Goal: Information Seeking & Learning: Learn about a topic

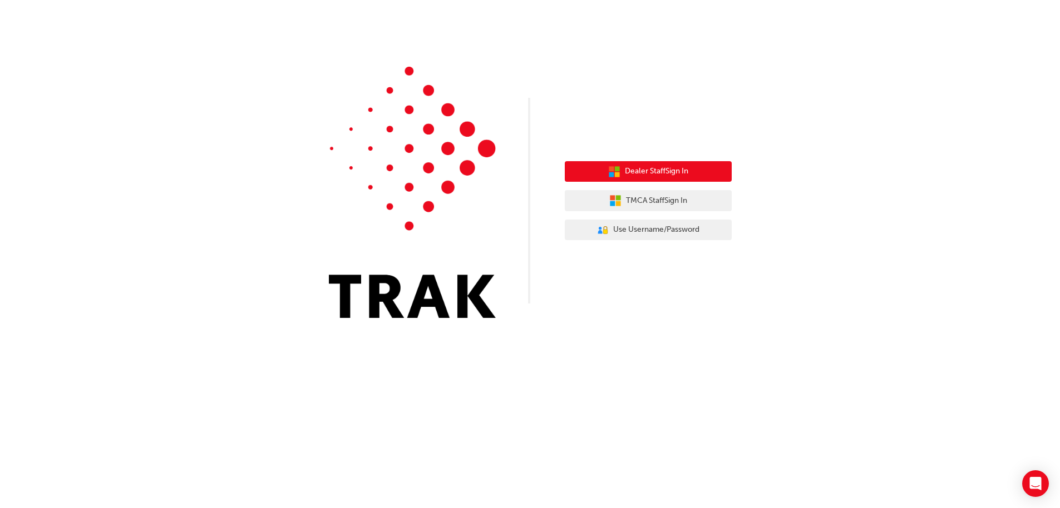
click at [642, 166] on span "Dealer Staff Sign In" at bounding box center [656, 171] width 63 height 13
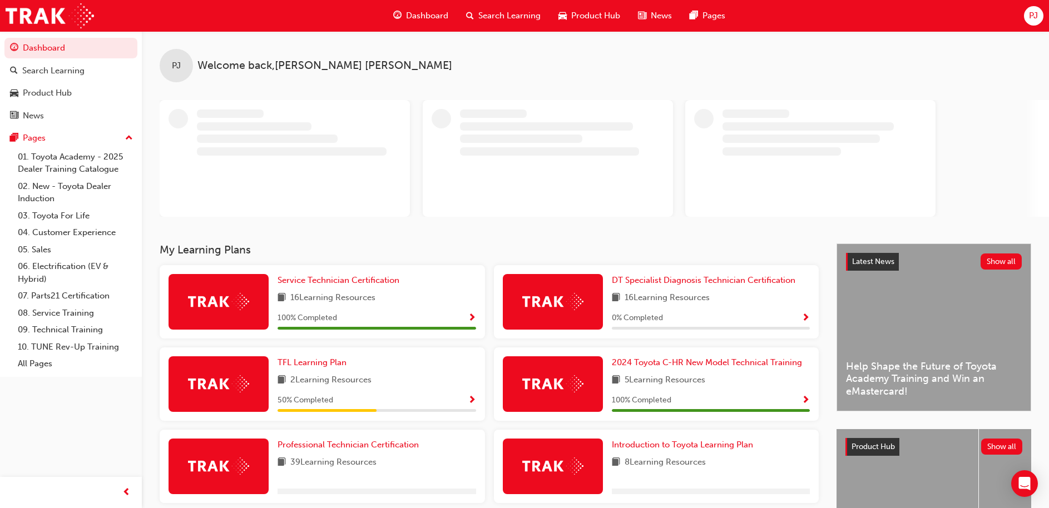
scroll to position [112, 0]
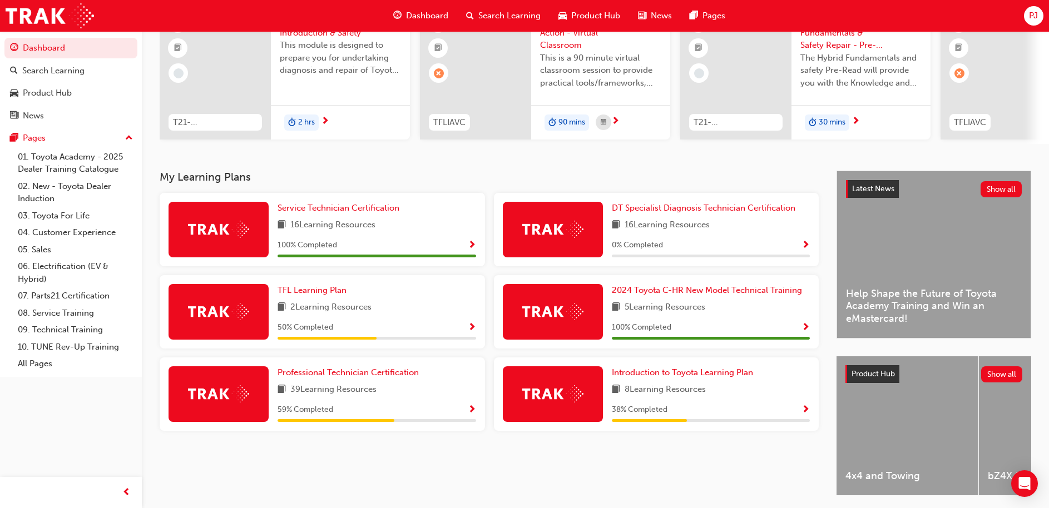
click at [476, 412] on div "Professional Technician Certification 39 Learning Resources 59 % Completed" at bounding box center [322, 394] width 325 height 73
click at [468, 414] on span "Show Progress" at bounding box center [472, 411] width 8 height 10
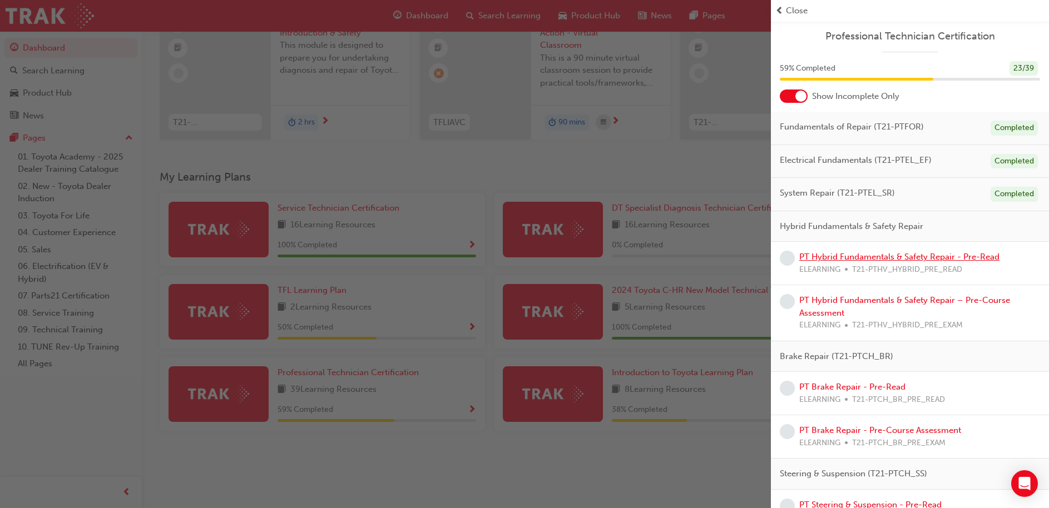
click at [828, 258] on link "PT Hybrid Fundamentals & Safety Repair - Pre-Read" at bounding box center [899, 257] width 200 height 10
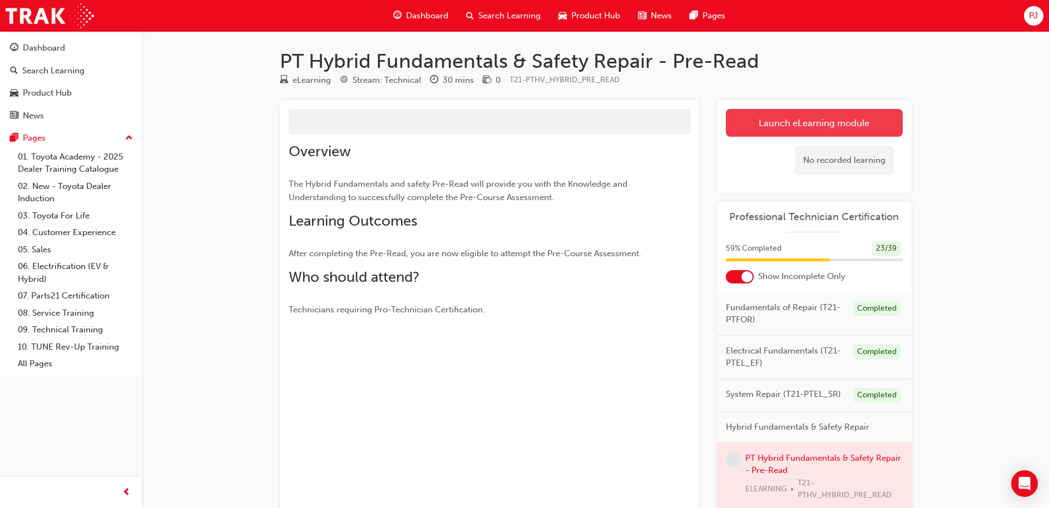
click at [778, 120] on link "Launch eLearning module" at bounding box center [814, 123] width 177 height 28
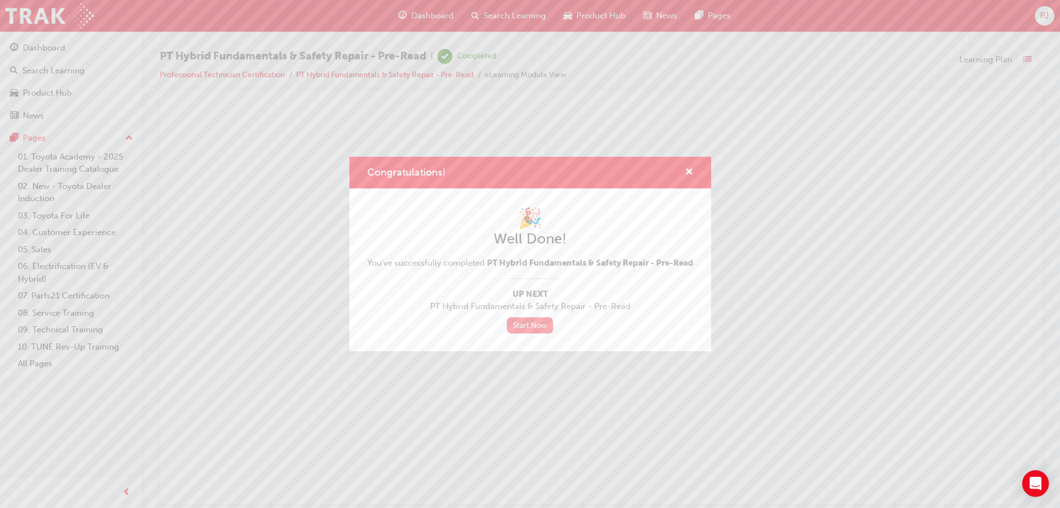
click at [522, 334] on link "Start Now" at bounding box center [530, 326] width 47 height 16
click at [527, 331] on link "Start Now" at bounding box center [530, 326] width 47 height 16
click at [523, 330] on link "Start Now" at bounding box center [530, 326] width 47 height 16
click at [689, 168] on span "cross-icon" at bounding box center [689, 173] width 8 height 10
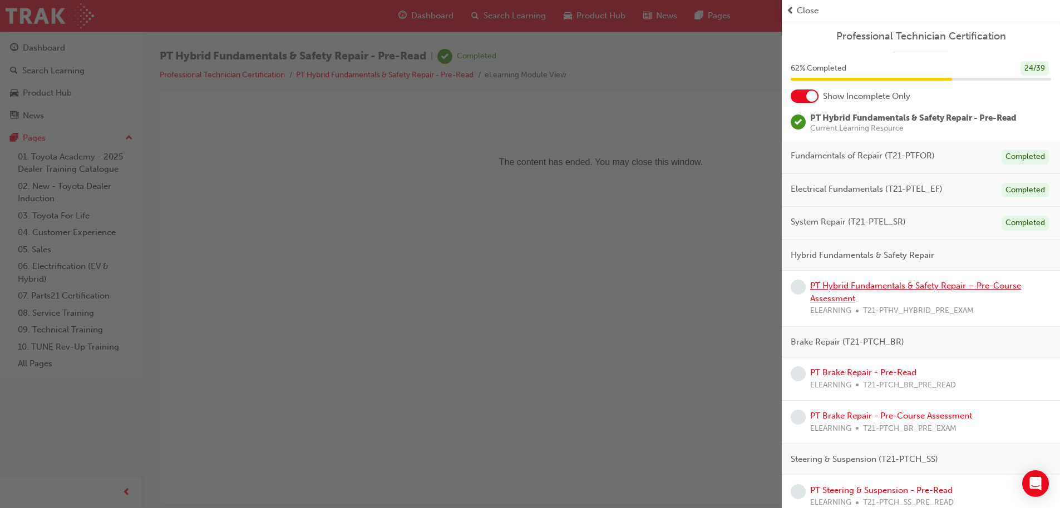
click at [890, 283] on link "PT Hybrid Fundamentals & Safety Repair – Pre-Course Assessment" at bounding box center [915, 292] width 211 height 23
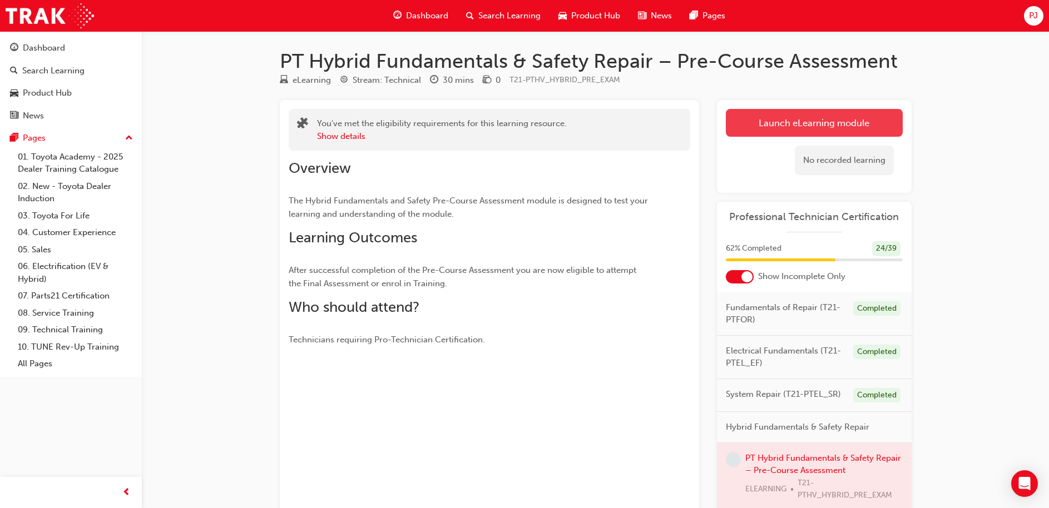
click at [850, 115] on link "Launch eLearning module" at bounding box center [814, 123] width 177 height 28
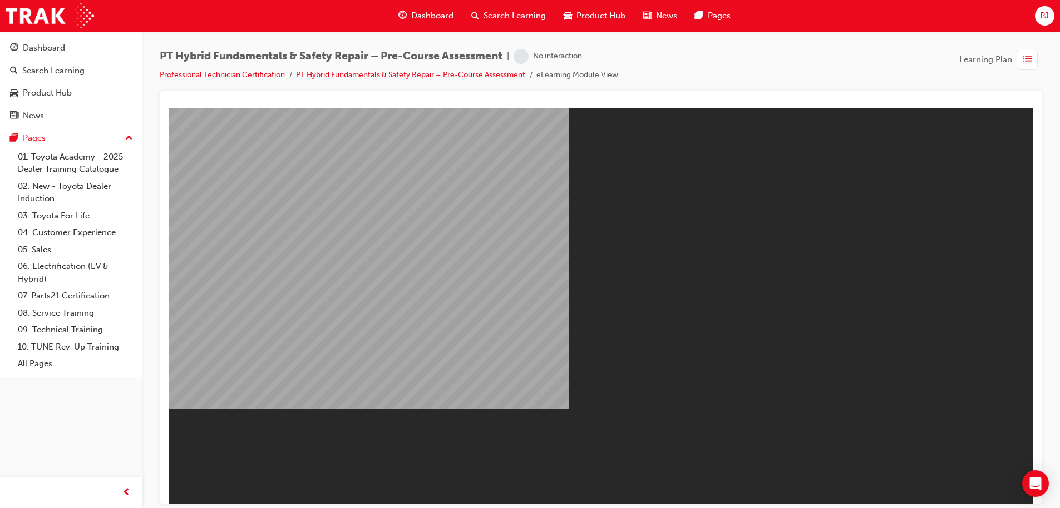
drag, startPoint x: 1018, startPoint y: 223, endPoint x: 926, endPoint y: -50, distance: 288.3
click at [926, 108] on html "You are offline. Trying to reconnect... M M" at bounding box center [601, 306] width 864 height 396
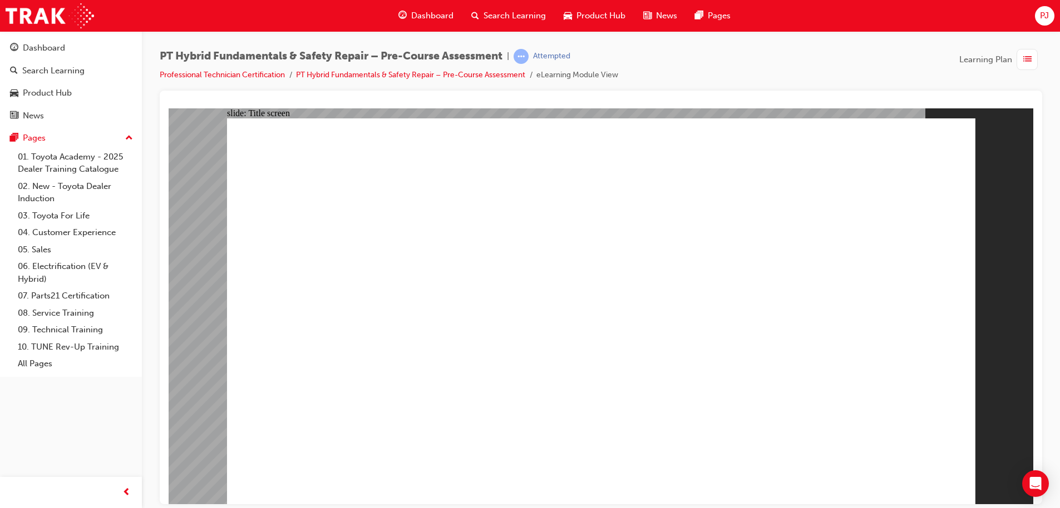
radio input "true"
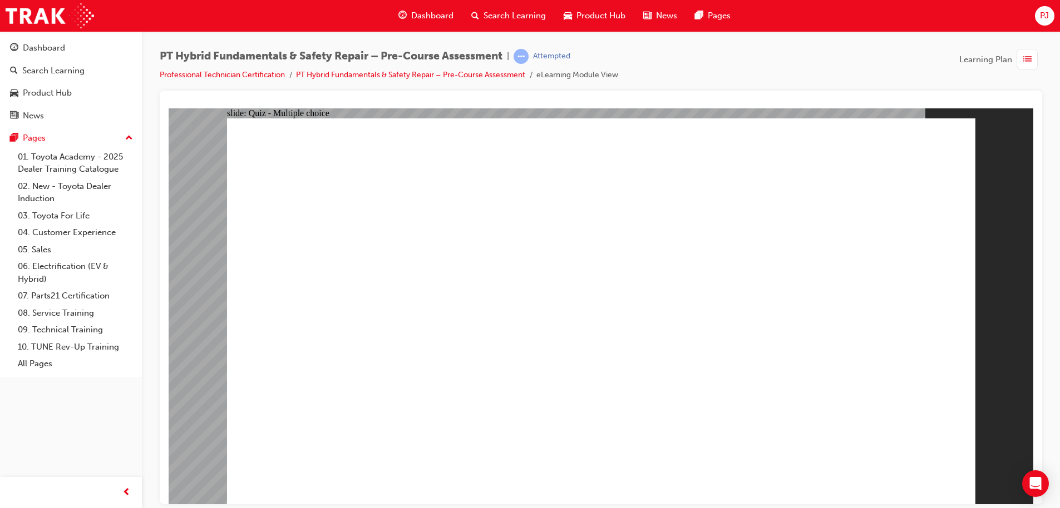
radio input "true"
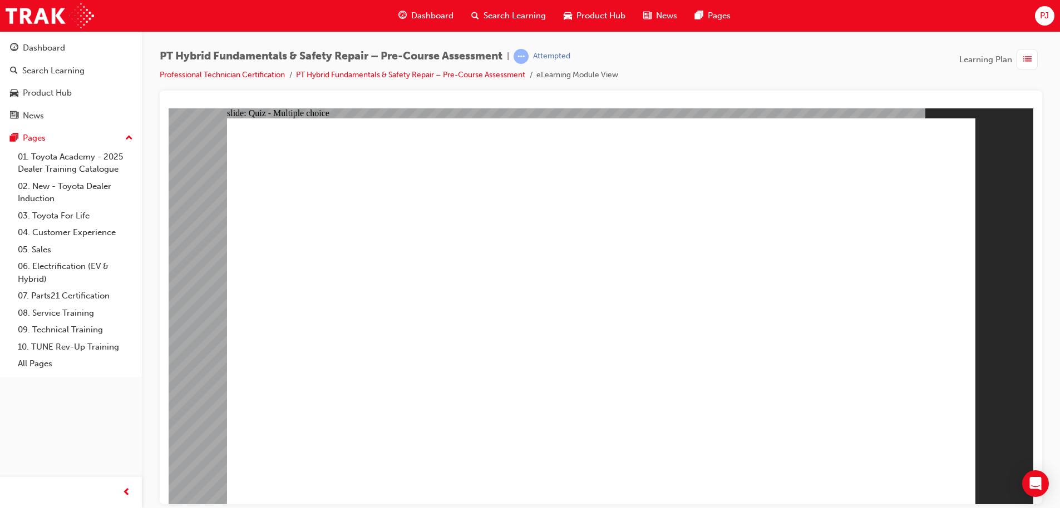
radio input "true"
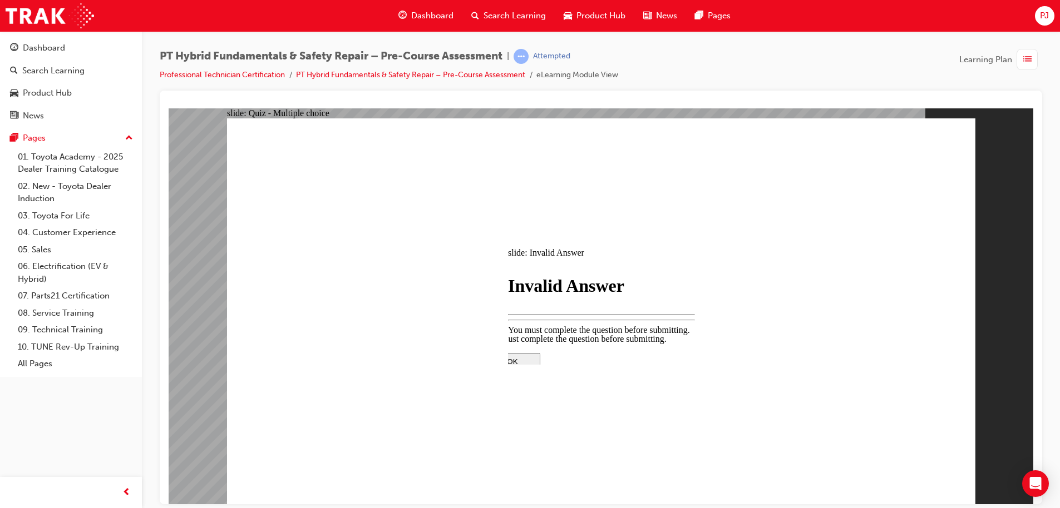
click at [891, 463] on div at bounding box center [601, 306] width 864 height 396
drag, startPoint x: 891, startPoint y: 452, endPoint x: 891, endPoint y: 463, distance: 11.7
click at [891, 463] on div at bounding box center [601, 306] width 864 height 396
drag, startPoint x: 891, startPoint y: 463, endPoint x: 799, endPoint y: 376, distance: 127.1
click at [799, 376] on div at bounding box center [601, 306] width 864 height 396
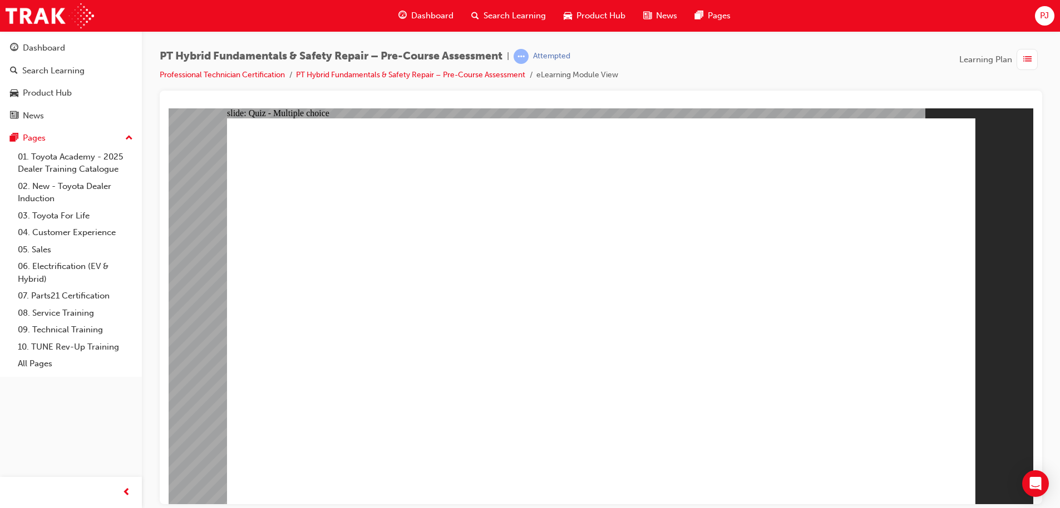
checkbox input "true"
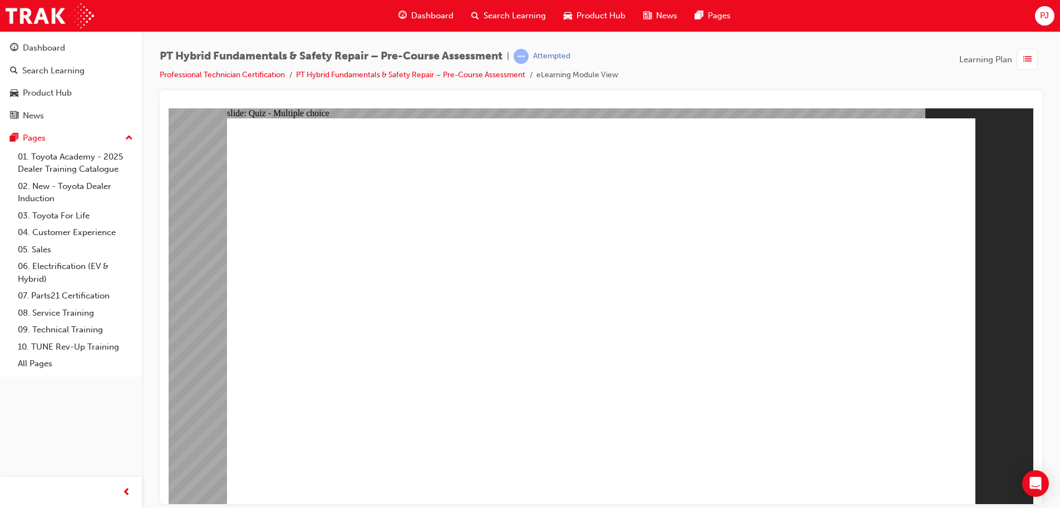
checkbox input "true"
radio input "true"
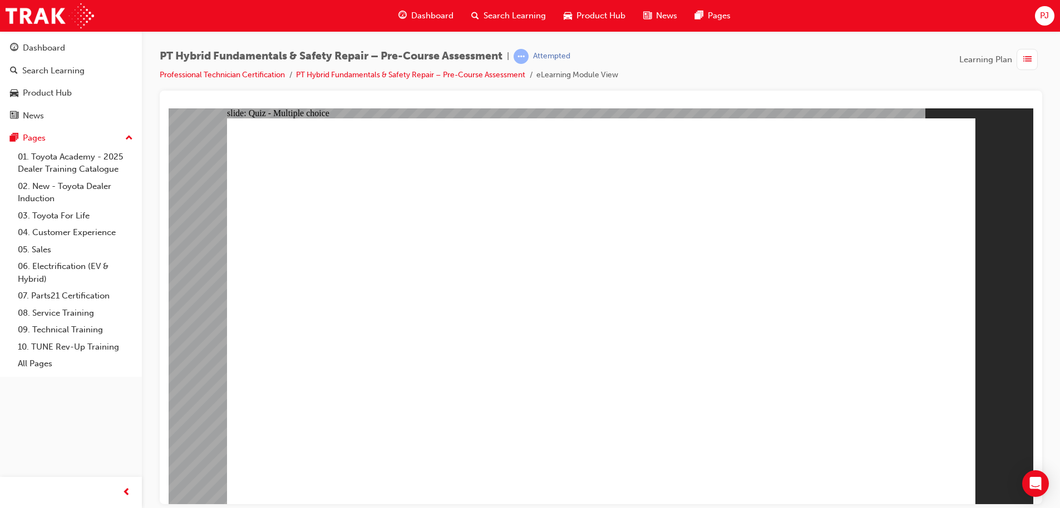
radio input "true"
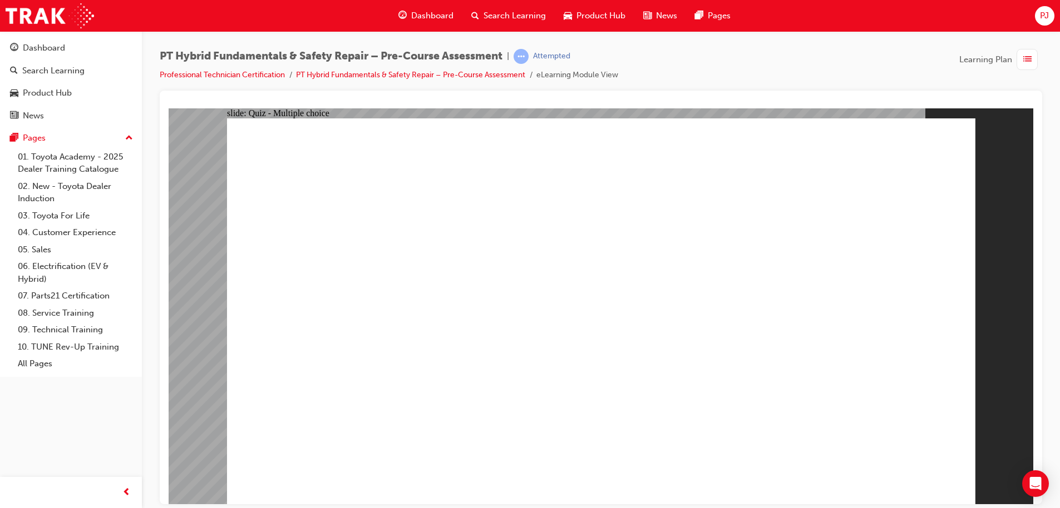
radio input "true"
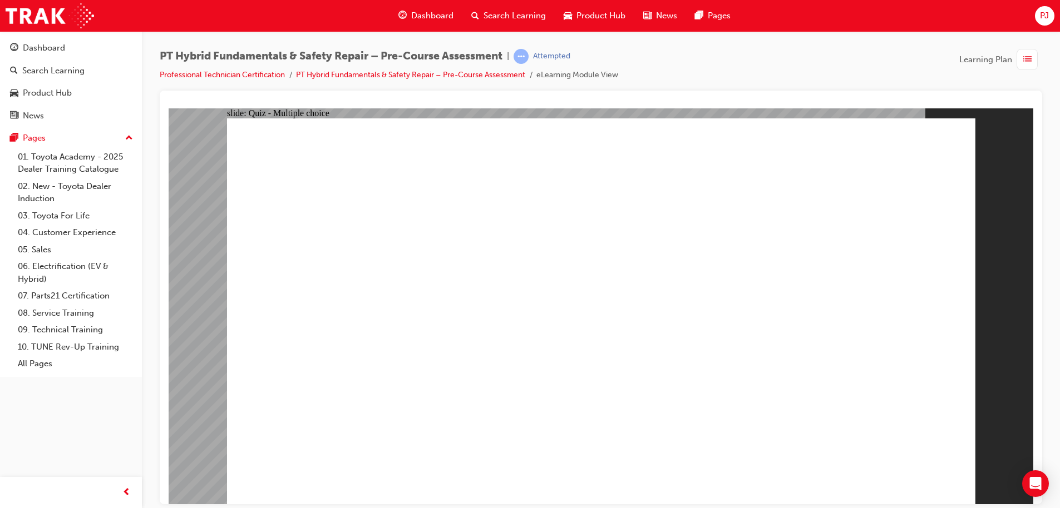
drag, startPoint x: 705, startPoint y: 418, endPoint x: 590, endPoint y: 359, distance: 128.6
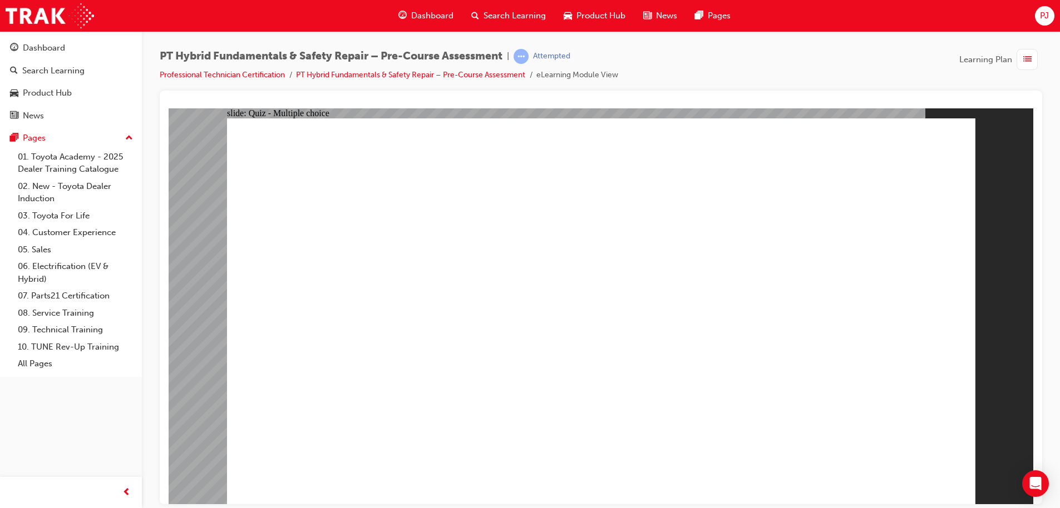
drag, startPoint x: 594, startPoint y: 276, endPoint x: 620, endPoint y: 218, distance: 64.2
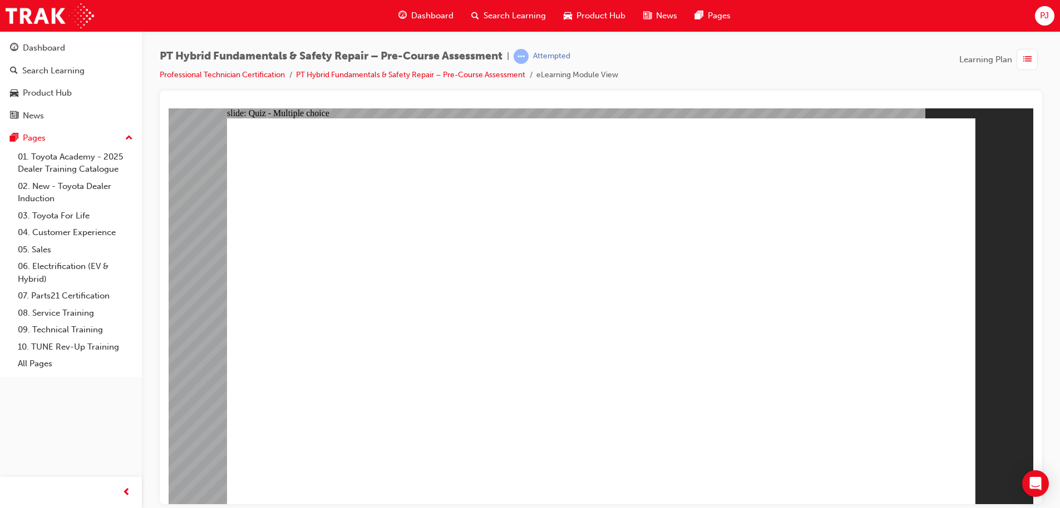
click at [191, 329] on div "slide: Quiz - Multiple choice Oval 1 Question 6 What is the function of MG 1? S…" at bounding box center [601, 306] width 864 height 396
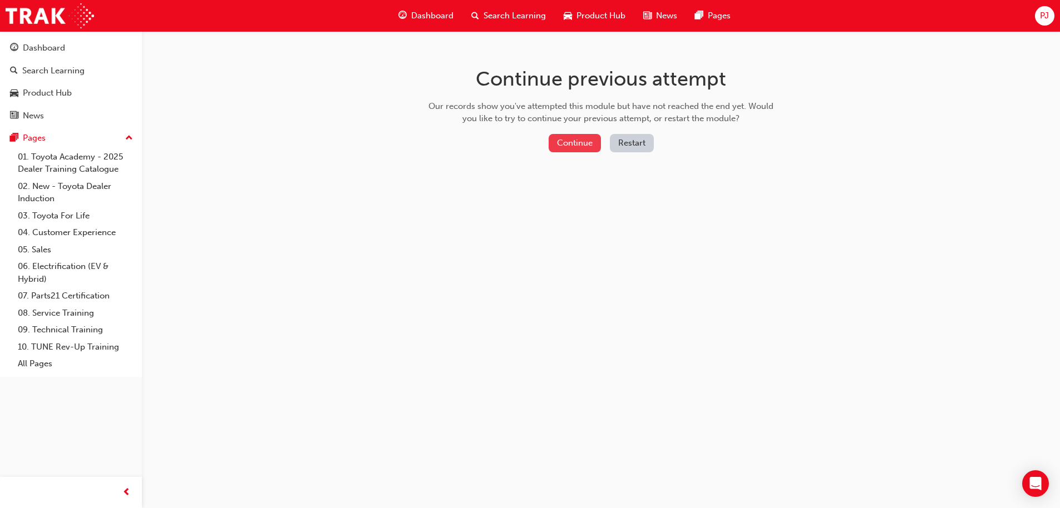
click at [590, 143] on button "Continue" at bounding box center [574, 143] width 52 height 18
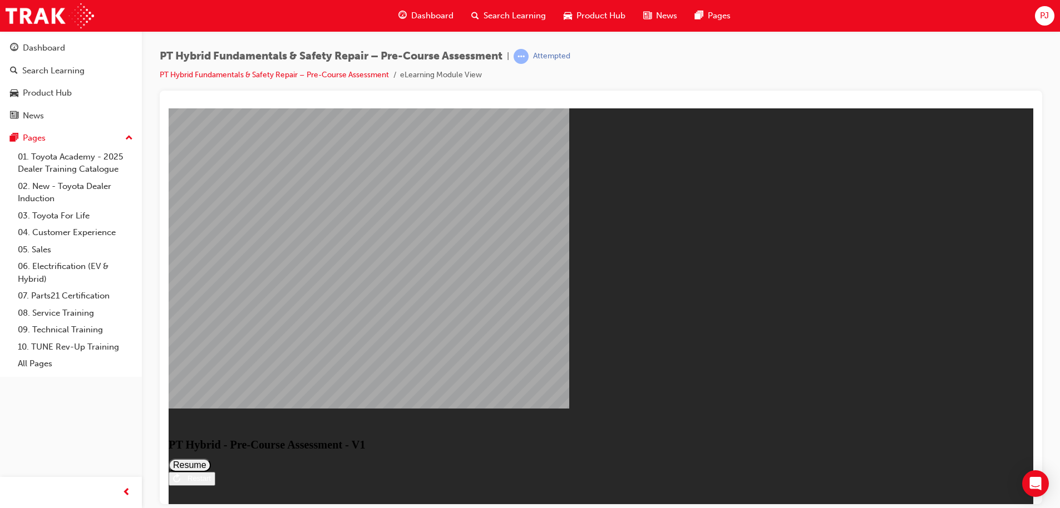
click at [211, 458] on button "Resume" at bounding box center [190, 464] width 42 height 13
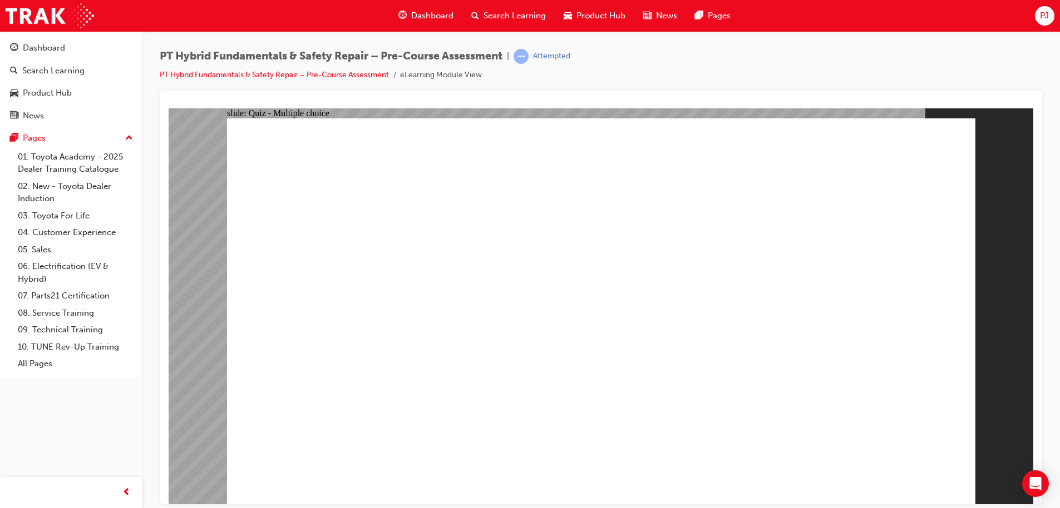
drag, startPoint x: 380, startPoint y: 241, endPoint x: 382, endPoint y: 249, distance: 7.6
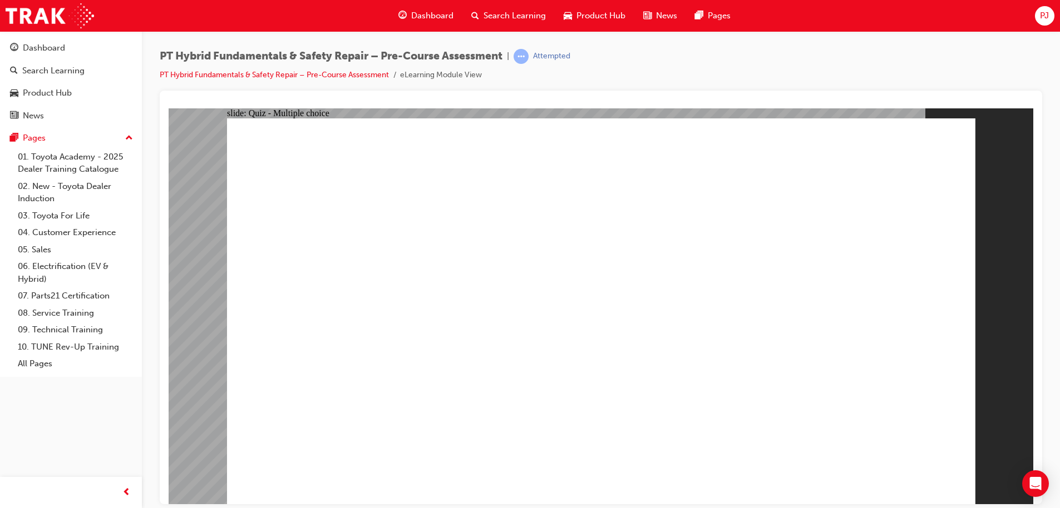
click at [432, 19] on span "Dashboard" at bounding box center [432, 15] width 42 height 13
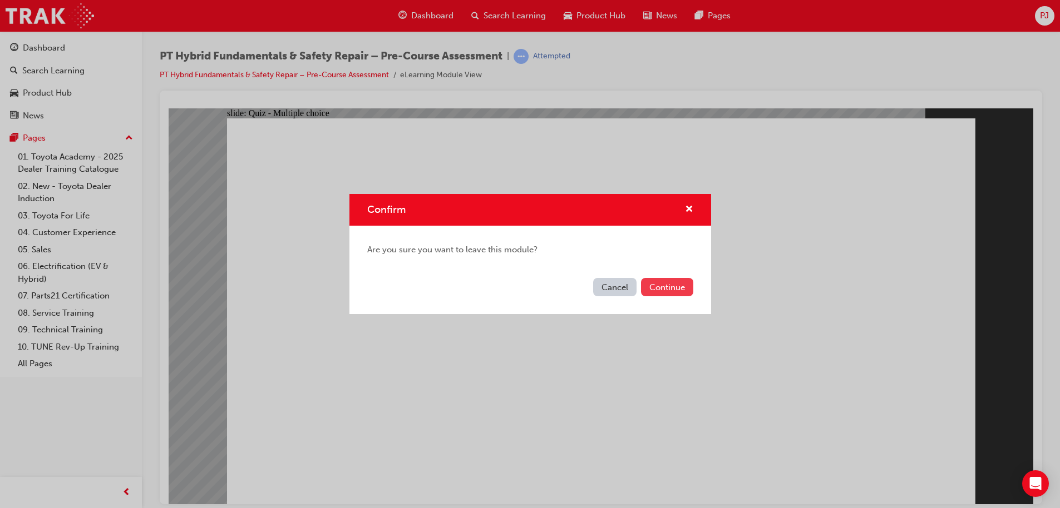
click at [668, 288] on button "Continue" at bounding box center [667, 287] width 52 height 18
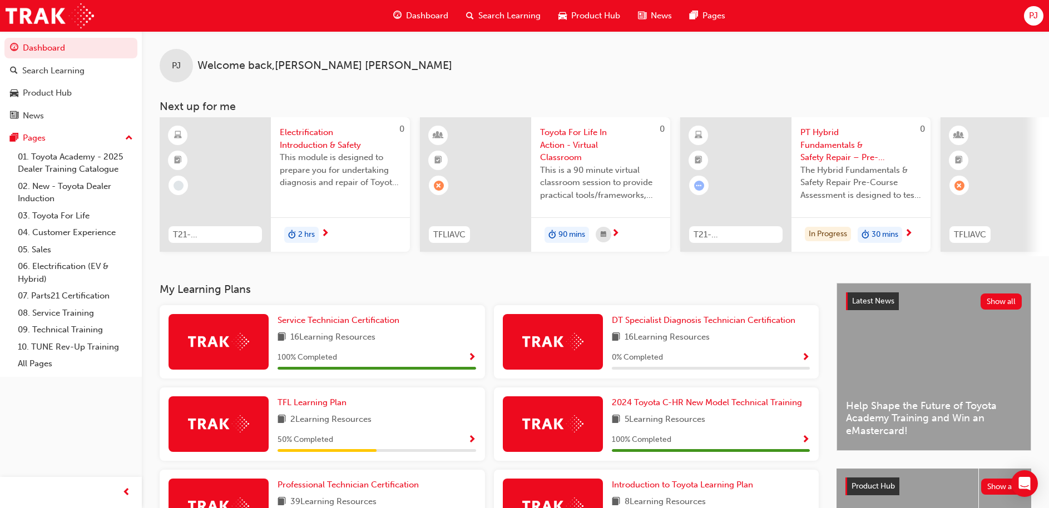
scroll to position [156, 0]
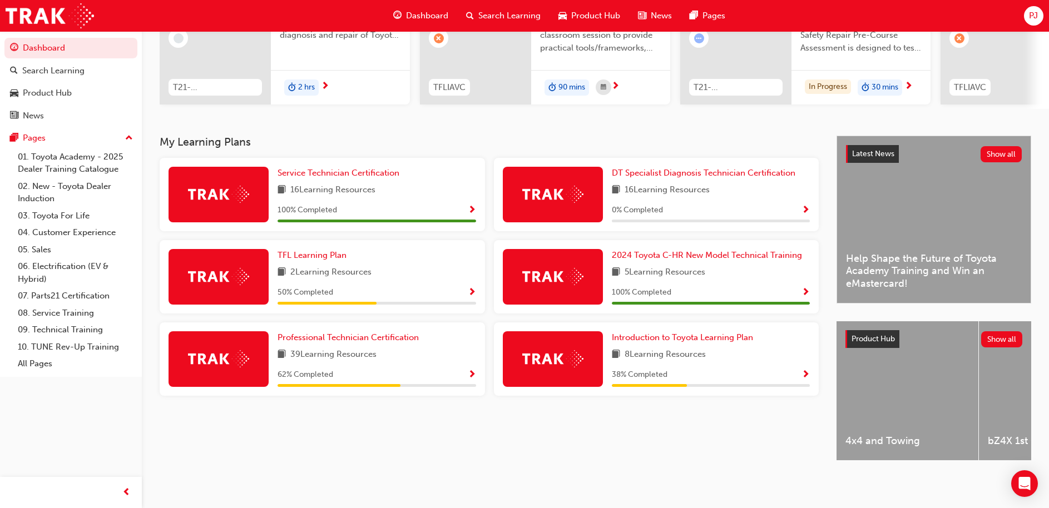
click at [468, 371] on span "Show Progress" at bounding box center [472, 375] width 8 height 10
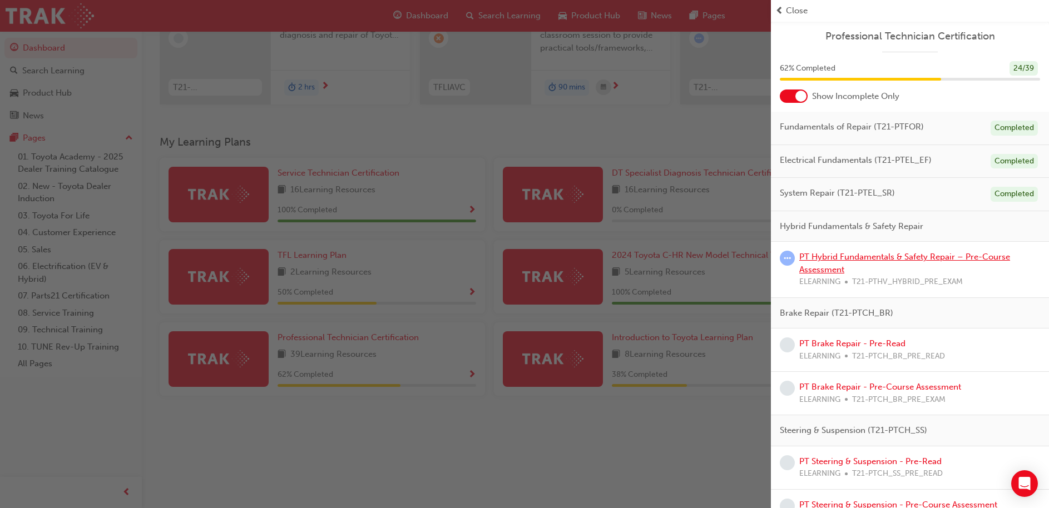
click at [883, 257] on link "PT Hybrid Fundamentals & Safety Repair – Pre-Course Assessment" at bounding box center [904, 263] width 211 height 23
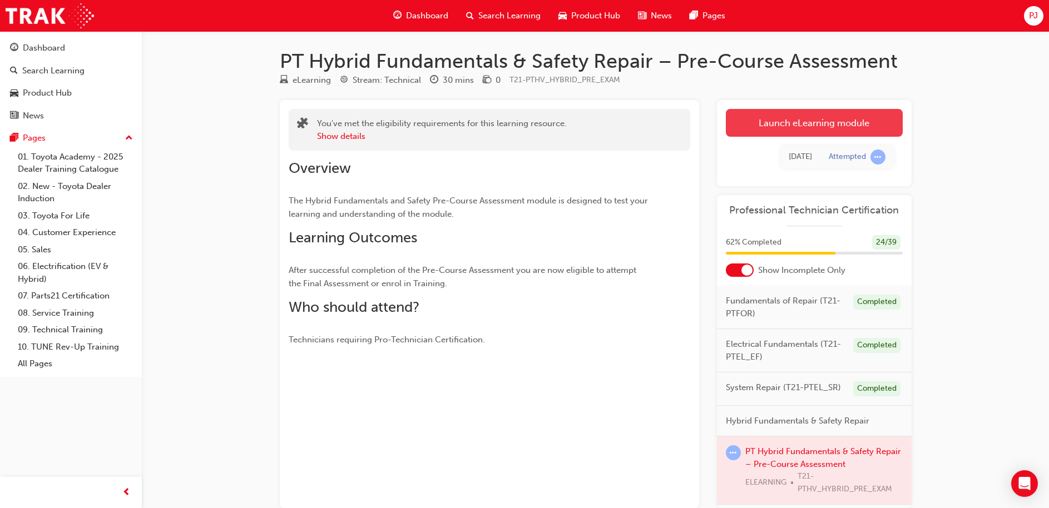
click at [797, 122] on link "Launch eLearning module" at bounding box center [814, 123] width 177 height 28
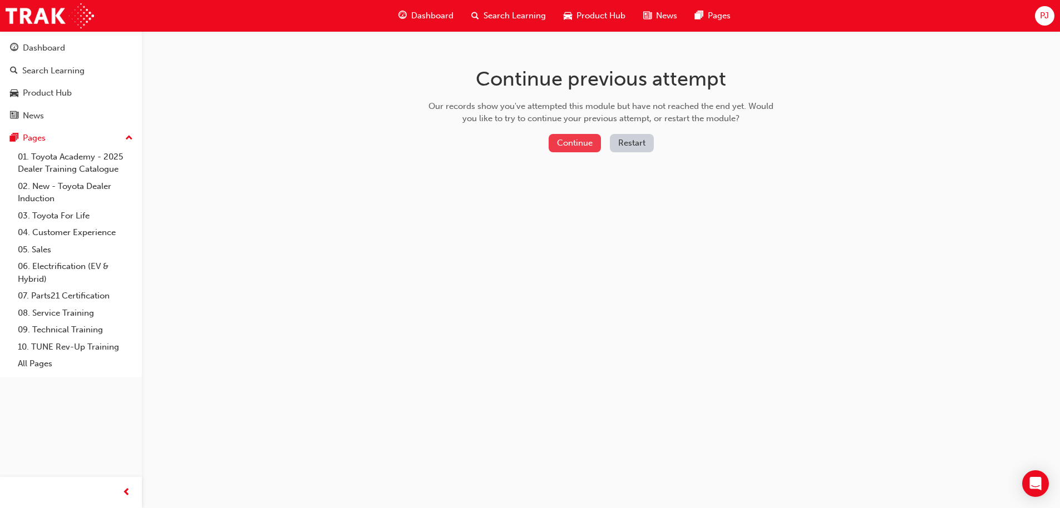
click at [591, 144] on button "Continue" at bounding box center [574, 143] width 52 height 18
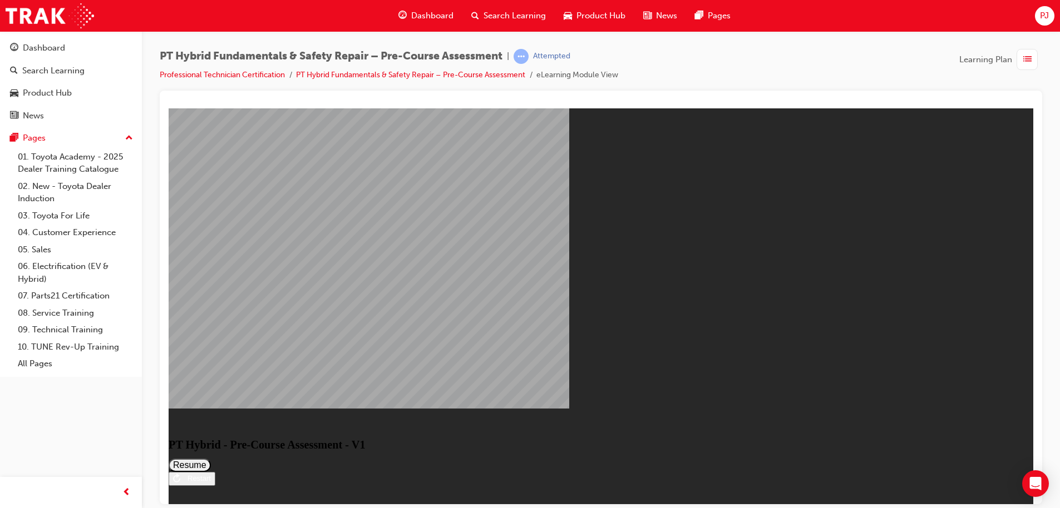
click at [211, 458] on button "Resume" at bounding box center [190, 464] width 42 height 13
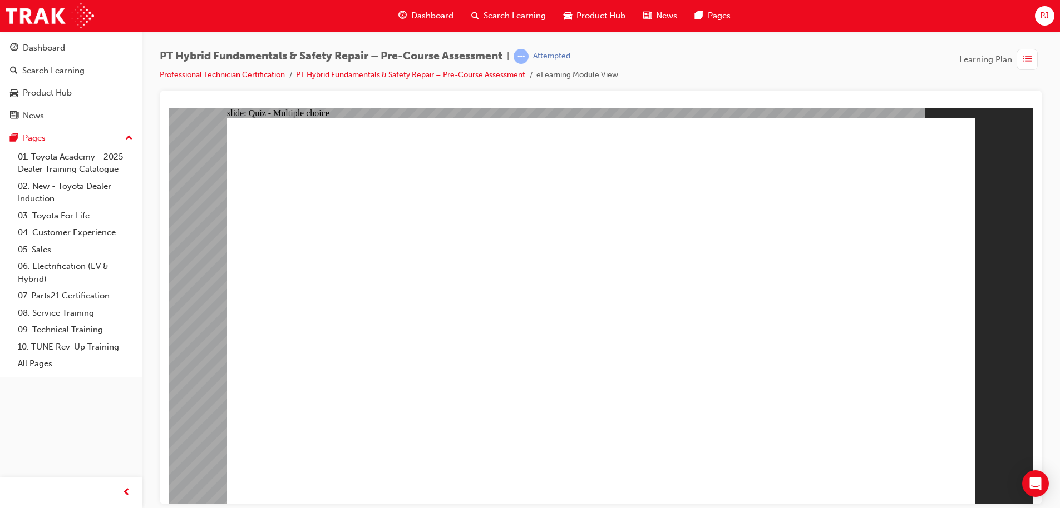
click at [438, 72] on link "PT Hybrid Fundamentals & Safety Repair – Pre-Course Assessment" at bounding box center [410, 74] width 229 height 9
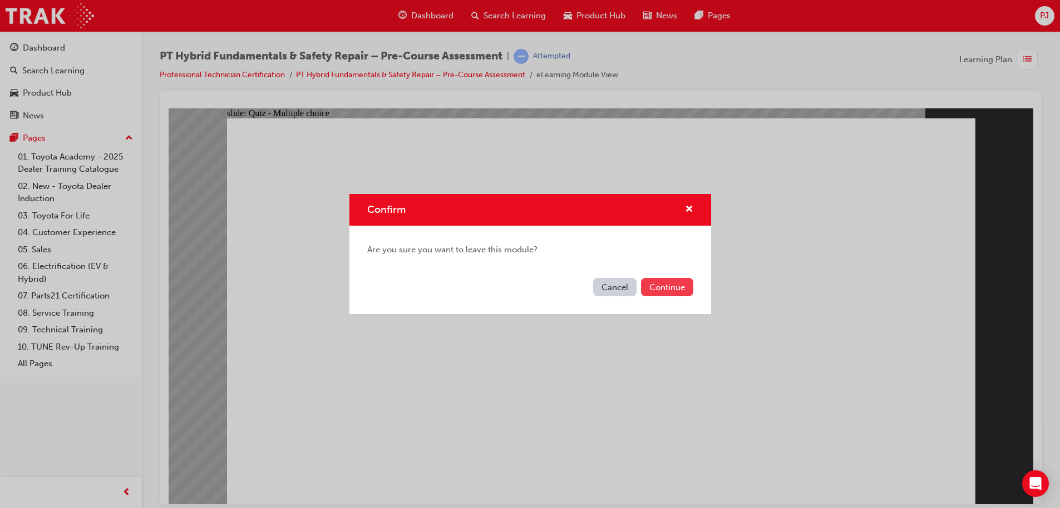
click at [654, 291] on button "Continue" at bounding box center [667, 287] width 52 height 18
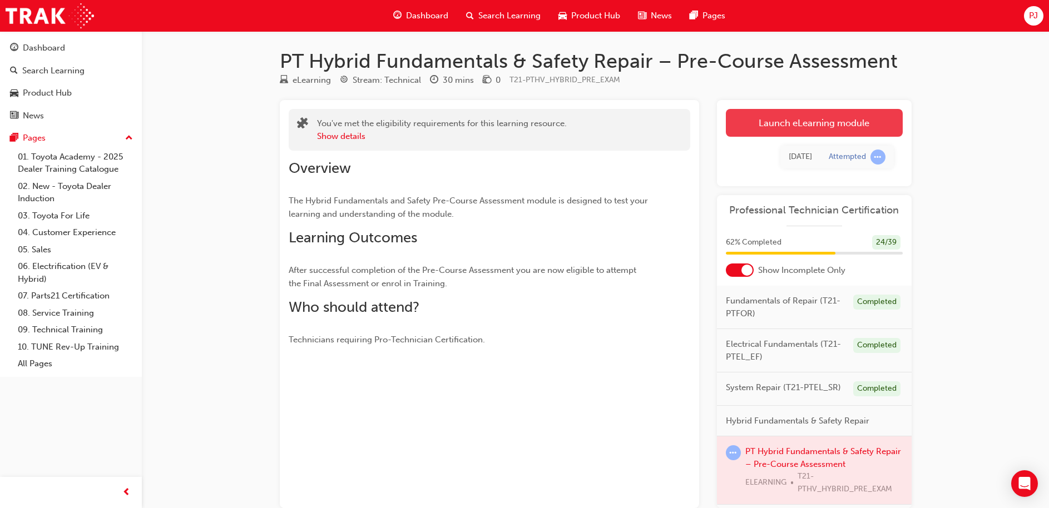
click at [781, 123] on link "Launch eLearning module" at bounding box center [814, 123] width 177 height 28
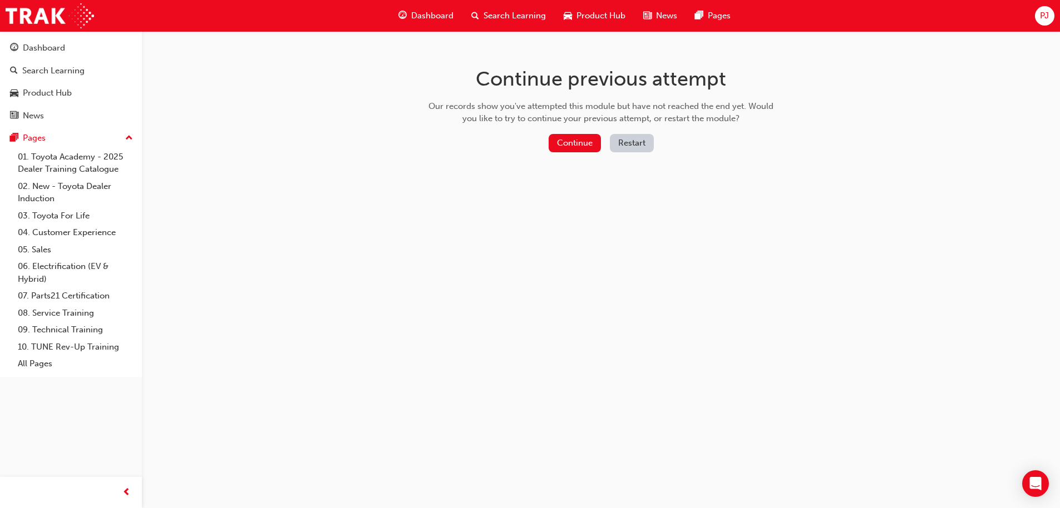
click at [644, 141] on button "Restart" at bounding box center [632, 143] width 44 height 18
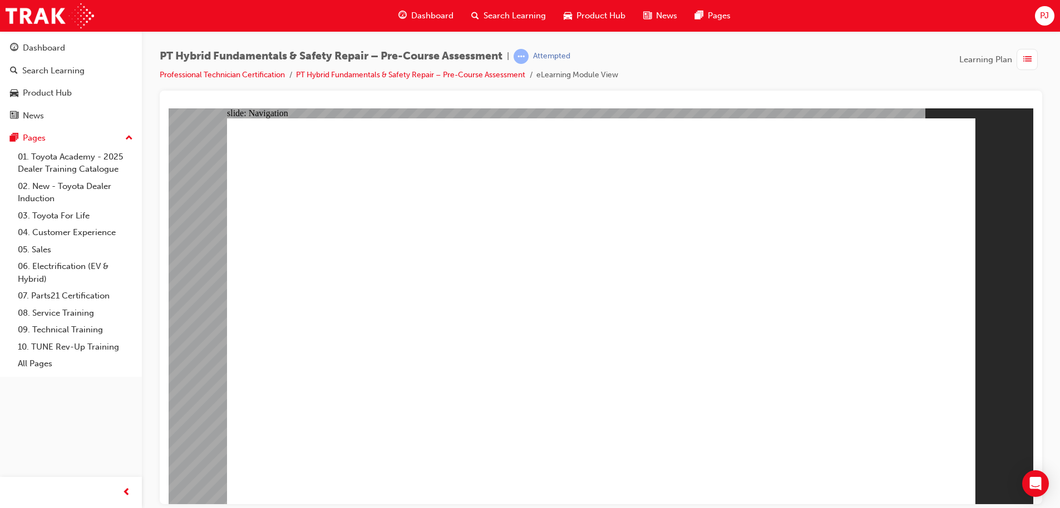
radio input "true"
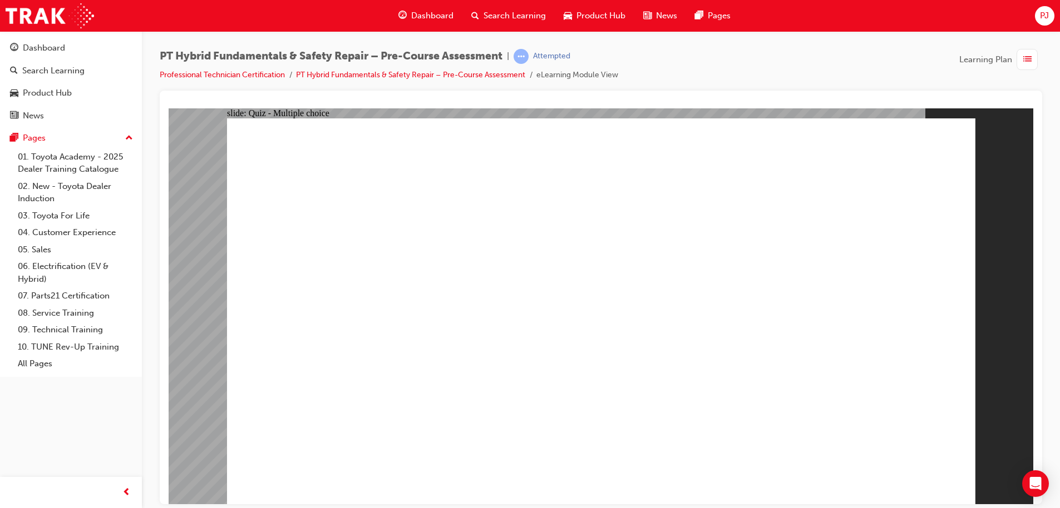
radio input "true"
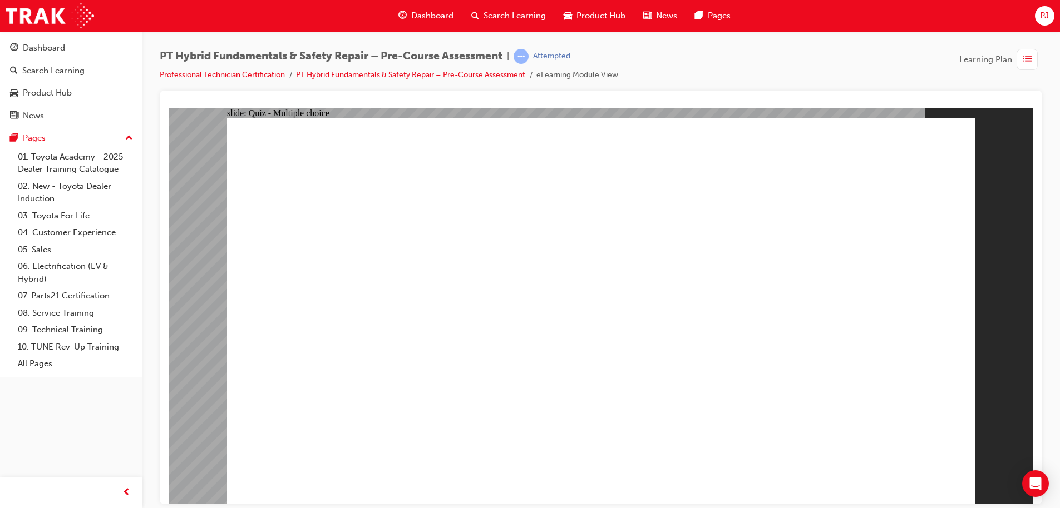
radio input "true"
checkbox input "true"
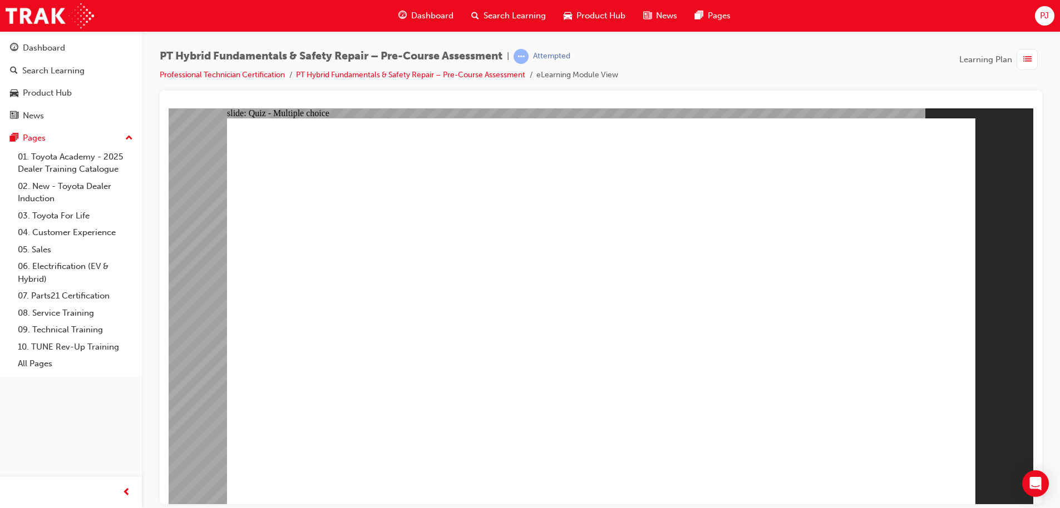
checkbox input "true"
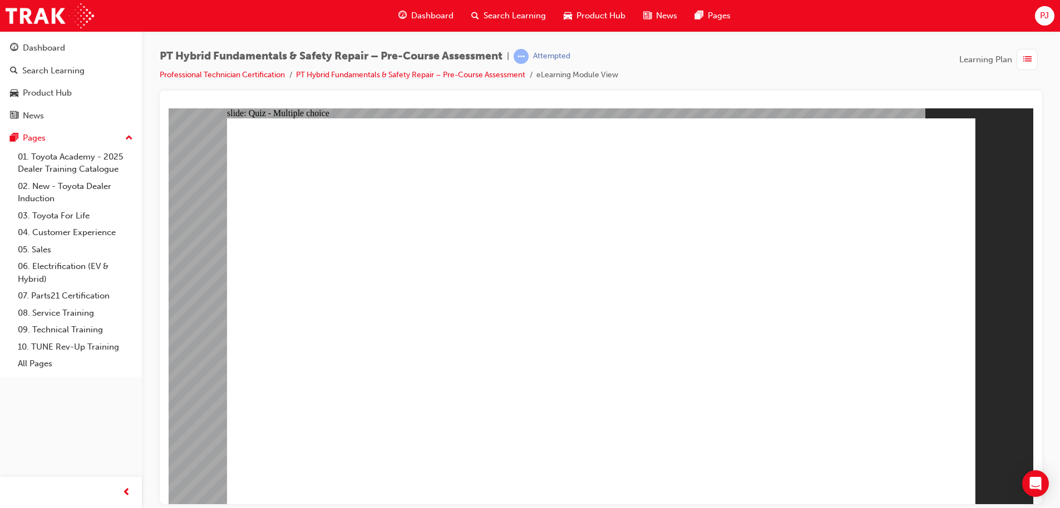
checkbox input "true"
radio input "true"
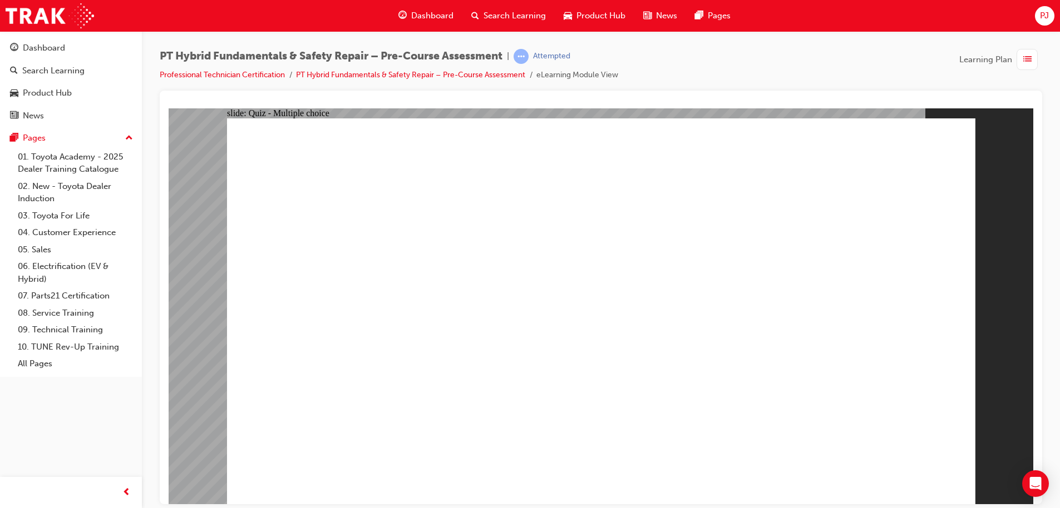
radio input "true"
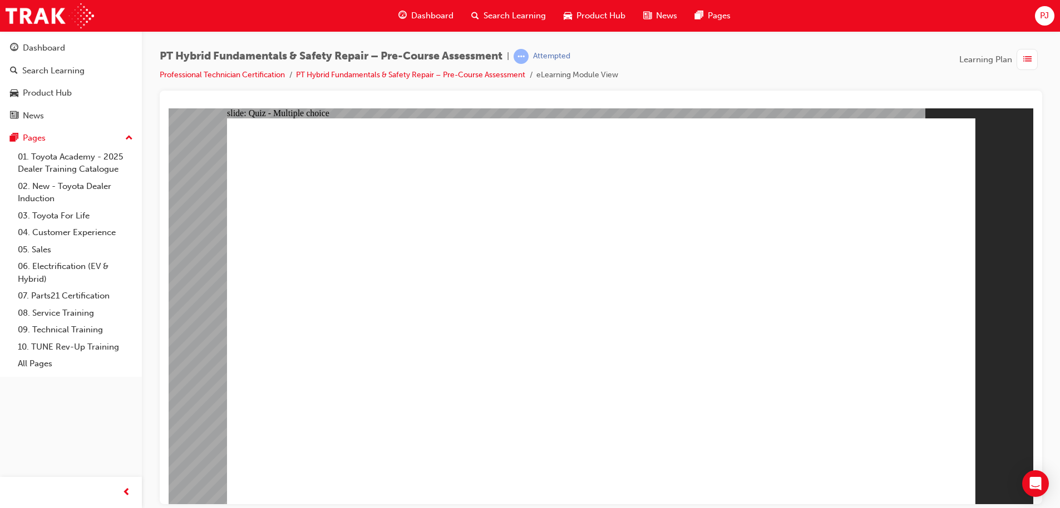
radio input "true"
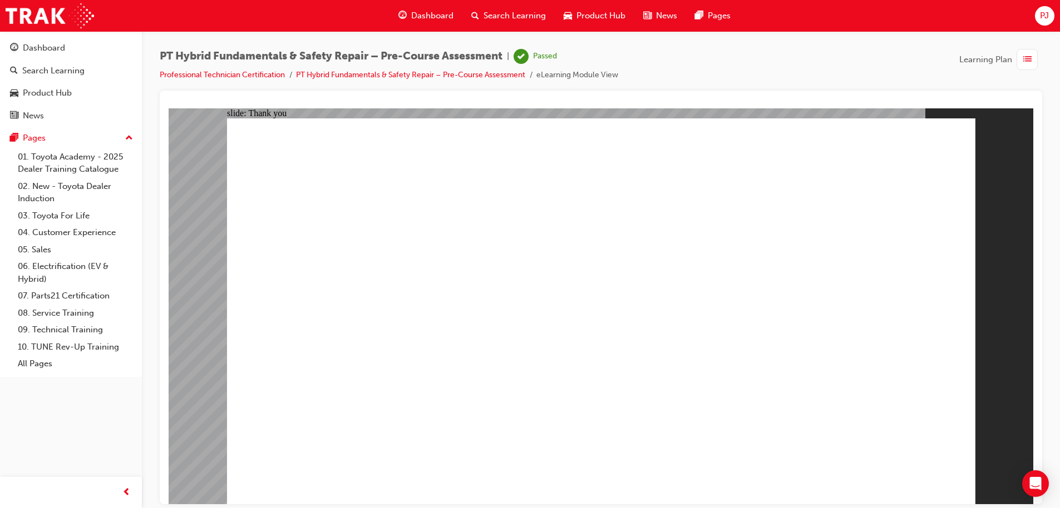
drag, startPoint x: 600, startPoint y: 421, endPoint x: 594, endPoint y: 429, distance: 10.3
click at [430, 14] on span "Dashboard" at bounding box center [432, 15] width 42 height 13
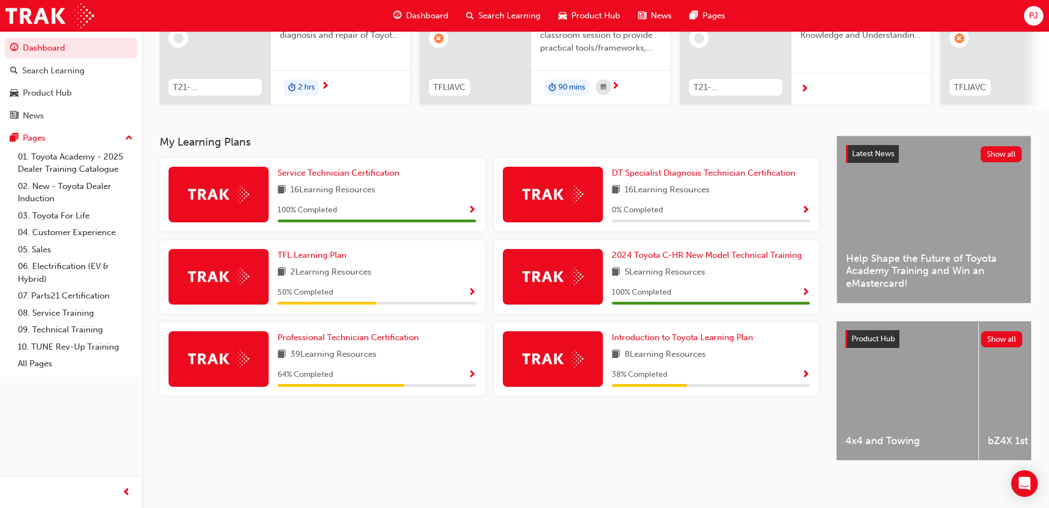
scroll to position [156, 0]
click at [471, 370] on span "Show Progress" at bounding box center [472, 375] width 8 height 10
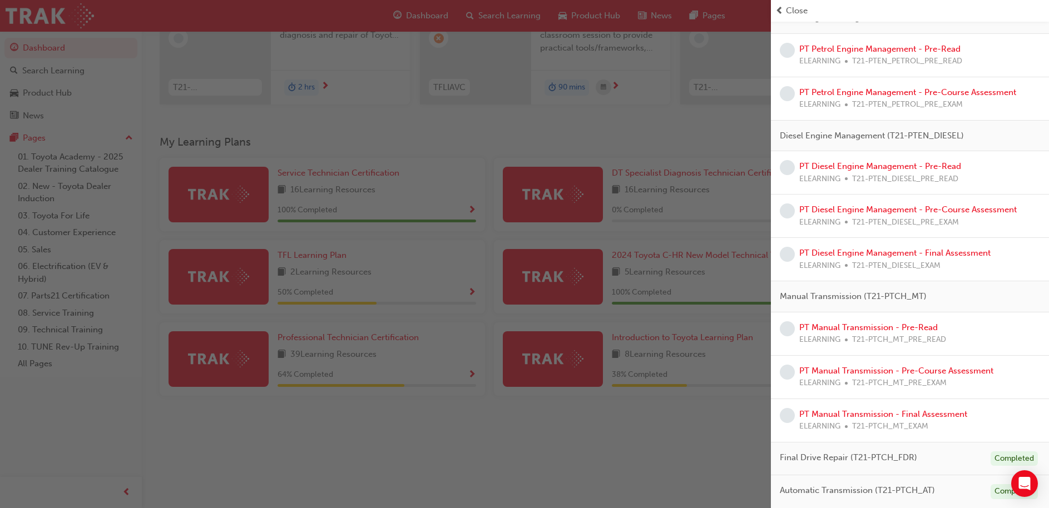
scroll to position [0, 0]
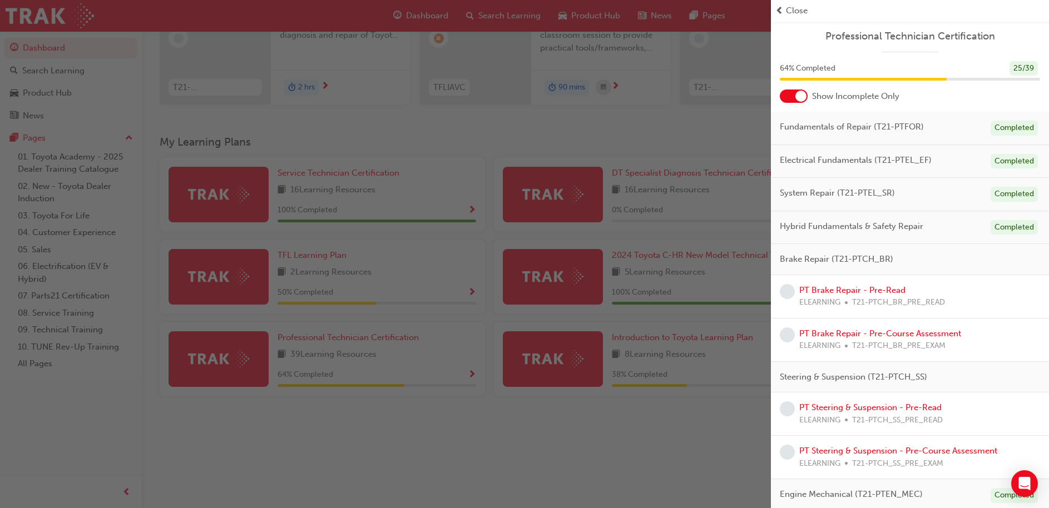
click at [799, 93] on div at bounding box center [800, 96] width 11 height 11
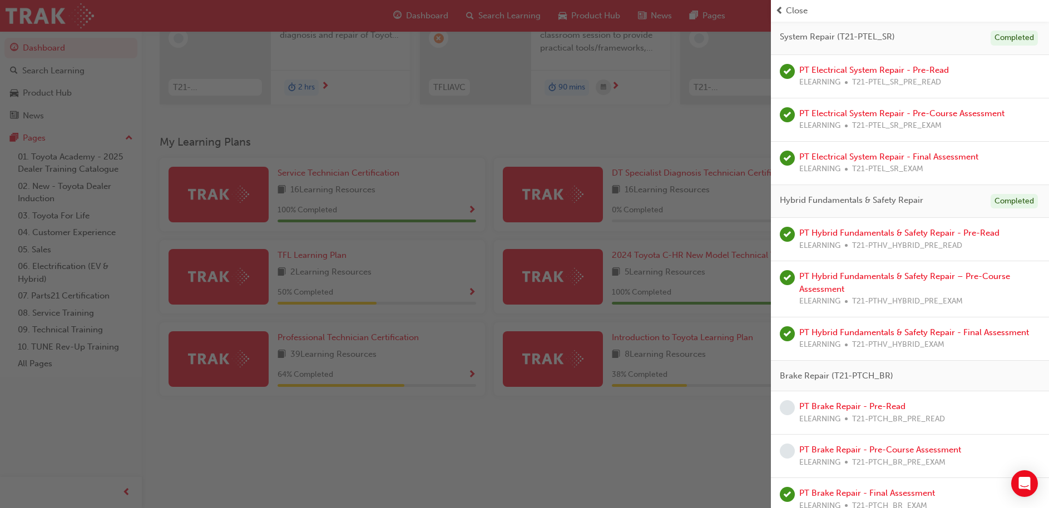
click at [895, 383] on div "Brake Repair (T21-PTCH_BR)" at bounding box center [910, 376] width 278 height 31
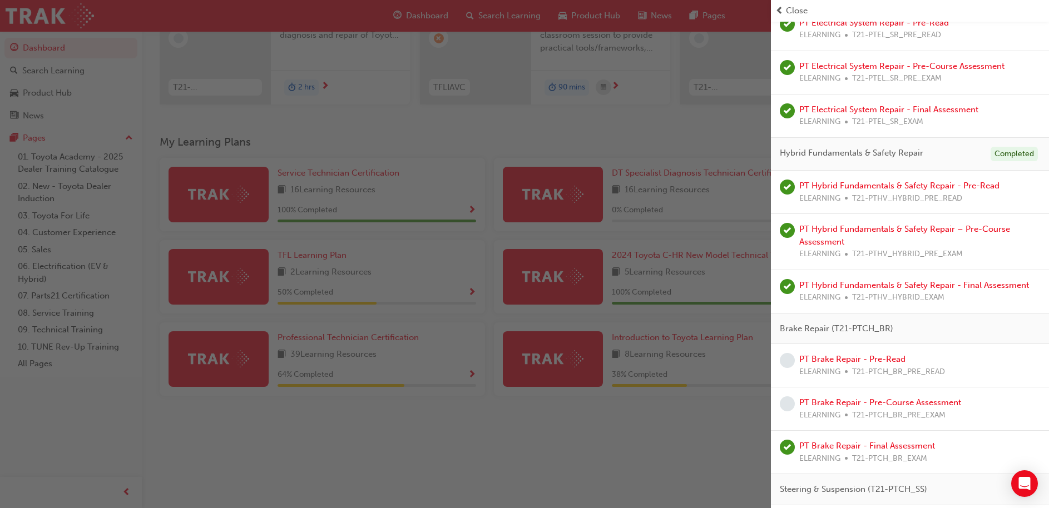
scroll to position [464, 0]
click at [924, 283] on link "PT Hybrid Fundamentals & Safety Repair - Final Assessment" at bounding box center [914, 285] width 230 height 10
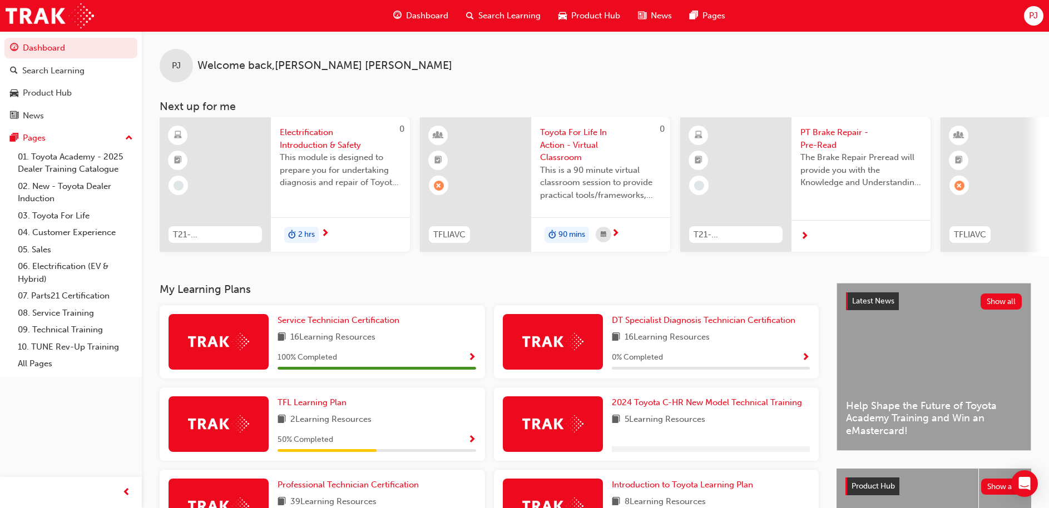
scroll to position [156, 0]
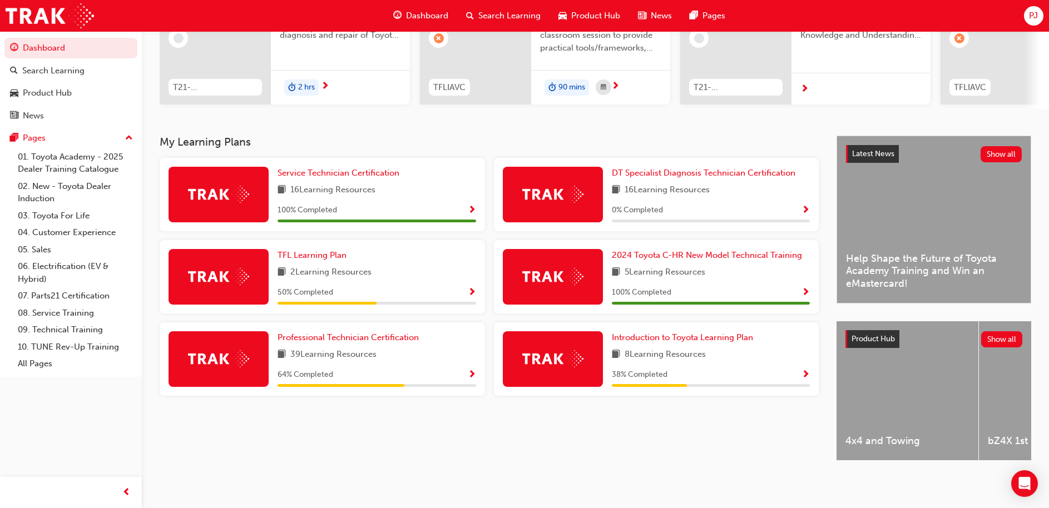
click at [465, 360] on div "Professional Technician Certification 39 Learning Resources 64 % Completed" at bounding box center [377, 360] width 199 height 56
click at [471, 370] on span "Show Progress" at bounding box center [472, 375] width 8 height 10
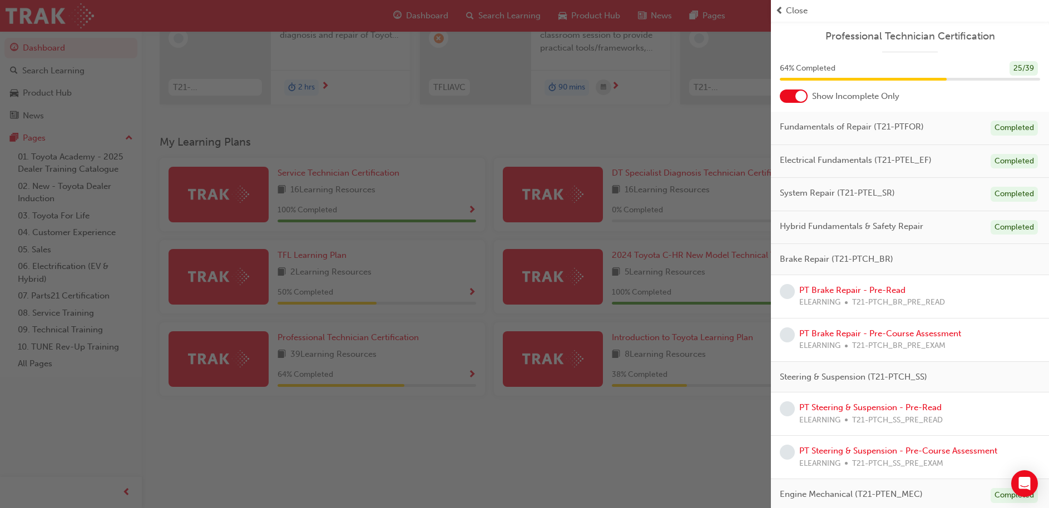
click at [793, 90] on div at bounding box center [794, 96] width 28 height 13
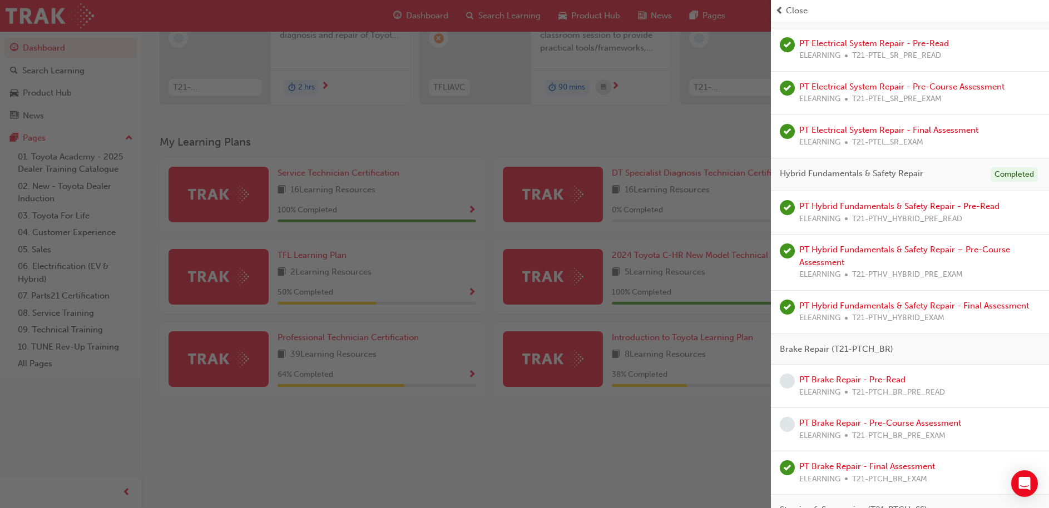
scroll to position [446, 0]
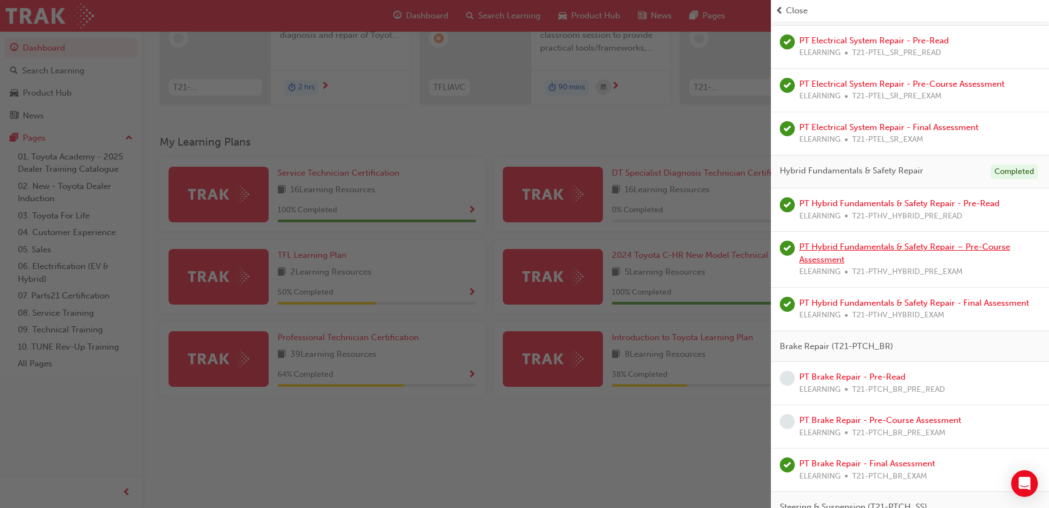
click at [928, 249] on link "PT Hybrid Fundamentals & Safety Repair – Pre-Course Assessment" at bounding box center [904, 253] width 211 height 23
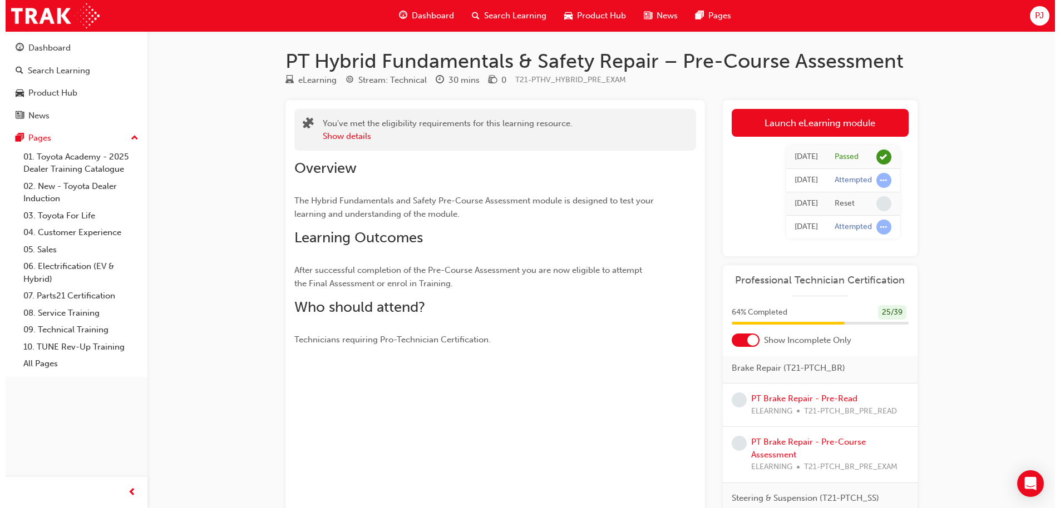
scroll to position [167, 0]
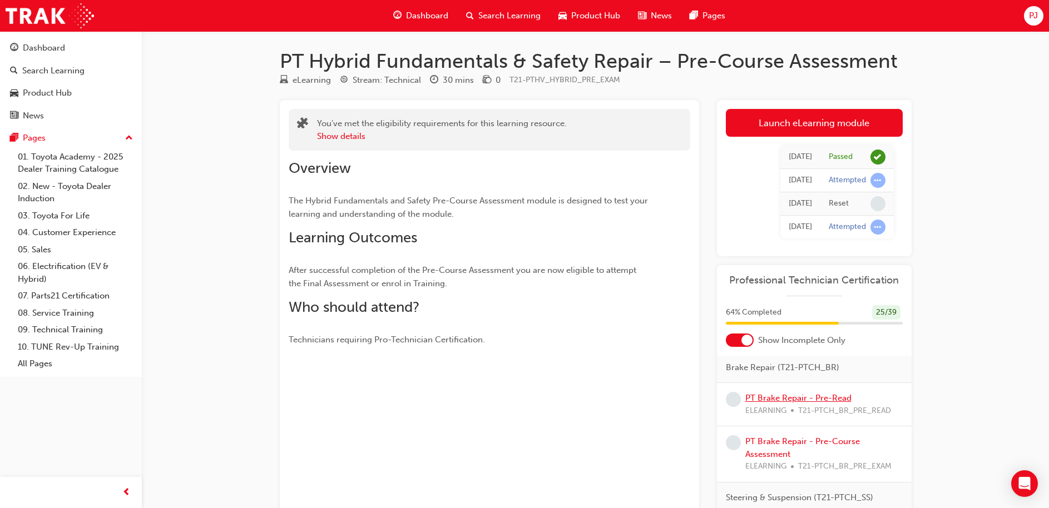
click at [777, 403] on link "PT Brake Repair - Pre-Read" at bounding box center [798, 398] width 106 height 10
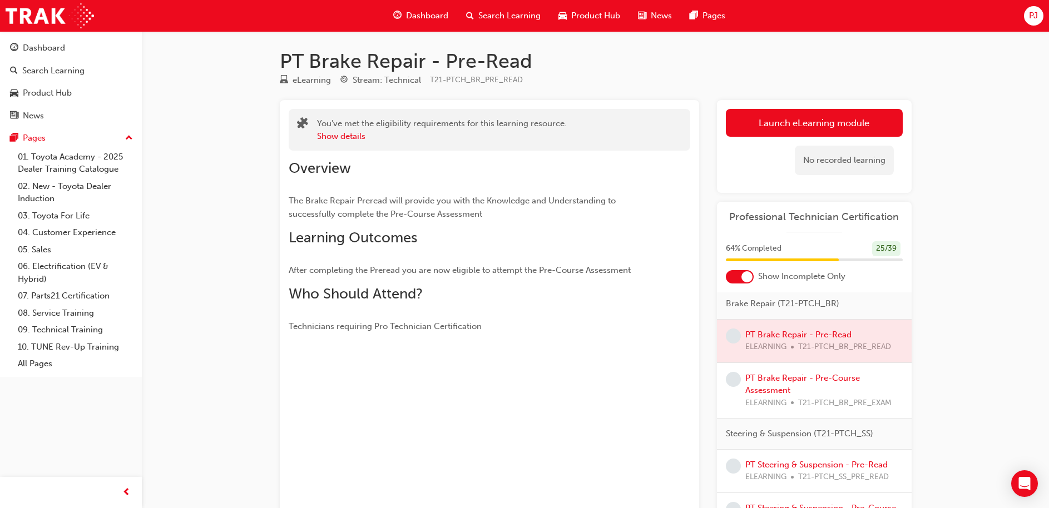
click at [797, 345] on div at bounding box center [814, 341] width 195 height 43
click at [835, 132] on link "Launch eLearning module" at bounding box center [814, 123] width 177 height 28
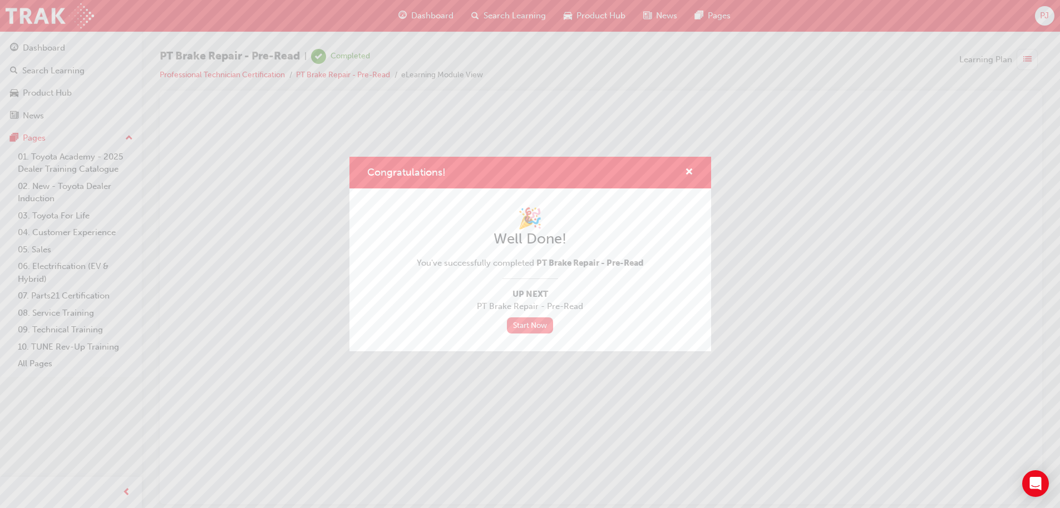
click at [530, 326] on link "Start Now" at bounding box center [530, 326] width 47 height 16
click at [690, 169] on span "cross-icon" at bounding box center [689, 173] width 8 height 10
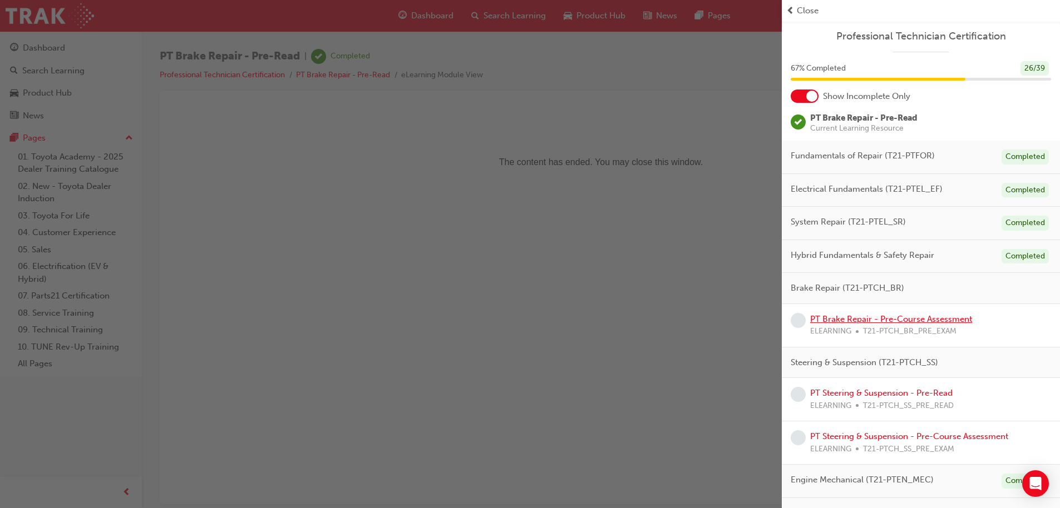
click at [897, 320] on link "PT Brake Repair - Pre-Course Assessment" at bounding box center [891, 319] width 162 height 10
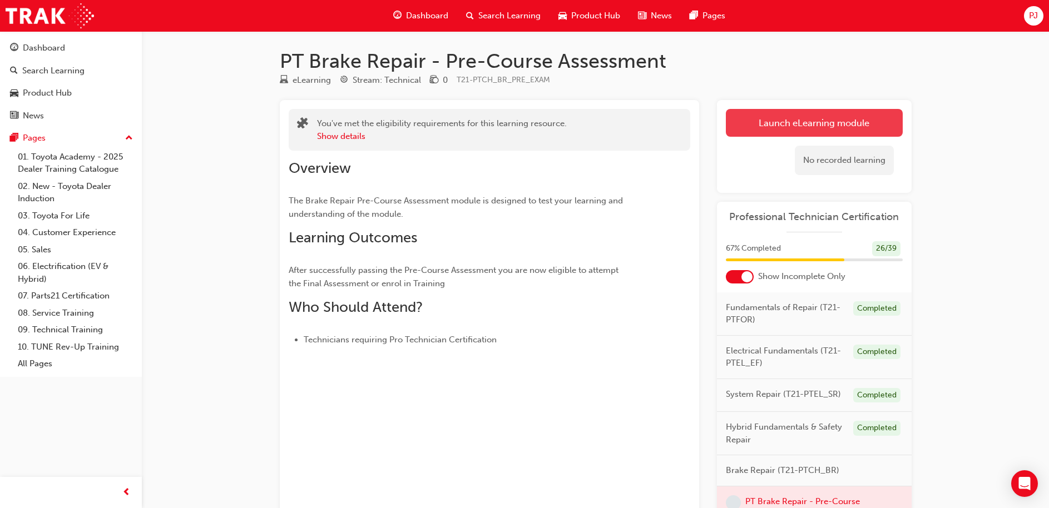
click at [804, 121] on link "Launch eLearning module" at bounding box center [814, 123] width 177 height 28
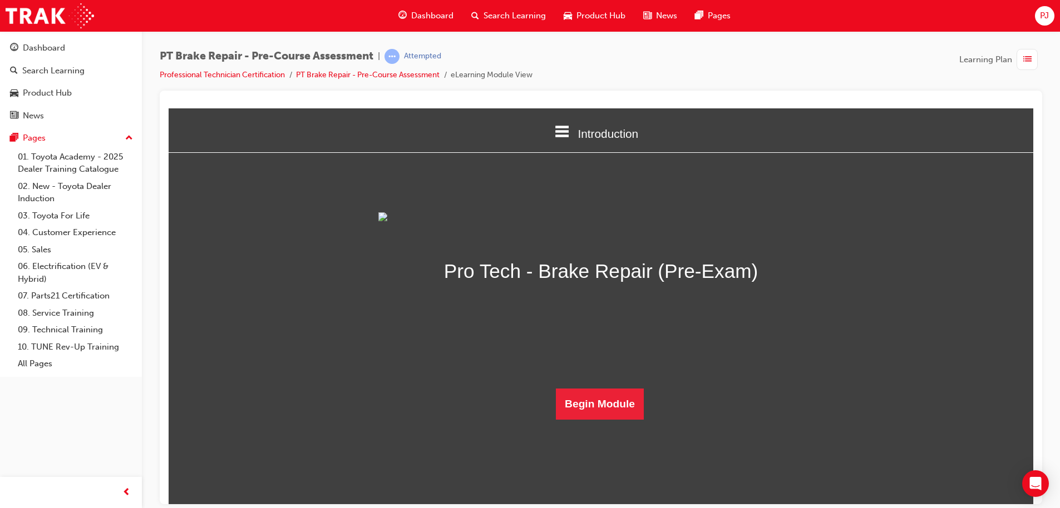
scroll to position [37, 0]
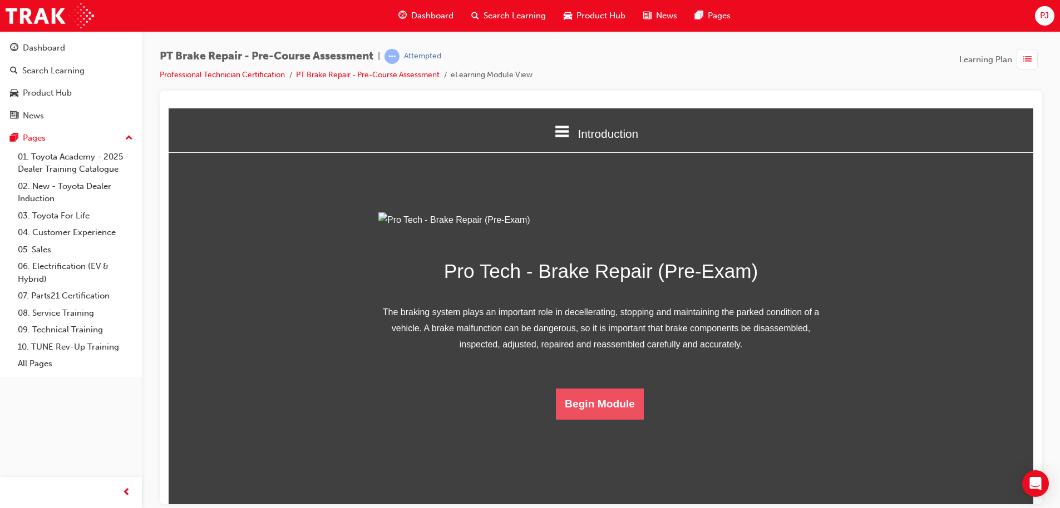
click at [600, 419] on button "Begin Module" at bounding box center [600, 403] width 88 height 31
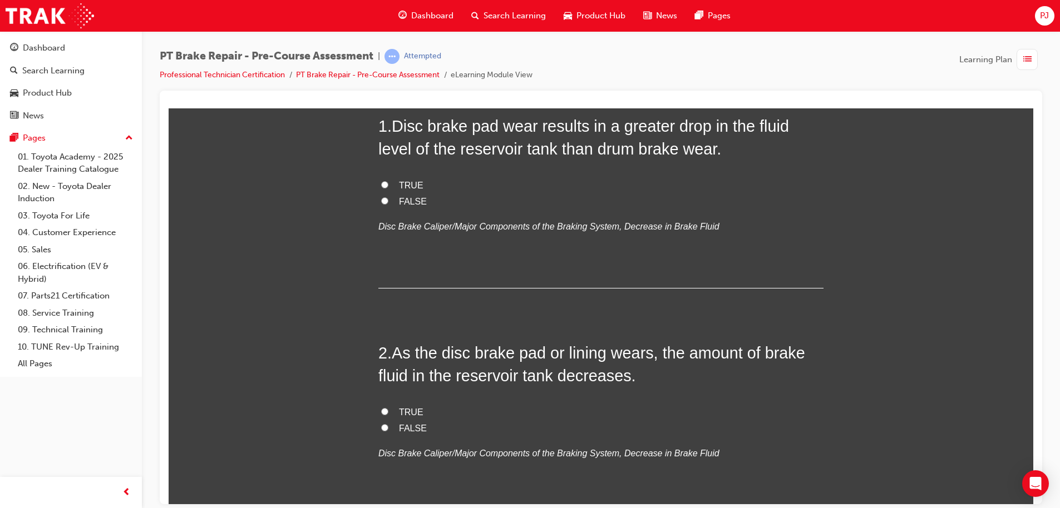
scroll to position [112, 0]
click at [385, 407] on label "TRUE" at bounding box center [600, 412] width 445 height 16
click at [385, 407] on input "TRUE" at bounding box center [384, 410] width 7 height 7
radio input "true"
click at [406, 197] on span "FALSE" at bounding box center [413, 200] width 28 height 9
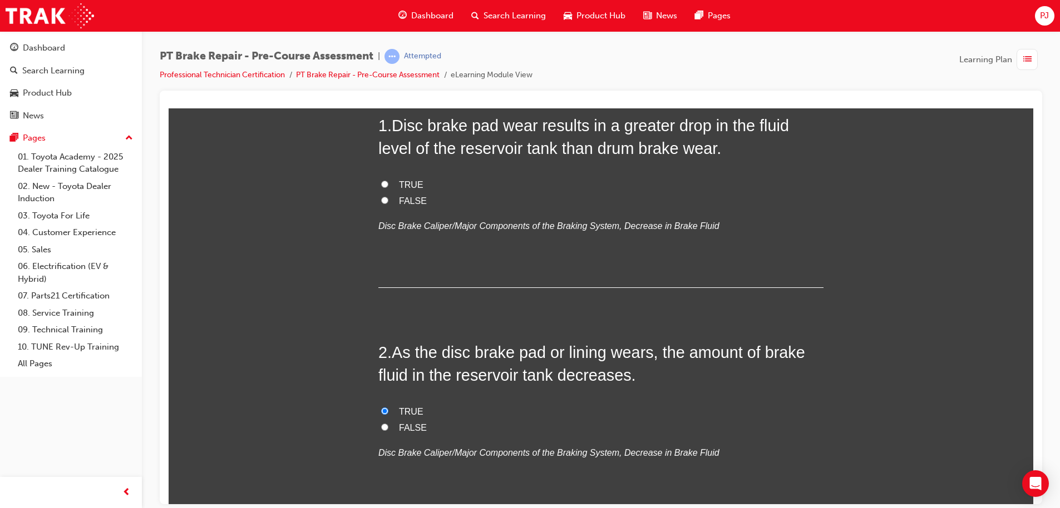
click at [388, 197] on input "FALSE" at bounding box center [384, 199] width 7 height 7
radio input "true"
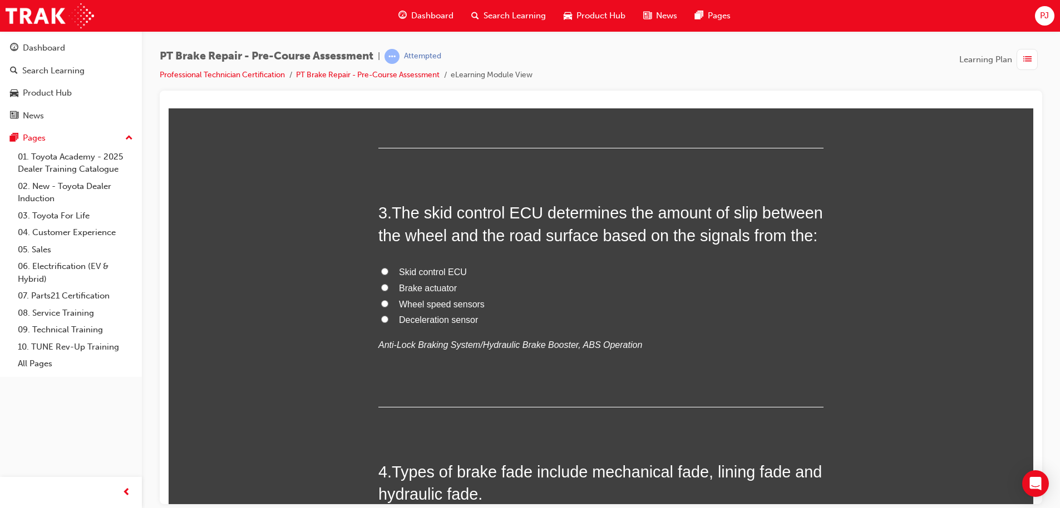
scroll to position [479, 0]
click at [467, 301] on span "Wheel speed sensors" at bounding box center [442, 303] width 86 height 9
click at [388, 301] on input "Wheel speed sensors" at bounding box center [384, 302] width 7 height 7
radio input "true"
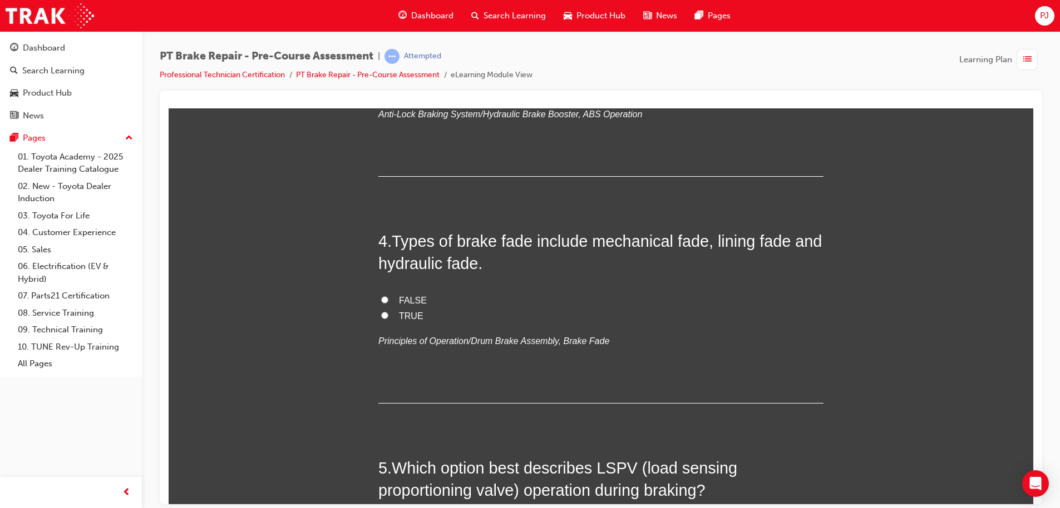
scroll to position [710, 0]
click at [381, 311] on input "TRUE" at bounding box center [384, 314] width 7 height 7
radio input "true"
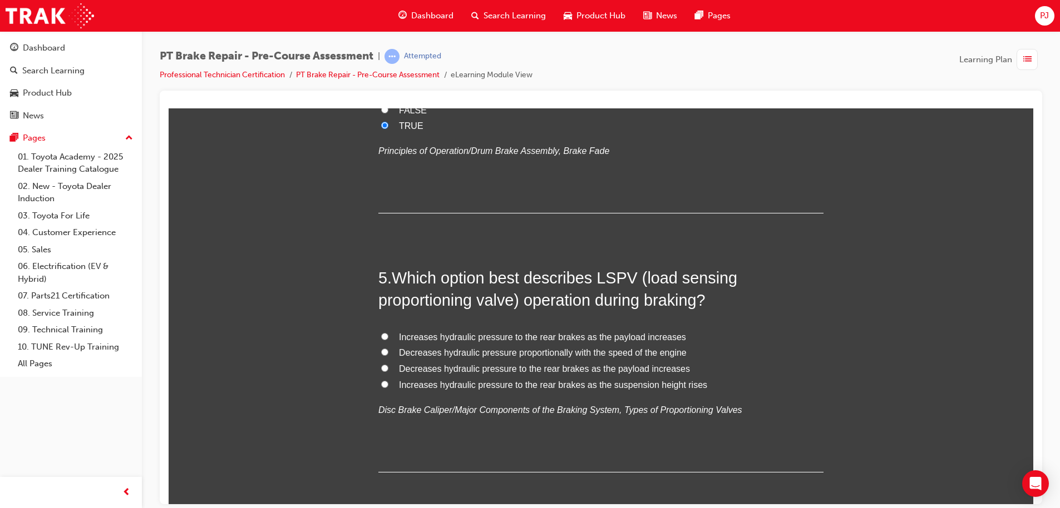
scroll to position [980, 0]
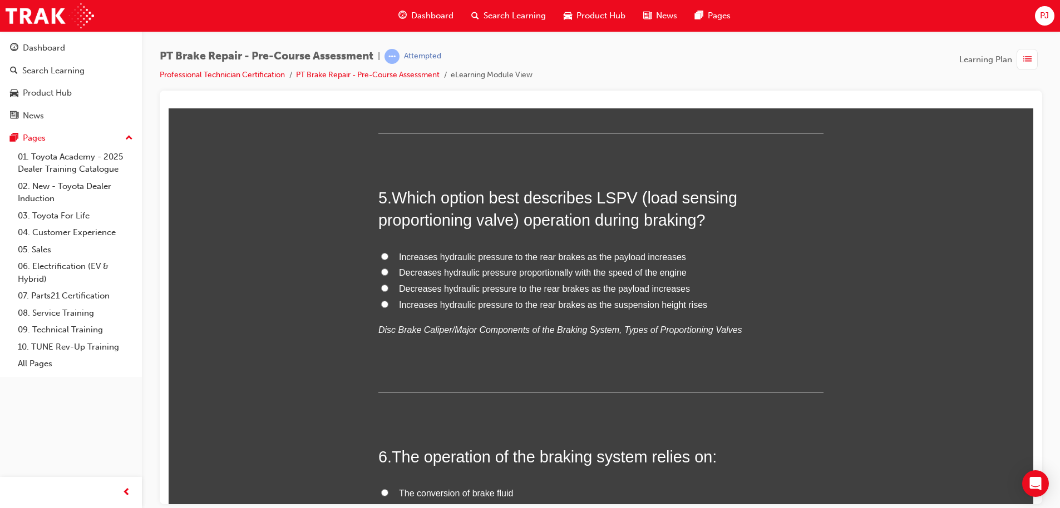
click at [379, 249] on label "Increases hydraulic pressure to the rear brakes as the payload increases" at bounding box center [600, 257] width 445 height 16
click at [381, 253] on input "Increases hydraulic pressure to the rear brakes as the payload increases" at bounding box center [384, 256] width 7 height 7
radio input "true"
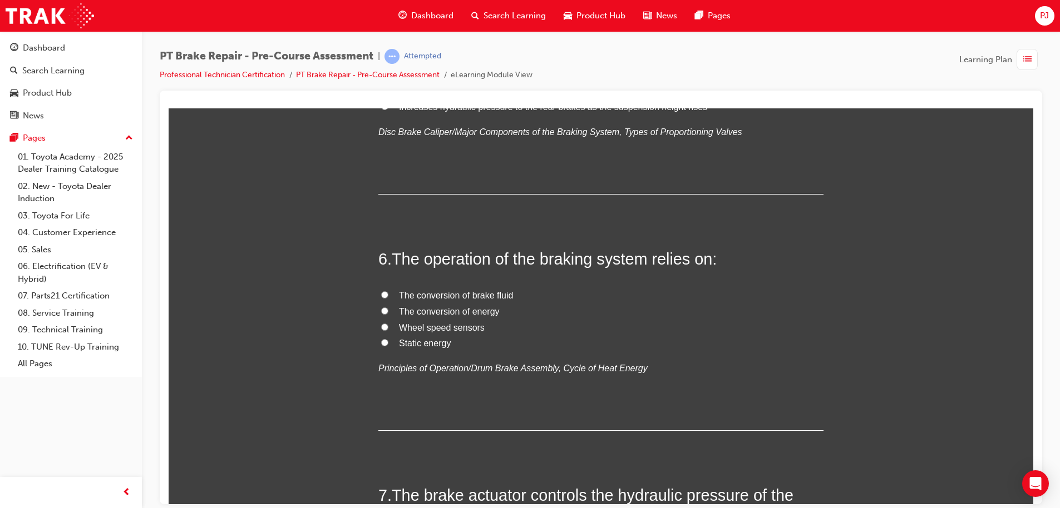
scroll to position [1177, 0]
click at [378, 308] on label "The conversion of energy" at bounding box center [600, 312] width 445 height 16
click at [381, 308] on input "The conversion of energy" at bounding box center [384, 311] width 7 height 7
radio input "true"
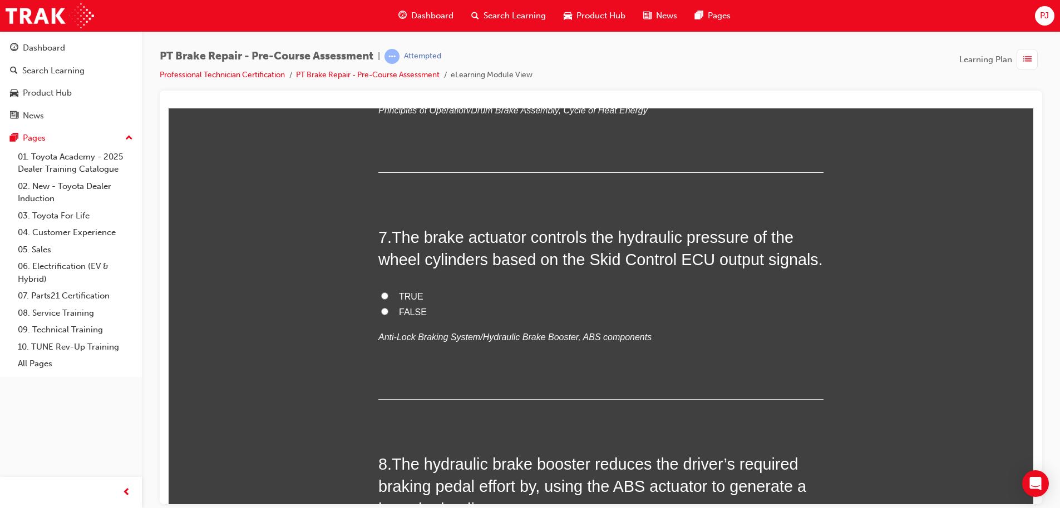
scroll to position [1471, 0]
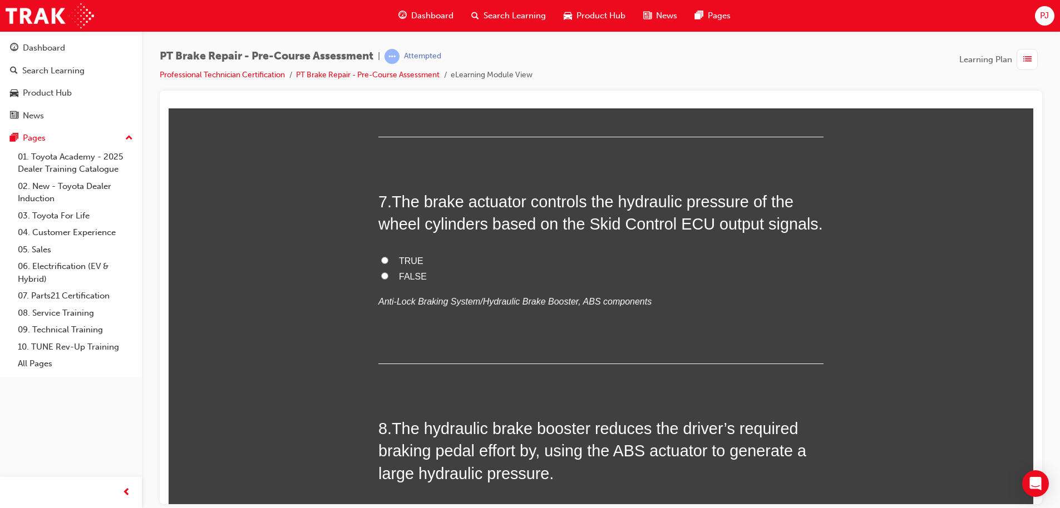
click at [381, 258] on input "TRUE" at bounding box center [384, 259] width 7 height 7
radio input "true"
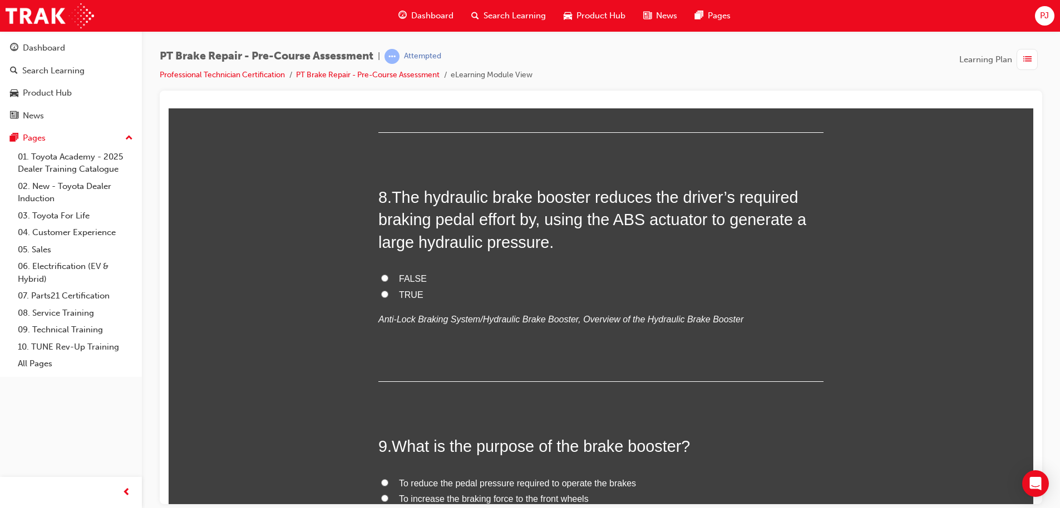
scroll to position [1717, 0]
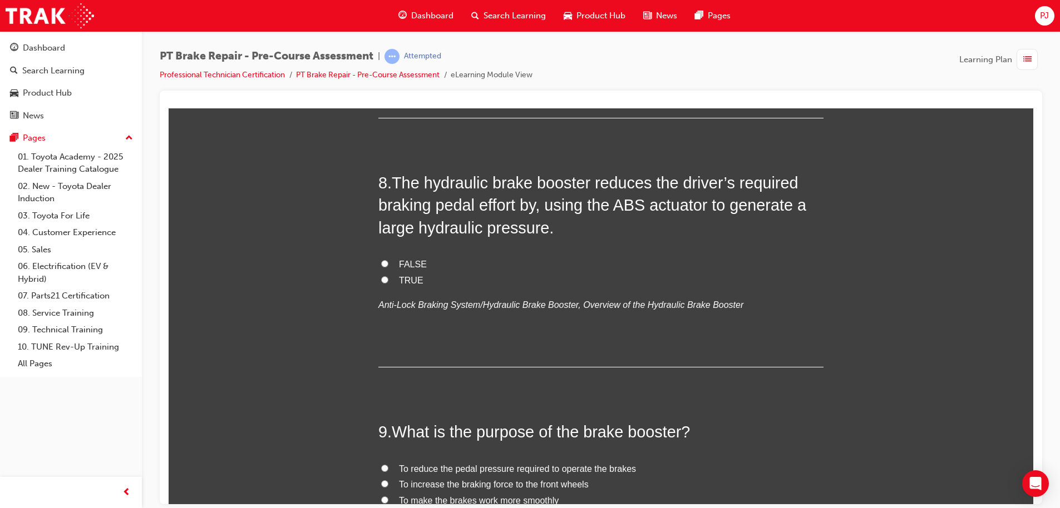
click at [399, 278] on span "TRUE" at bounding box center [411, 279] width 24 height 9
click at [388, 278] on input "TRUE" at bounding box center [384, 279] width 7 height 7
radio input "true"
click at [630, 224] on h2 "8 . The hydraulic brake booster reduces the driver’s required braking pedal eff…" at bounding box center [600, 204] width 445 height 67
click at [630, 222] on h2 "8 . The hydraulic brake booster reduces the driver’s required braking pedal eff…" at bounding box center [600, 204] width 445 height 67
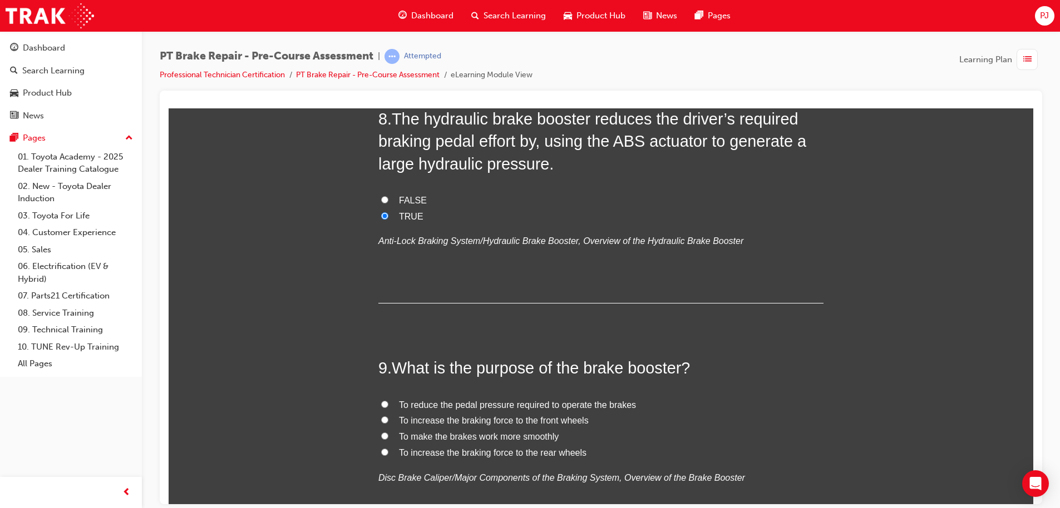
scroll to position [1831, 0]
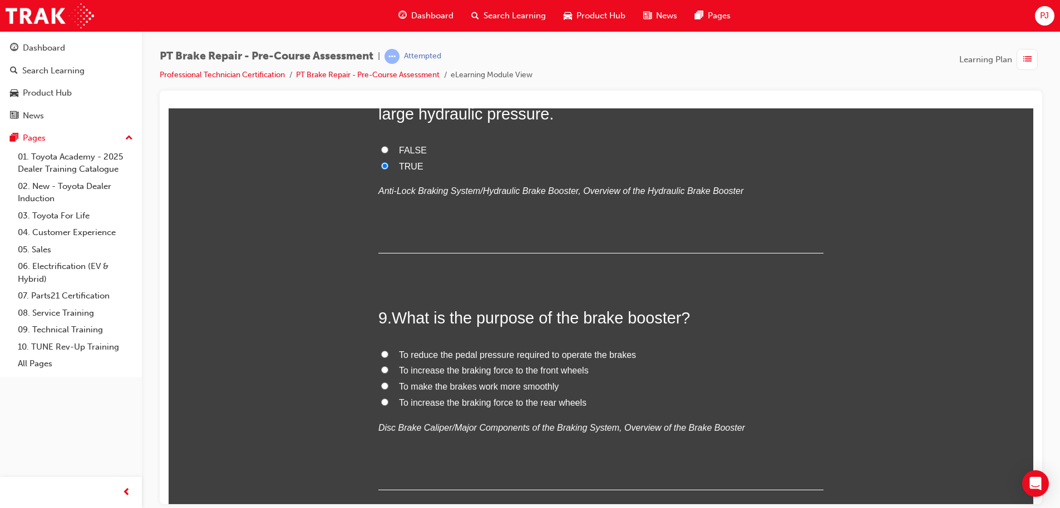
click at [381, 350] on input "To reduce the pedal pressure required to operate the brakes" at bounding box center [384, 353] width 7 height 7
radio input "true"
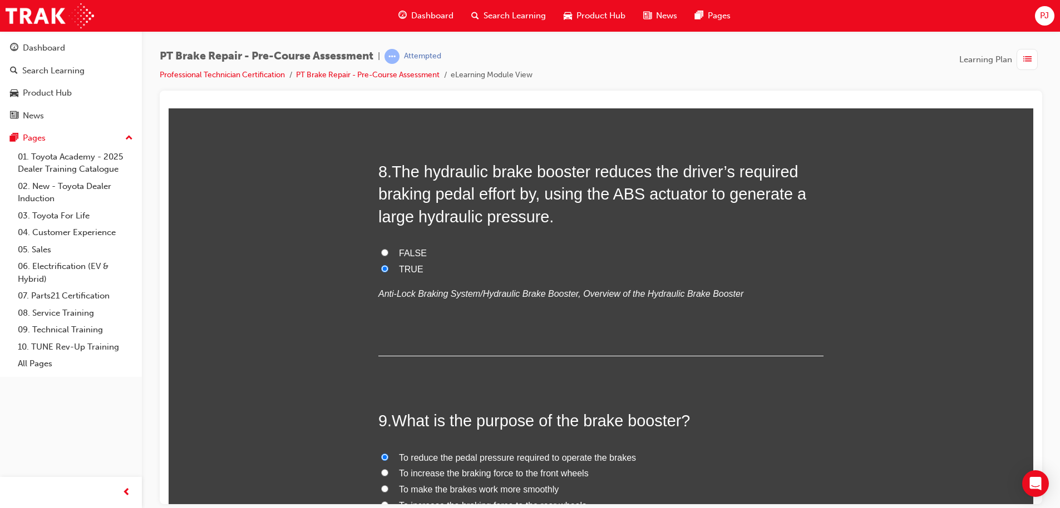
scroll to position [1728, 0]
click at [392, 253] on label "FALSE" at bounding box center [600, 254] width 445 height 16
click at [388, 253] on input "FALSE" at bounding box center [384, 252] width 7 height 7
radio input "true"
click at [407, 270] on span "TRUE" at bounding box center [411, 269] width 24 height 9
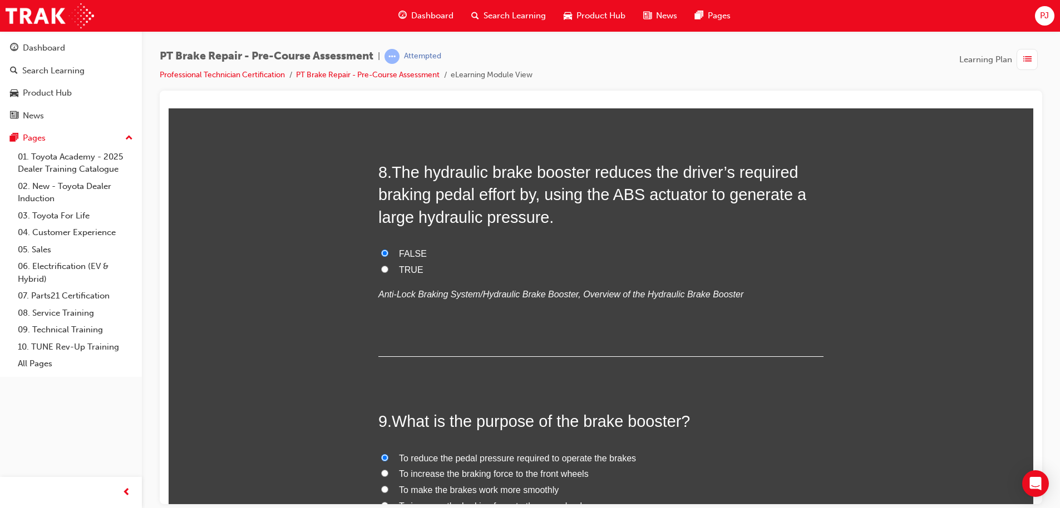
click at [388, 270] on input "TRUE" at bounding box center [384, 268] width 7 height 7
radio input "true"
click at [378, 246] on label "FALSE" at bounding box center [600, 254] width 445 height 16
click at [381, 249] on input "FALSE" at bounding box center [384, 252] width 7 height 7
radio input "true"
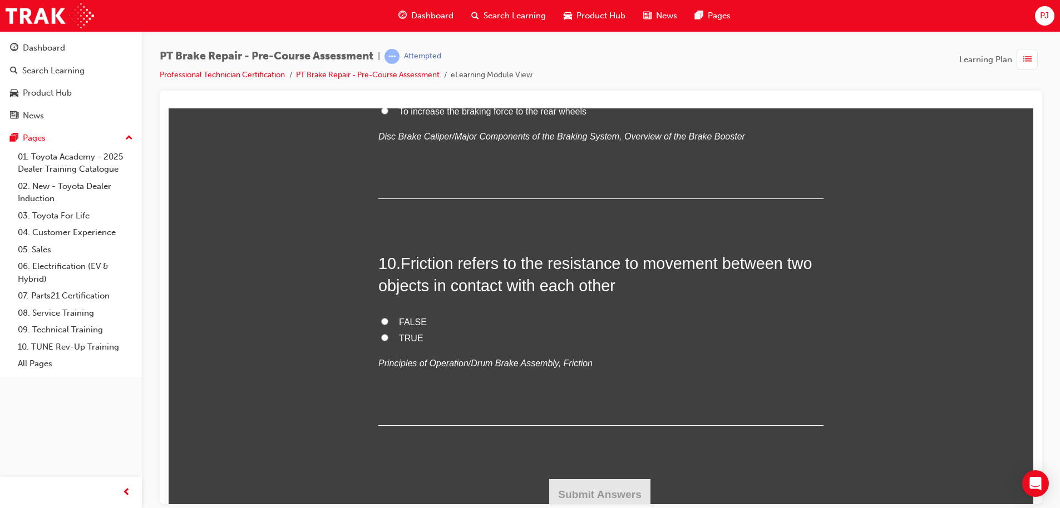
scroll to position [2128, 0]
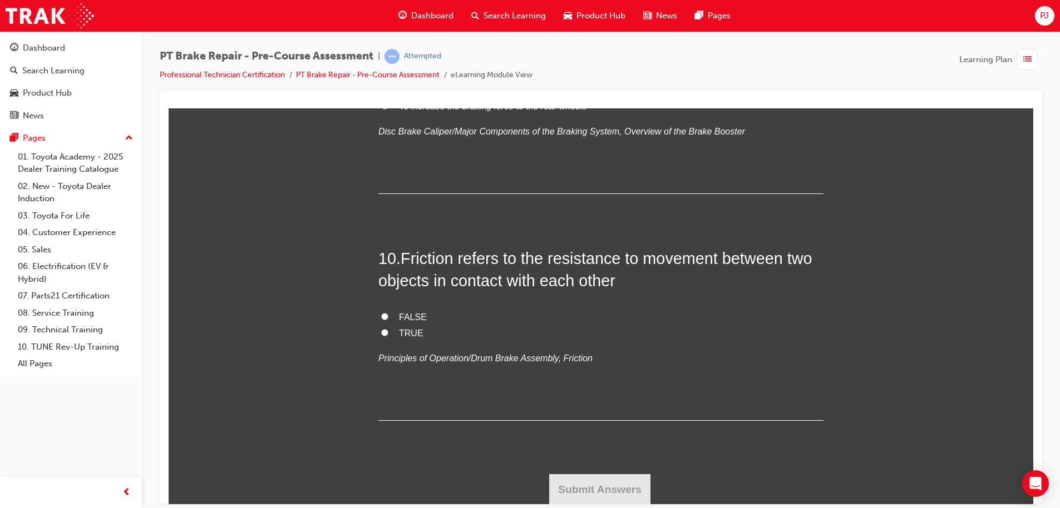
click at [399, 329] on span "TRUE" at bounding box center [411, 332] width 24 height 9
click at [388, 329] on input "TRUE" at bounding box center [384, 332] width 7 height 7
radio input "true"
click at [592, 490] on button "Submit Answers" at bounding box center [599, 489] width 101 height 31
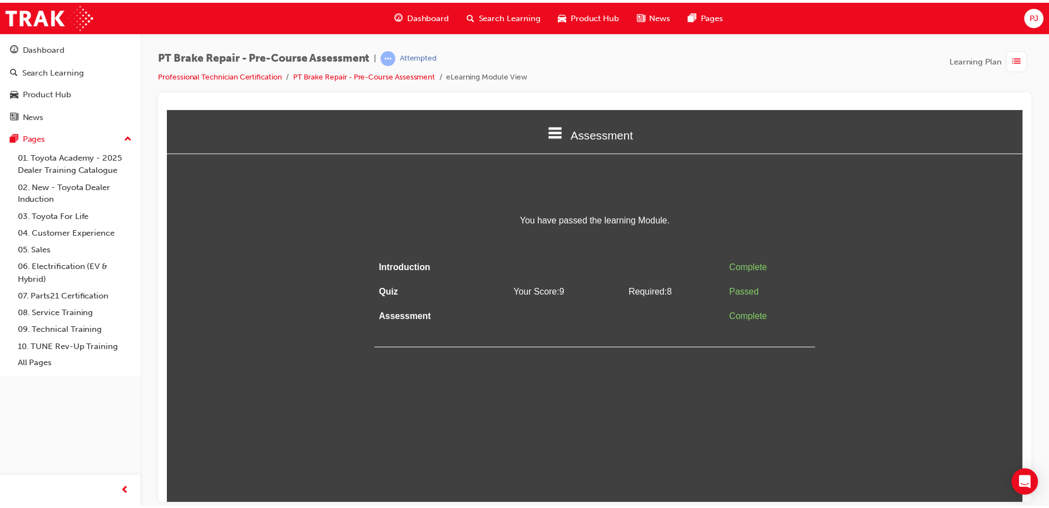
scroll to position [0, 0]
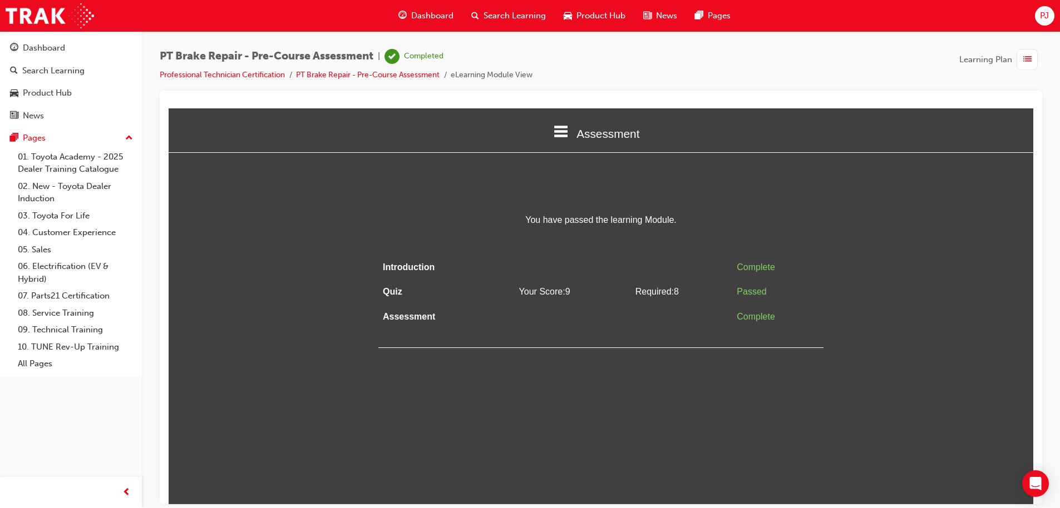
click at [435, 14] on span "Dashboard" at bounding box center [432, 15] width 42 height 13
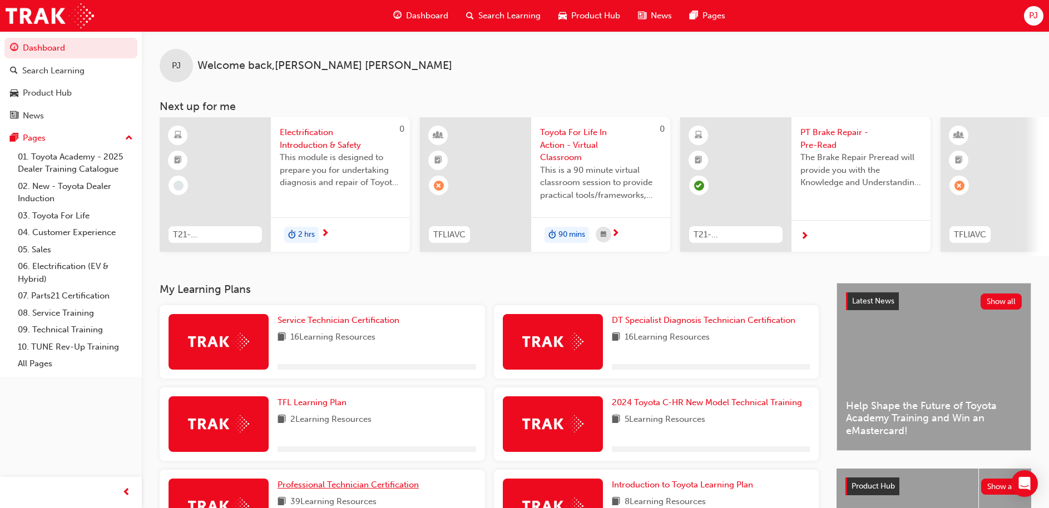
scroll to position [156, 0]
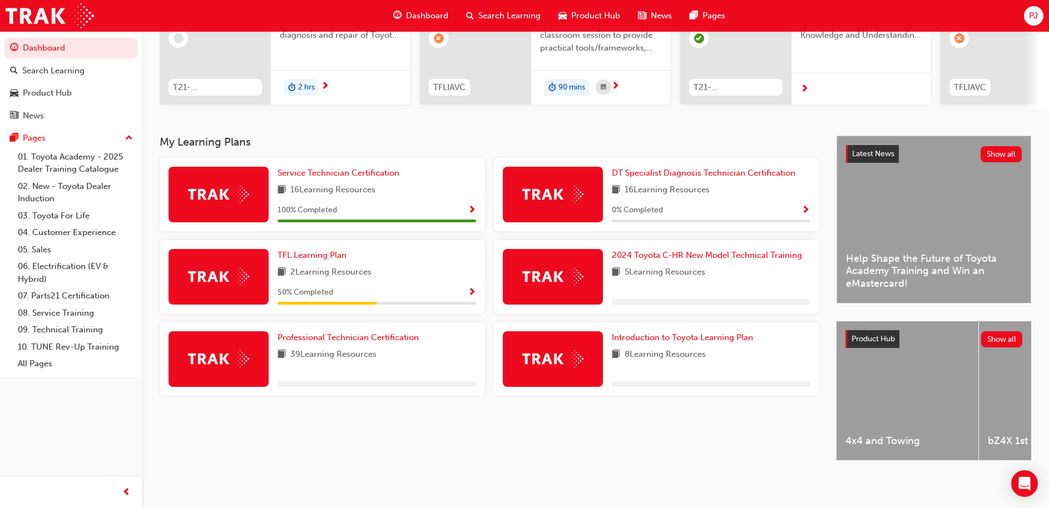
click at [456, 382] on div at bounding box center [377, 385] width 199 height 6
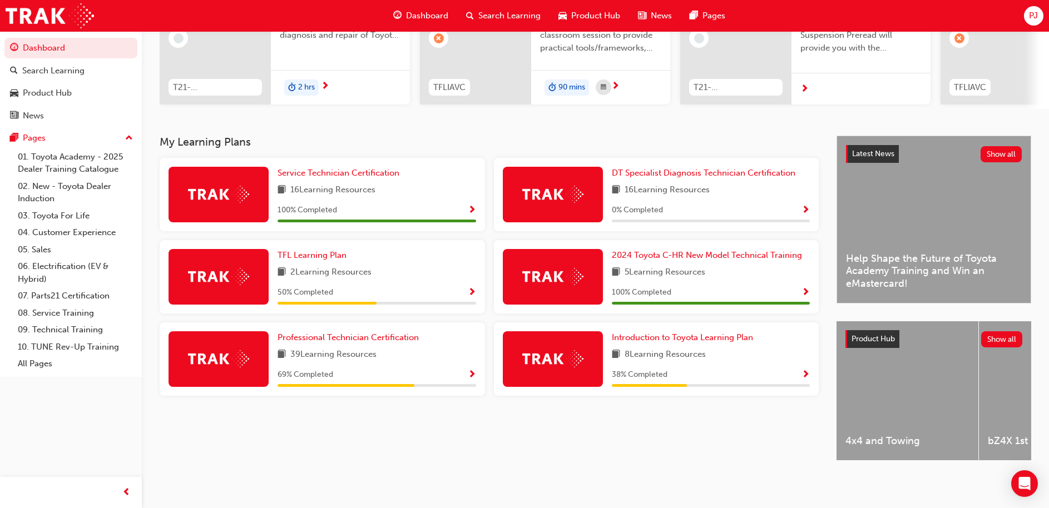
click at [473, 370] on span "Show Progress" at bounding box center [472, 375] width 8 height 10
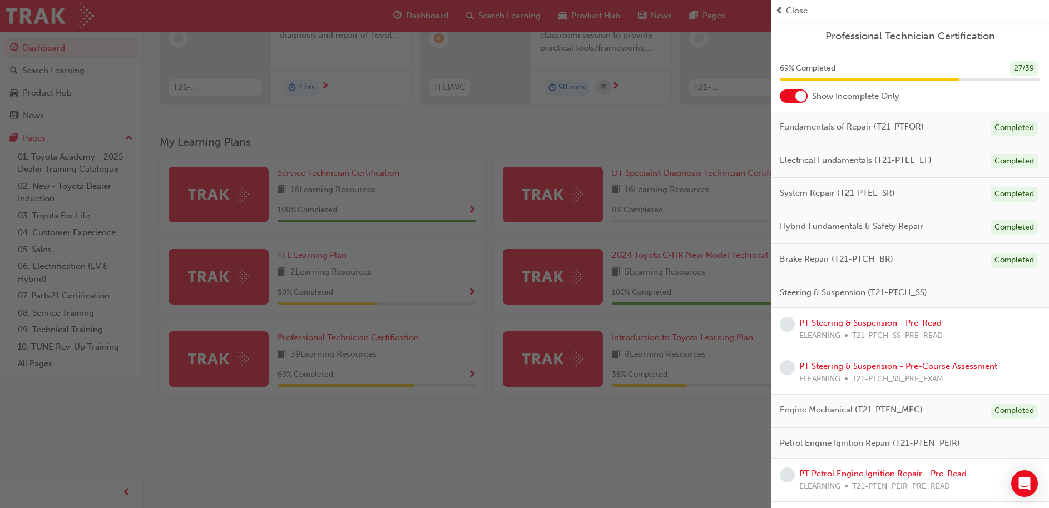
click at [885, 333] on span "T21-PTCH_SS_PRE_READ" at bounding box center [897, 336] width 91 height 13
drag, startPoint x: 885, startPoint y: 333, endPoint x: 827, endPoint y: 326, distance: 58.2
click at [827, 326] on div "PT Steering & Suspension - Pre-Read ELEARNING T21-PTCH_SS_PRE_READ" at bounding box center [871, 329] width 144 height 25
click at [789, 323] on span "learningRecordVerb_NONE-icon" at bounding box center [787, 324] width 15 height 15
click at [814, 320] on link "PT Steering & Suspension - Pre-Read" at bounding box center [870, 323] width 142 height 10
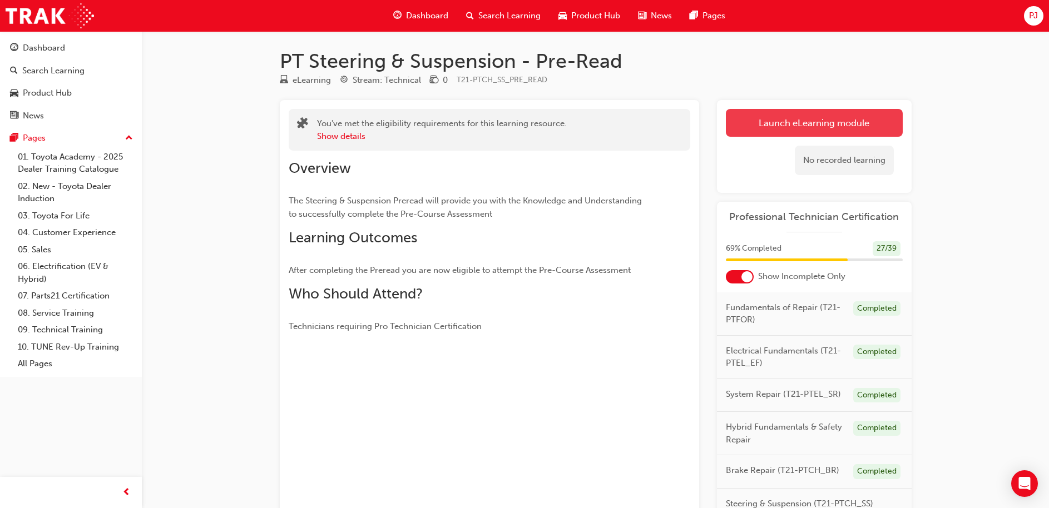
click at [825, 125] on link "Launch eLearning module" at bounding box center [814, 123] width 177 height 28
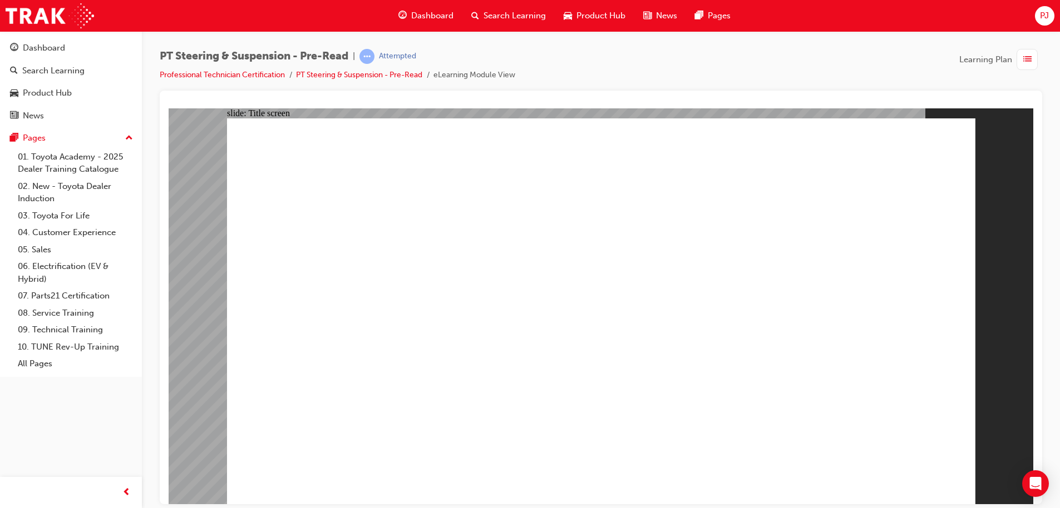
click at [1030, 60] on span "list-icon" at bounding box center [1027, 60] width 8 height 14
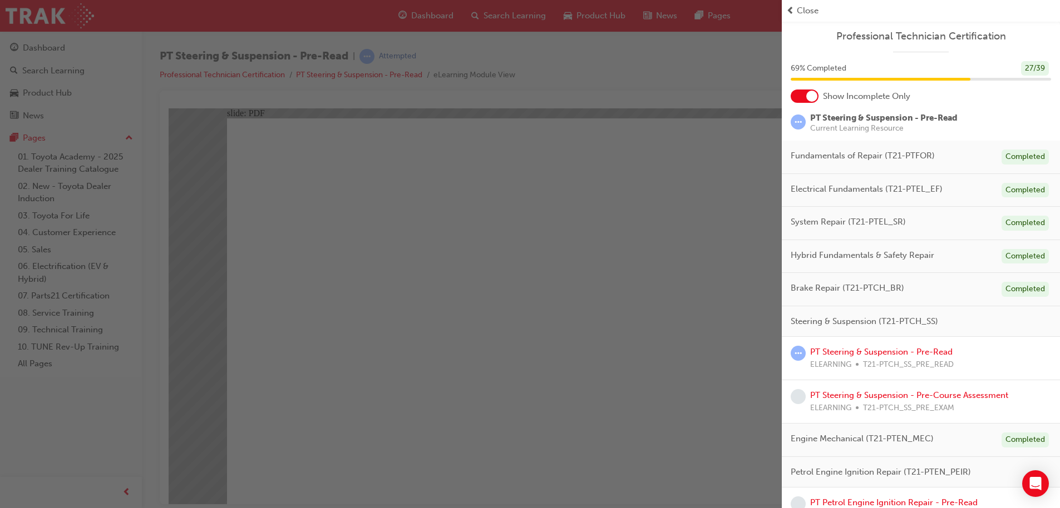
click at [789, 11] on span "prev-icon" at bounding box center [790, 10] width 8 height 13
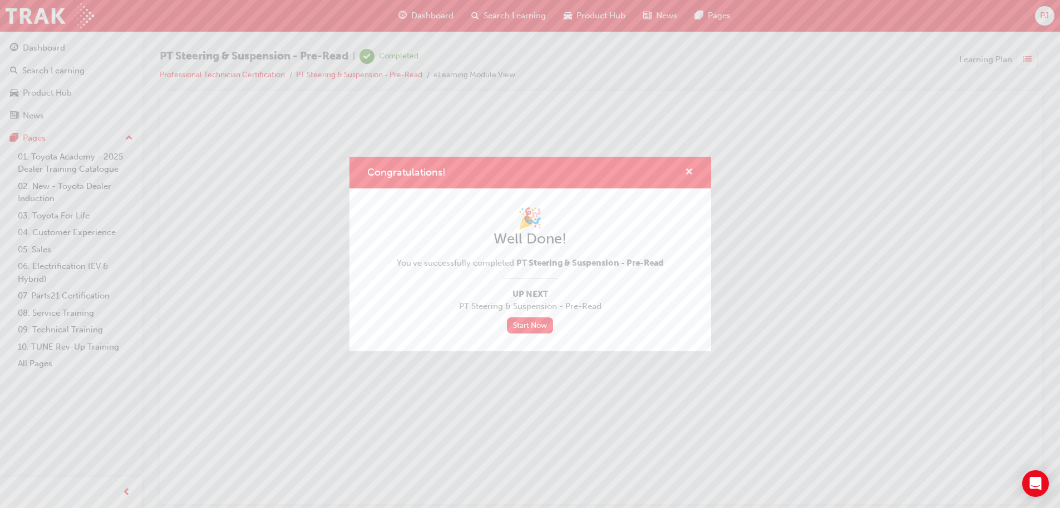
click at [689, 168] on span "cross-icon" at bounding box center [689, 173] width 8 height 10
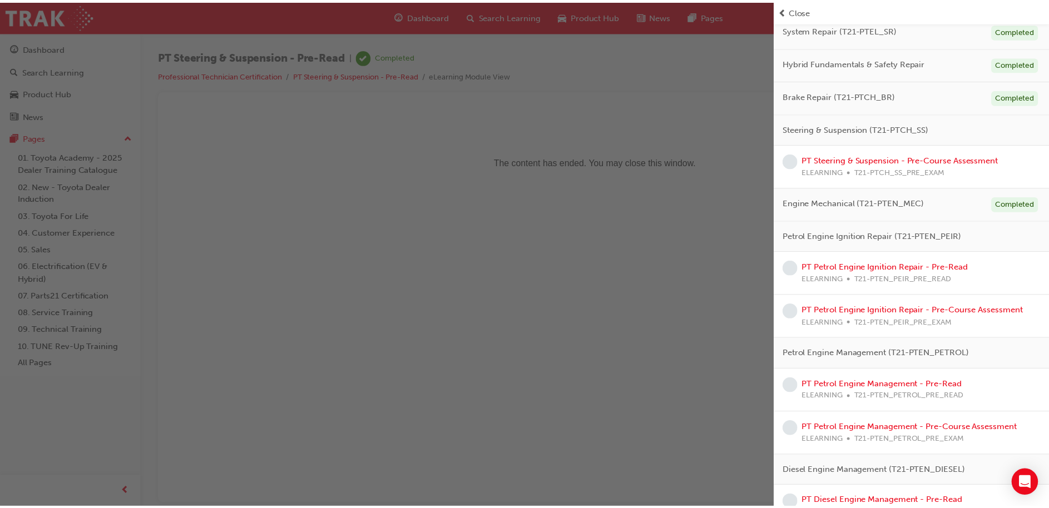
scroll to position [200, 0]
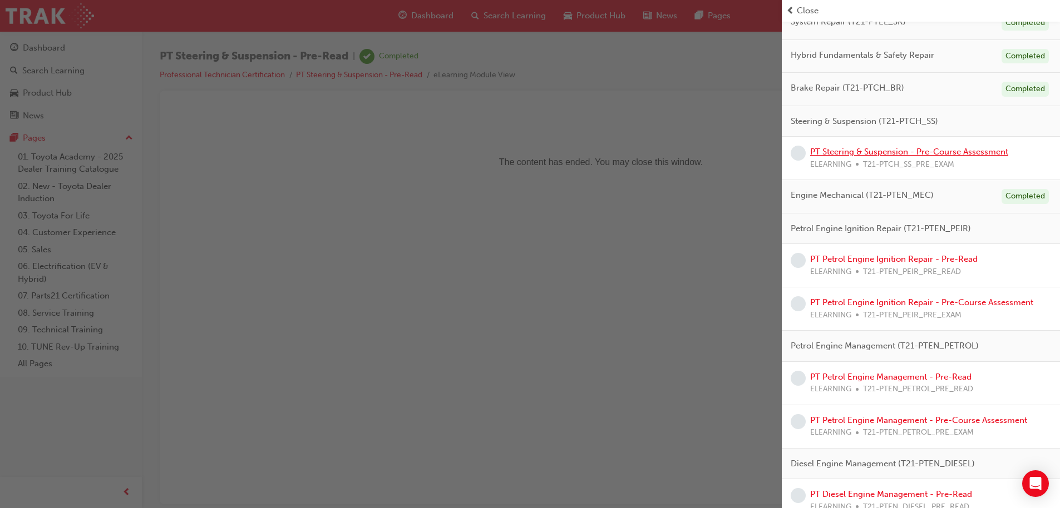
click at [884, 153] on link "PT Steering & Suspension - Pre-Course Assessment" at bounding box center [909, 152] width 198 height 10
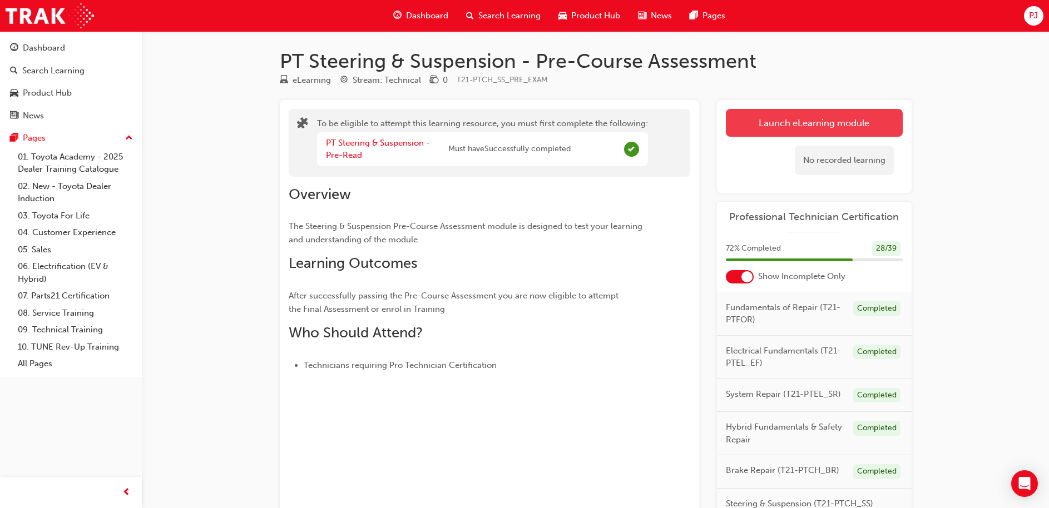
click at [800, 118] on button "Launch eLearning module" at bounding box center [814, 123] width 177 height 28
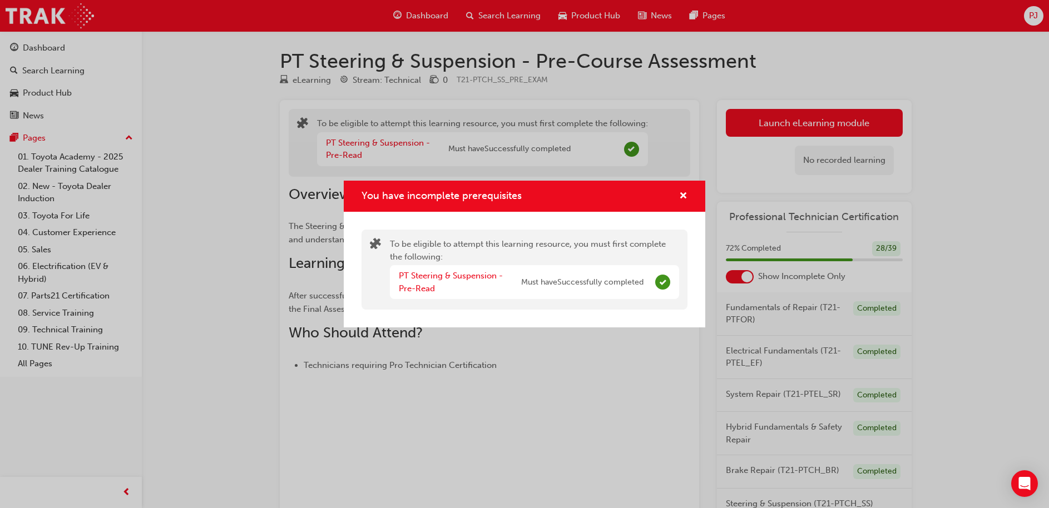
click at [688, 189] on div "You have incomplete prerequisites" at bounding box center [525, 197] width 362 height 32
click at [683, 192] on span "cross-icon" at bounding box center [683, 197] width 8 height 10
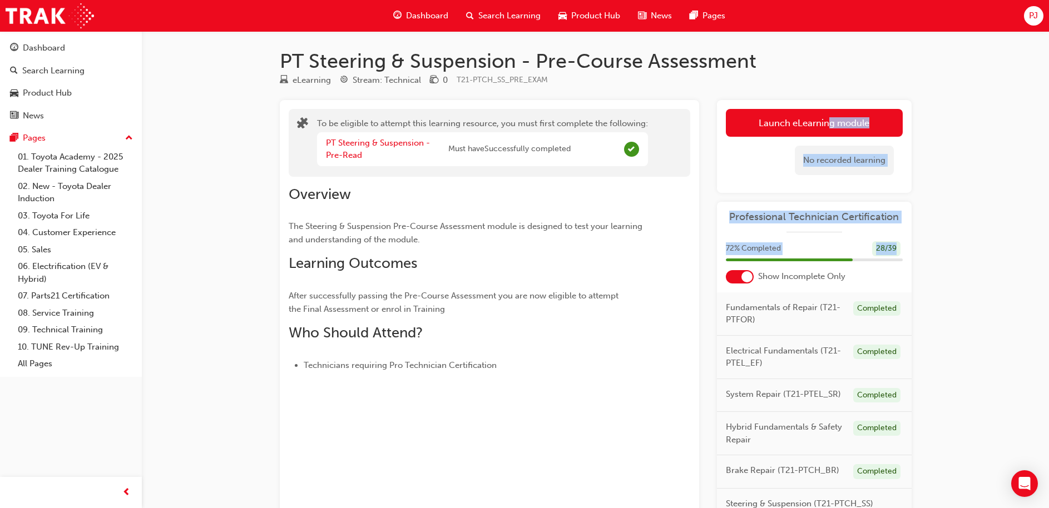
drag, startPoint x: 812, startPoint y: 263, endPoint x: 848, endPoint y: 92, distance: 174.6
click at [848, 92] on div "PT Steering & Suspension - Pre-Course Assessment eLearning Stream: Technical 0 …" at bounding box center [595, 300] width 667 height 502
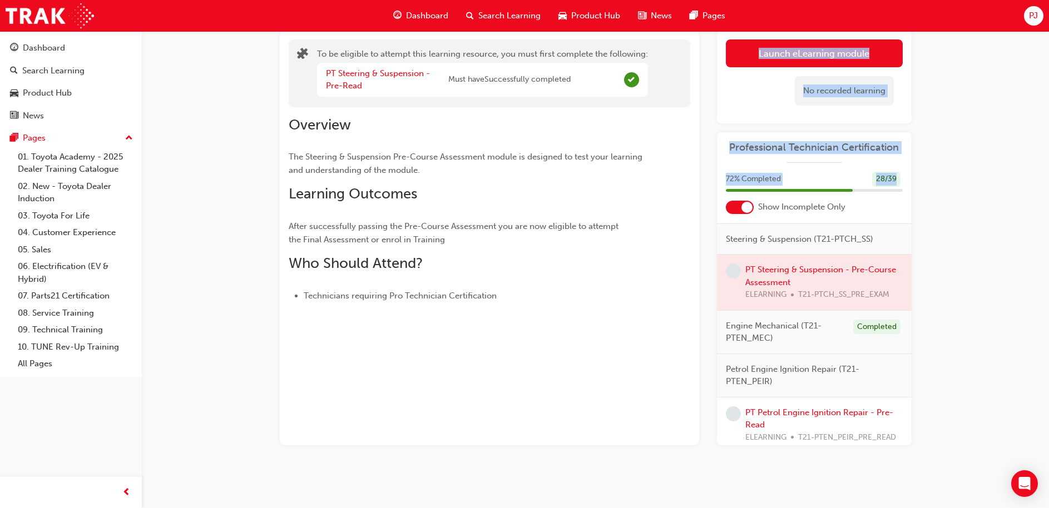
scroll to position [195, 0]
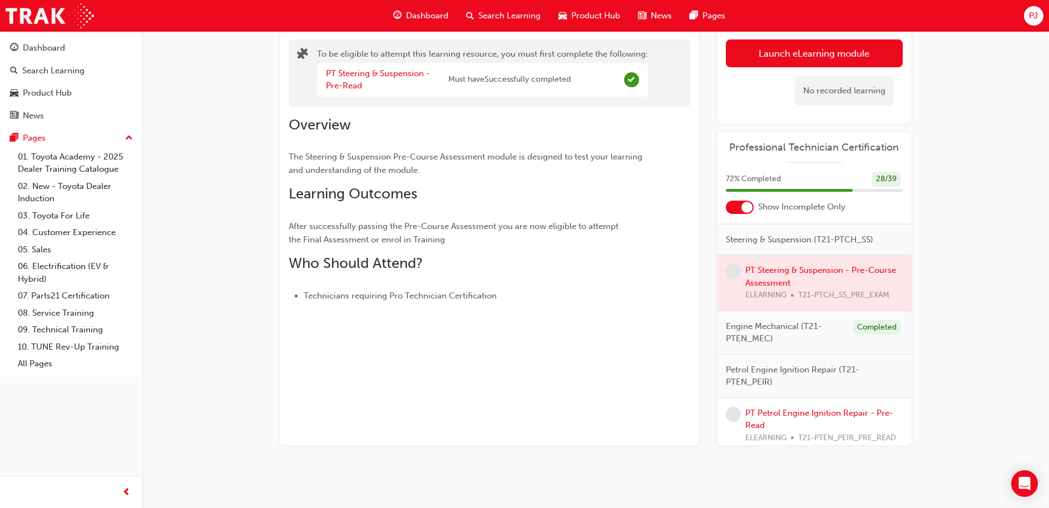
click at [738, 205] on div at bounding box center [740, 207] width 28 height 13
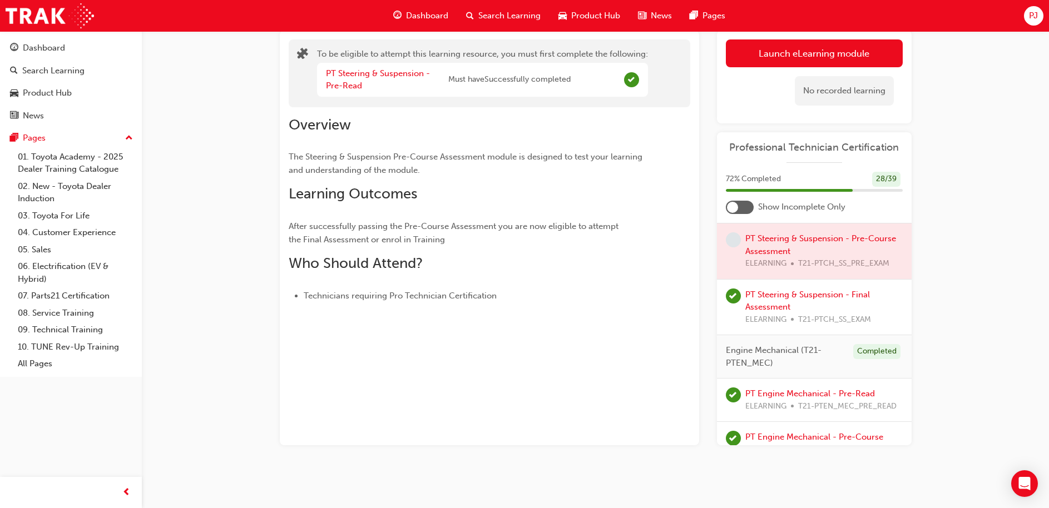
scroll to position [1072, 0]
click at [801, 278] on div at bounding box center [814, 250] width 195 height 56
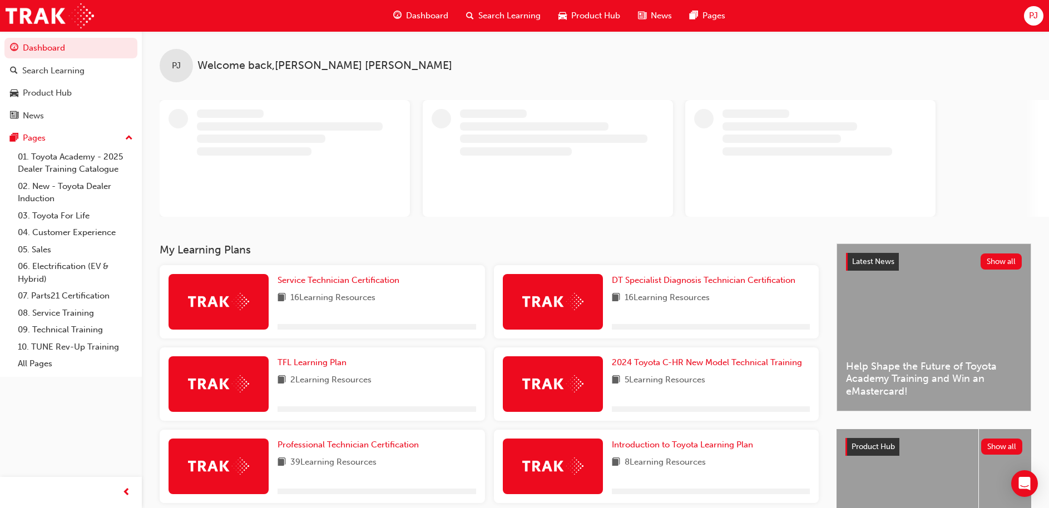
scroll to position [112, 0]
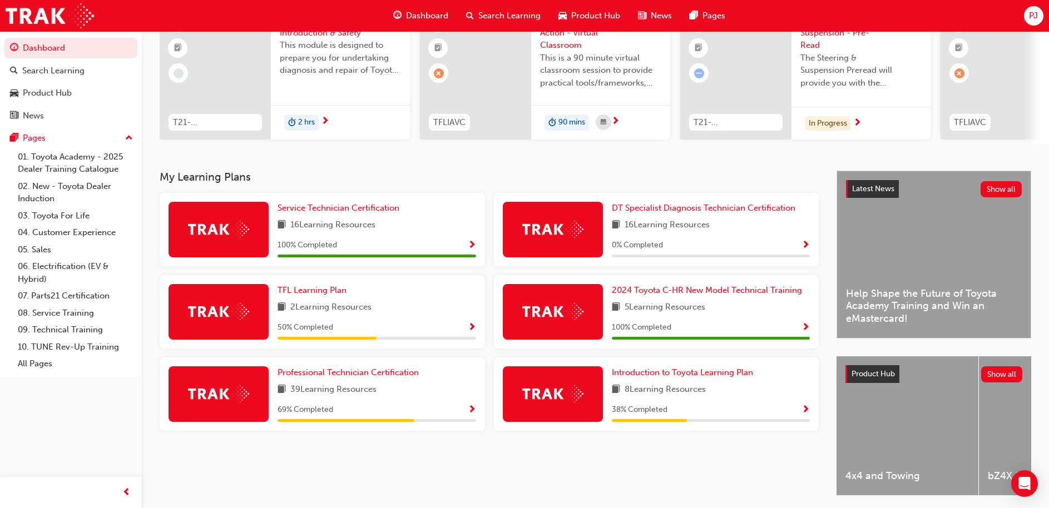
click at [466, 412] on div "69 % Completed" at bounding box center [377, 410] width 199 height 14
click at [473, 411] on span "Show Progress" at bounding box center [472, 411] width 8 height 10
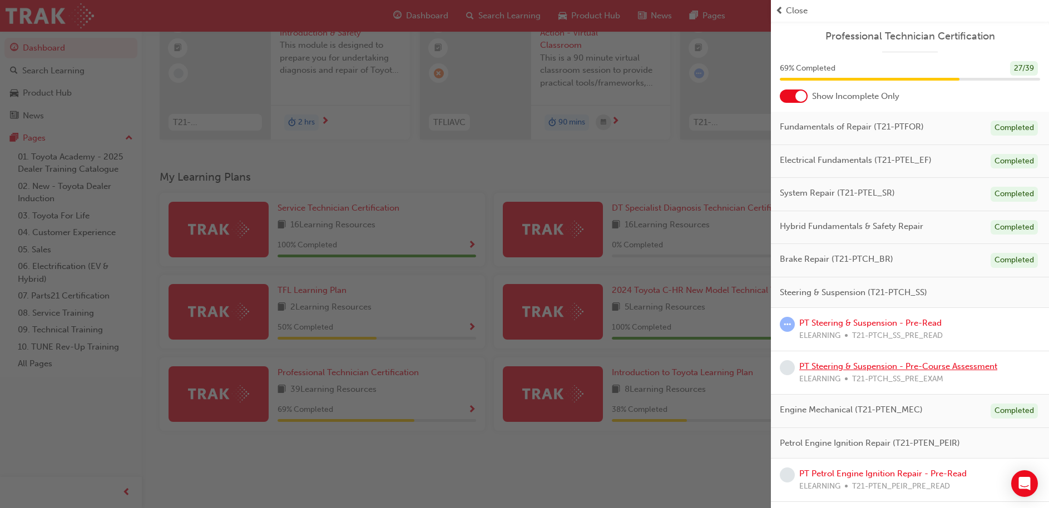
click at [886, 367] on link "PT Steering & Suspension - Pre-Course Assessment" at bounding box center [898, 367] width 198 height 10
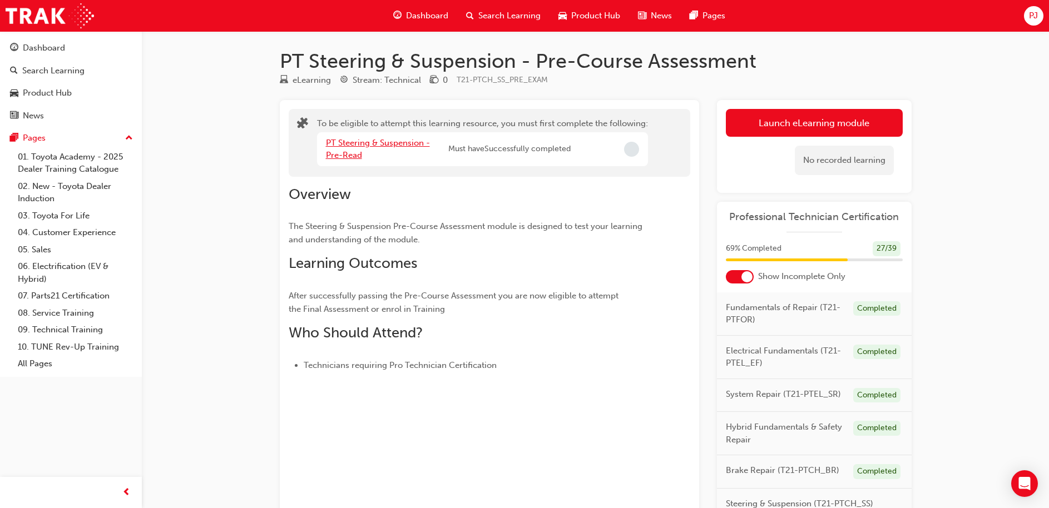
click at [402, 146] on link "PT Steering & Suspension - Pre-Read" at bounding box center [378, 149] width 104 height 23
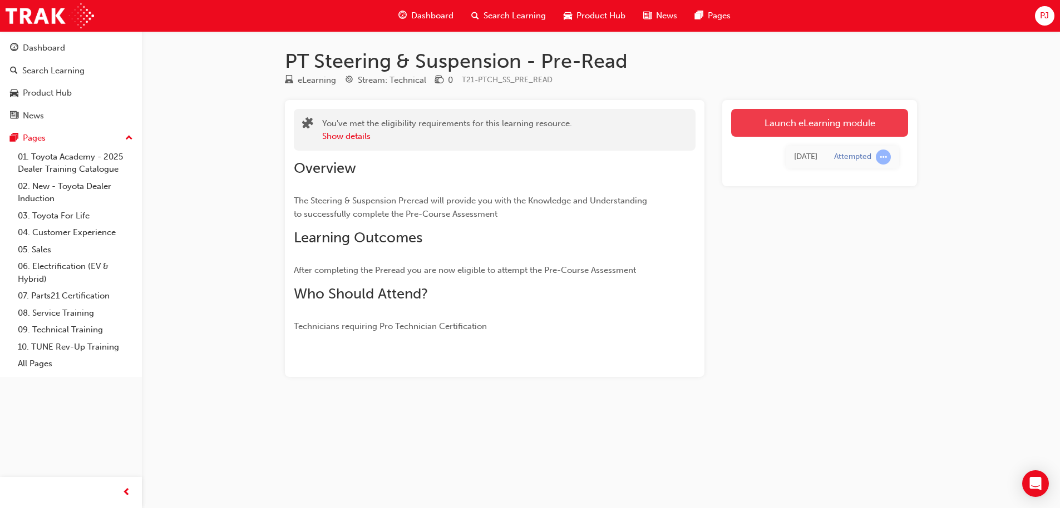
click at [792, 118] on link "Launch eLearning module" at bounding box center [819, 123] width 177 height 28
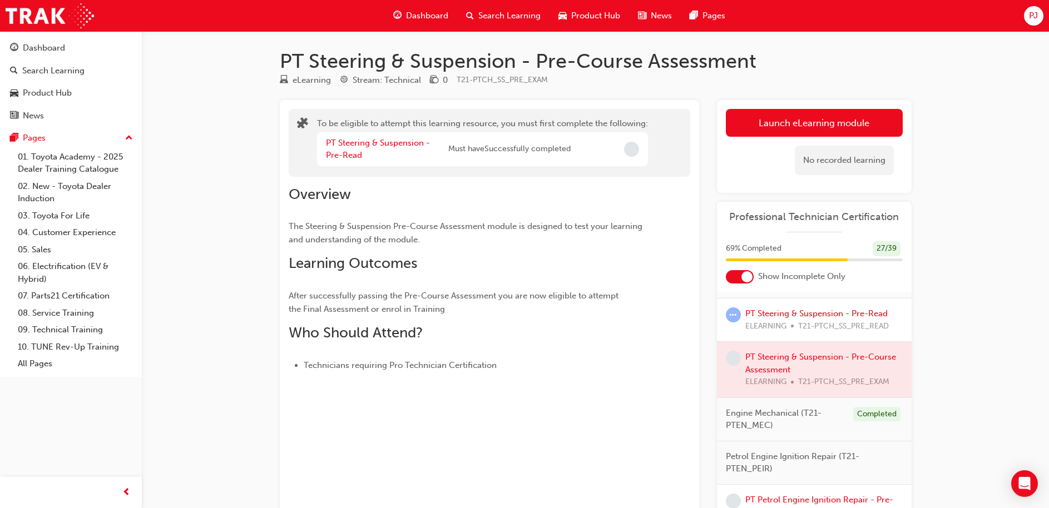
scroll to position [220, 0]
click at [733, 367] on span "learningRecordVerb_NONE-icon" at bounding box center [733, 359] width 15 height 15
click at [777, 381] on div at bounding box center [814, 371] width 195 height 56
click at [787, 388] on div at bounding box center [814, 371] width 195 height 56
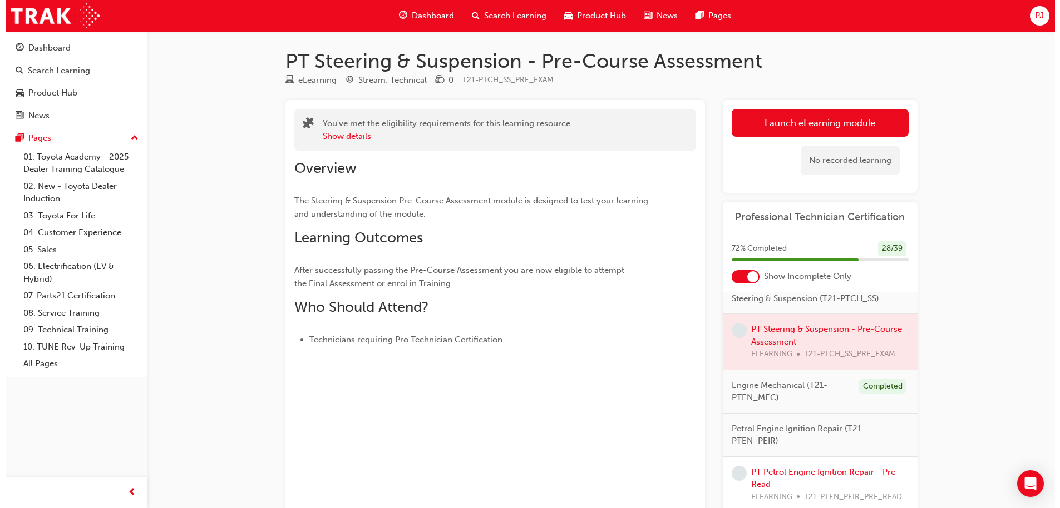
scroll to position [204, 0]
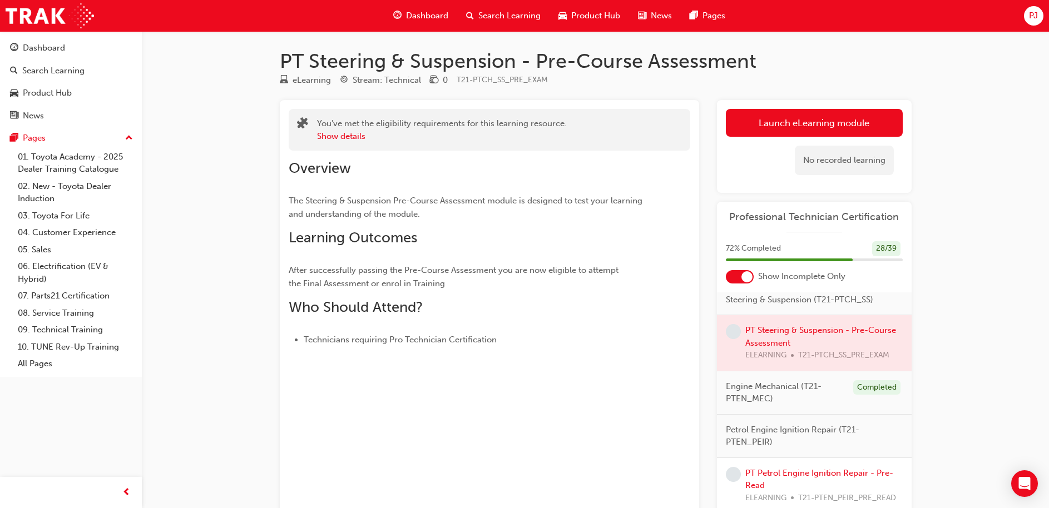
click at [811, 347] on div at bounding box center [814, 343] width 195 height 56
click at [739, 339] on span "learningRecordVerb_NONE-icon" at bounding box center [733, 331] width 15 height 15
click at [797, 120] on link "Launch eLearning module" at bounding box center [814, 123] width 177 height 28
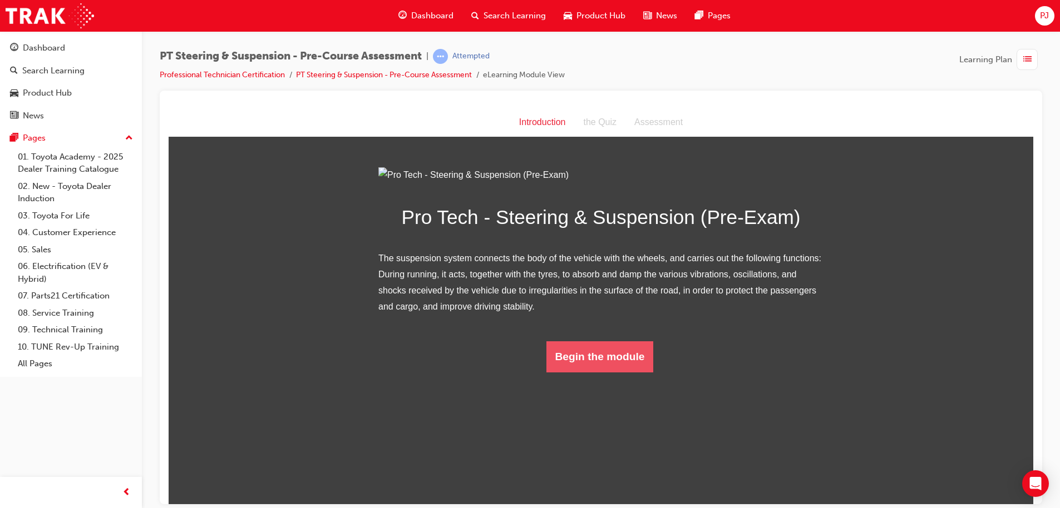
click at [591, 372] on button "Begin the module" at bounding box center [599, 356] width 107 height 31
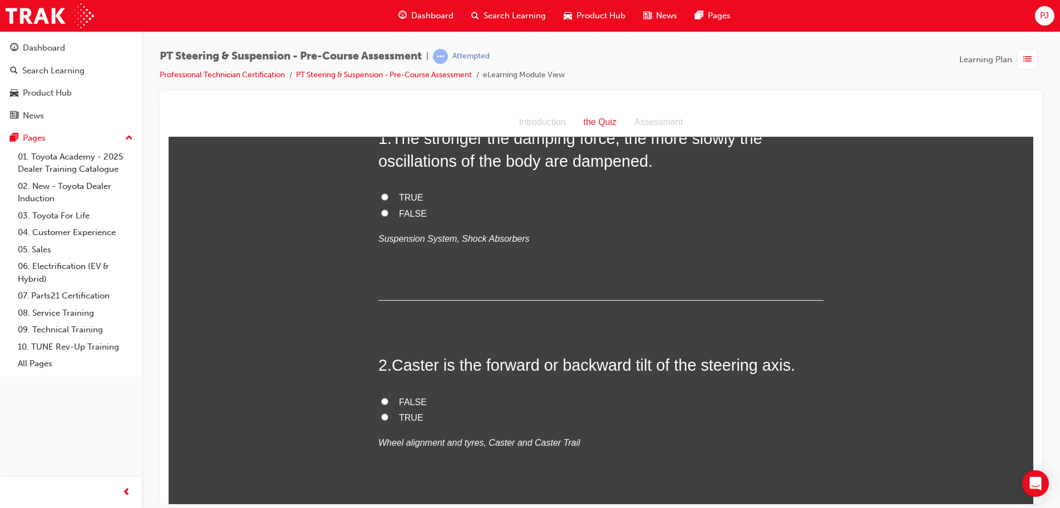
scroll to position [81, 0]
click at [399, 208] on span "FALSE" at bounding box center [413, 212] width 28 height 9
click at [388, 209] on input "FALSE" at bounding box center [384, 212] width 7 height 7
radio input "true"
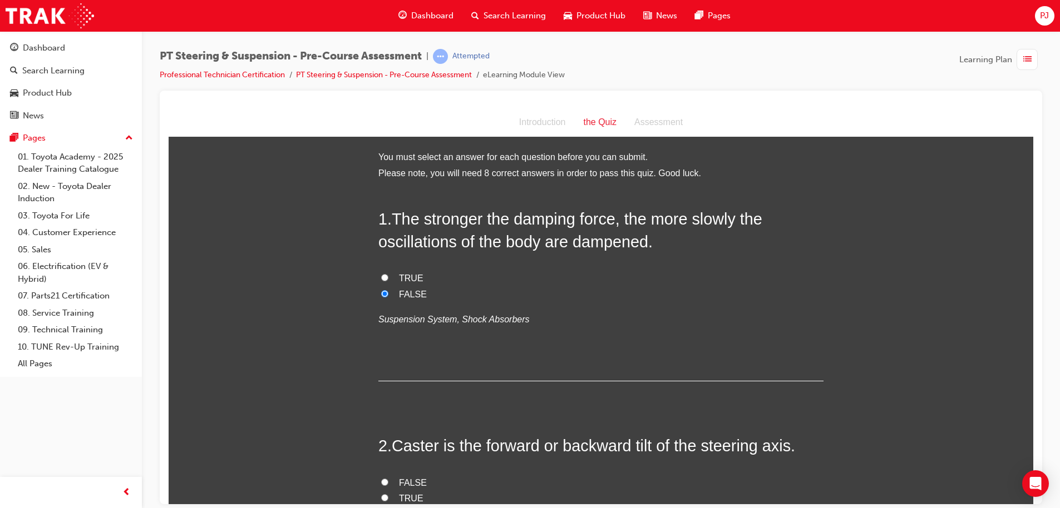
click at [396, 210] on span "The stronger the damping force, the more slowly the oscillations of the body ar…" at bounding box center [570, 230] width 384 height 40
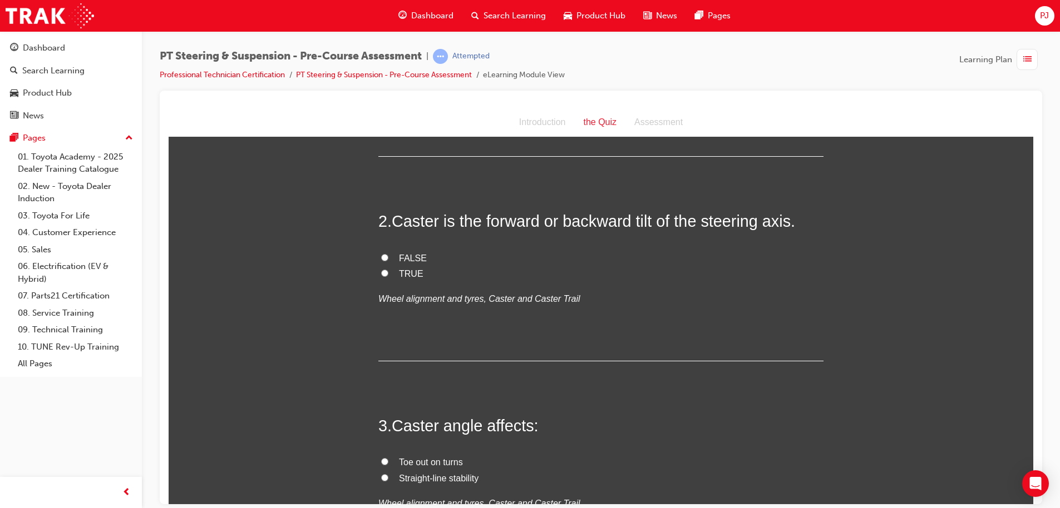
scroll to position [231, 0]
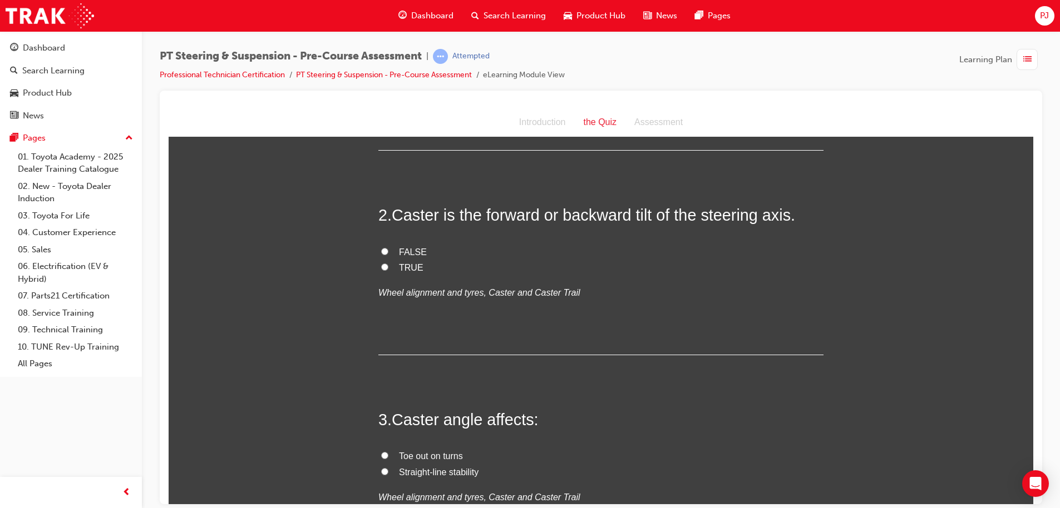
click at [381, 269] on input "TRUE" at bounding box center [384, 266] width 7 height 7
radio input "true"
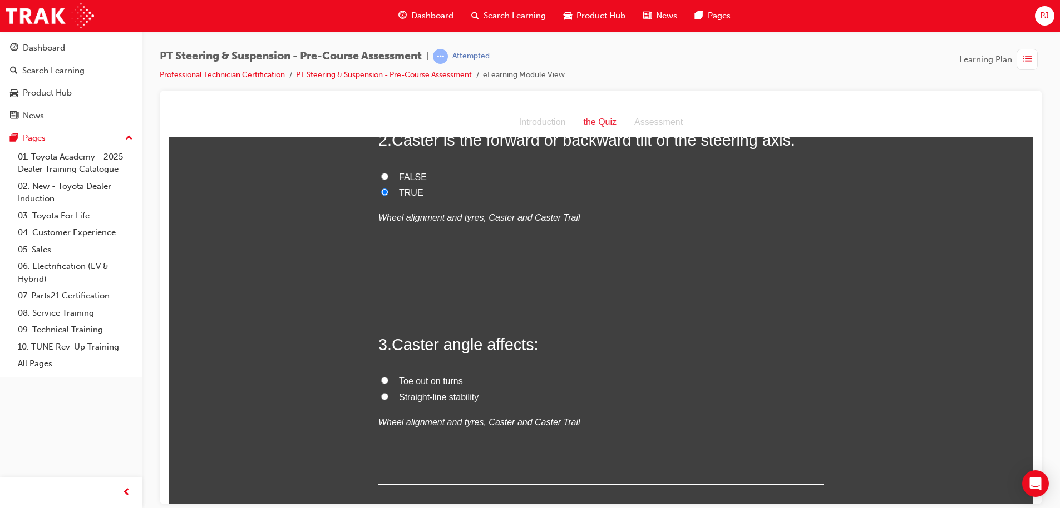
click at [381, 397] on input "Straight-line stability" at bounding box center [384, 396] width 7 height 7
radio input "true"
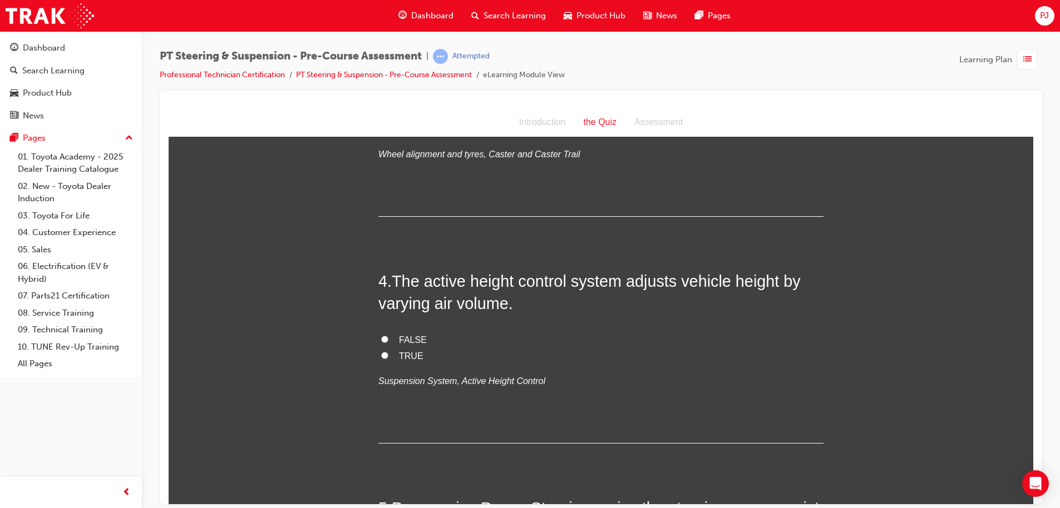
scroll to position [576, 0]
click at [381, 353] on input "TRUE" at bounding box center [384, 353] width 7 height 7
radio input "true"
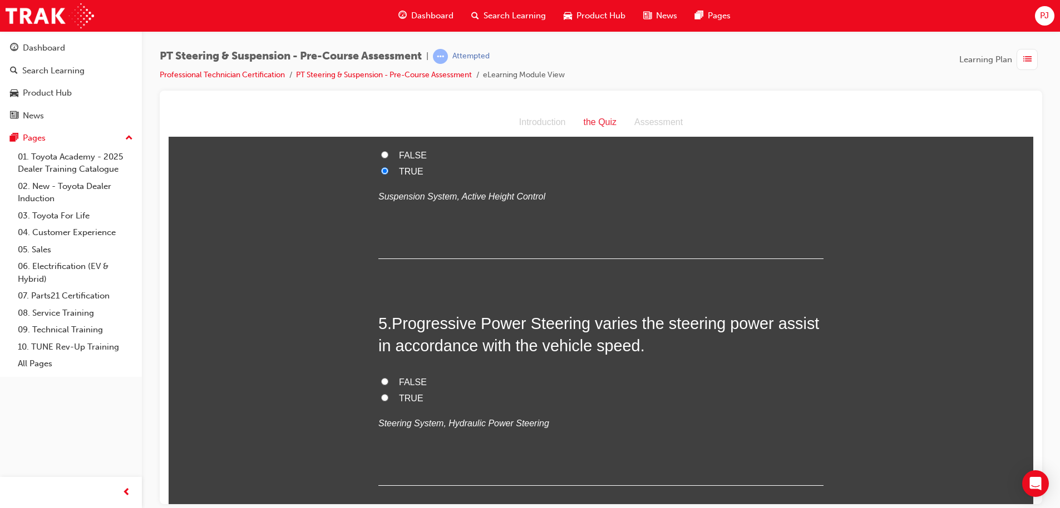
scroll to position [759, 0]
click at [381, 394] on input "TRUE" at bounding box center [384, 396] width 7 height 7
radio input "true"
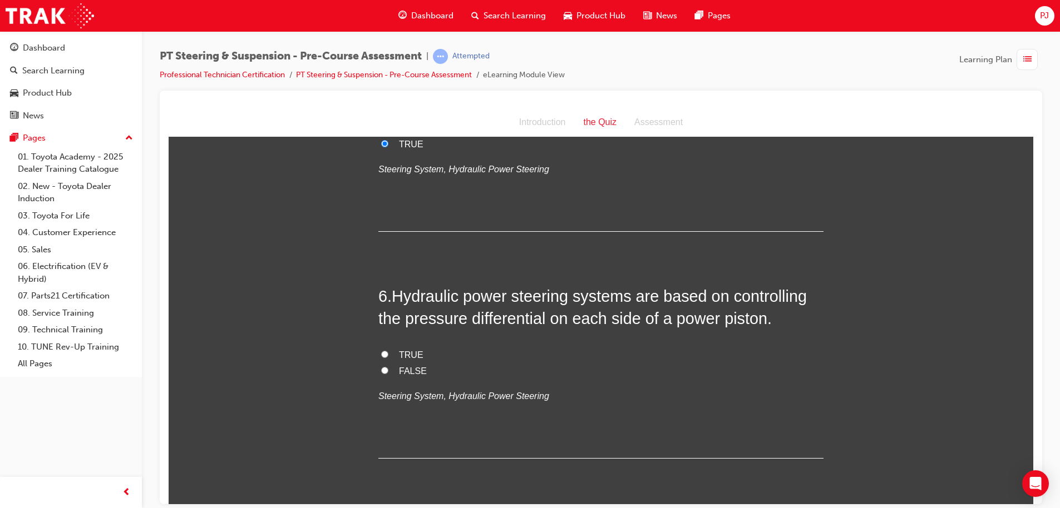
scroll to position [1015, 0]
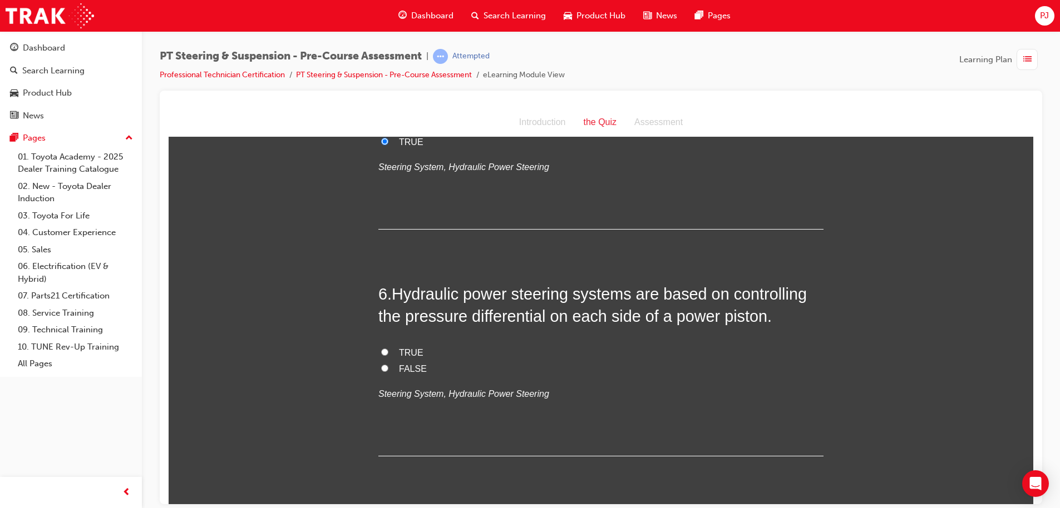
click at [399, 353] on span "TRUE" at bounding box center [411, 352] width 24 height 9
click at [388, 353] on input "TRUE" at bounding box center [384, 351] width 7 height 7
radio input "true"
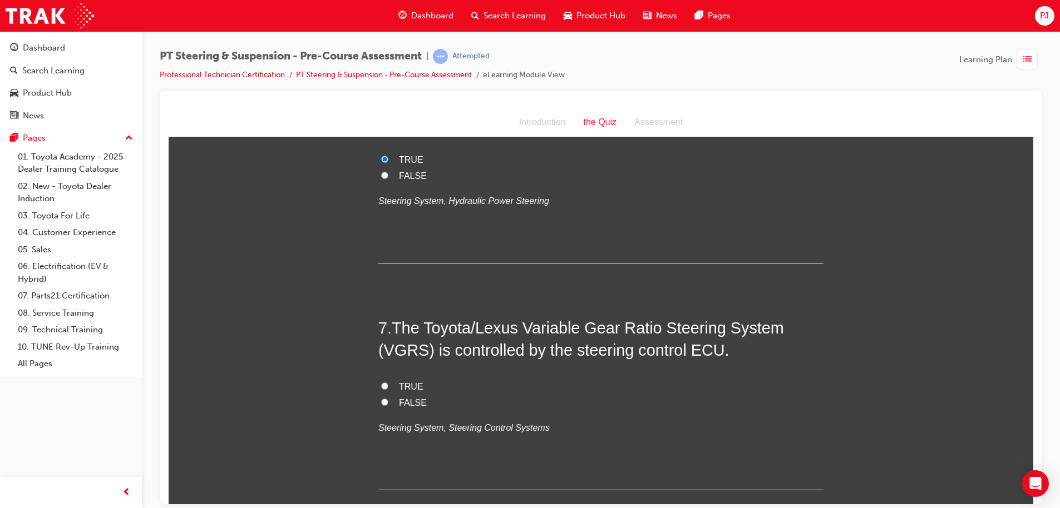
scroll to position [1213, 0]
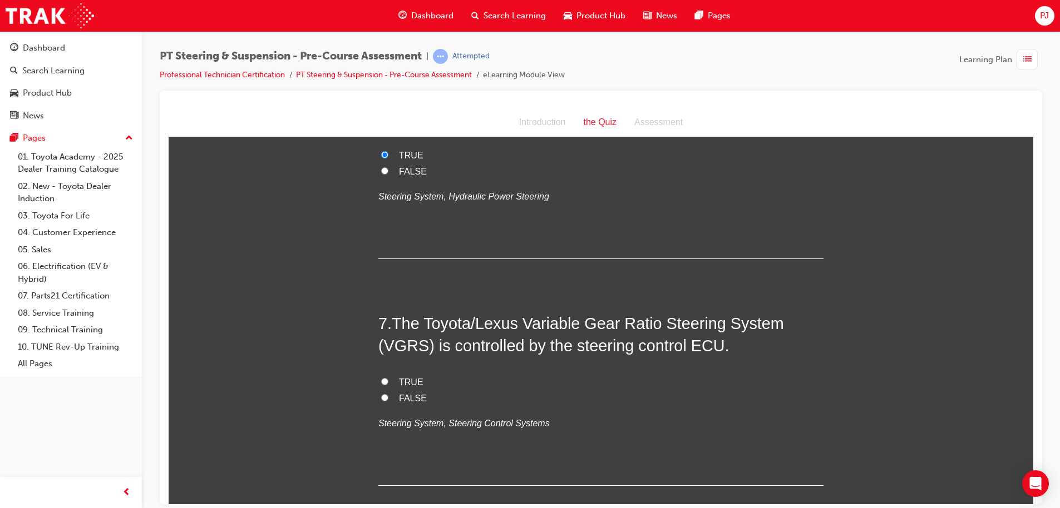
click at [399, 382] on span "TRUE" at bounding box center [411, 381] width 24 height 9
click at [388, 382] on input "TRUE" at bounding box center [384, 381] width 7 height 7
radio input "true"
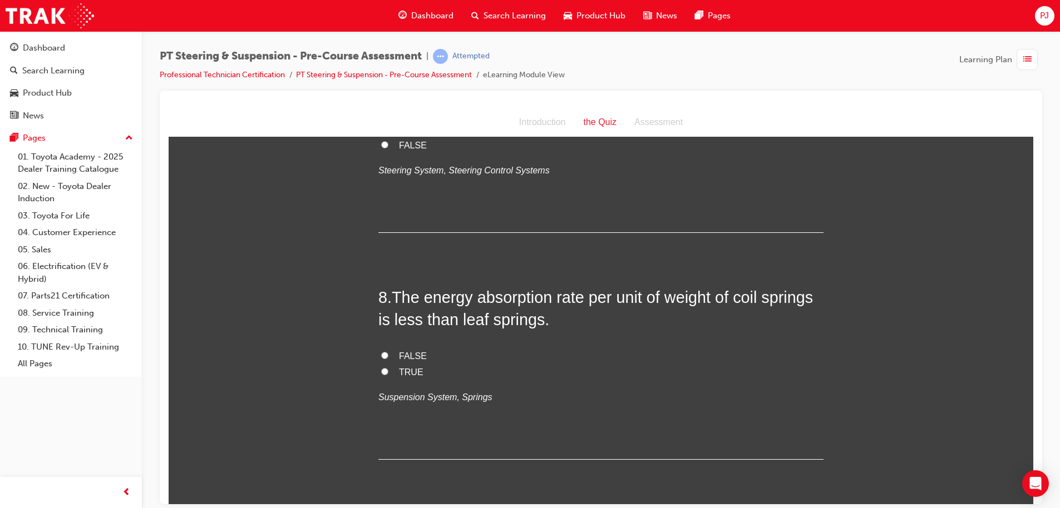
scroll to position [1467, 0]
click at [411, 352] on span "FALSE" at bounding box center [413, 354] width 28 height 9
click at [388, 352] on input "FALSE" at bounding box center [384, 353] width 7 height 7
radio input "true"
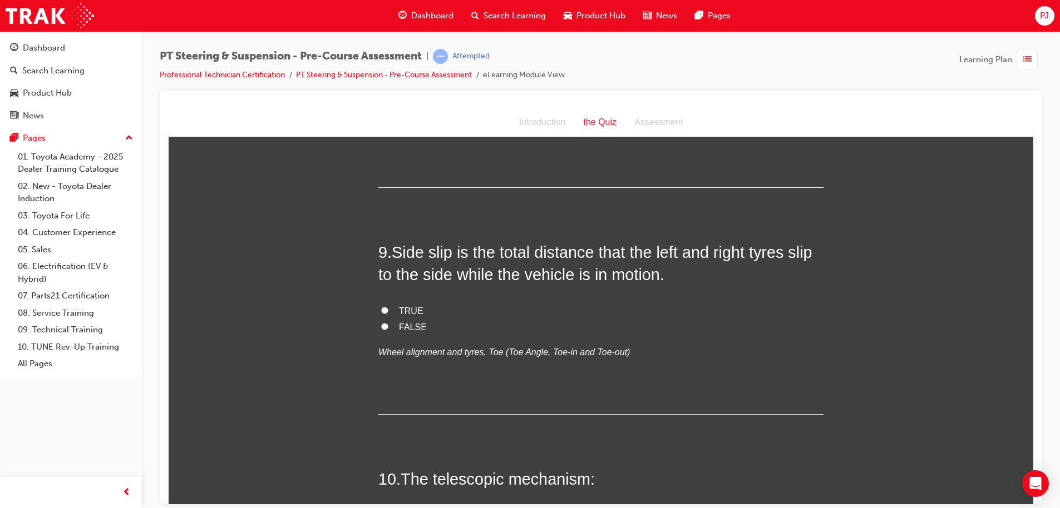
scroll to position [1742, 0]
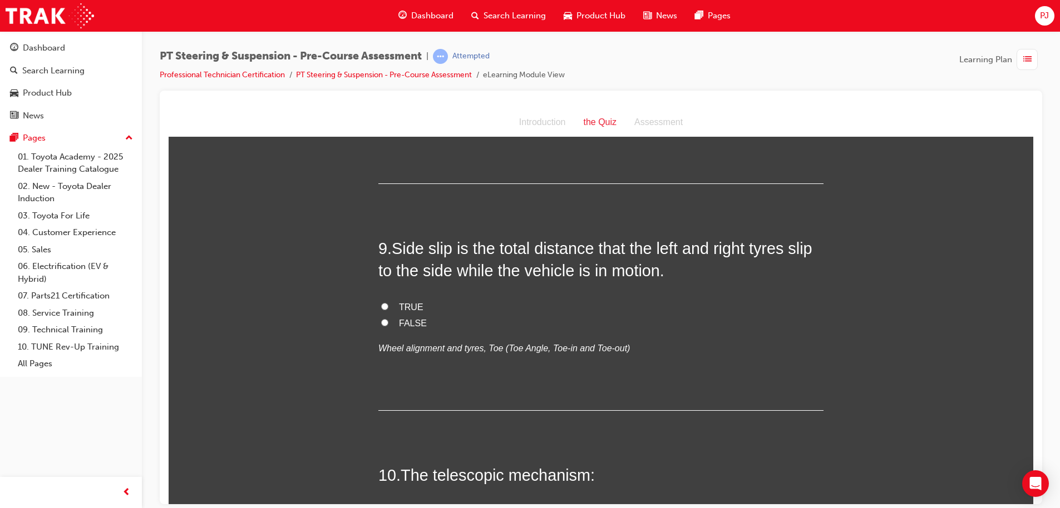
click at [378, 317] on label "FALSE" at bounding box center [600, 323] width 445 height 16
click at [381, 319] on input "FALSE" at bounding box center [384, 322] width 7 height 7
radio input "true"
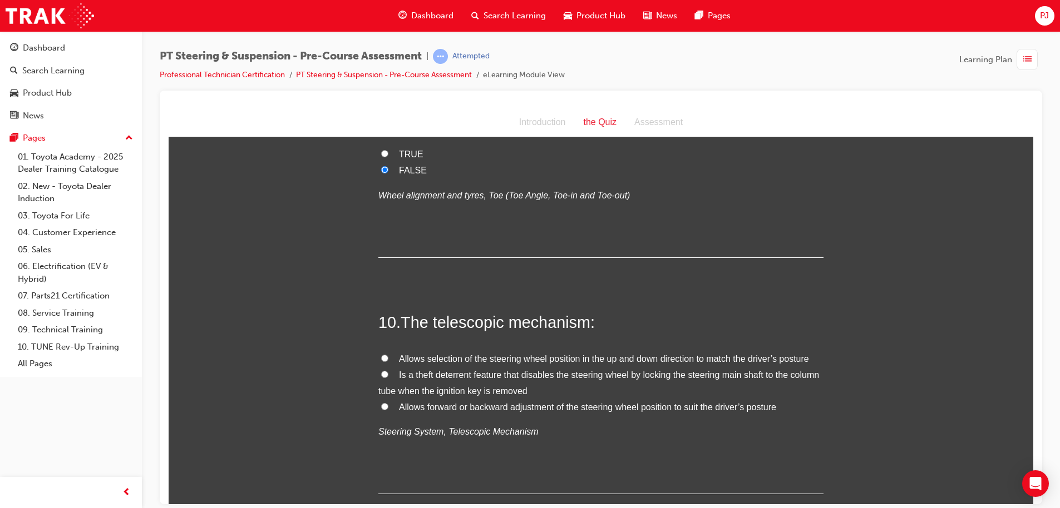
scroll to position [1897, 0]
click at [478, 404] on span "Allows forward or backward adjustment of the steering wheel position to suit th…" at bounding box center [587, 404] width 377 height 9
click at [388, 404] on input "Allows forward or backward adjustment of the steering wheel position to suit th…" at bounding box center [384, 403] width 7 height 7
radio input "true"
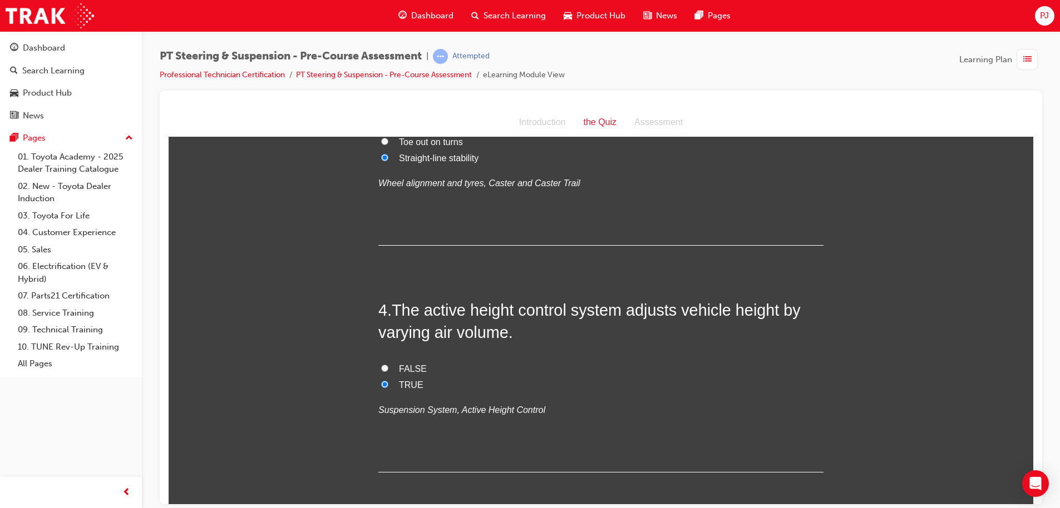
scroll to position [543, 0]
click at [404, 366] on span "FALSE" at bounding box center [413, 370] width 28 height 9
click at [388, 367] on input "FALSE" at bounding box center [384, 370] width 7 height 7
radio input "true"
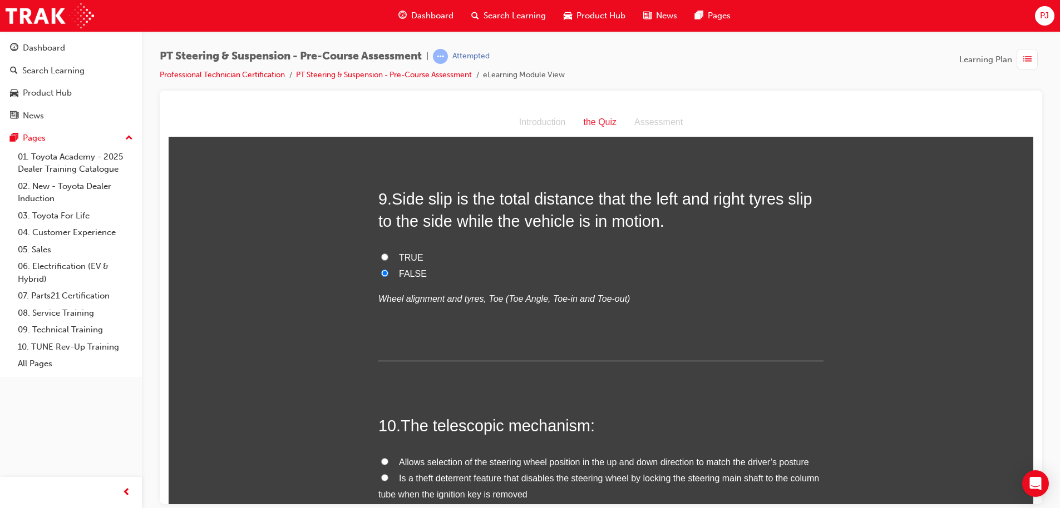
scroll to position [1968, 0]
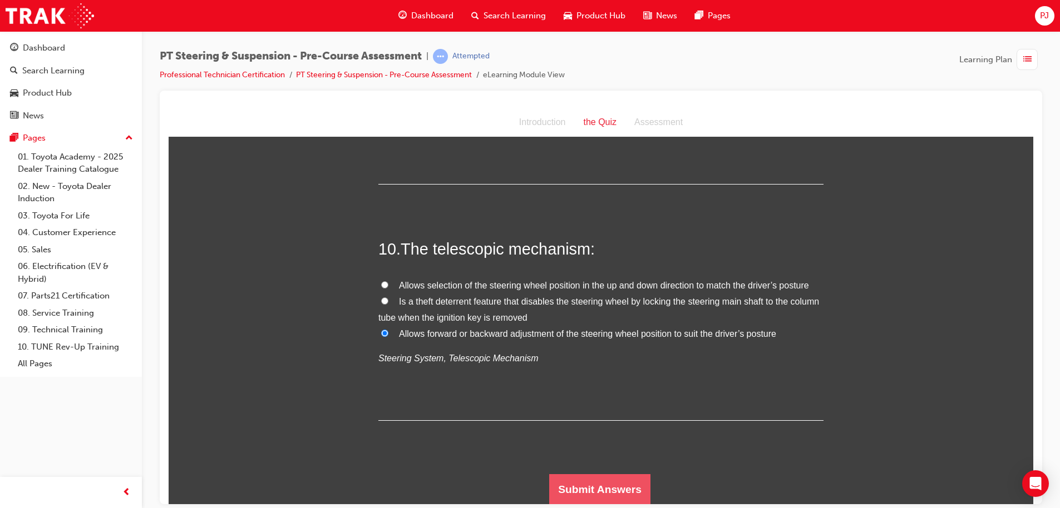
click at [596, 483] on button "Submit Answers" at bounding box center [599, 489] width 101 height 31
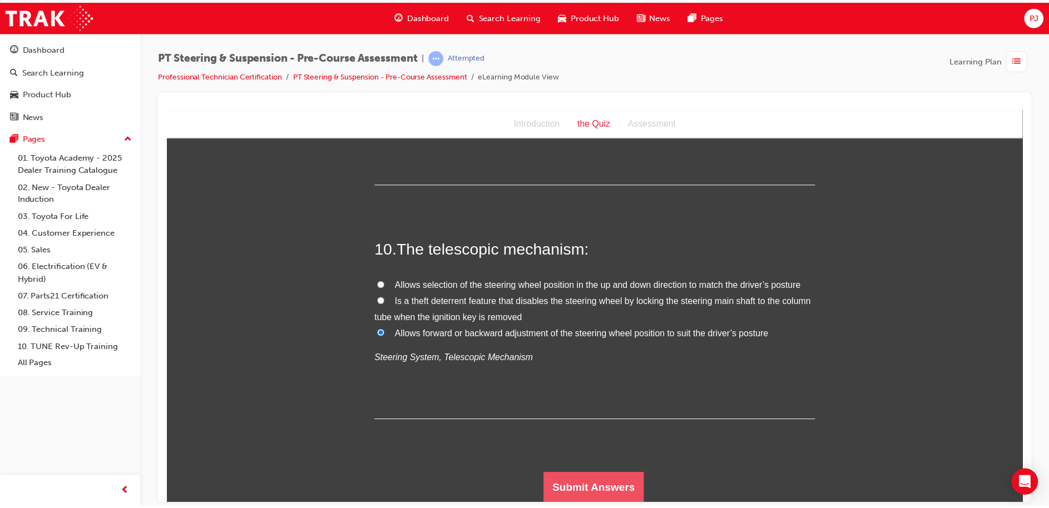
scroll to position [0, 0]
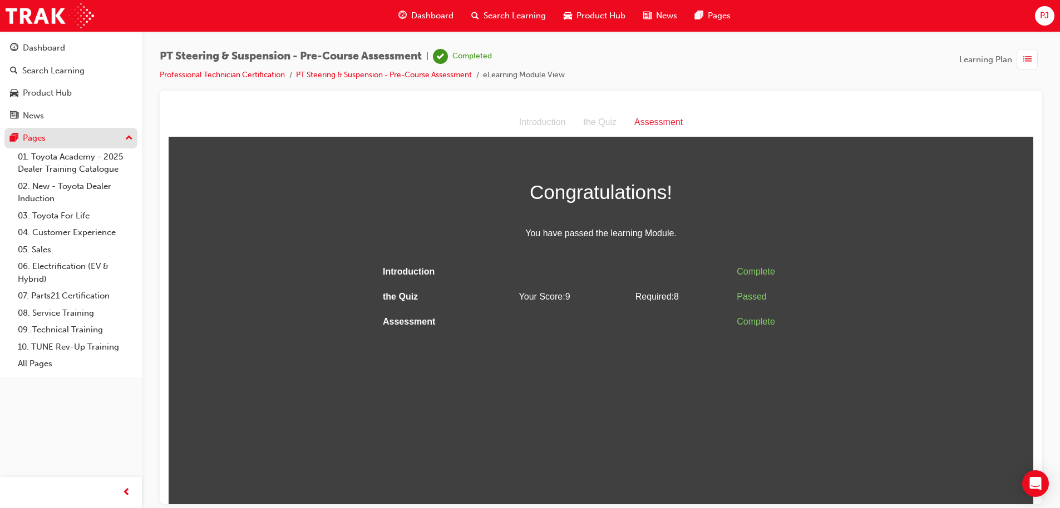
click at [36, 140] on div "Pages" at bounding box center [34, 138] width 23 height 13
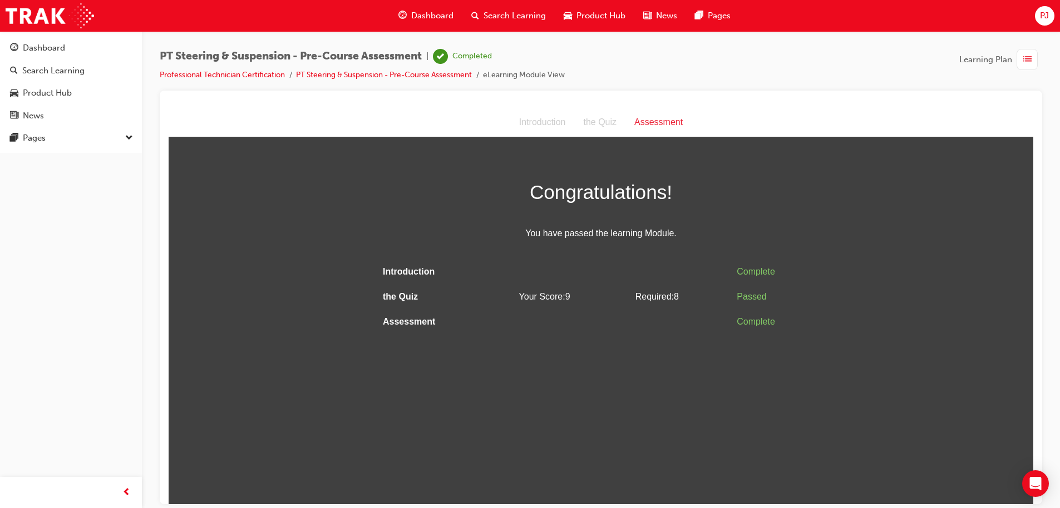
click at [429, 17] on span "Dashboard" at bounding box center [432, 15] width 42 height 13
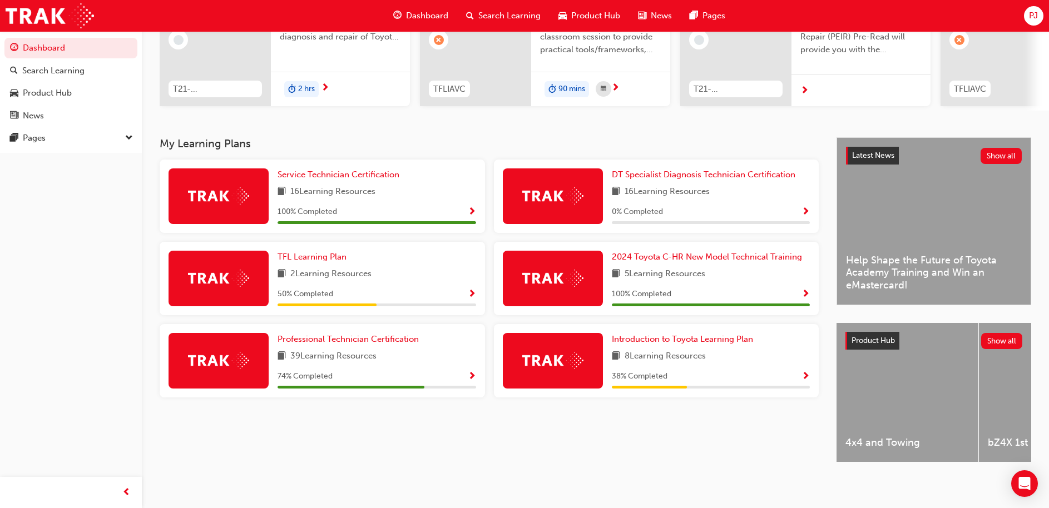
scroll to position [156, 0]
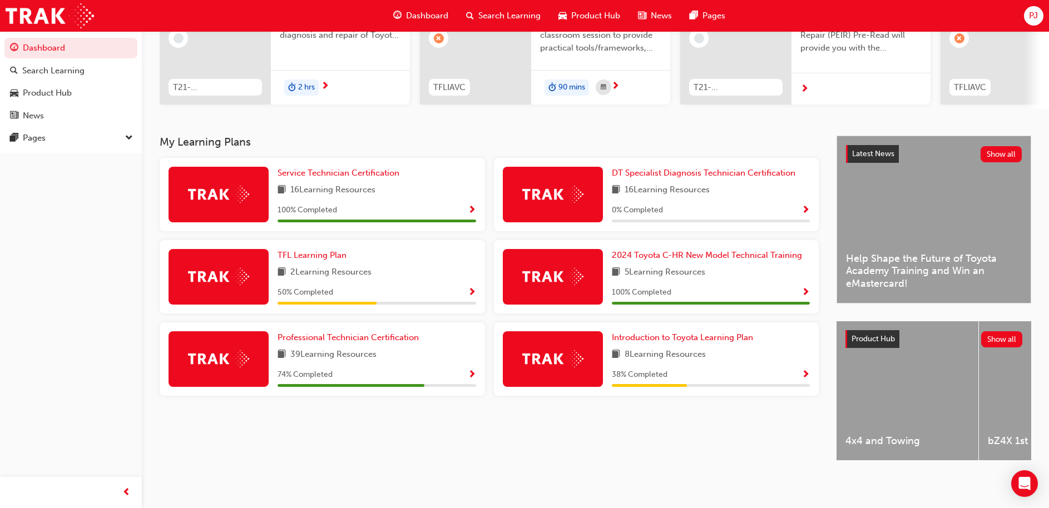
click at [468, 370] on span "Show Progress" at bounding box center [472, 375] width 8 height 10
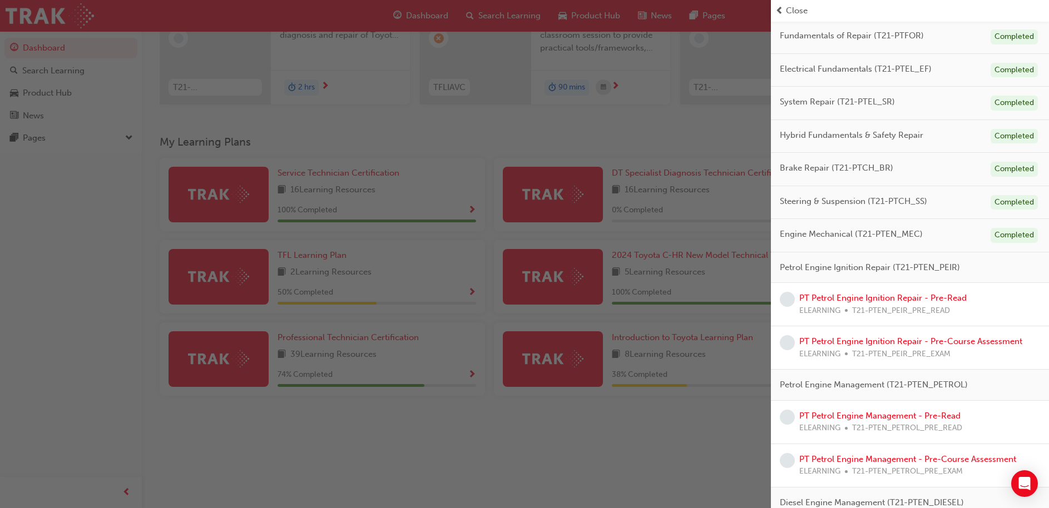
scroll to position [92, 0]
click at [853, 296] on link "PT Petrol Engine Ignition Repair - Pre-Read" at bounding box center [882, 298] width 167 height 10
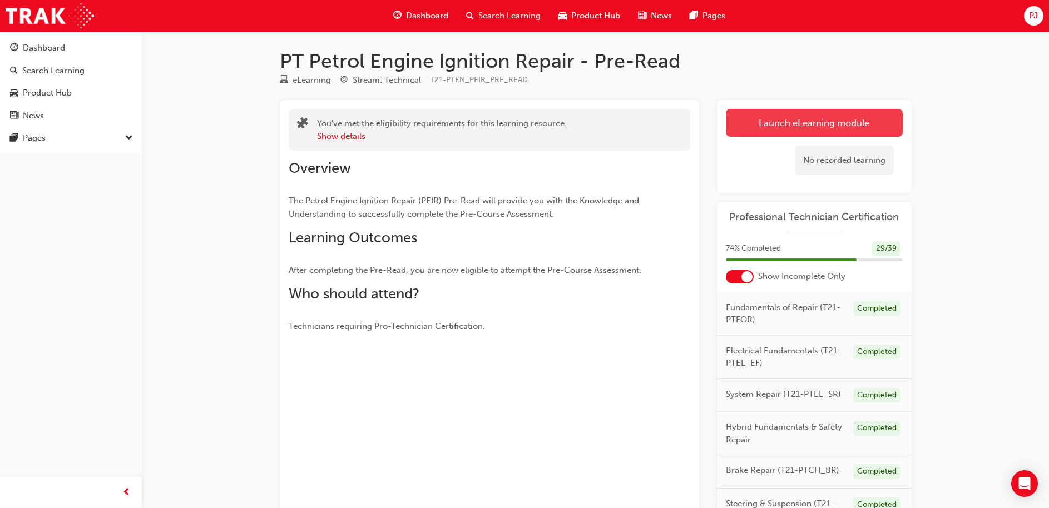
click at [798, 135] on link "Launch eLearning module" at bounding box center [814, 123] width 177 height 28
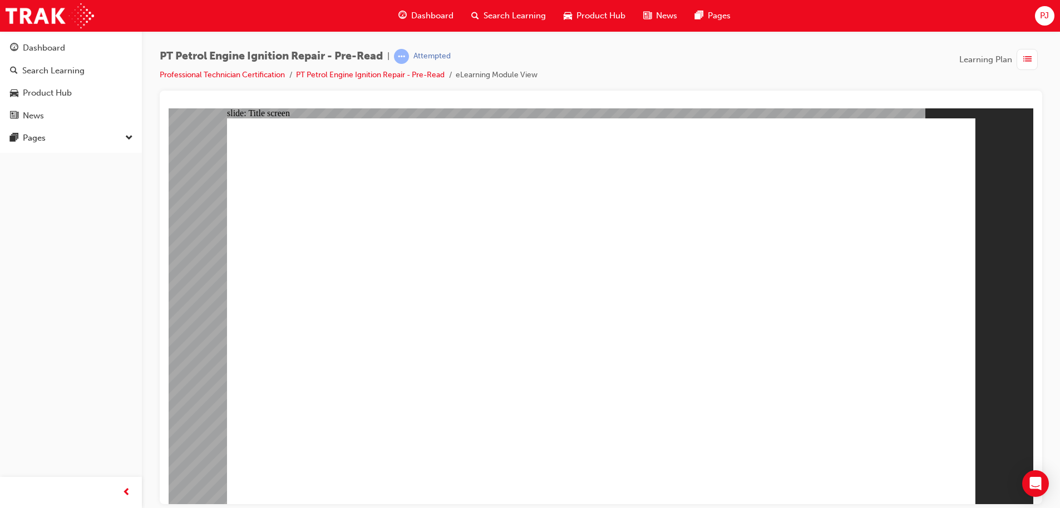
drag, startPoint x: 967, startPoint y: 243, endPoint x: 798, endPoint y: 135, distance: 200.1
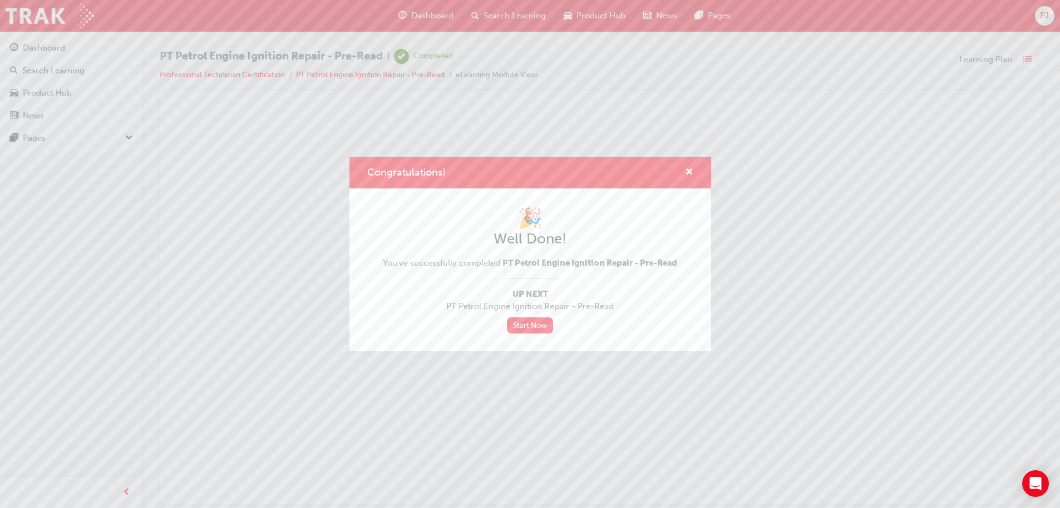
click at [433, 16] on div "Congratulations! 🎉 Well Done! You've successfully completed PT Petrol Engine Ig…" at bounding box center [530, 254] width 1060 height 508
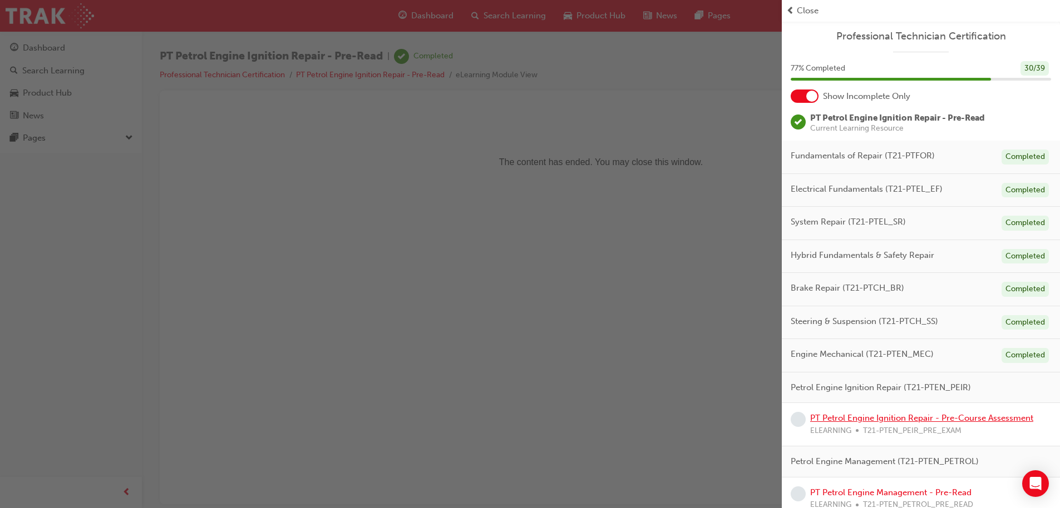
click at [938, 422] on link "PT Petrol Engine Ignition Repair - Pre-Course Assessment" at bounding box center [921, 418] width 223 height 10
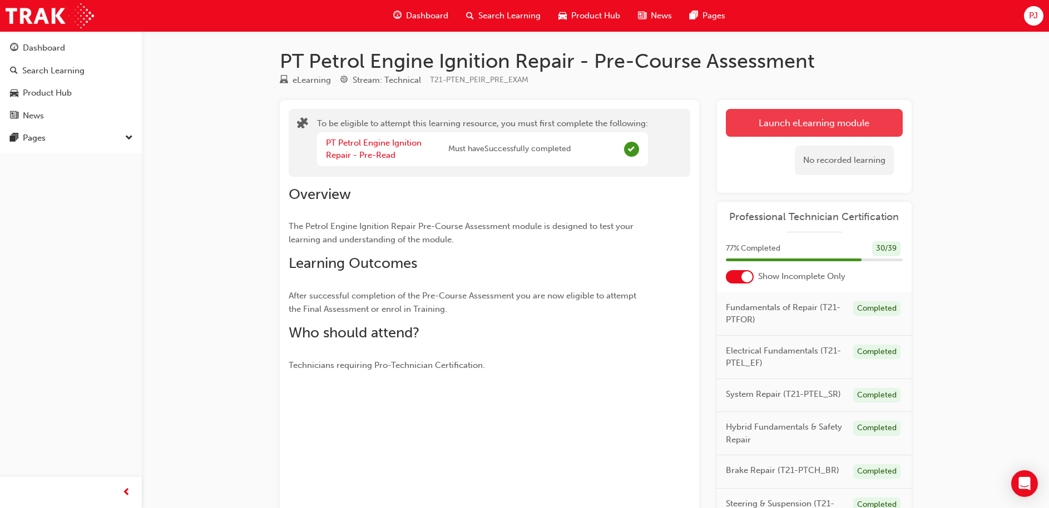
click at [778, 126] on button "Launch eLearning module" at bounding box center [814, 123] width 177 height 28
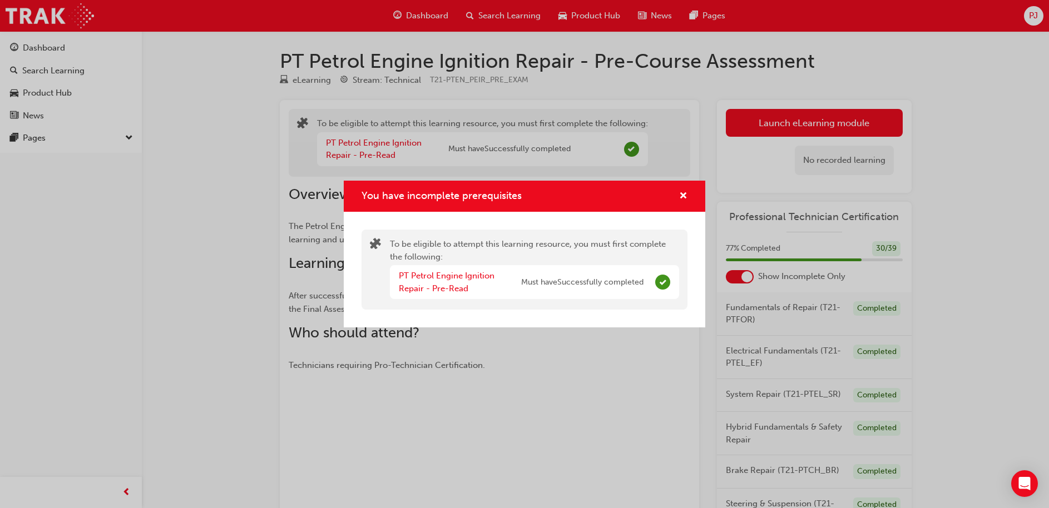
click at [688, 191] on div "You have incomplete prerequisites" at bounding box center [525, 197] width 362 height 32
click at [686, 192] on span "cross-icon" at bounding box center [683, 197] width 8 height 10
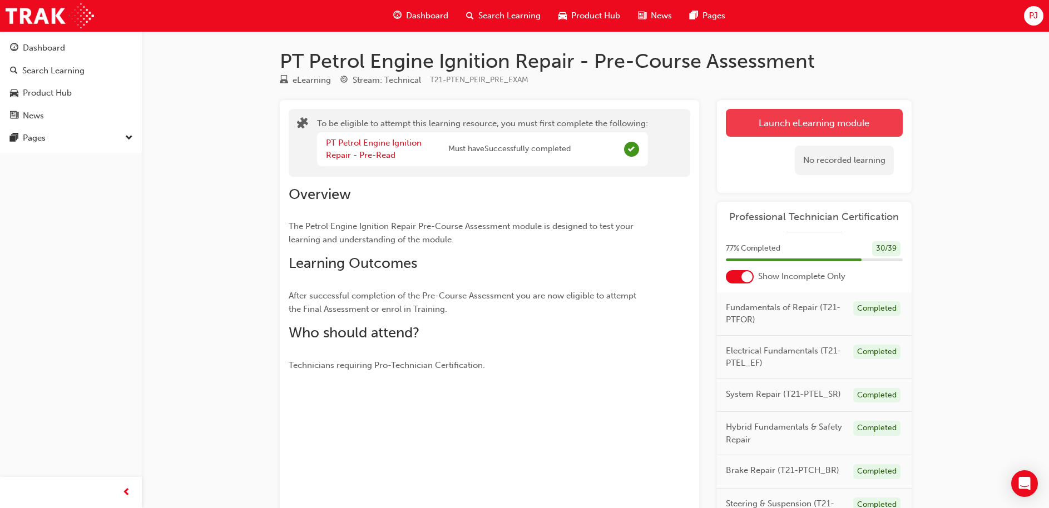
click at [780, 116] on button "Launch eLearning module" at bounding box center [814, 123] width 177 height 28
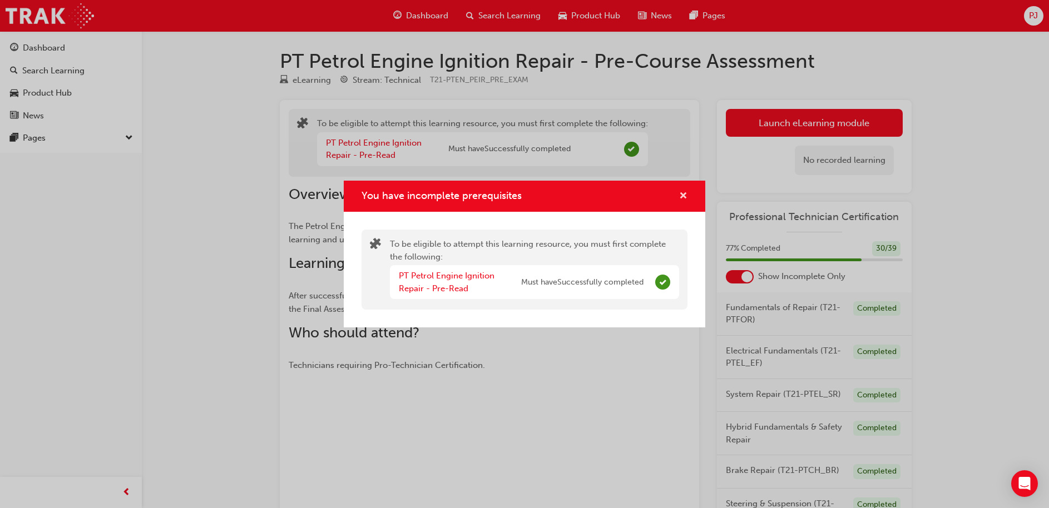
click at [682, 197] on span "cross-icon" at bounding box center [683, 197] width 8 height 10
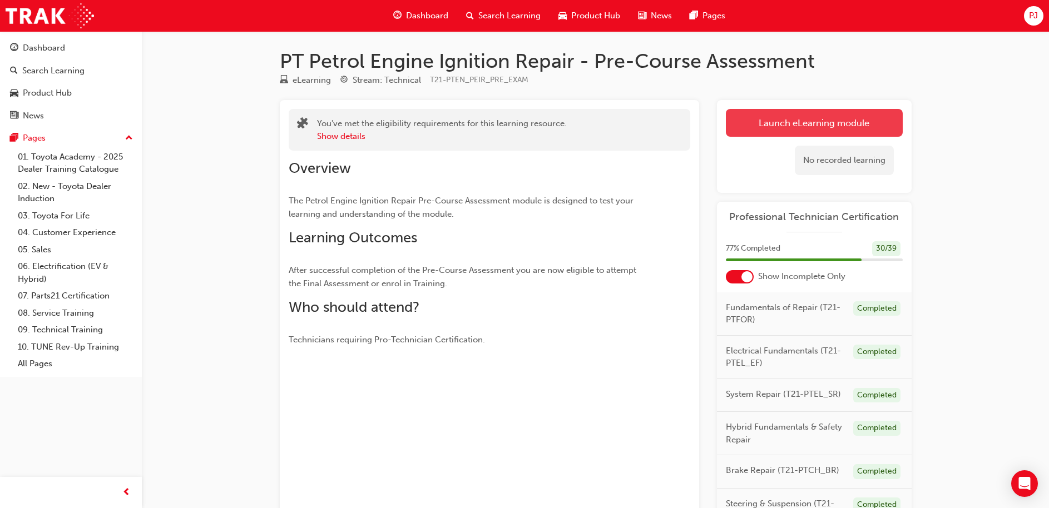
click at [830, 130] on link "Launch eLearning module" at bounding box center [814, 123] width 177 height 28
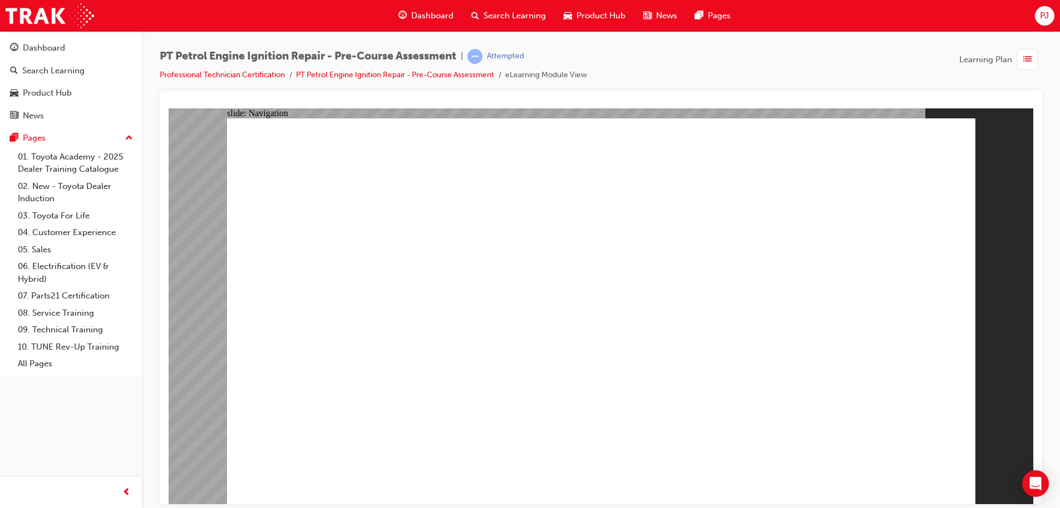
radio input "false"
radio input "true"
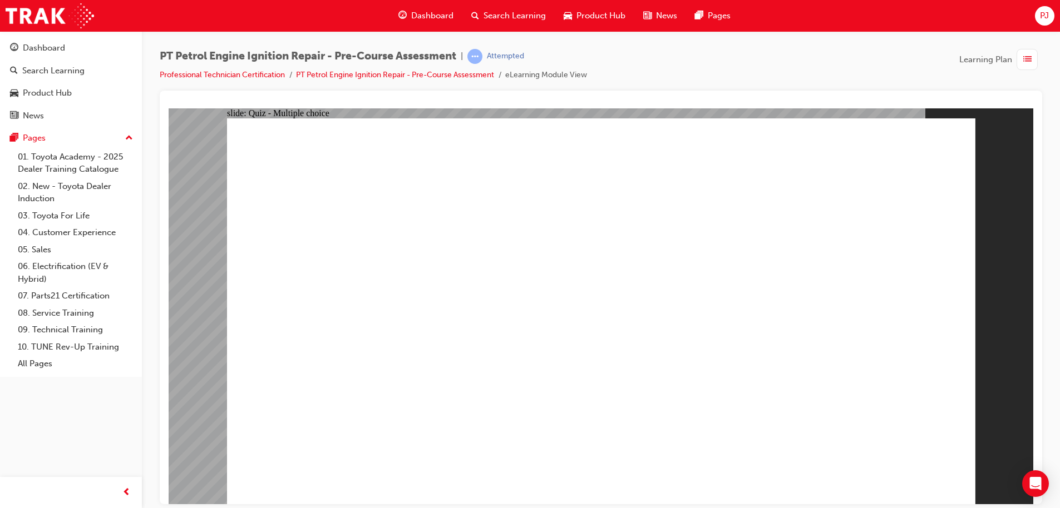
drag, startPoint x: 909, startPoint y: 452, endPoint x: 912, endPoint y: 269, distance: 182.5
radio input "true"
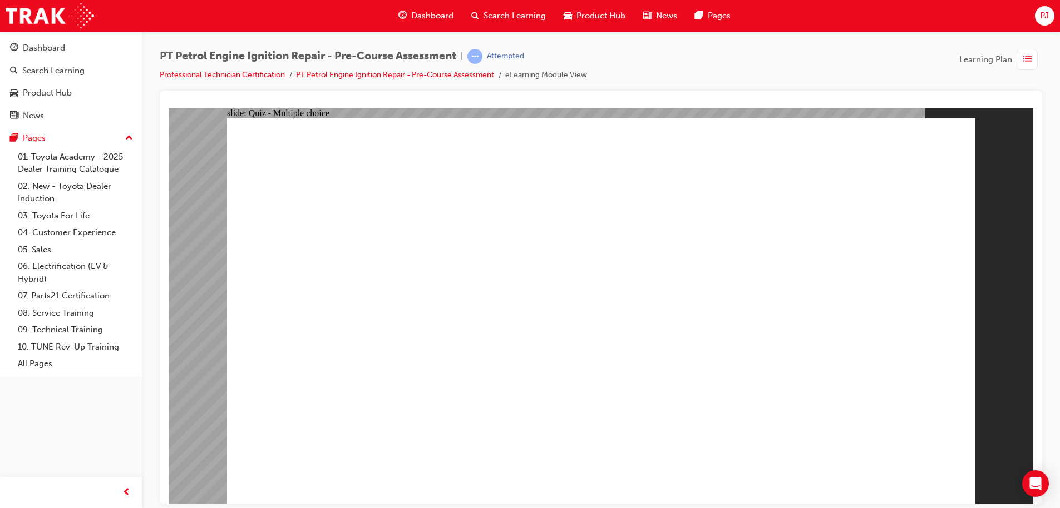
radio input "true"
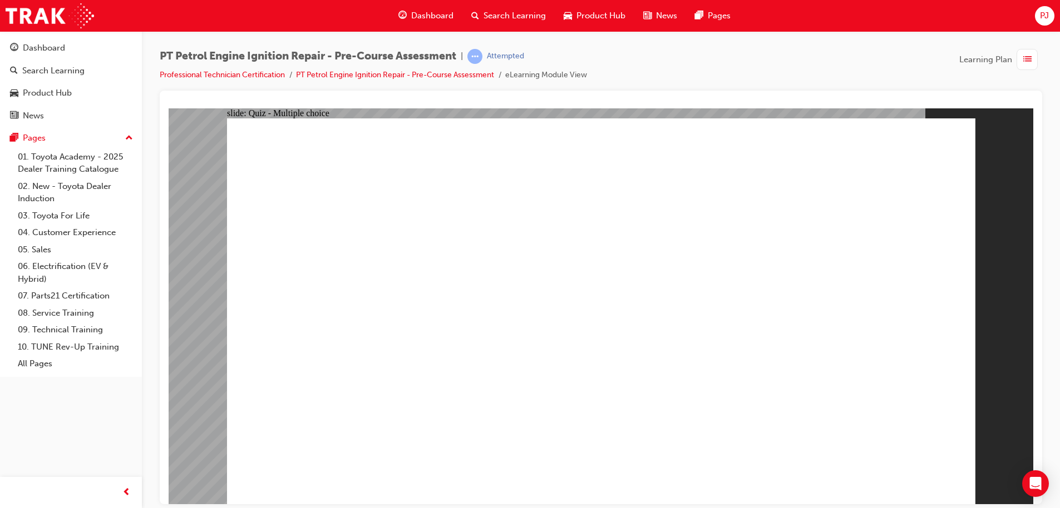
radio input "true"
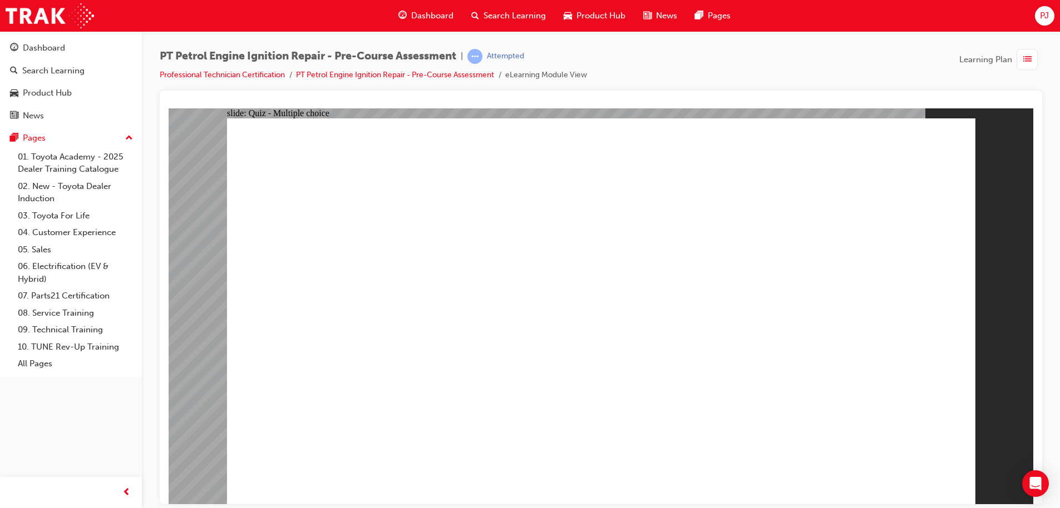
radio input "true"
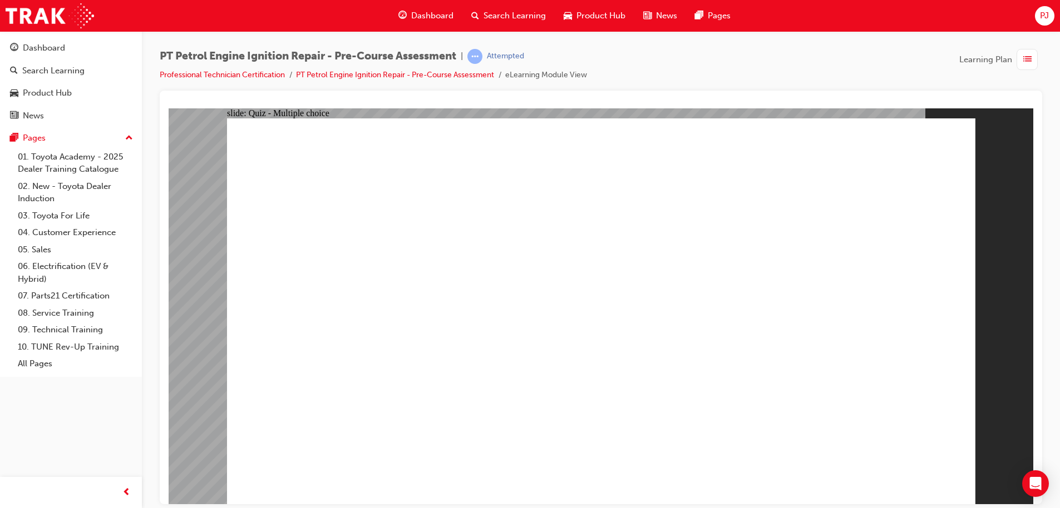
radio input "true"
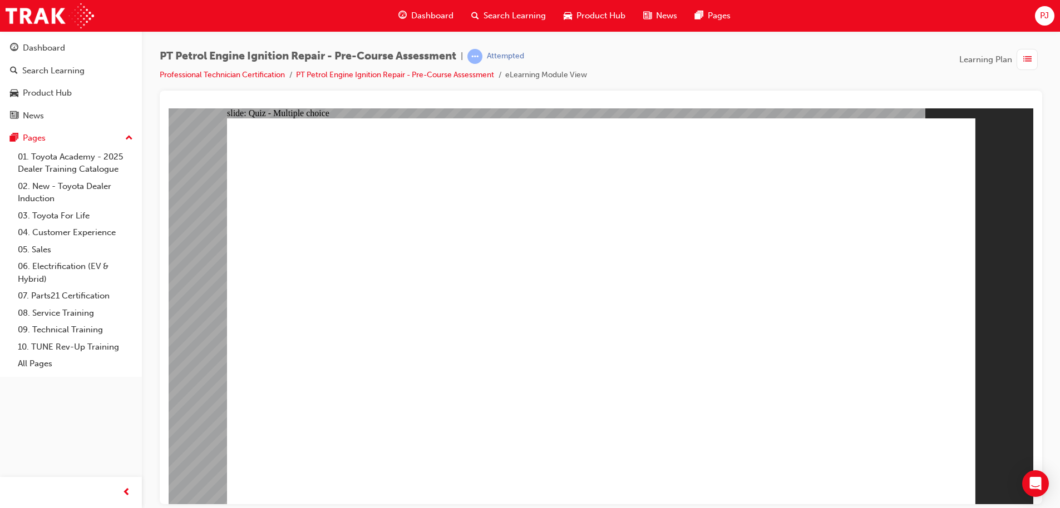
radio input "true"
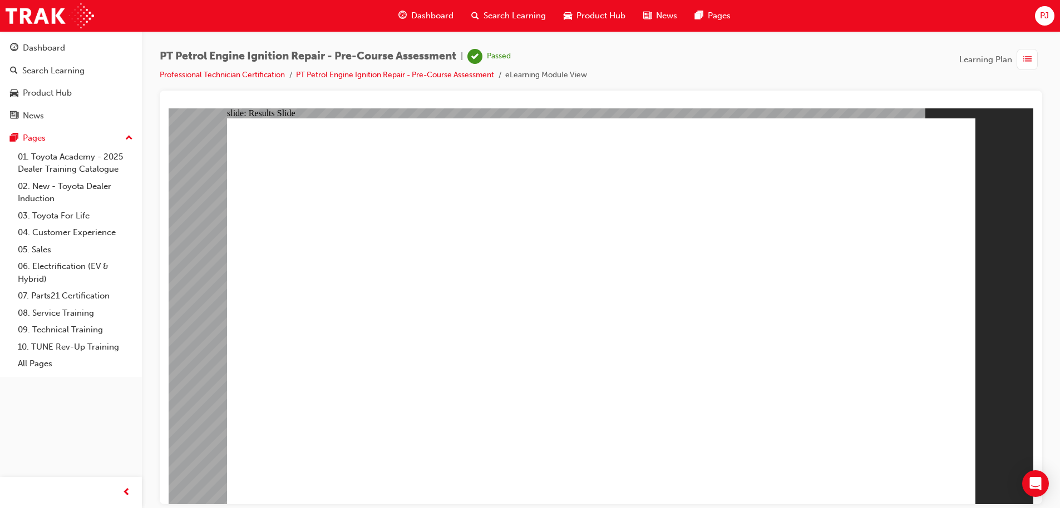
click at [418, 14] on span "Dashboard" at bounding box center [432, 15] width 42 height 13
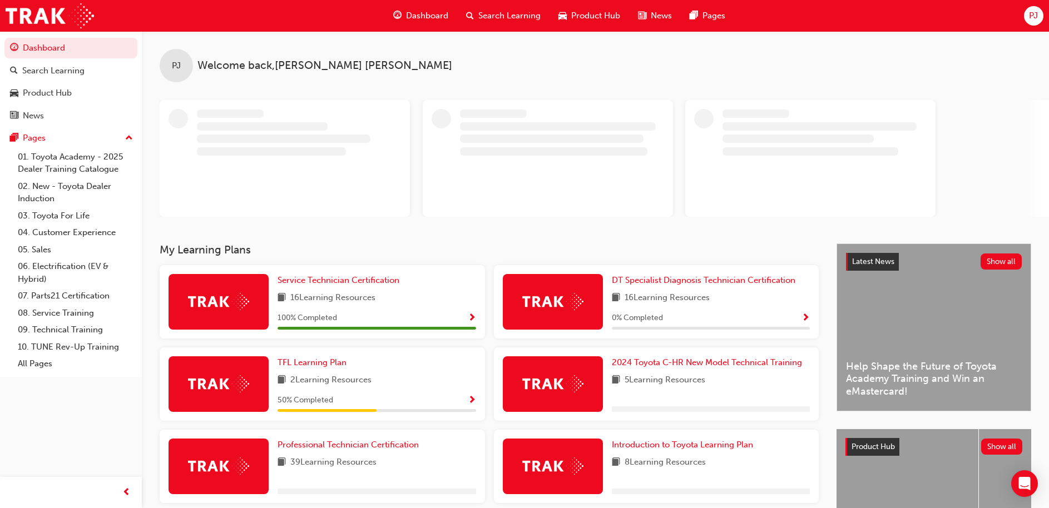
scroll to position [112, 0]
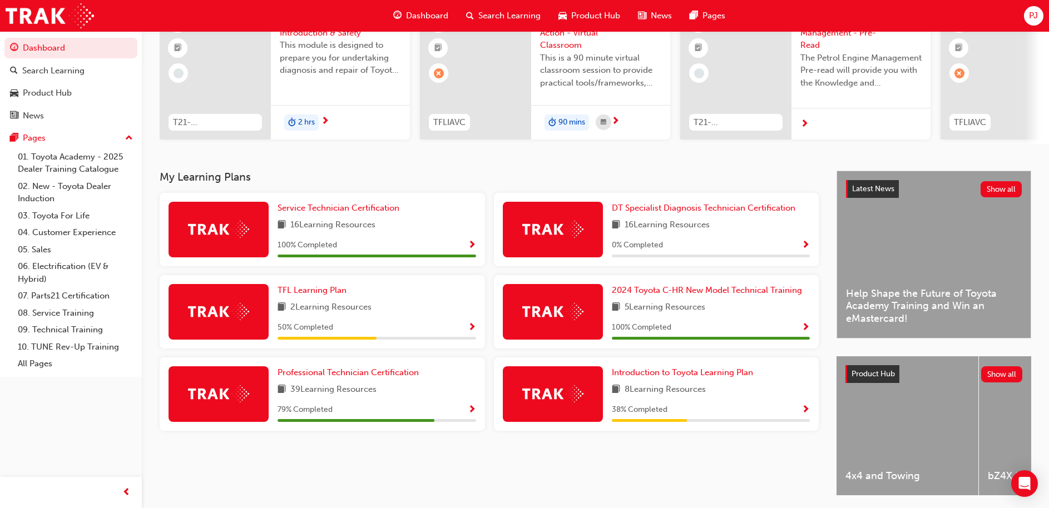
click at [466, 416] on div "79 % Completed" at bounding box center [377, 410] width 199 height 14
click at [472, 412] on span "Show Progress" at bounding box center [472, 411] width 8 height 10
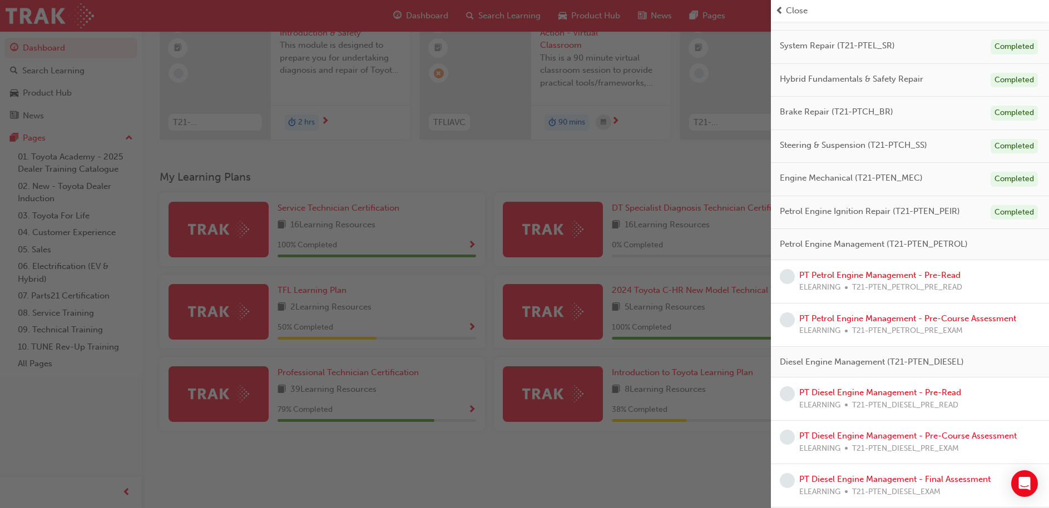
scroll to position [147, 0]
click at [897, 280] on link "PT Petrol Engine Management - Pre-Read" at bounding box center [879, 276] width 161 height 10
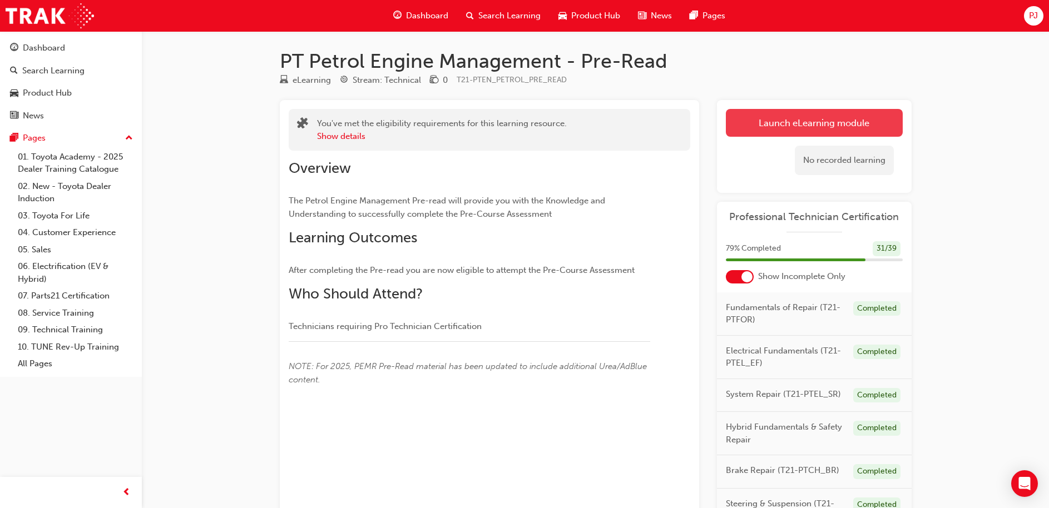
click at [806, 130] on link "Launch eLearning module" at bounding box center [814, 123] width 177 height 28
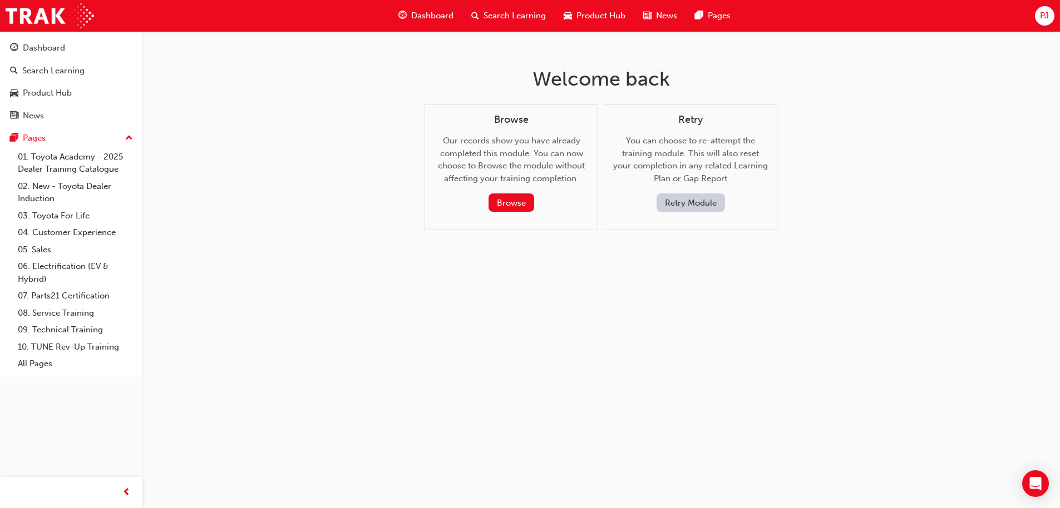
click at [427, 11] on span "Dashboard" at bounding box center [432, 15] width 42 height 13
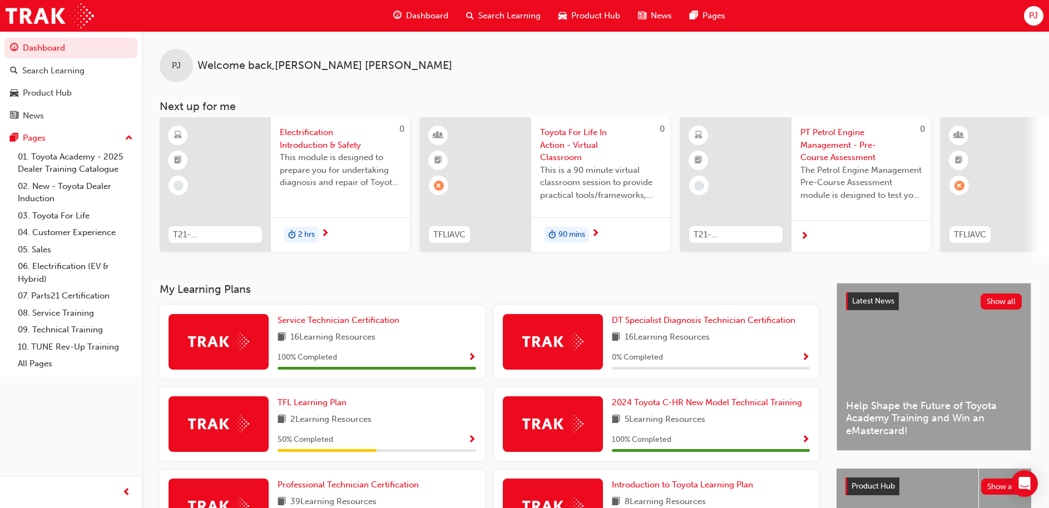
scroll to position [115, 0]
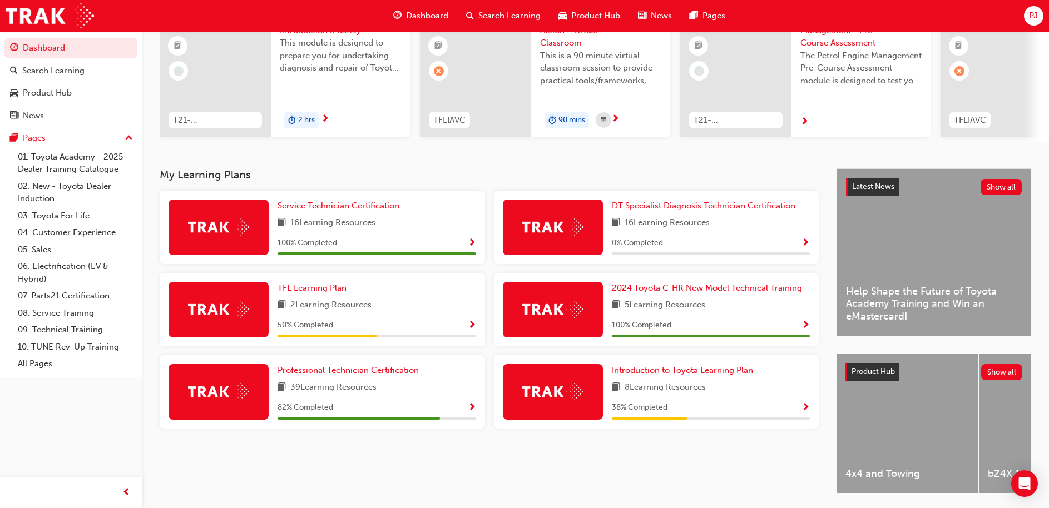
click at [330, 403] on div "Professional Technician Certification 39 Learning Resources 82 % Completed" at bounding box center [377, 392] width 199 height 56
click at [473, 408] on span "Show Progress" at bounding box center [472, 408] width 8 height 10
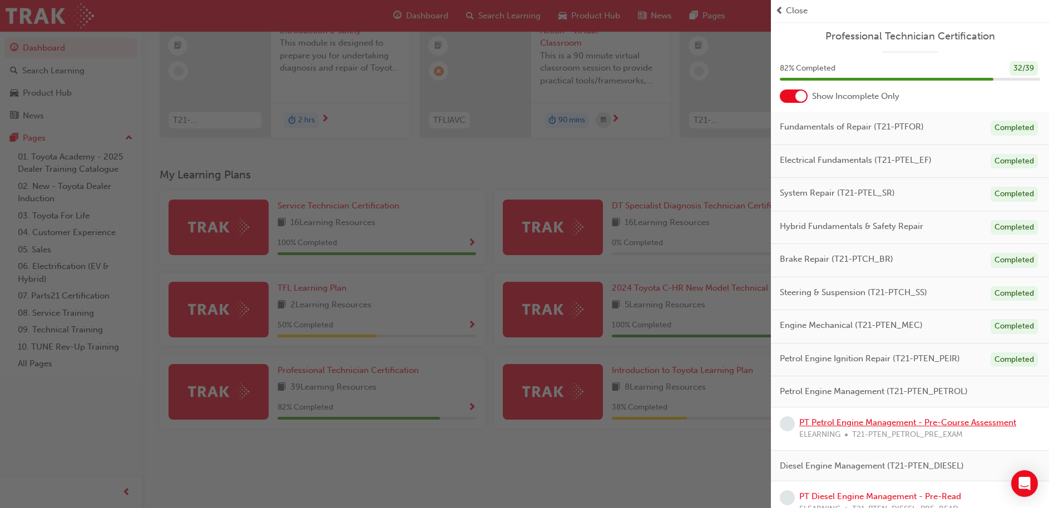
click at [832, 426] on link "PT Petrol Engine Management - Pre-Course Assessment" at bounding box center [907, 423] width 217 height 10
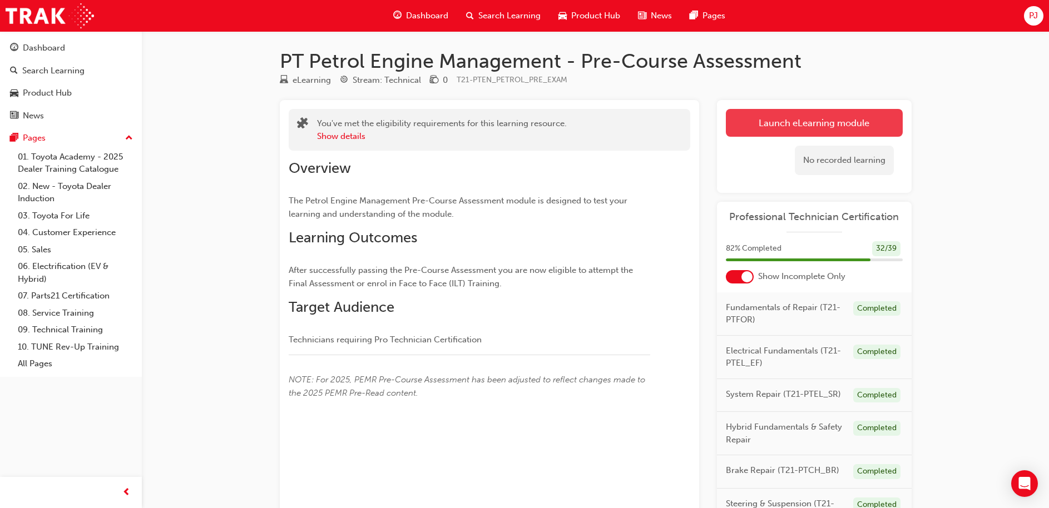
click at [791, 120] on link "Launch eLearning module" at bounding box center [814, 123] width 177 height 28
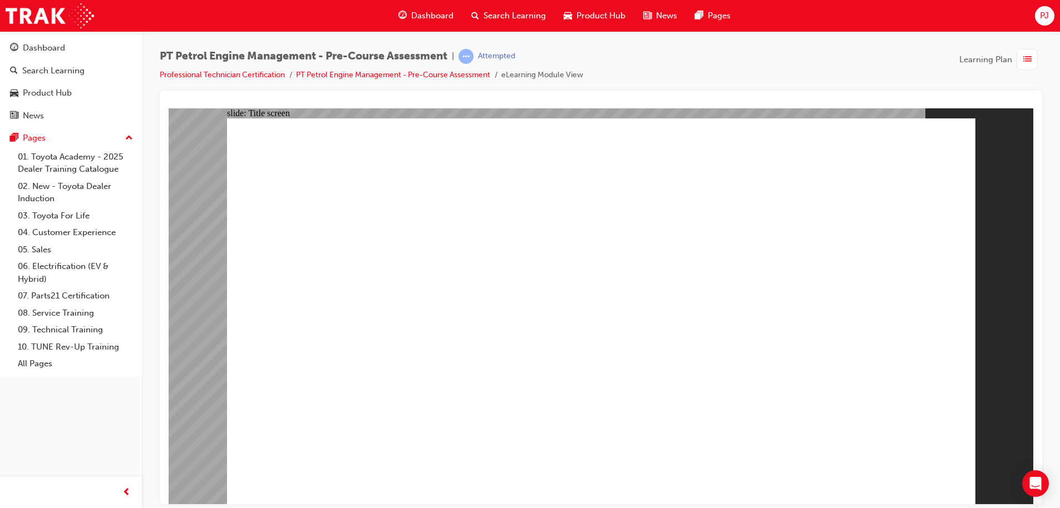
radio input "true"
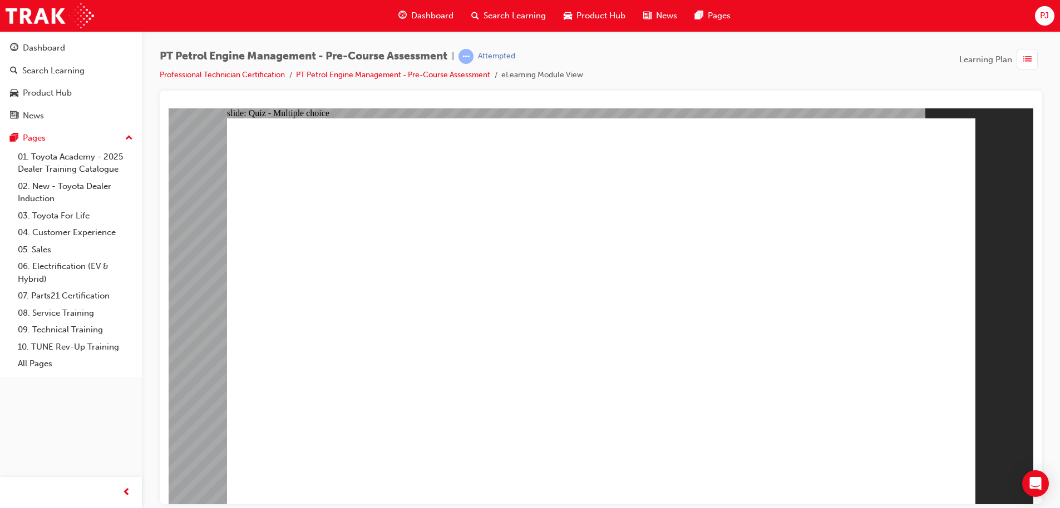
radio input "true"
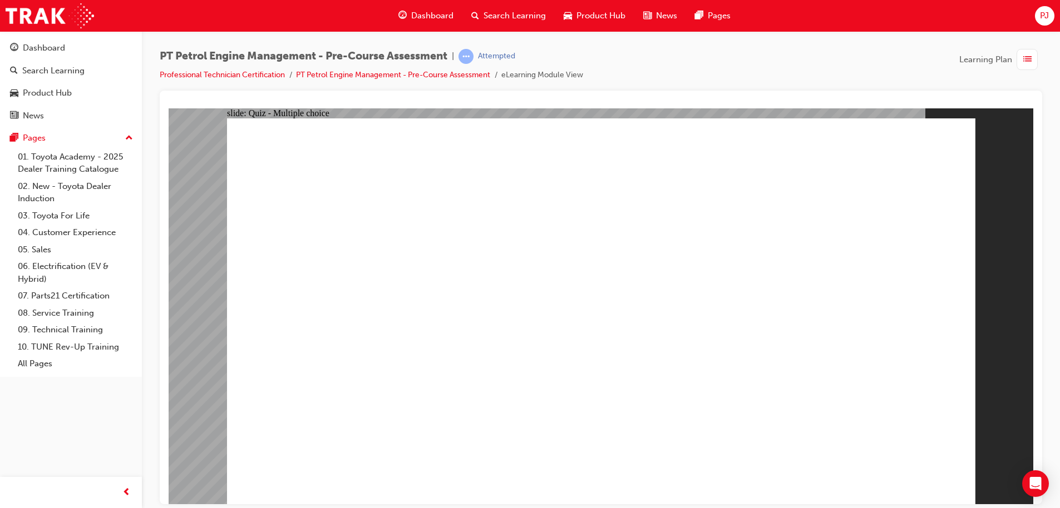
radio input "true"
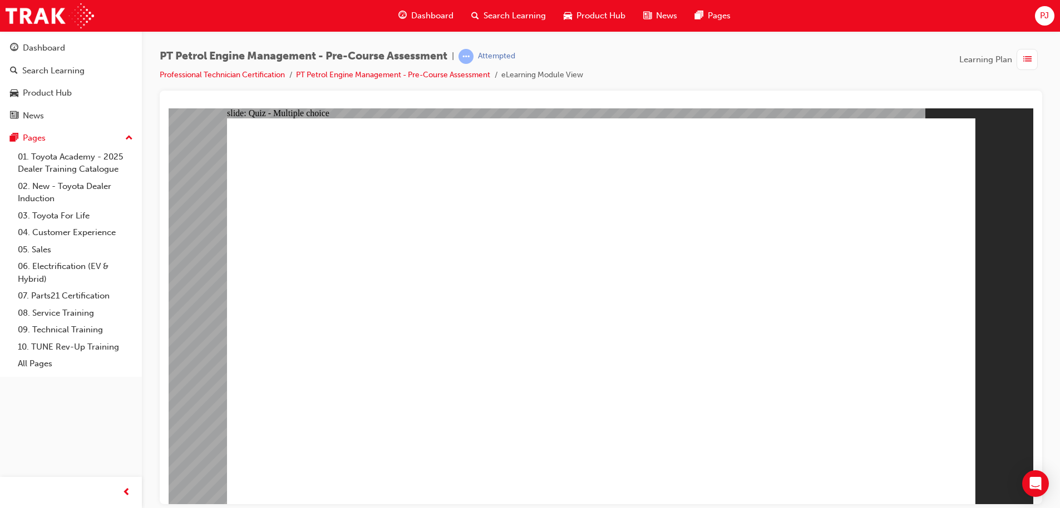
radio input "true"
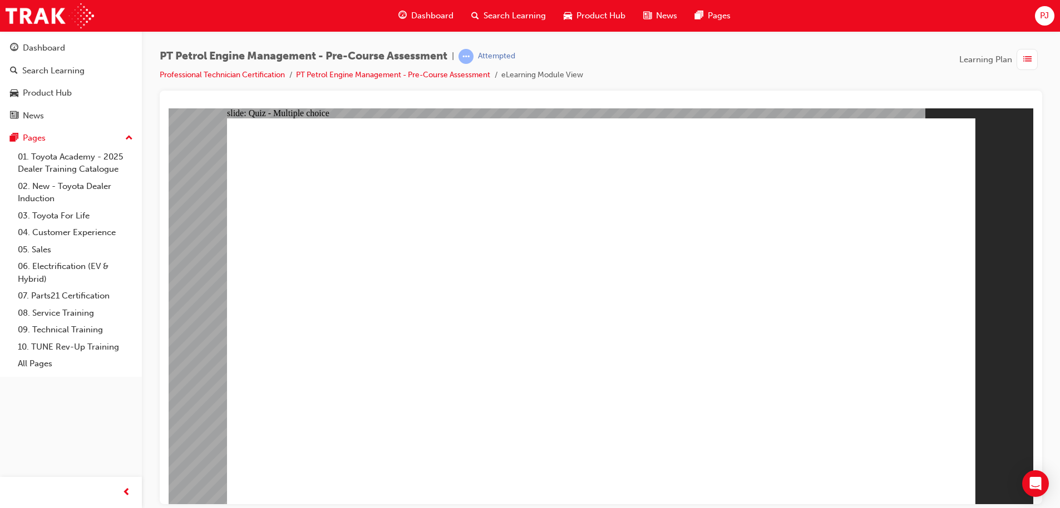
radio input "true"
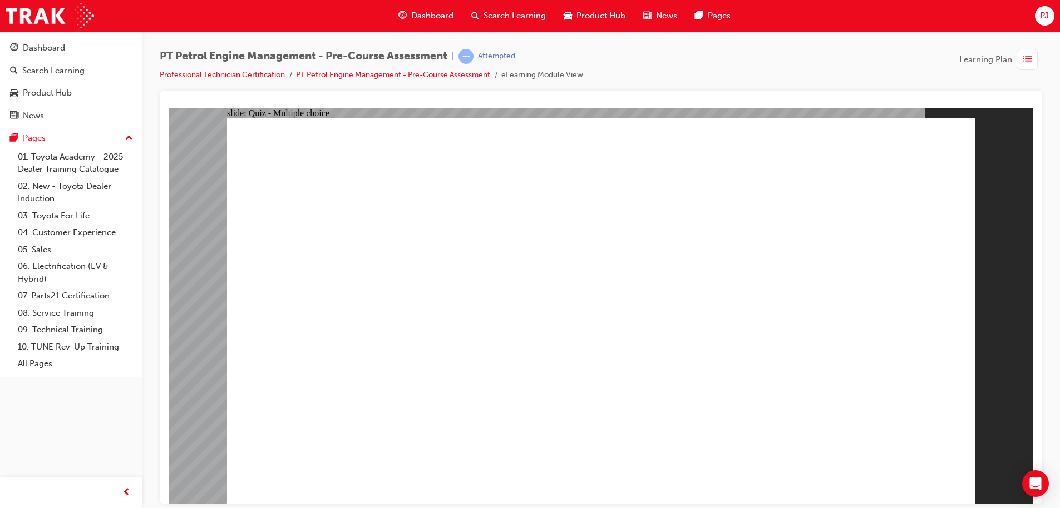
radio input "true"
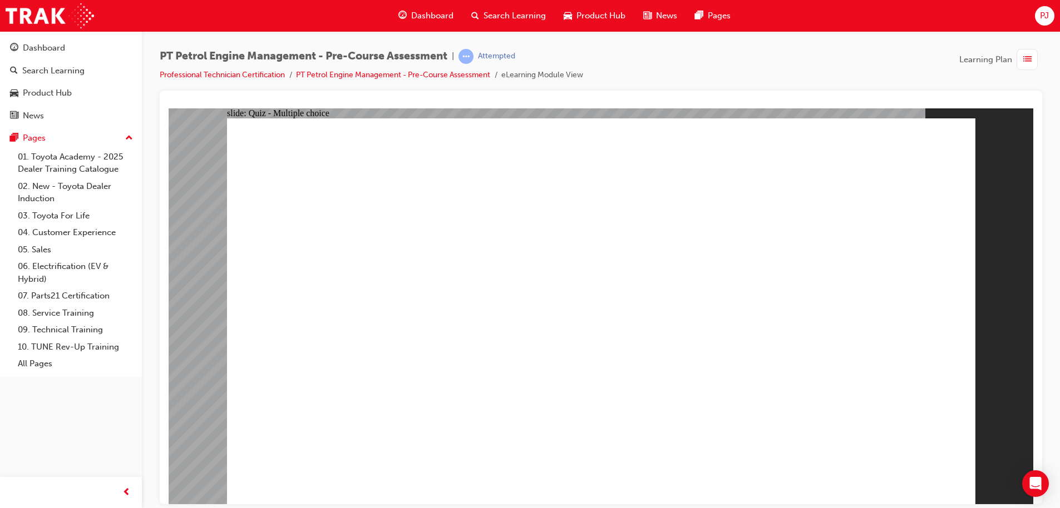
radio input "true"
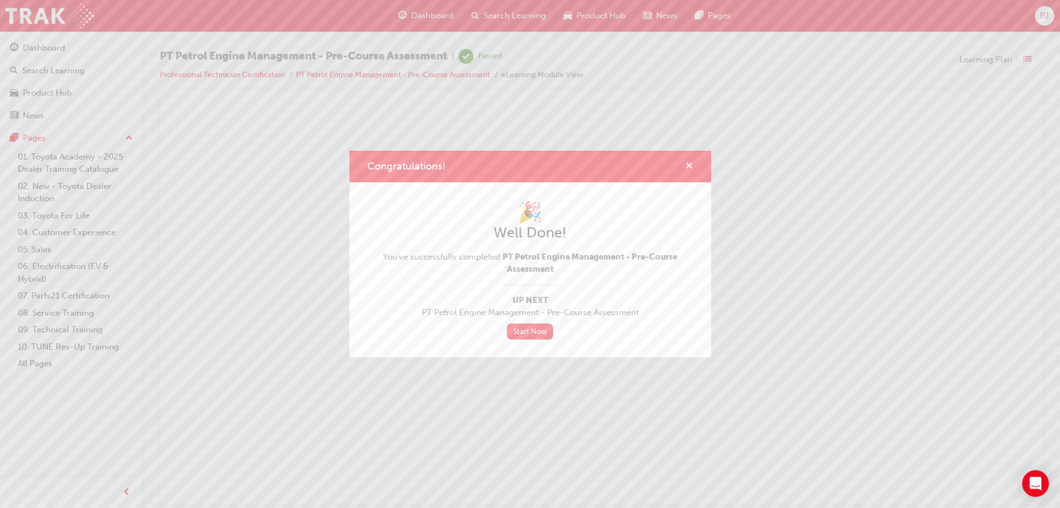
click at [688, 166] on span "cross-icon" at bounding box center [689, 167] width 8 height 10
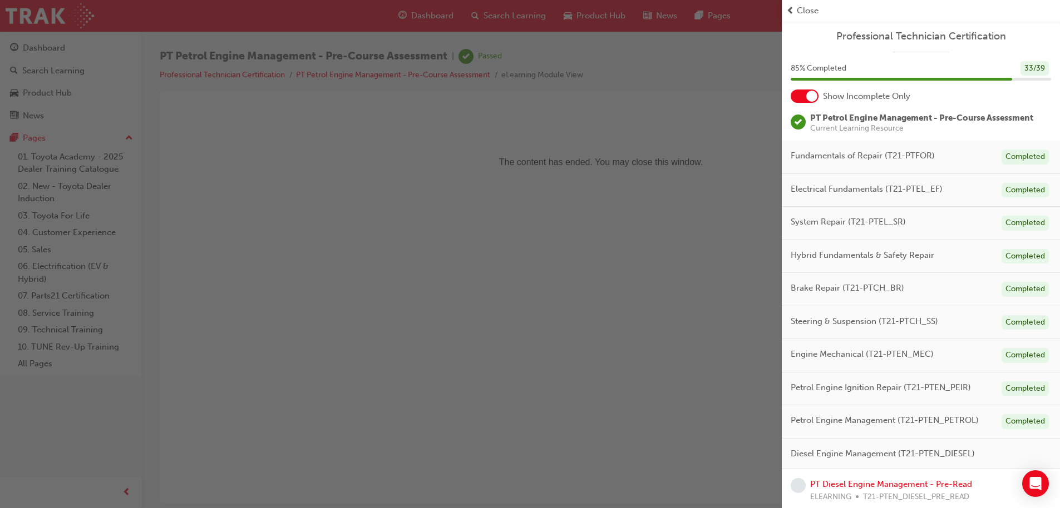
click at [800, 96] on div at bounding box center [804, 96] width 28 height 13
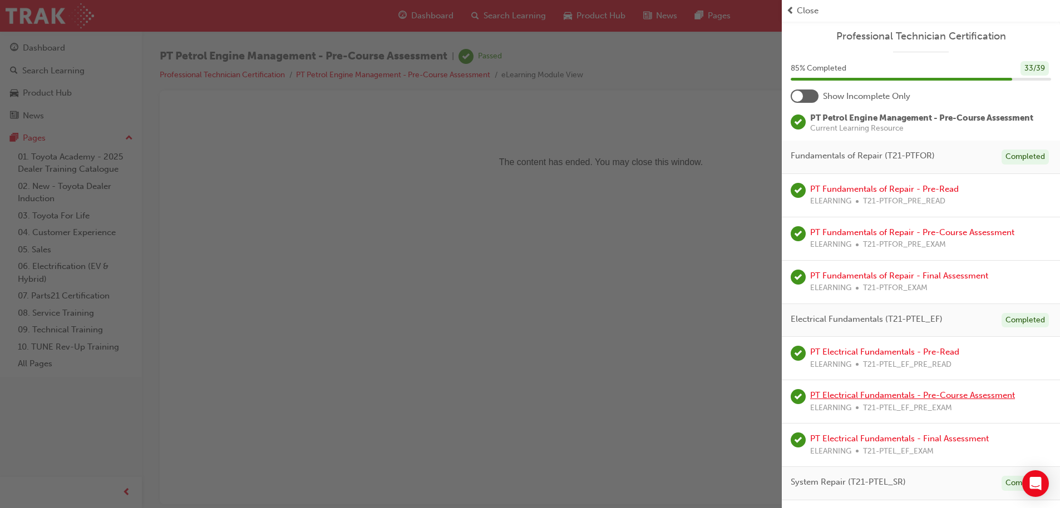
click at [927, 394] on link "PT Electrical Fundamentals - Pre-Course Assessment" at bounding box center [912, 395] width 205 height 10
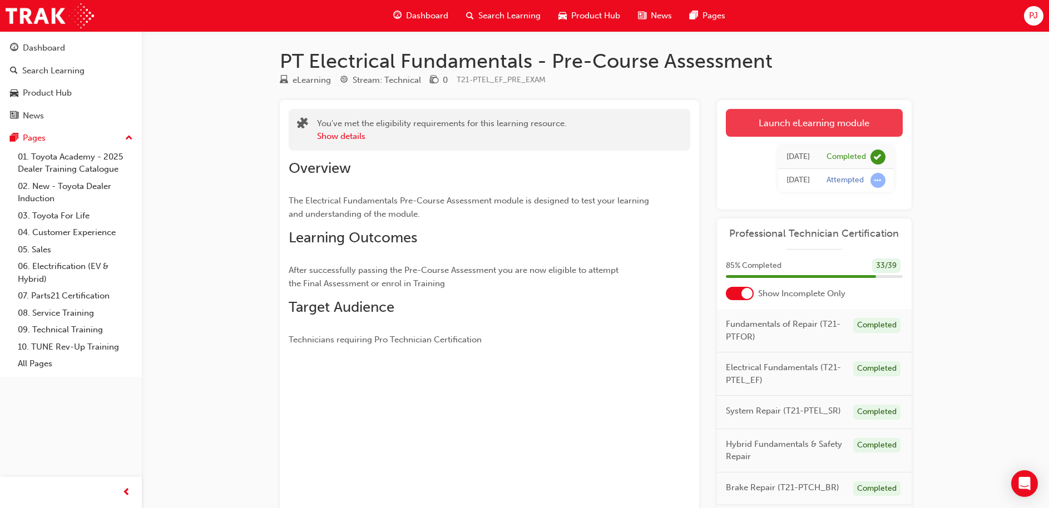
click at [809, 123] on link "Launch eLearning module" at bounding box center [814, 123] width 177 height 28
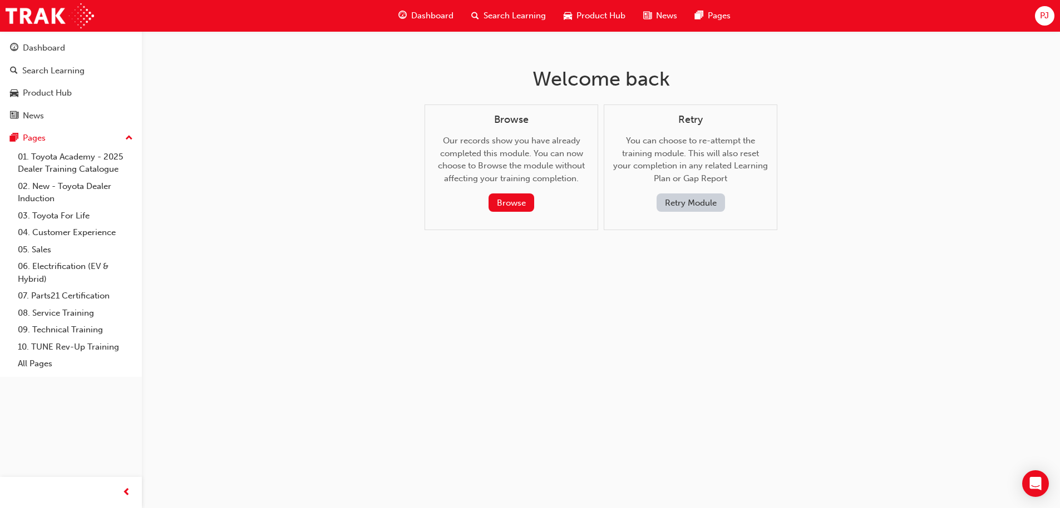
click at [681, 199] on button "Retry Module" at bounding box center [690, 203] width 68 height 18
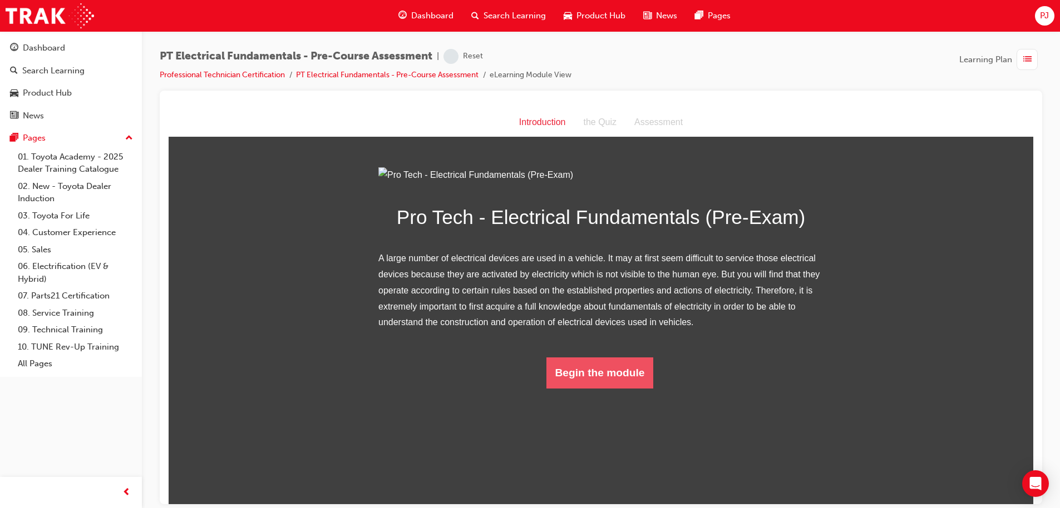
click at [580, 388] on button "Begin the module" at bounding box center [599, 372] width 107 height 31
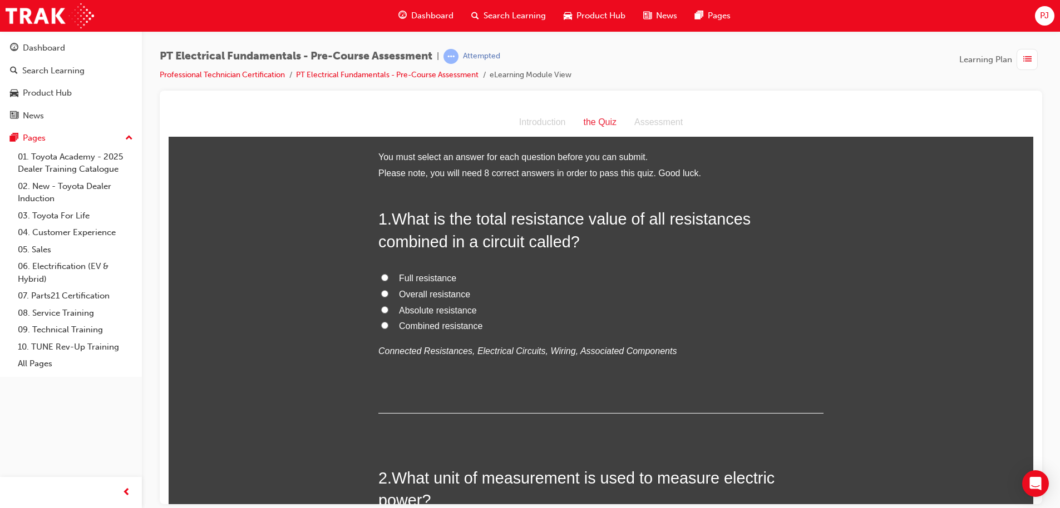
click at [451, 291] on span "Overall resistance" at bounding box center [434, 293] width 71 height 9
click at [388, 291] on input "Overall resistance" at bounding box center [384, 293] width 7 height 7
radio input "true"
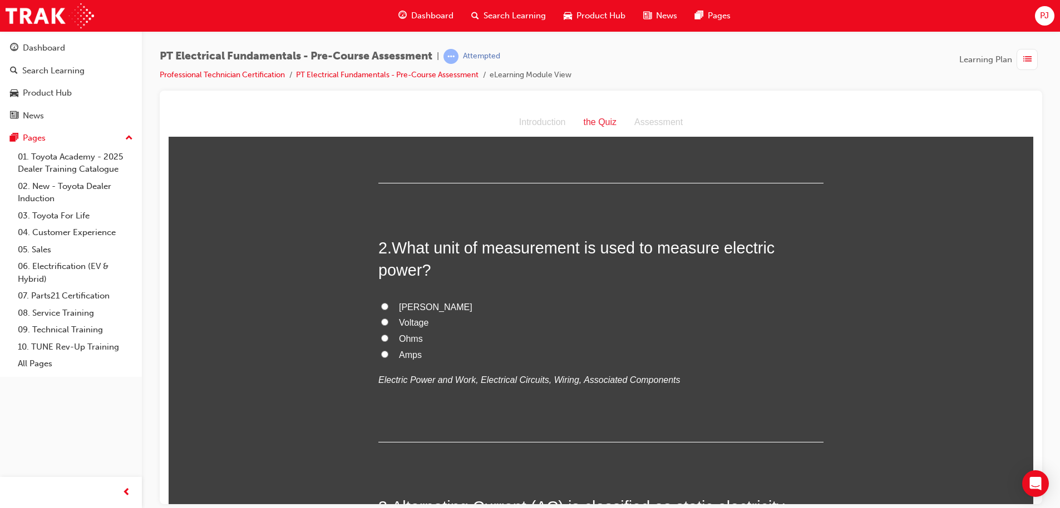
scroll to position [229, 0]
click at [381, 306] on input "Watts" at bounding box center [384, 307] width 7 height 7
radio input "true"
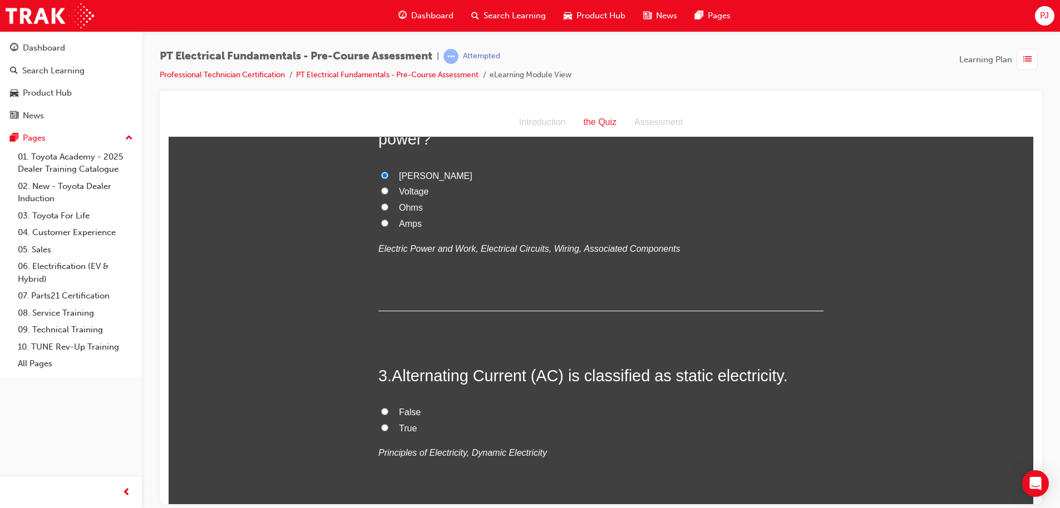
scroll to position [432, 0]
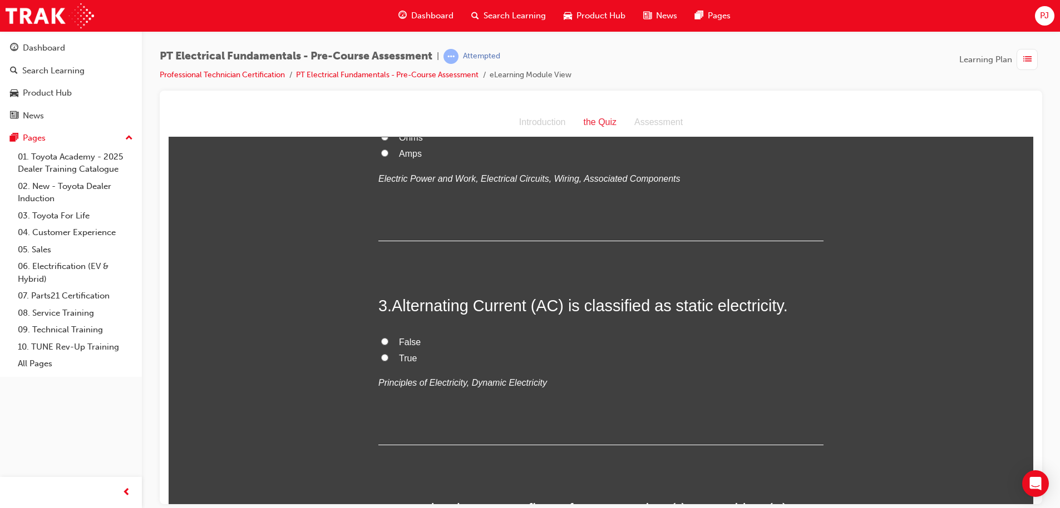
click at [399, 343] on span "False" at bounding box center [410, 341] width 22 height 9
click at [388, 343] on input "False" at bounding box center [384, 341] width 7 height 7
radio input "true"
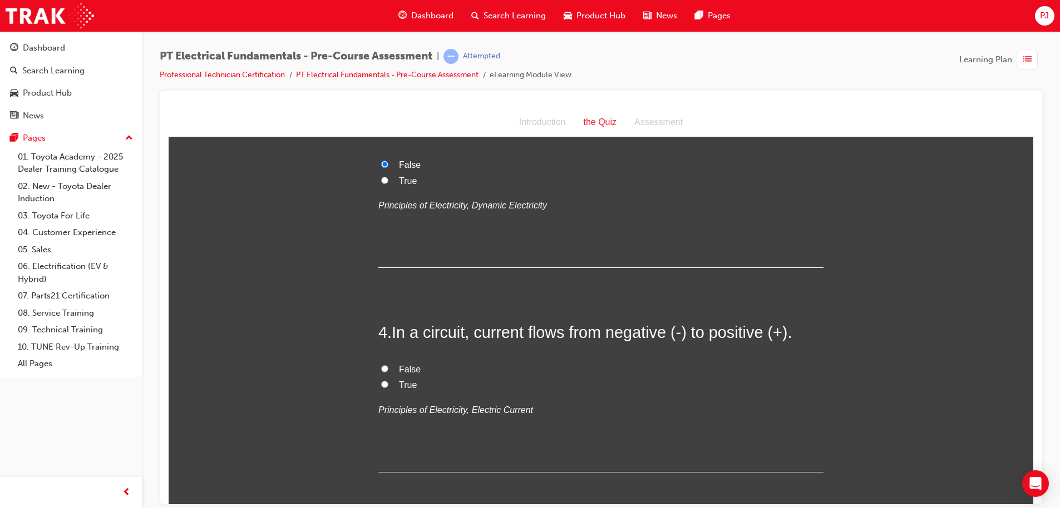
scroll to position [621, 0]
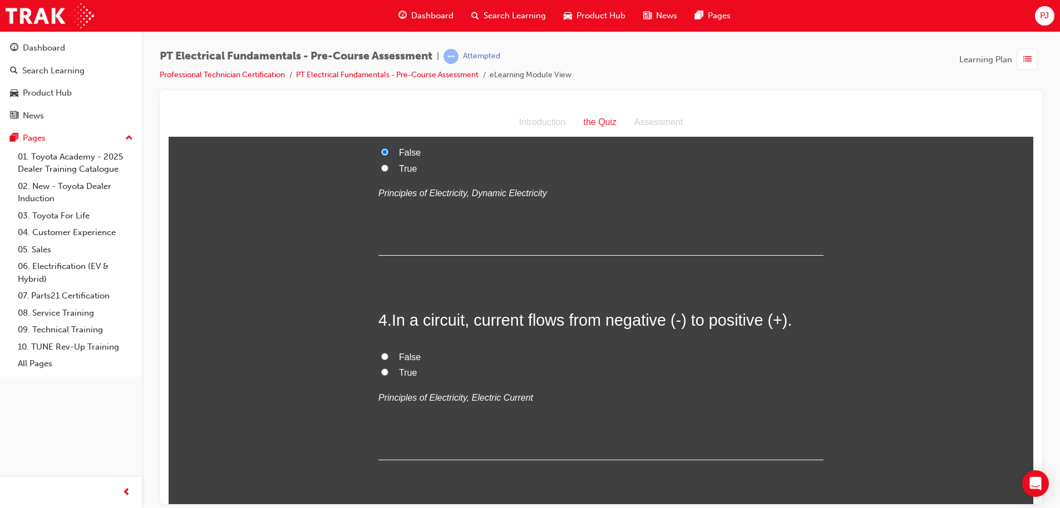
click at [406, 358] on span "False" at bounding box center [410, 356] width 22 height 9
click at [388, 358] on input "False" at bounding box center [384, 356] width 7 height 7
radio input "true"
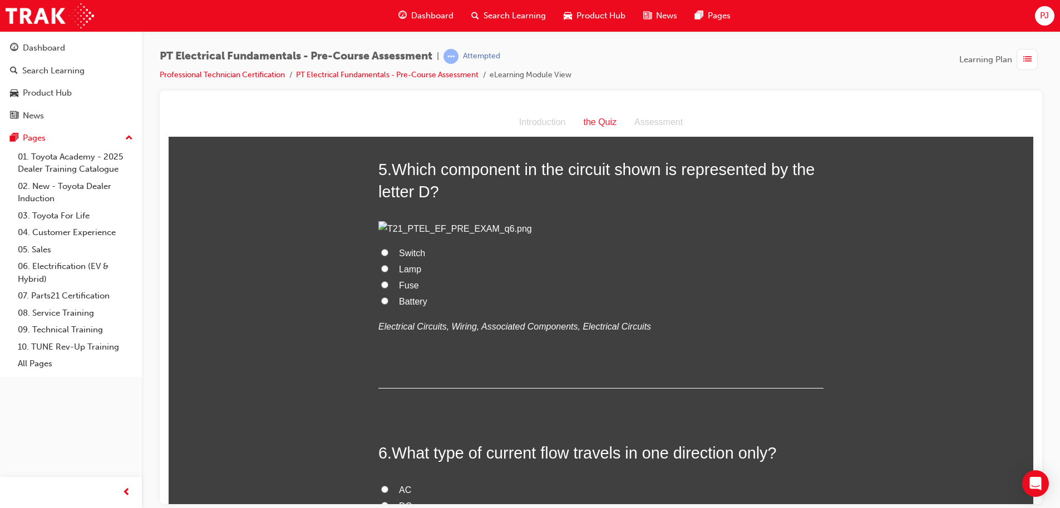
scroll to position [977, 0]
click at [380, 261] on label "Switch" at bounding box center [600, 253] width 445 height 16
click at [381, 255] on input "Switch" at bounding box center [384, 251] width 7 height 7
radio input "true"
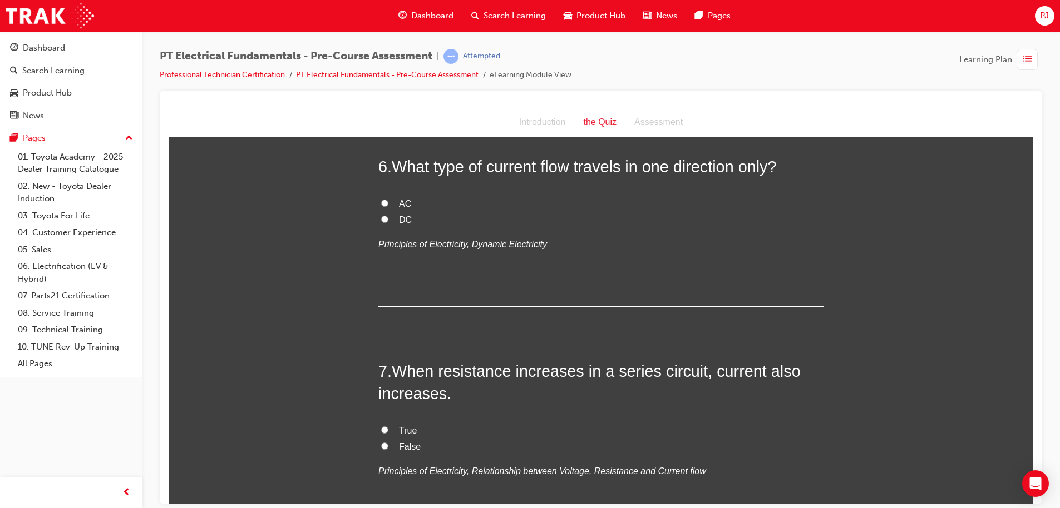
scroll to position [1268, 0]
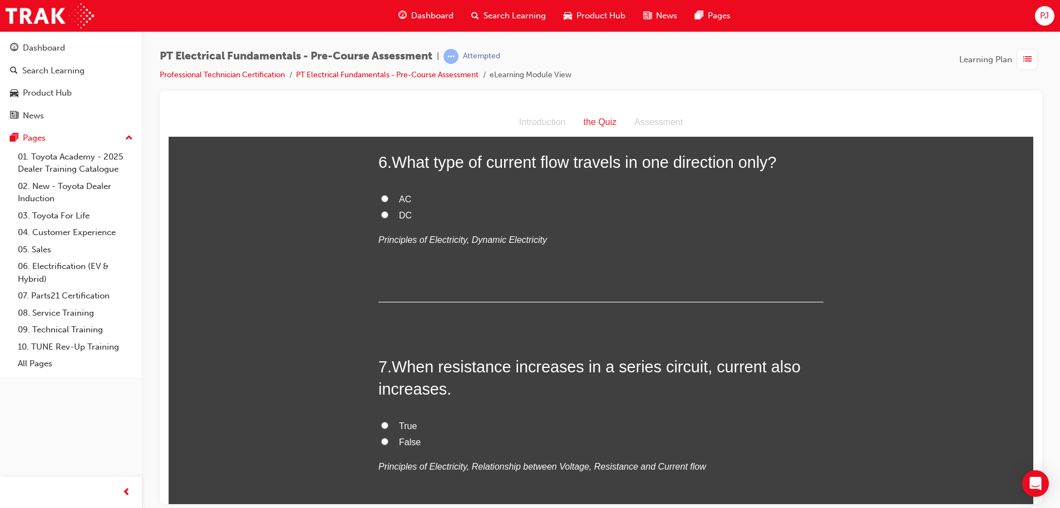
click at [378, 224] on label "DC" at bounding box center [600, 215] width 445 height 16
click at [381, 218] on input "DC" at bounding box center [384, 214] width 7 height 7
radio input "true"
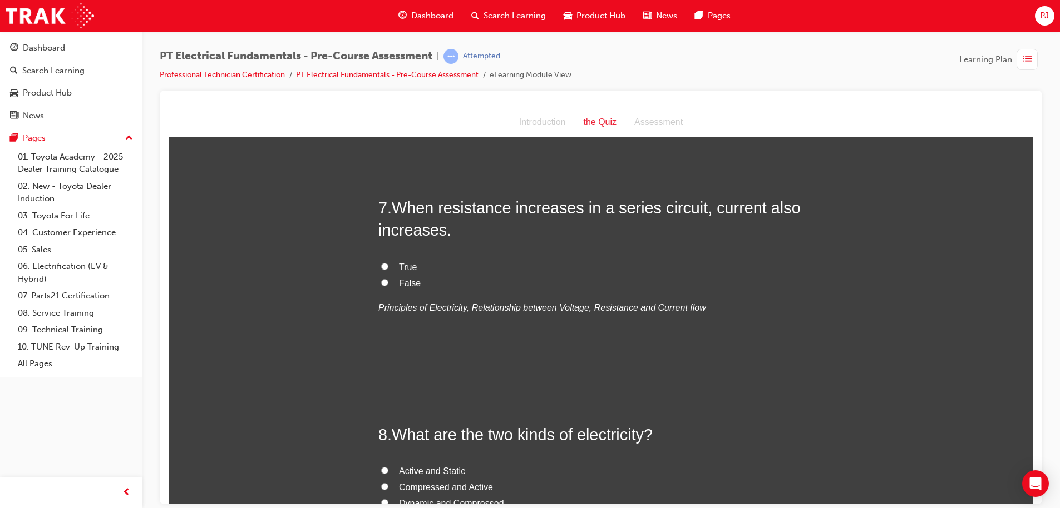
scroll to position [1428, 0]
click at [381, 269] on input "True" at bounding box center [384, 264] width 7 height 7
radio input "true"
click at [399, 286] on span "False" at bounding box center [410, 281] width 22 height 9
click at [388, 285] on input "False" at bounding box center [384, 281] width 7 height 7
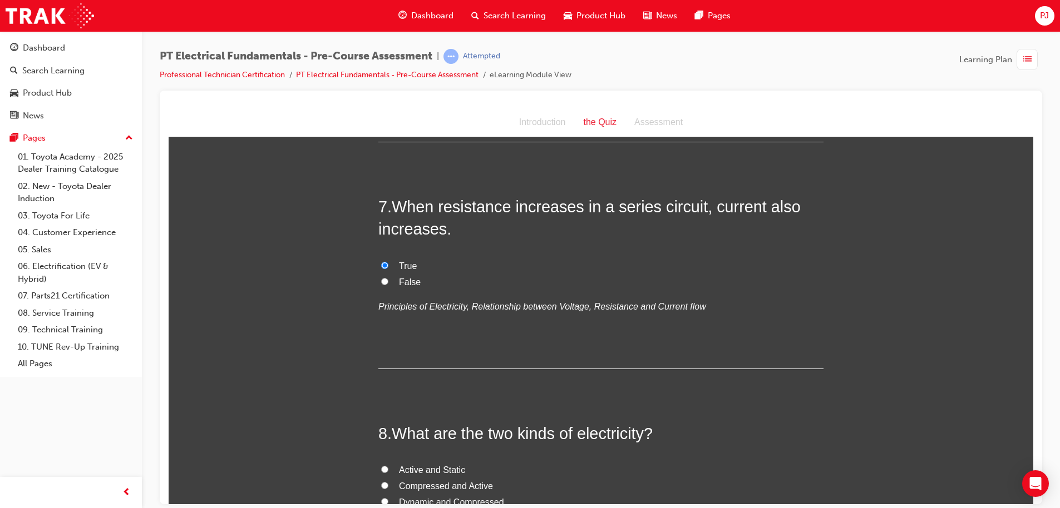
radio input "true"
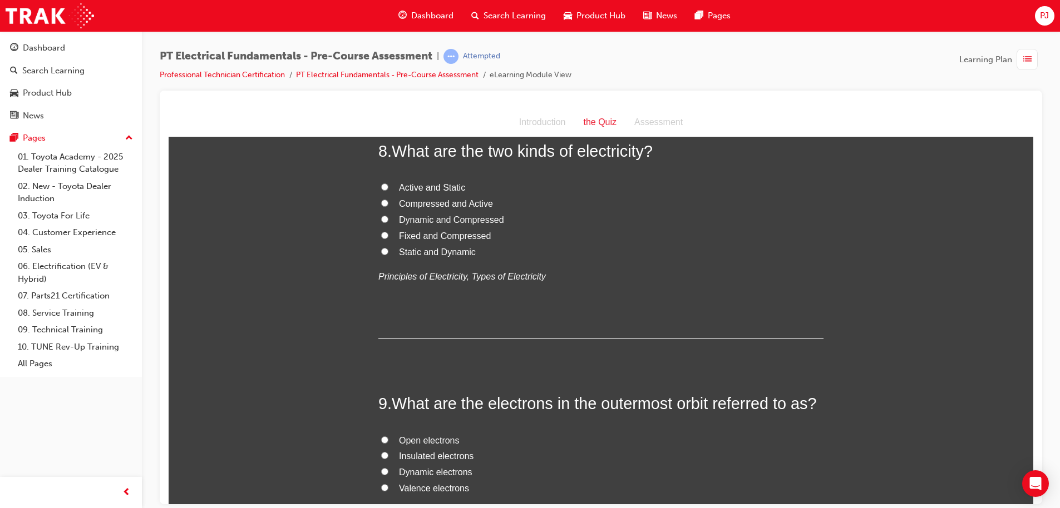
scroll to position [1727, 0]
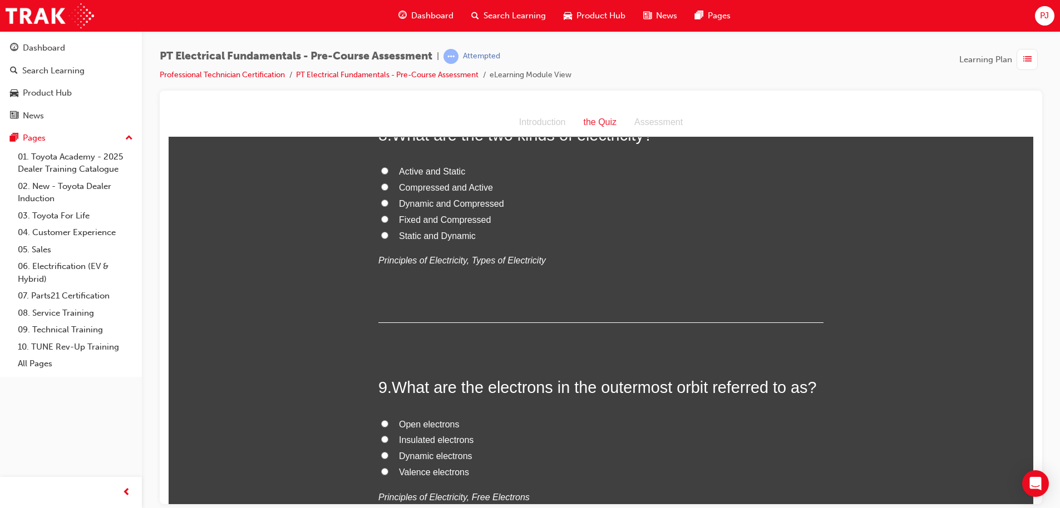
click at [381, 174] on input "Active and Static" at bounding box center [384, 170] width 7 height 7
radio input "true"
click at [381, 239] on input "Static and Dynamic" at bounding box center [384, 234] width 7 height 7
radio input "true"
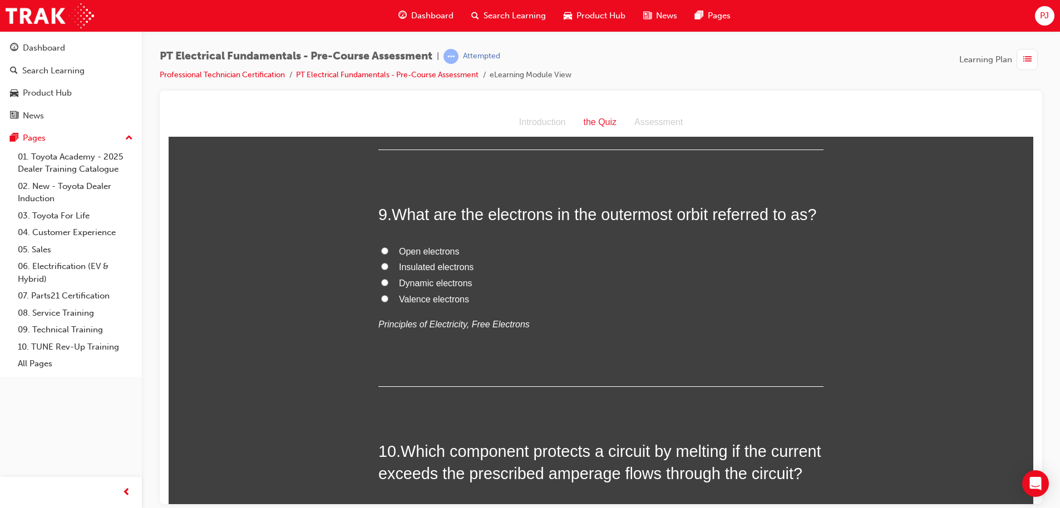
scroll to position [1941, 0]
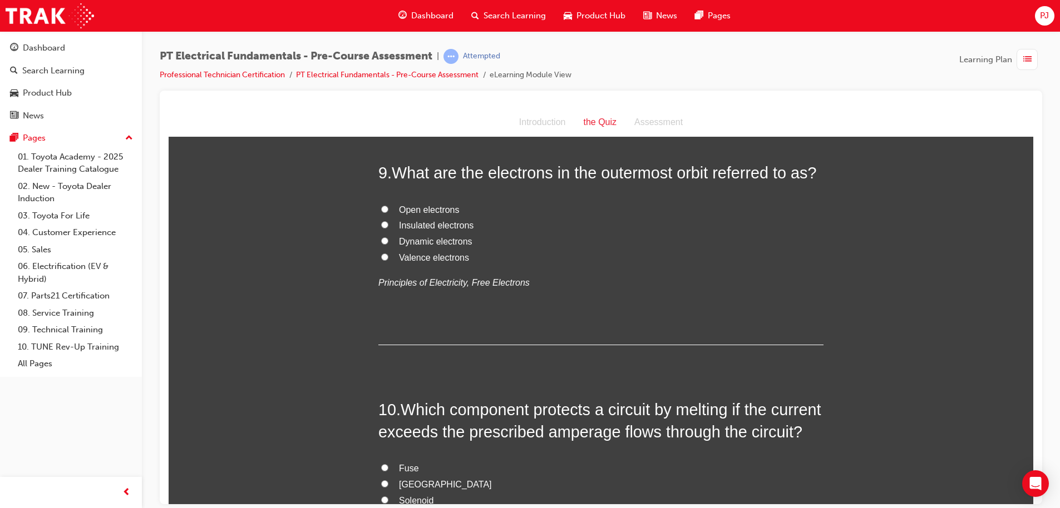
click at [384, 266] on label "Valence electrons" at bounding box center [600, 258] width 445 height 16
click at [384, 260] on input "Valence electrons" at bounding box center [384, 256] width 7 height 7
radio input "true"
drag, startPoint x: 318, startPoint y: 384, endPoint x: 300, endPoint y: 384, distance: 17.8
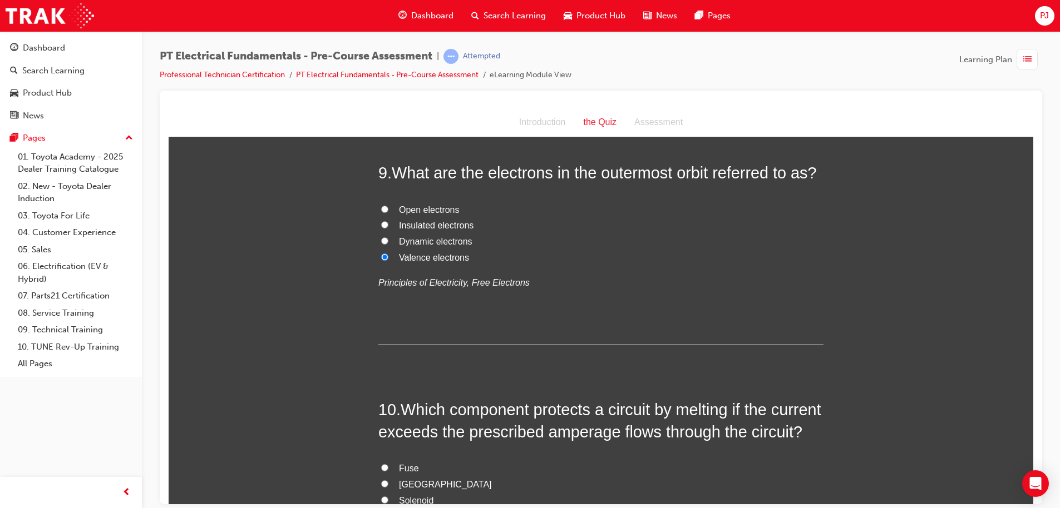
click at [602, 250] on label "Dynamic electrons" at bounding box center [600, 242] width 445 height 16
click at [388, 244] on input "Dynamic electrons" at bounding box center [384, 240] width 7 height 7
radio input "true"
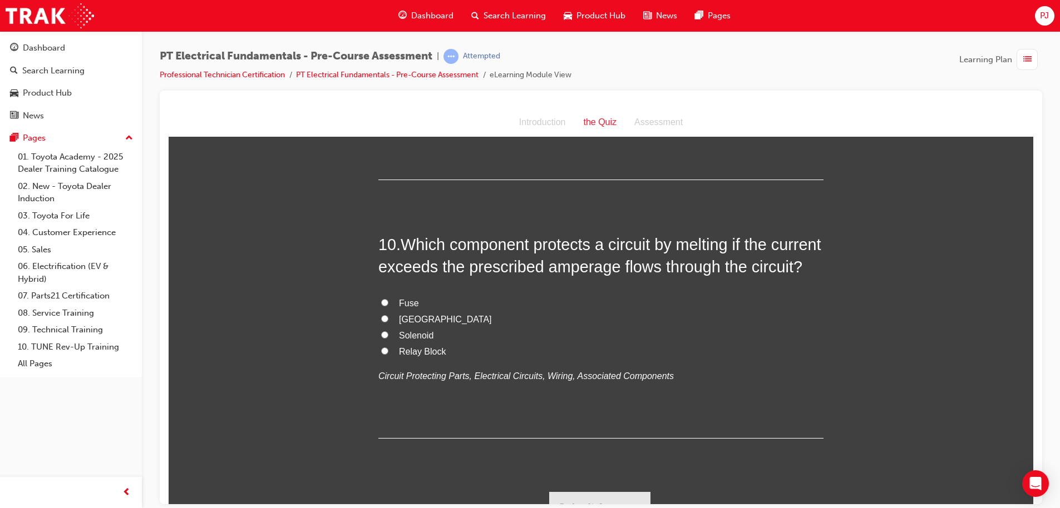
scroll to position [2109, 0]
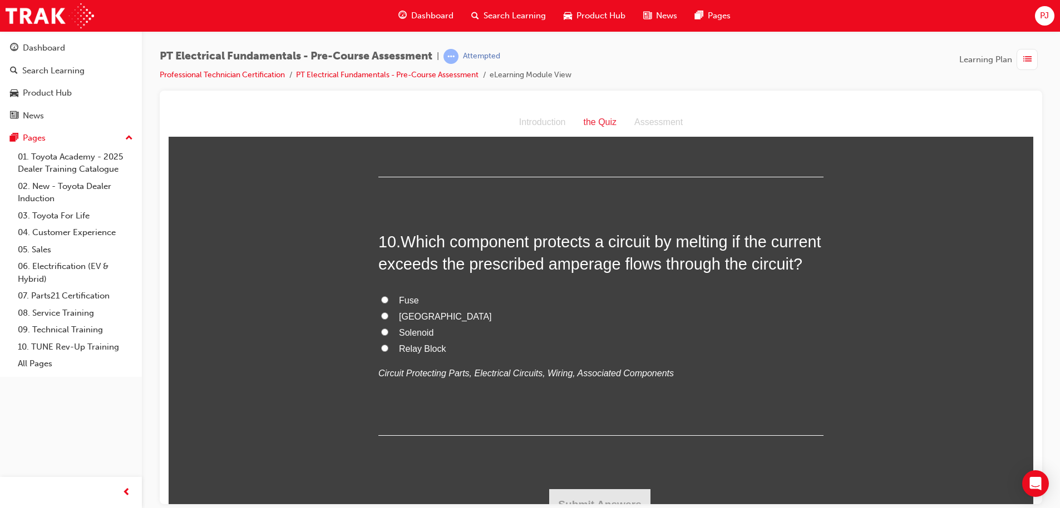
click at [381, 92] on input "Valence electrons" at bounding box center [384, 88] width 7 height 7
radio input "true"
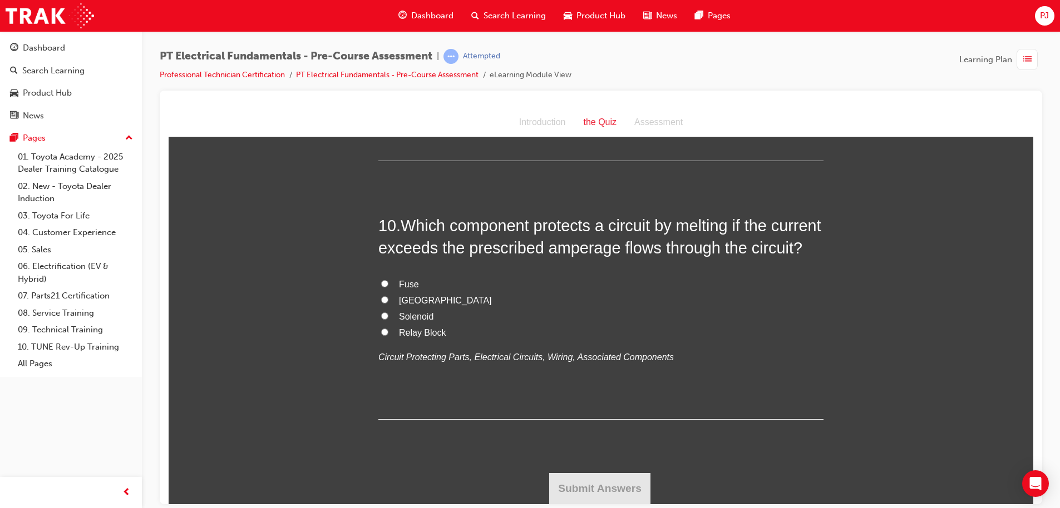
scroll to position [2220, 0]
click at [387, 293] on label "Fuse" at bounding box center [600, 284] width 445 height 16
click at [387, 287] on input "Fuse" at bounding box center [384, 283] width 7 height 7
radio input "true"
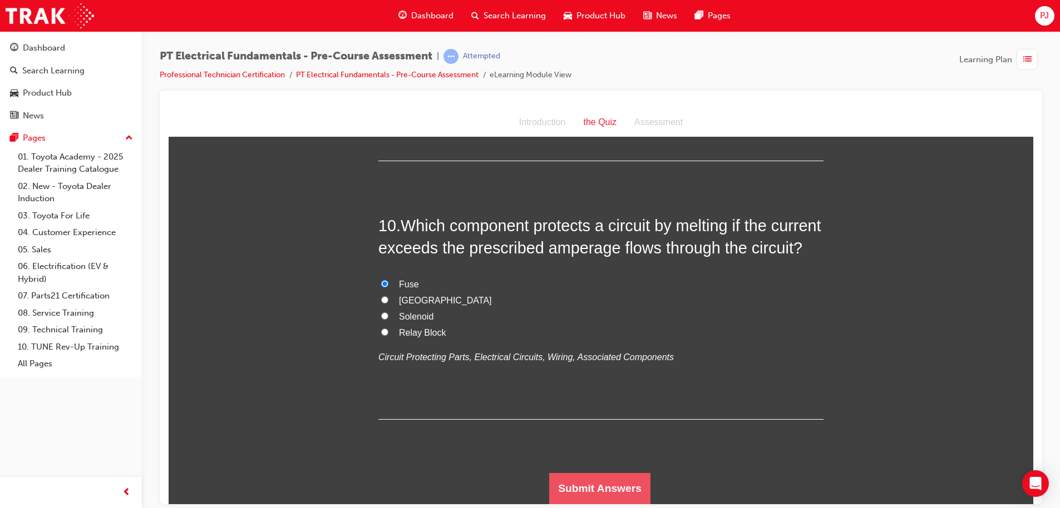
click at [619, 497] on button "Submit Answers" at bounding box center [599, 488] width 101 height 31
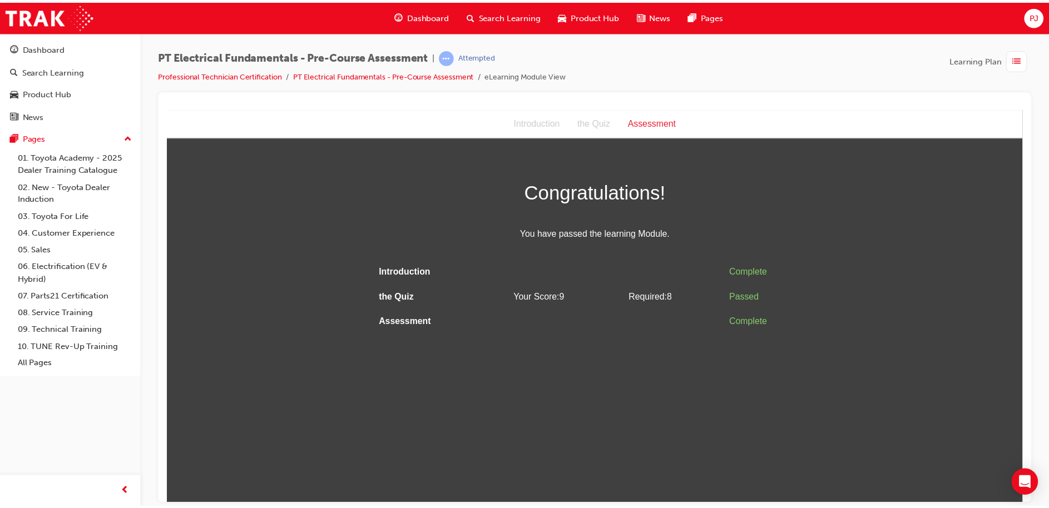
scroll to position [0, 0]
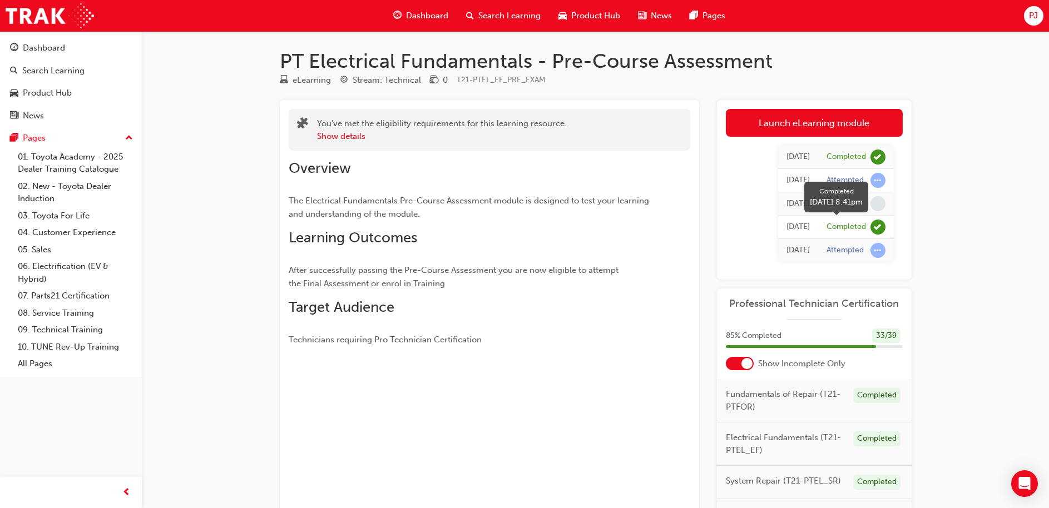
click at [872, 221] on div at bounding box center [878, 227] width 15 height 15
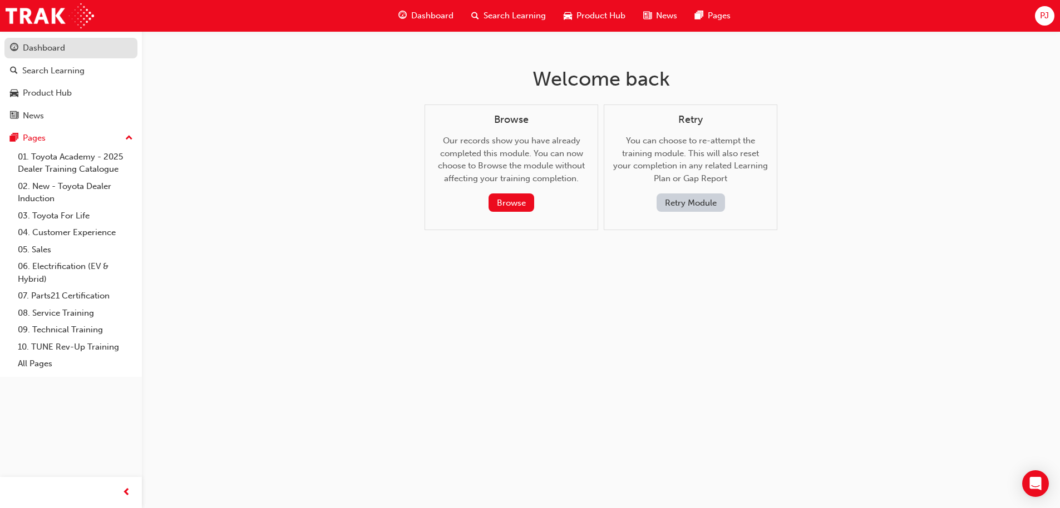
click at [47, 50] on div "Dashboard" at bounding box center [44, 48] width 42 height 13
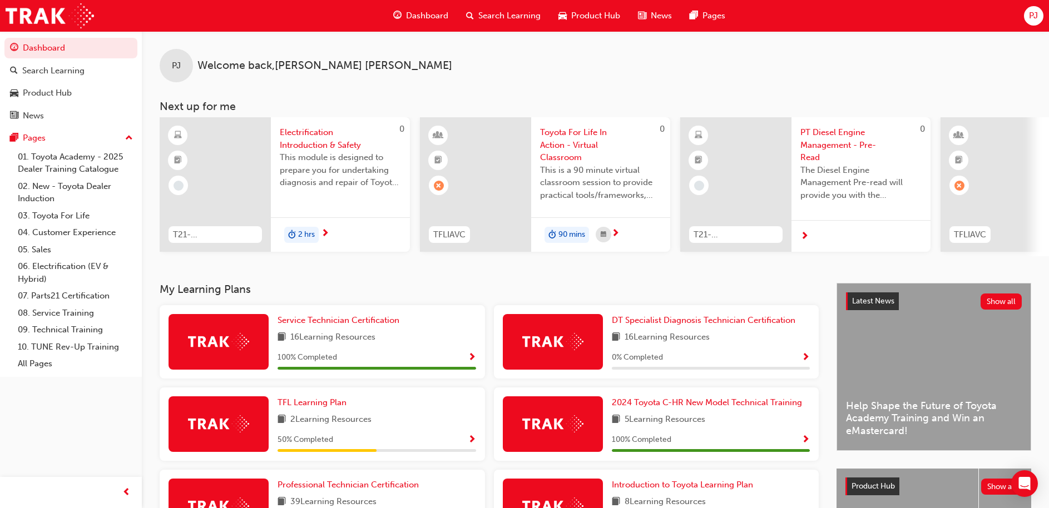
scroll to position [156, 0]
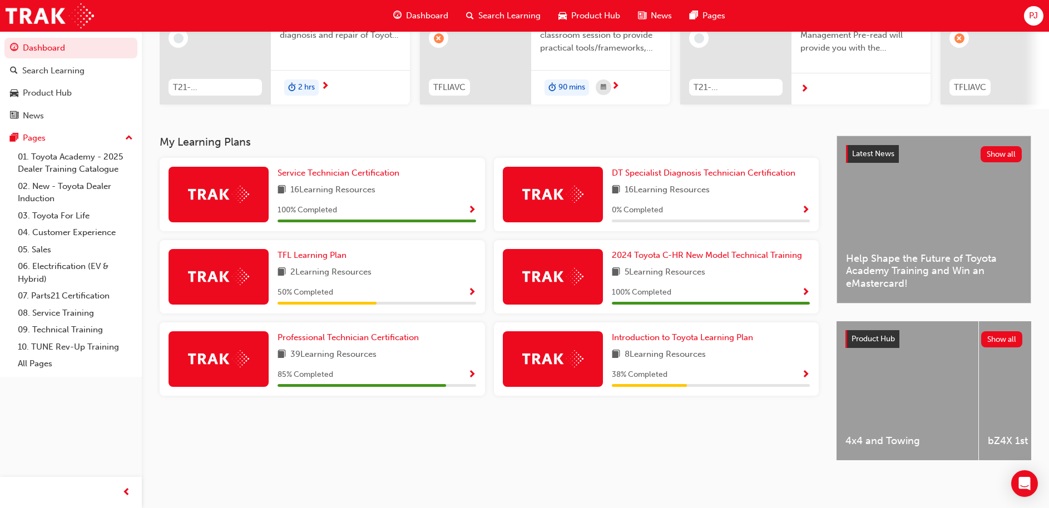
click at [482, 365] on div "Professional Technician Certification 39 Learning Resources 85 % Completed" at bounding box center [322, 359] width 325 height 73
click at [465, 368] on div "85 % Completed" at bounding box center [377, 375] width 199 height 14
click at [469, 373] on span "Show Progress" at bounding box center [472, 375] width 8 height 10
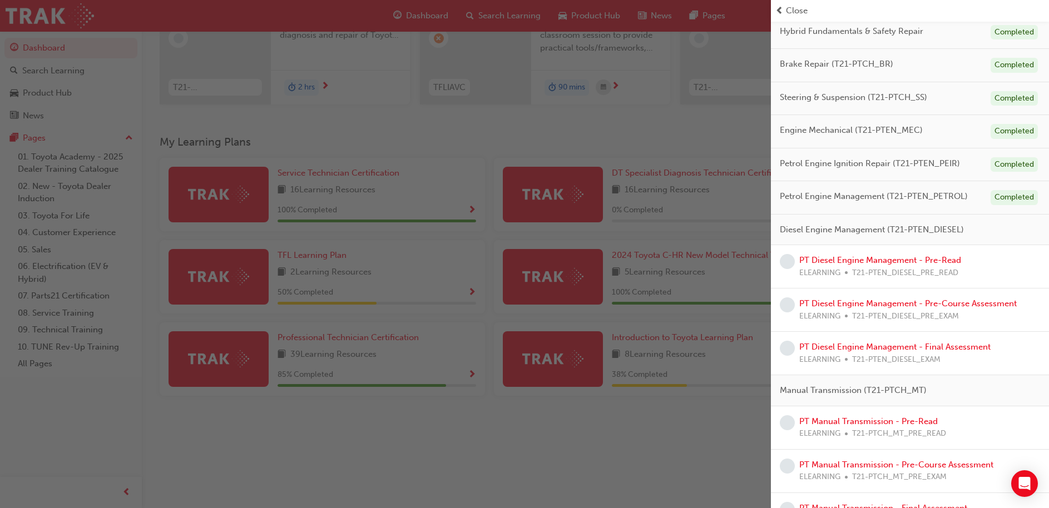
scroll to position [198, 0]
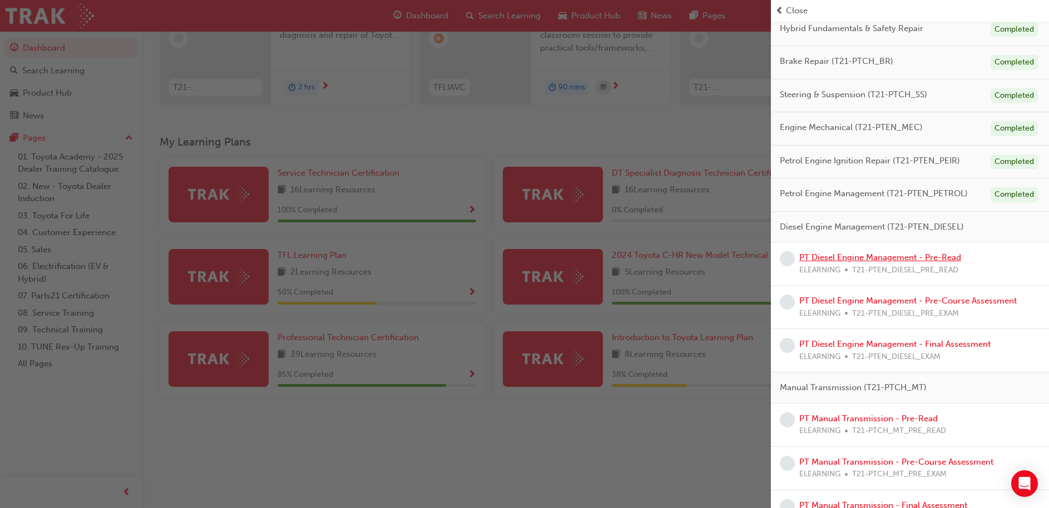
click at [893, 254] on link "PT Diesel Engine Management - Pre-Read" at bounding box center [880, 258] width 162 height 10
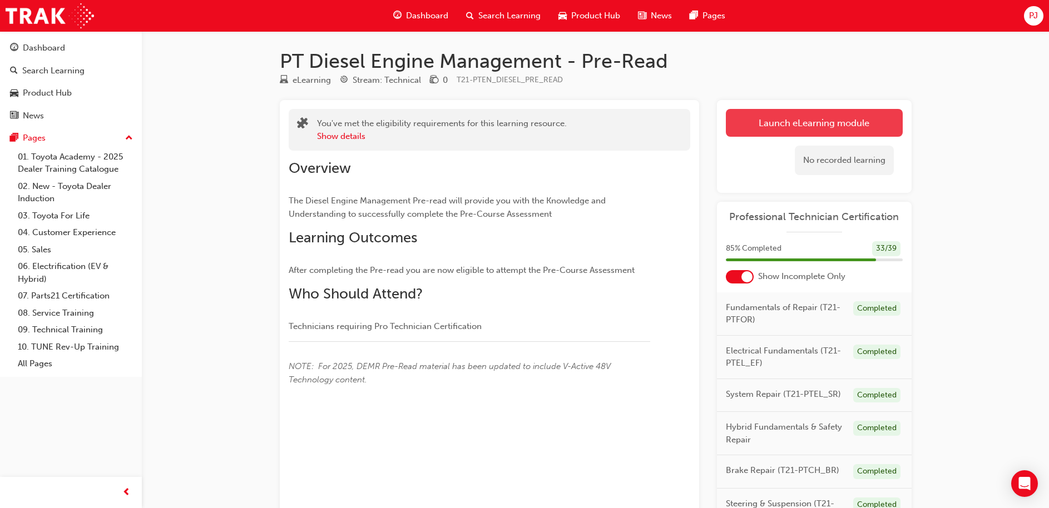
click at [762, 124] on link "Launch eLearning module" at bounding box center [814, 123] width 177 height 28
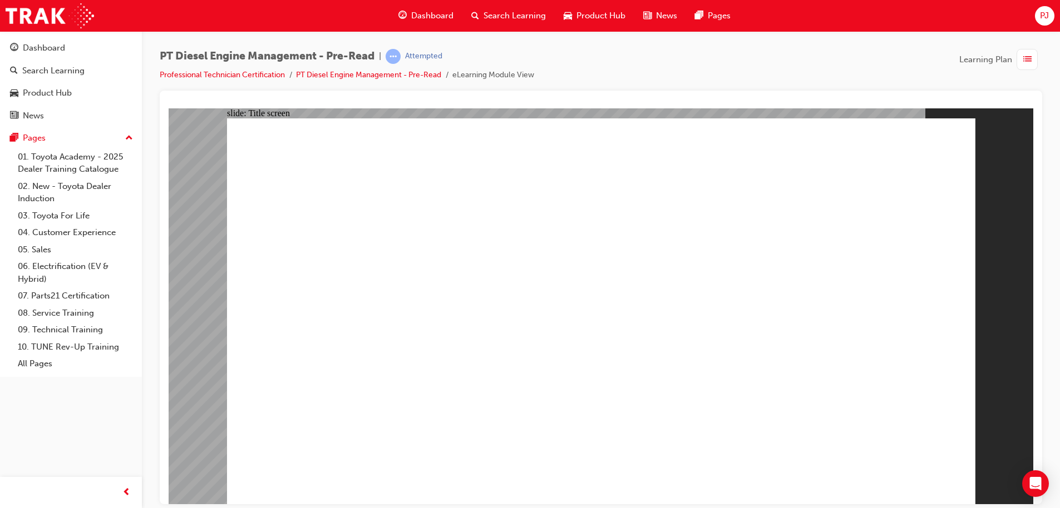
click at [431, 16] on span "Dashboard" at bounding box center [432, 15] width 42 height 13
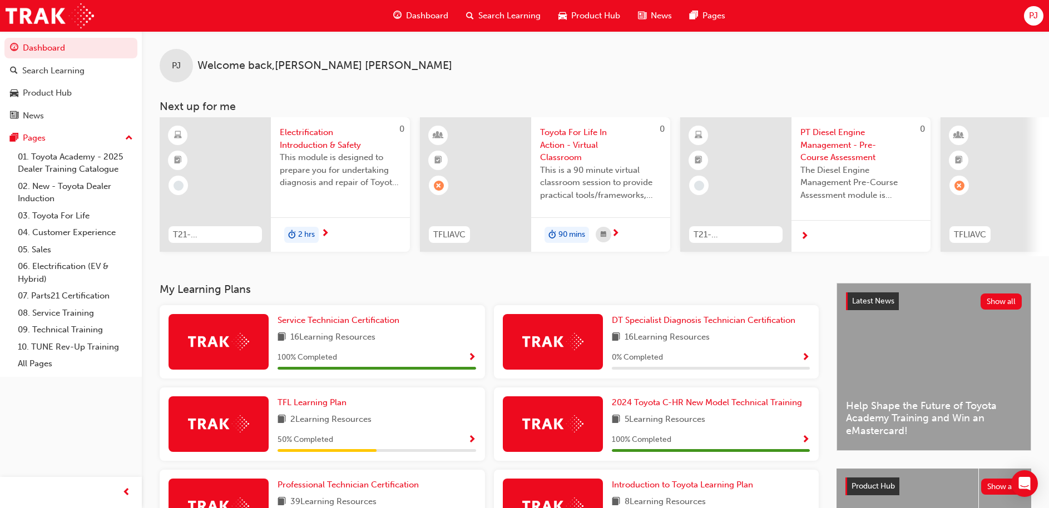
scroll to position [156, 0]
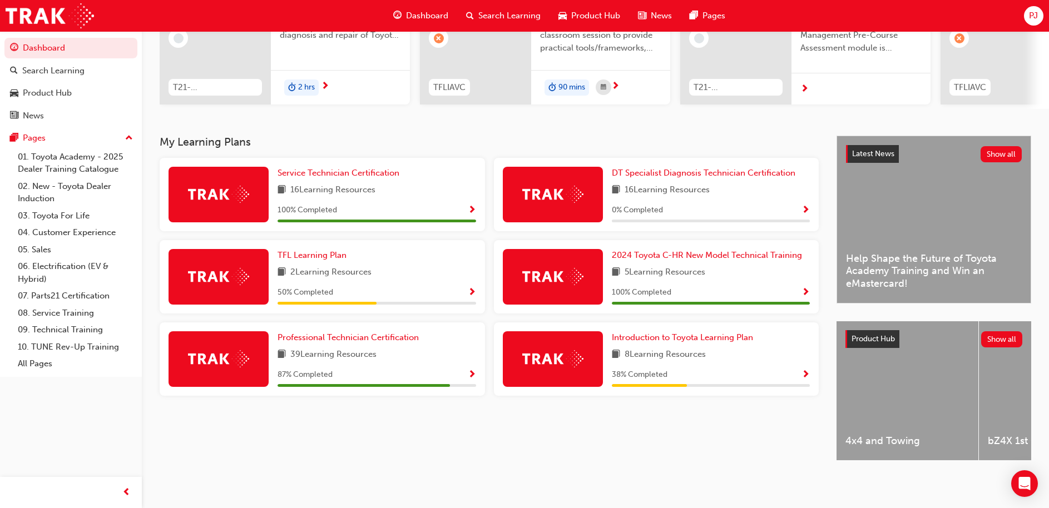
click at [454, 368] on div "87 % Completed" at bounding box center [377, 375] width 199 height 14
click at [462, 370] on div "87 % Completed" at bounding box center [377, 375] width 199 height 14
click at [473, 370] on span "Show Progress" at bounding box center [472, 375] width 8 height 10
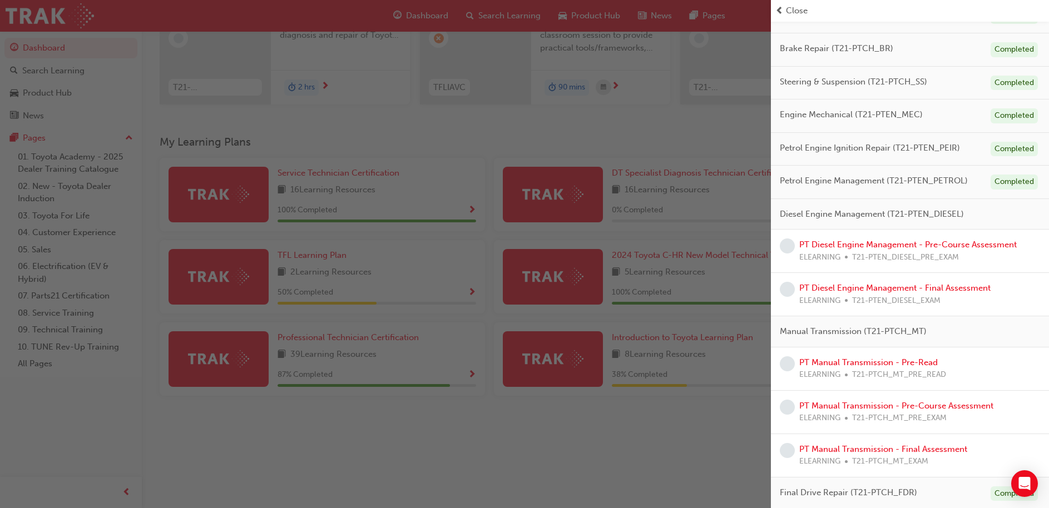
scroll to position [214, 0]
click at [909, 245] on link "PT Diesel Engine Management - Pre-Course Assessment" at bounding box center [907, 241] width 217 height 10
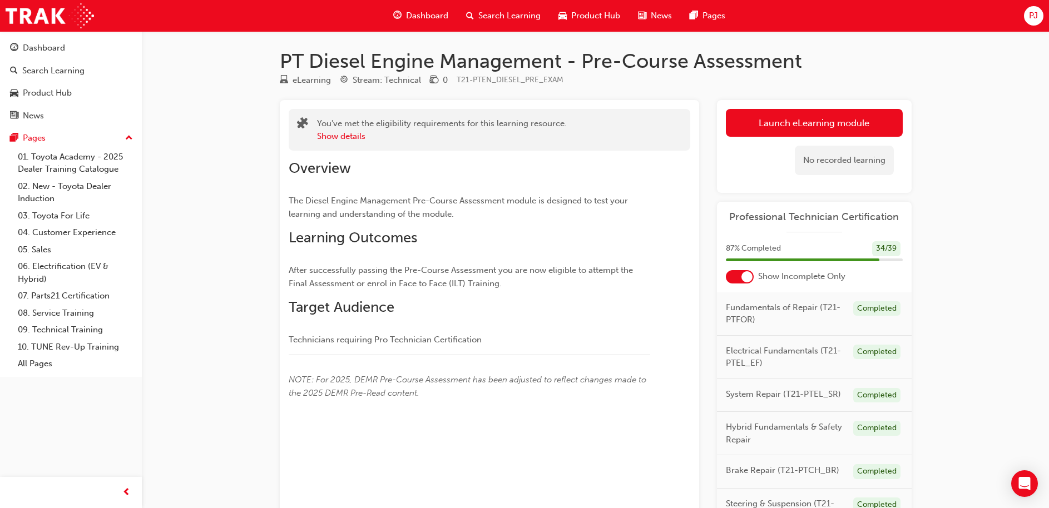
click at [794, 127] on link "Launch eLearning module" at bounding box center [814, 123] width 177 height 28
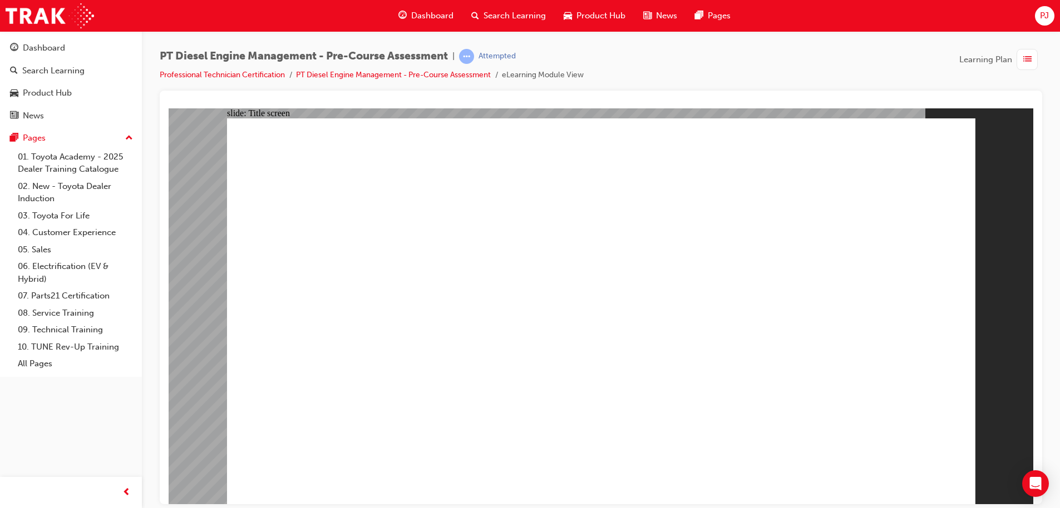
click at [718, 433] on div "Oval 1 PT Diesel Engine Management Repair Pre-Course Assessment Oval 1 PT Diese…" at bounding box center [601, 316] width 748 height 396
radio input "true"
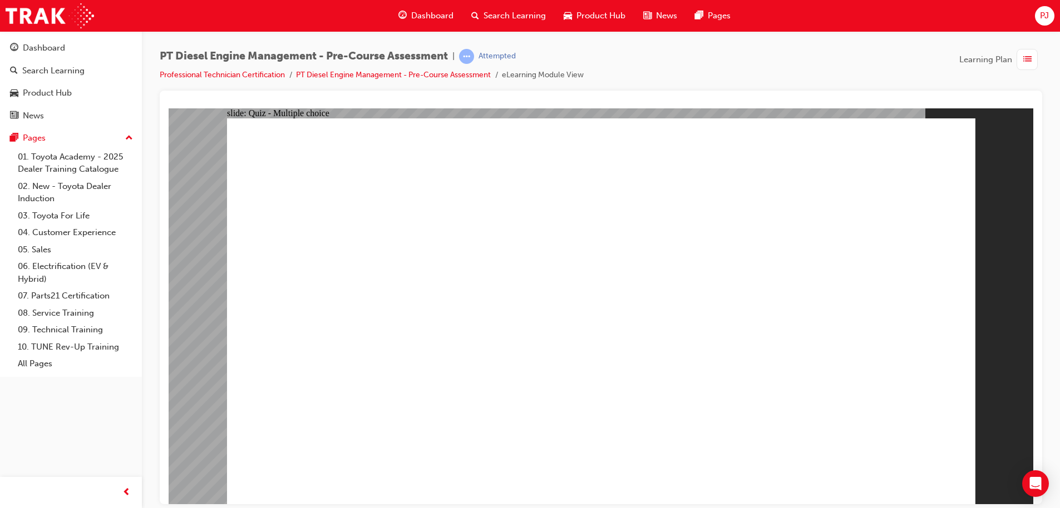
radio input "false"
radio input "true"
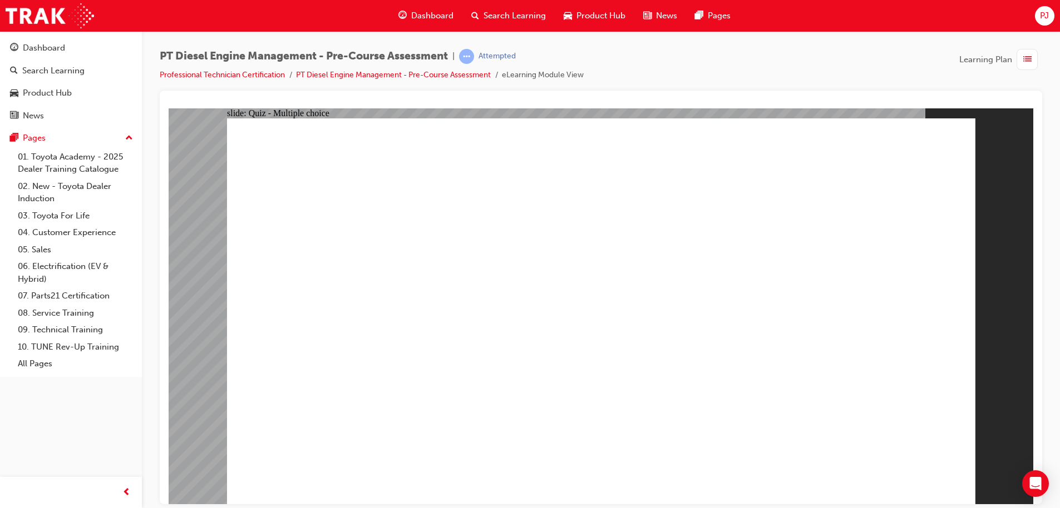
radio input "true"
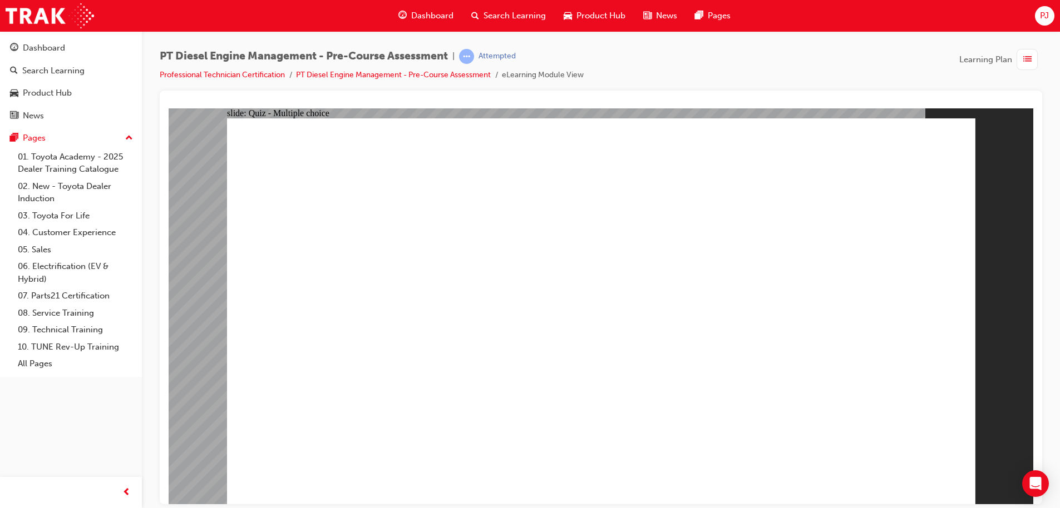
radio input "true"
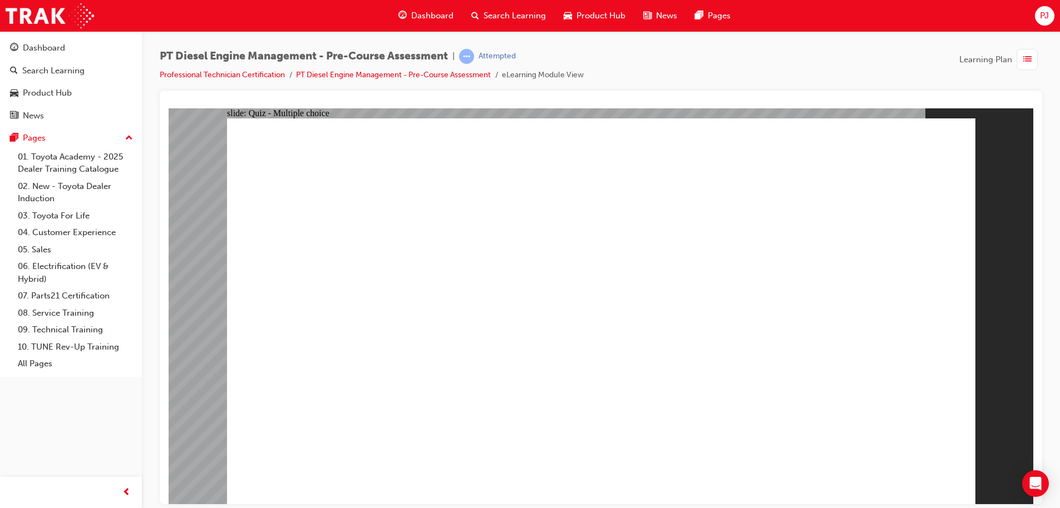
radio input "true"
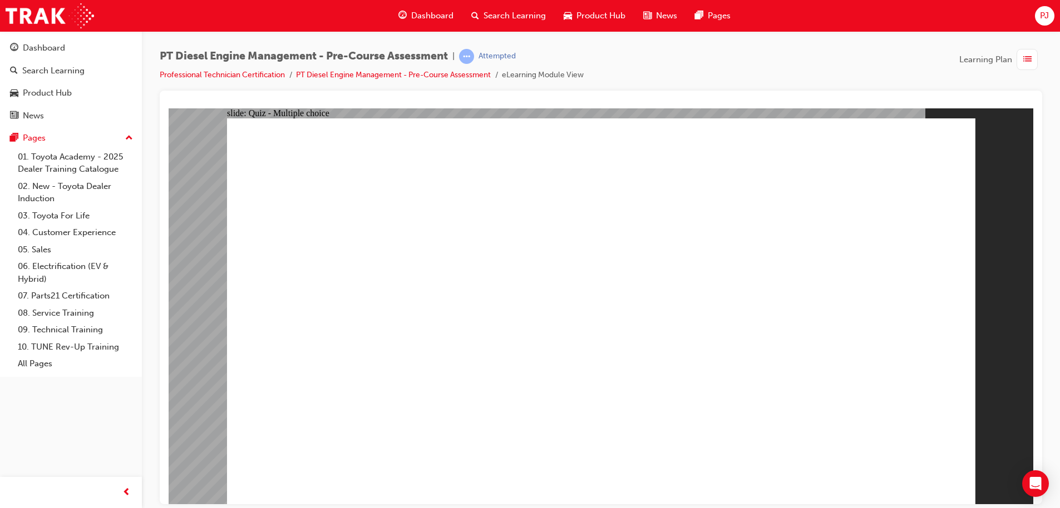
radio input "true"
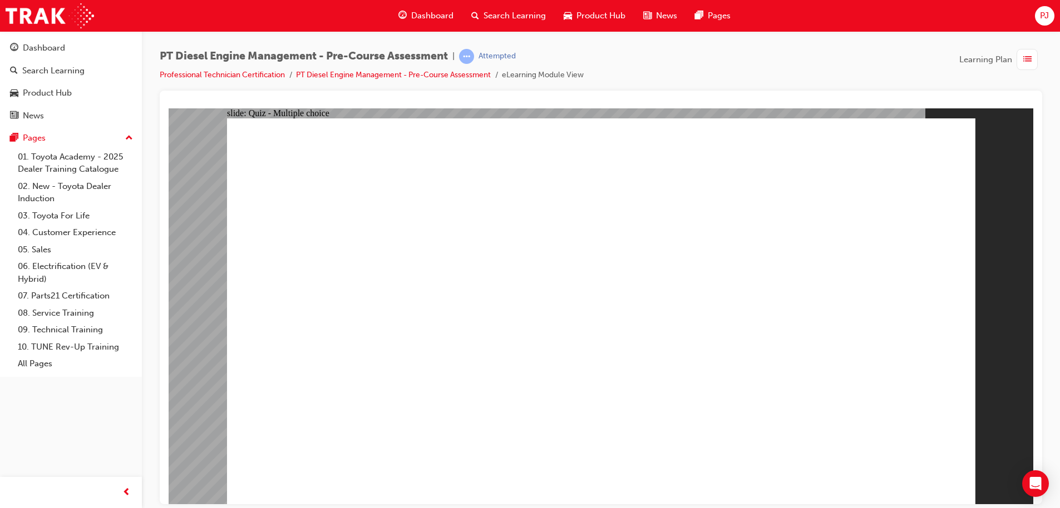
radio input "true"
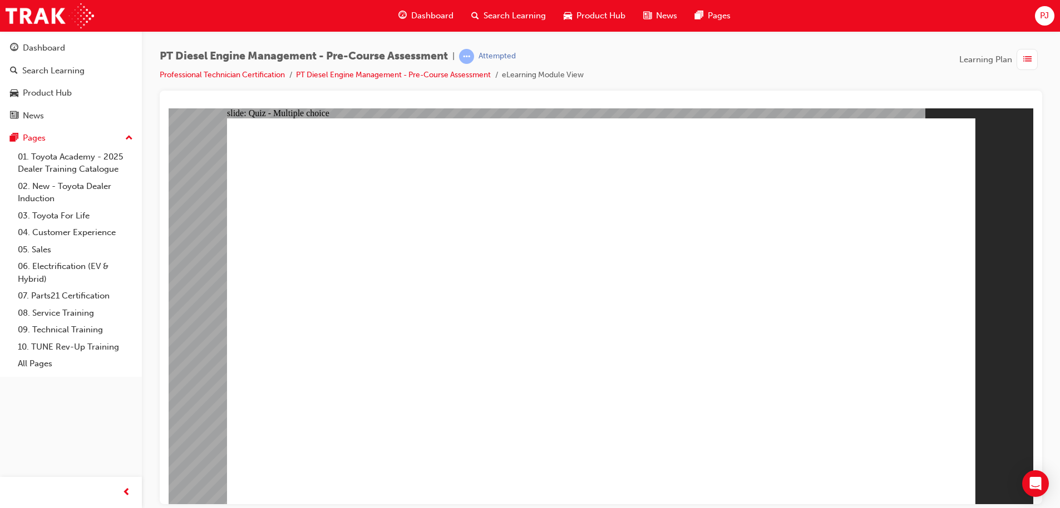
radio input "true"
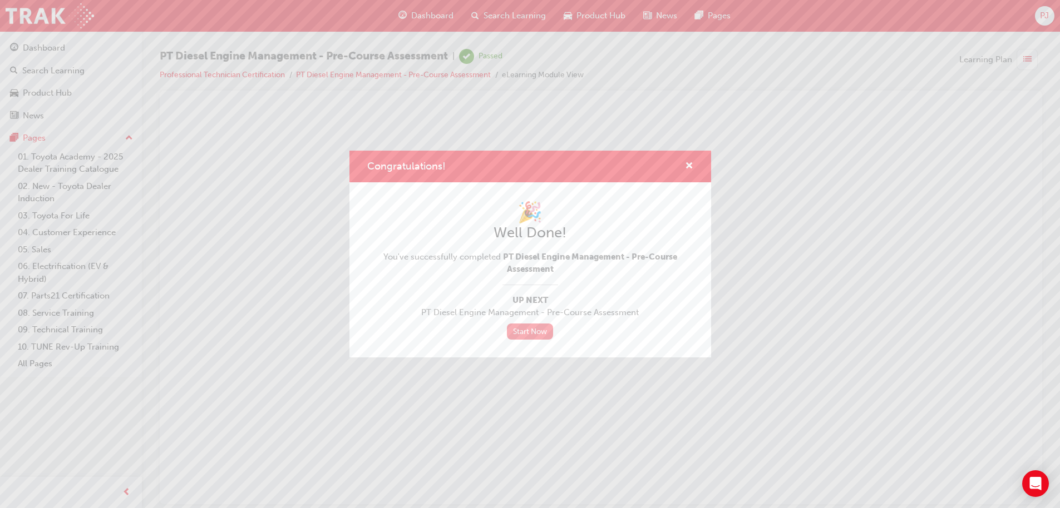
click at [524, 329] on link "Start Now" at bounding box center [530, 332] width 47 height 16
click at [691, 164] on span "cross-icon" at bounding box center [689, 167] width 8 height 10
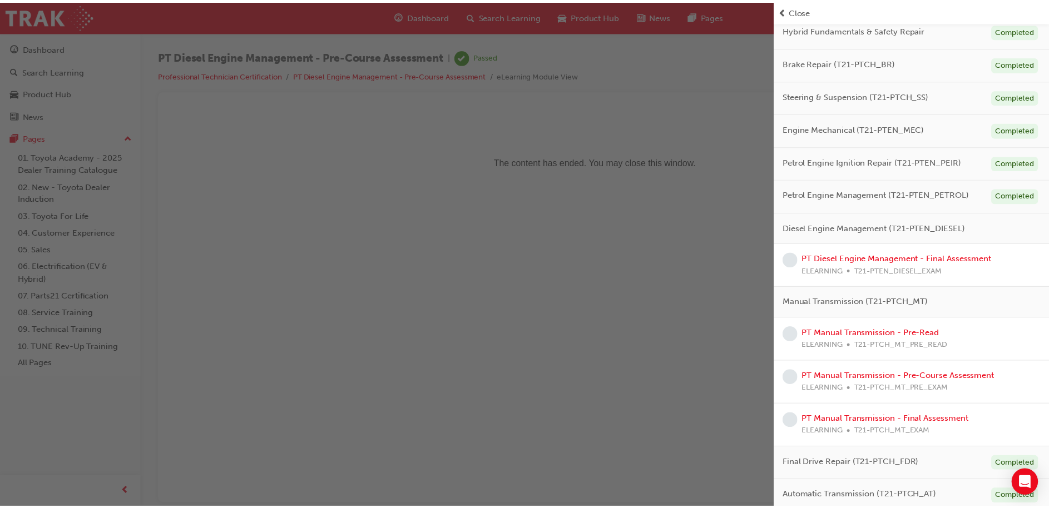
scroll to position [231, 0]
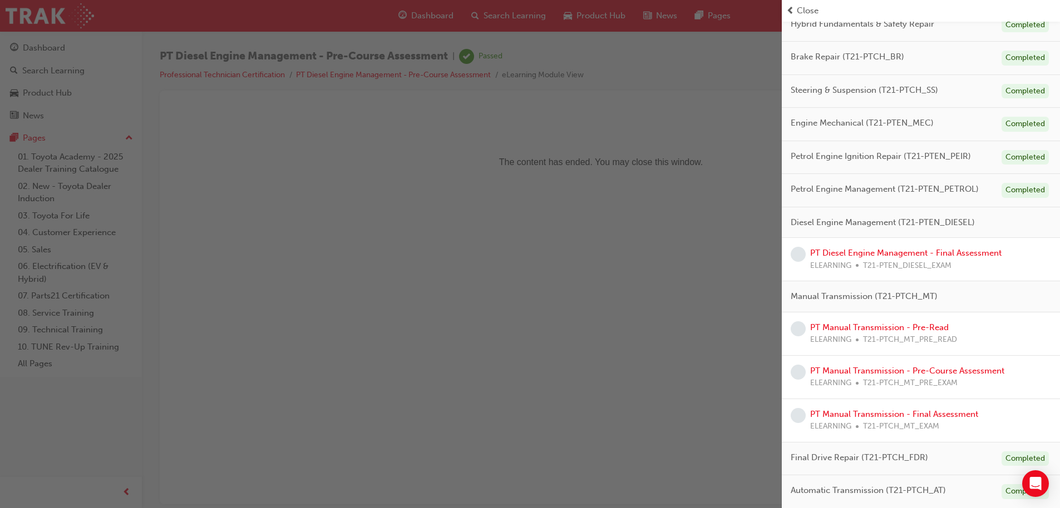
click at [793, 6] on span "prev-icon" at bounding box center [790, 10] width 8 height 13
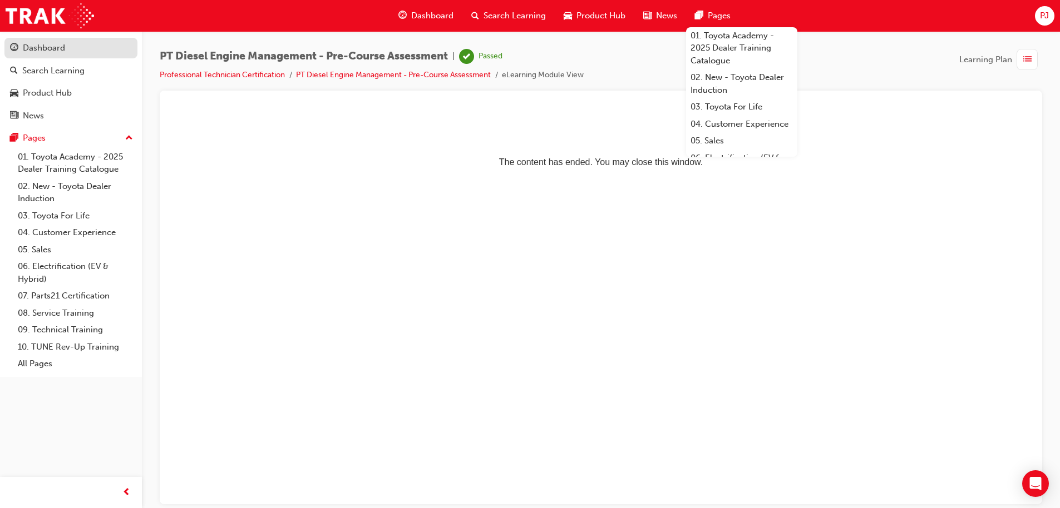
click at [51, 53] on div "Dashboard" at bounding box center [44, 48] width 42 height 13
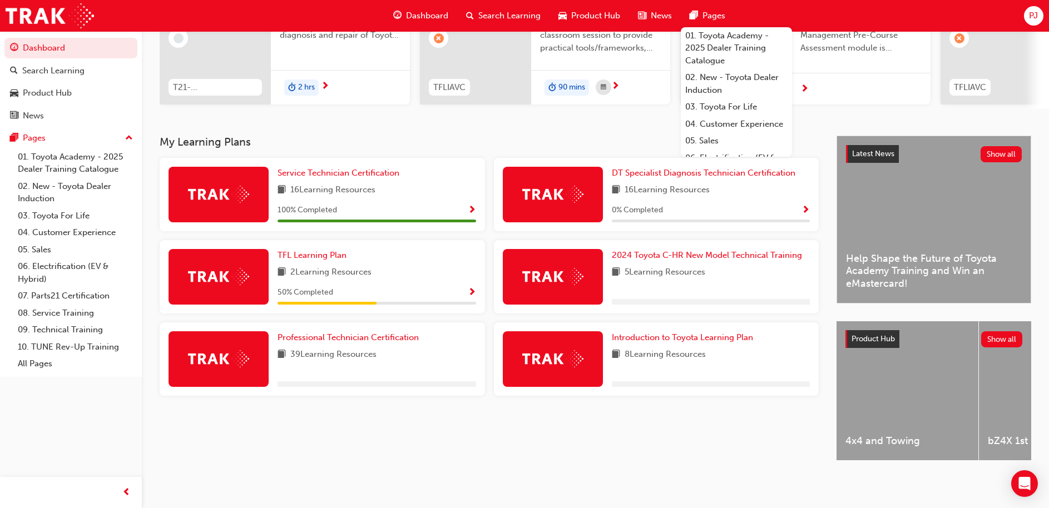
scroll to position [156, 0]
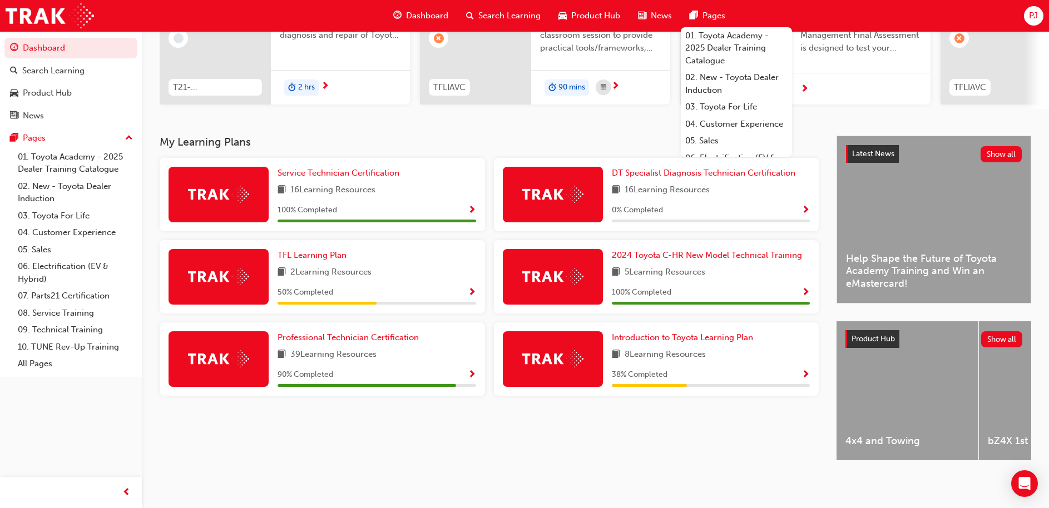
click at [797, 369] on div "38 % Completed" at bounding box center [711, 375] width 199 height 14
click at [461, 368] on div "90 % Completed" at bounding box center [377, 375] width 199 height 14
click at [470, 370] on span "Show Progress" at bounding box center [472, 375] width 8 height 10
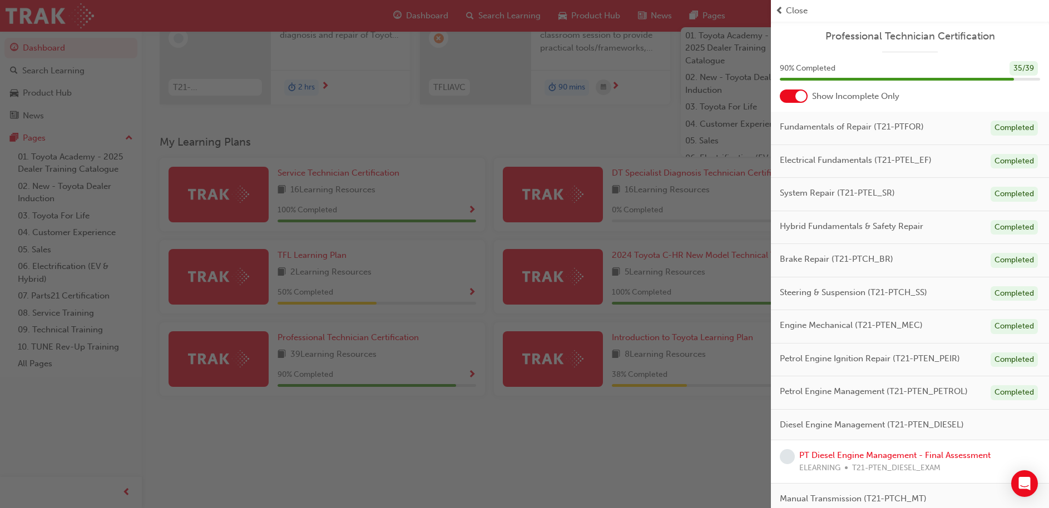
scroll to position [202, 0]
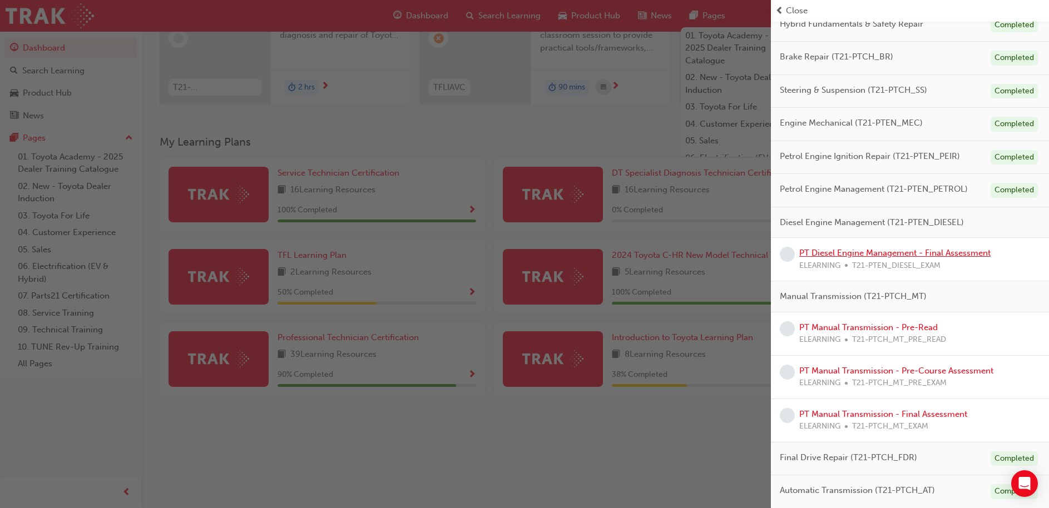
click at [914, 252] on link "PT Diesel Engine Management - Final Assessment" at bounding box center [894, 253] width 191 height 10
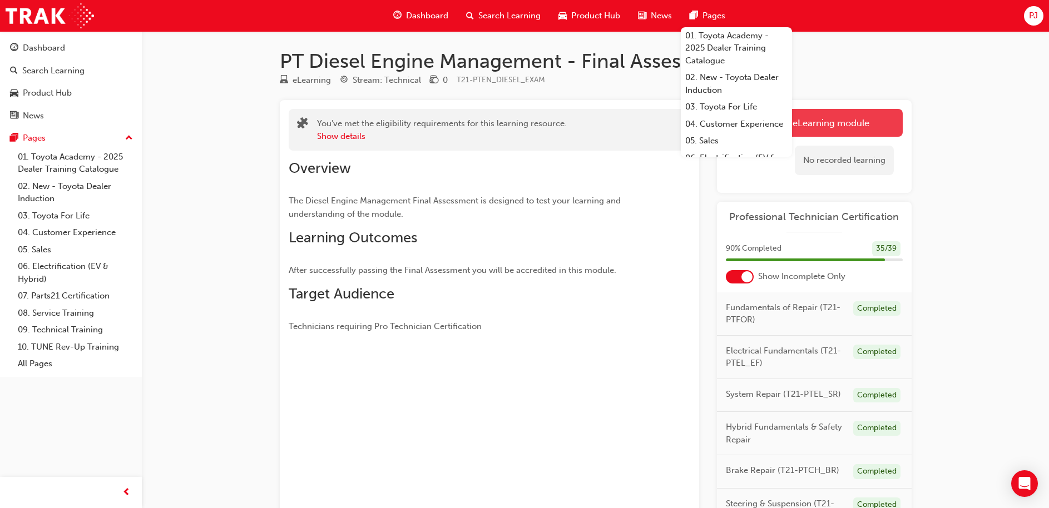
click at [832, 126] on link "Launch eLearning module" at bounding box center [814, 123] width 177 height 28
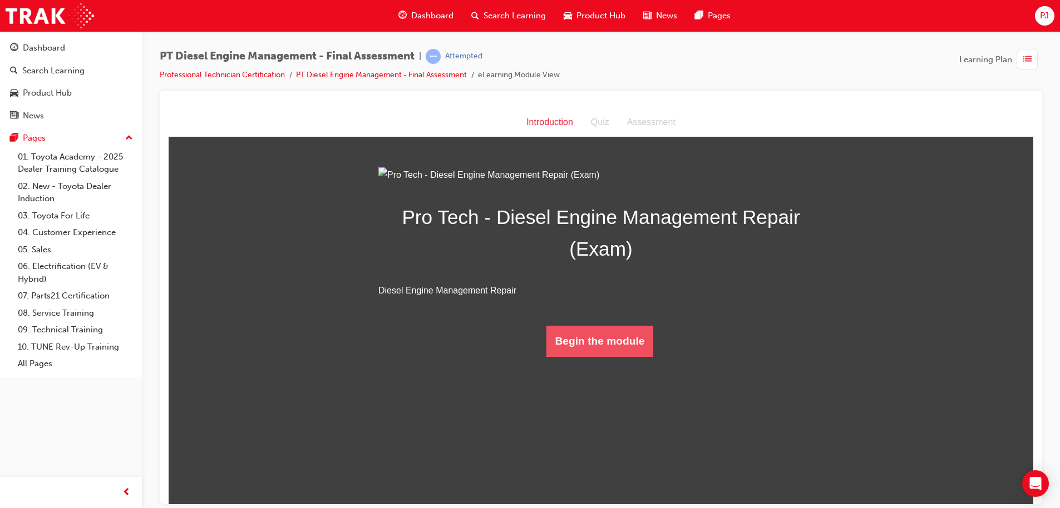
click at [628, 357] on button "Begin the module" at bounding box center [599, 340] width 107 height 31
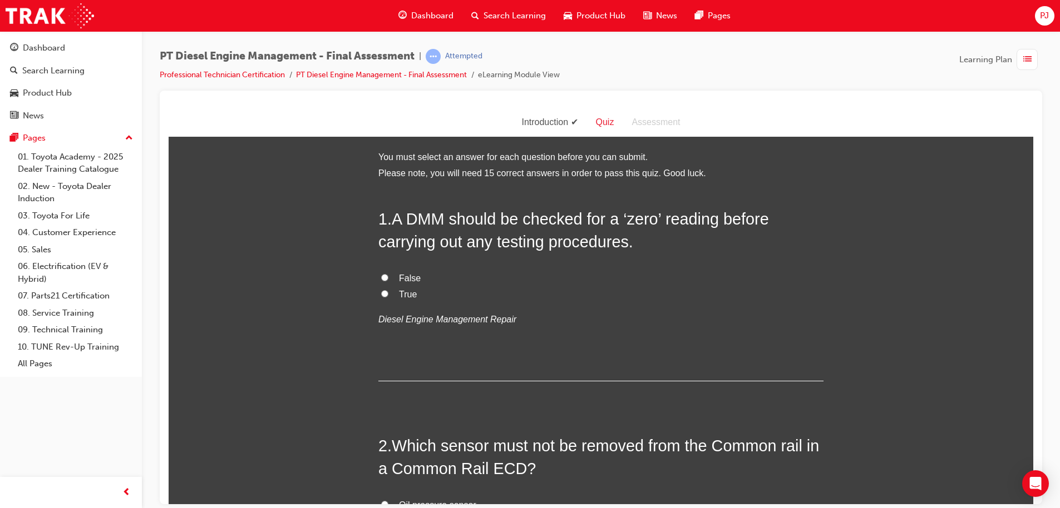
click at [383, 289] on label "True" at bounding box center [600, 294] width 445 height 16
click at [383, 290] on input "True" at bounding box center [384, 293] width 7 height 7
radio input "true"
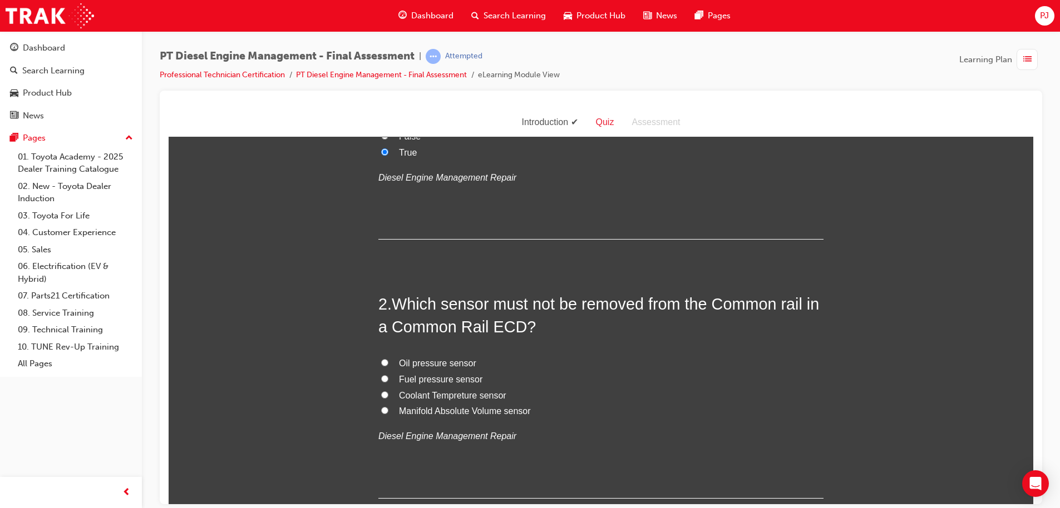
scroll to position [144, 0]
click at [381, 377] on input "Fuel pressure sensor" at bounding box center [384, 376] width 7 height 7
radio input "true"
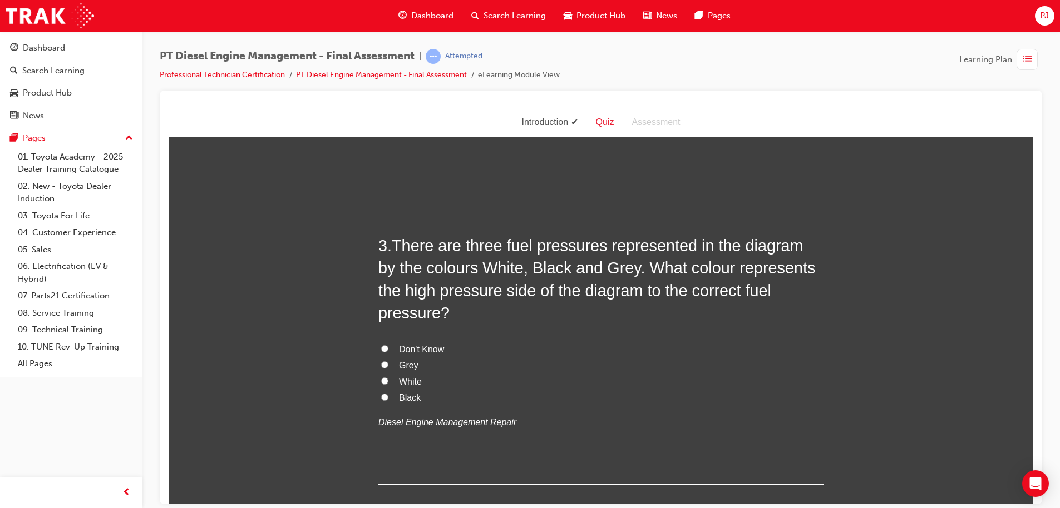
scroll to position [459, 0]
click at [810, 275] on h2 "3 . There are three fuel pressures represented in the diagram by the colours Wh…" at bounding box center [600, 280] width 445 height 90
click at [382, 345] on input "Don't Know" at bounding box center [384, 348] width 7 height 7
radio input "true"
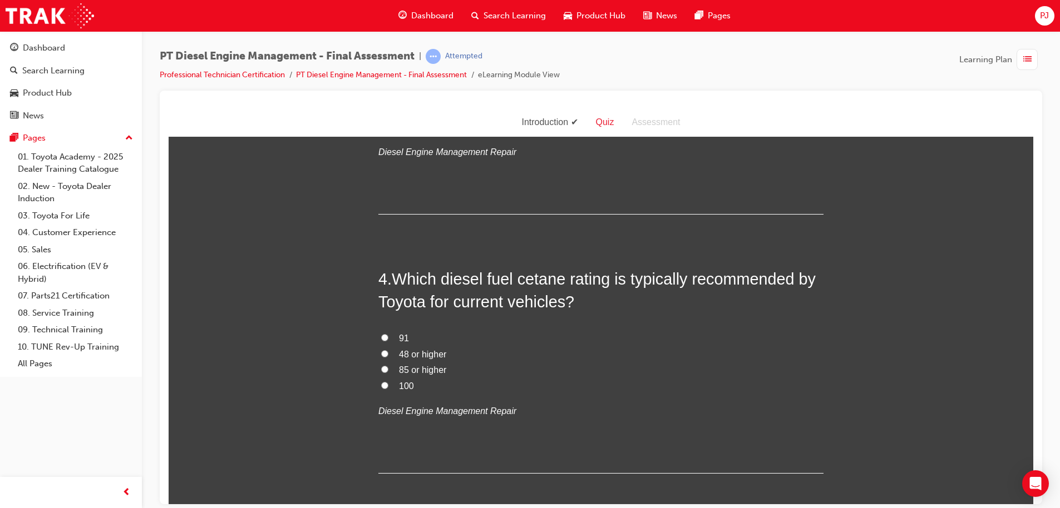
scroll to position [731, 0]
click at [428, 348] on span "48 or higher" at bounding box center [422, 352] width 47 height 9
click at [388, 348] on input "48 or higher" at bounding box center [384, 351] width 7 height 7
radio input "true"
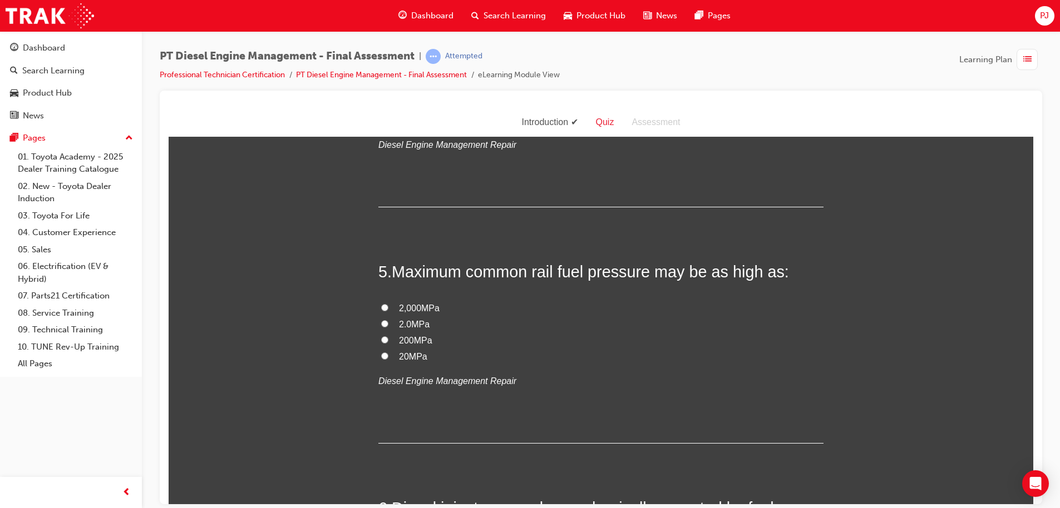
scroll to position [1016, 0]
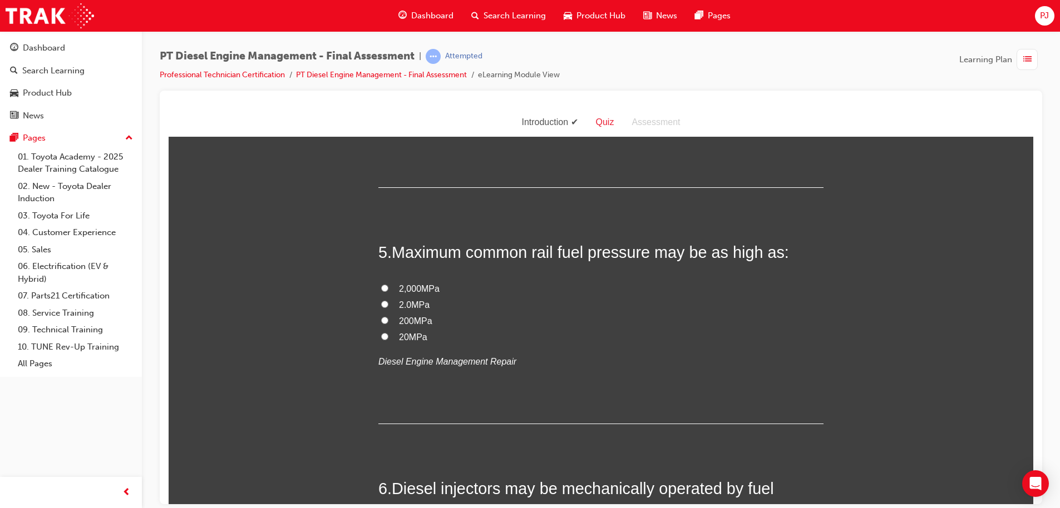
click at [408, 316] on span "200MPa" at bounding box center [415, 320] width 33 height 9
click at [388, 317] on input "200MPa" at bounding box center [384, 320] width 7 height 7
radio input "true"
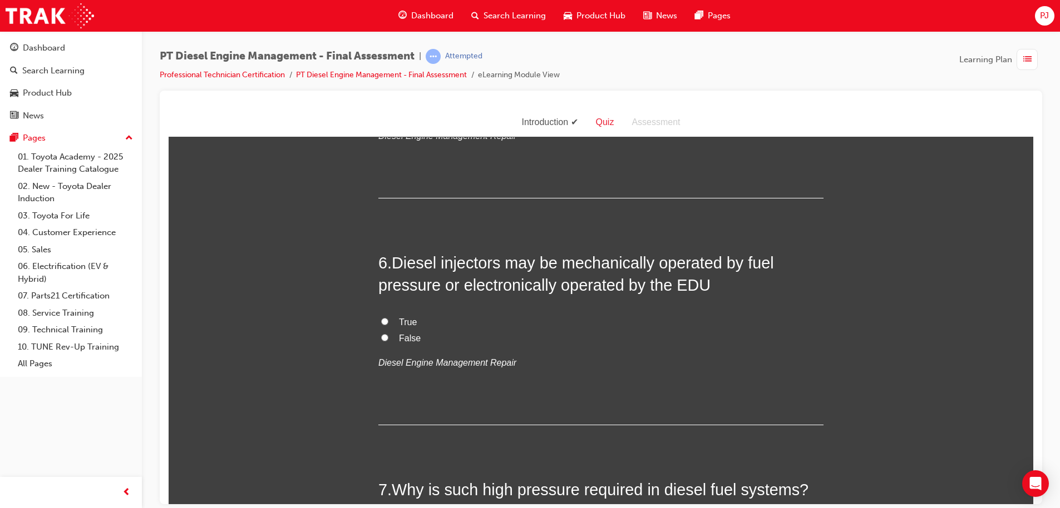
scroll to position [1243, 0]
click at [390, 313] on label "True" at bounding box center [600, 321] width 445 height 16
click at [388, 316] on input "True" at bounding box center [384, 319] width 7 height 7
radio input "true"
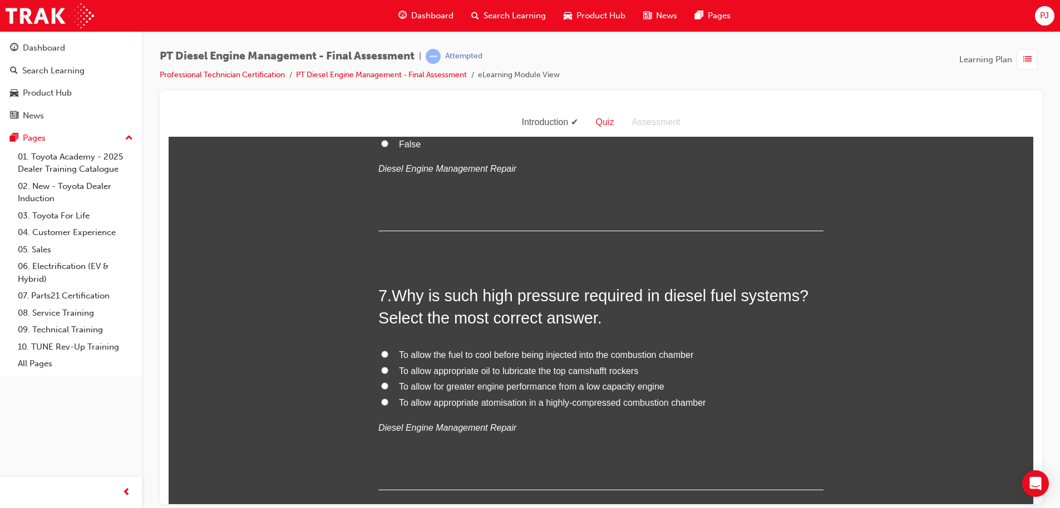
scroll to position [1443, 0]
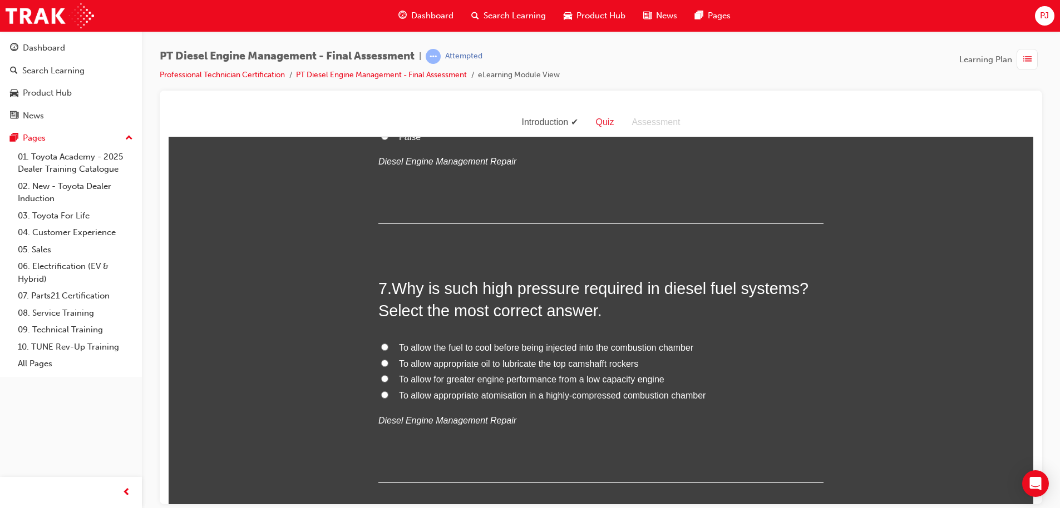
click at [381, 391] on input "To allow appropriate atomisation in a highly-compressed combustion chamber" at bounding box center [384, 394] width 7 height 7
radio input "true"
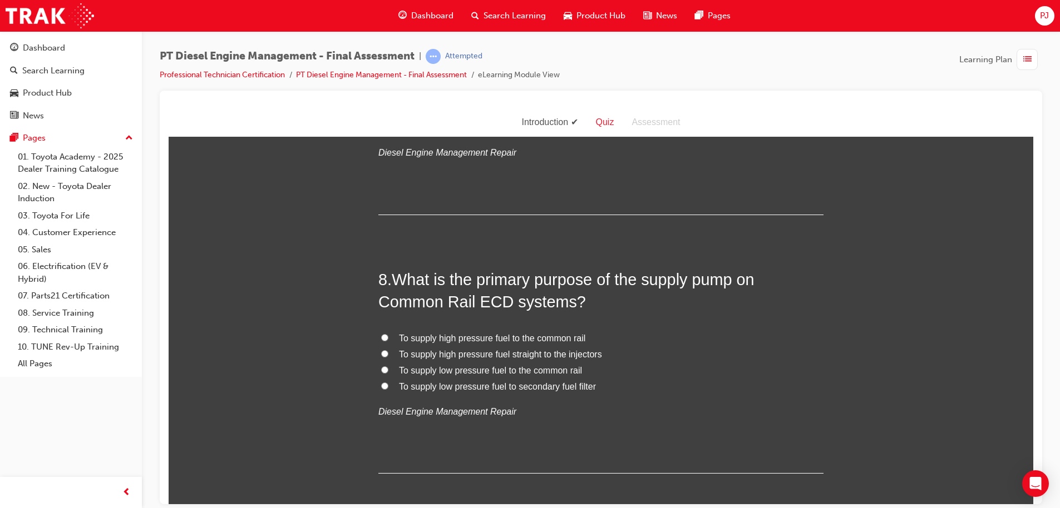
scroll to position [1712, 0]
click at [378, 330] on label "To supply high pressure fuel to the common rail" at bounding box center [600, 338] width 445 height 16
click at [381, 333] on input "To supply high pressure fuel to the common rail" at bounding box center [384, 336] width 7 height 7
radio input "true"
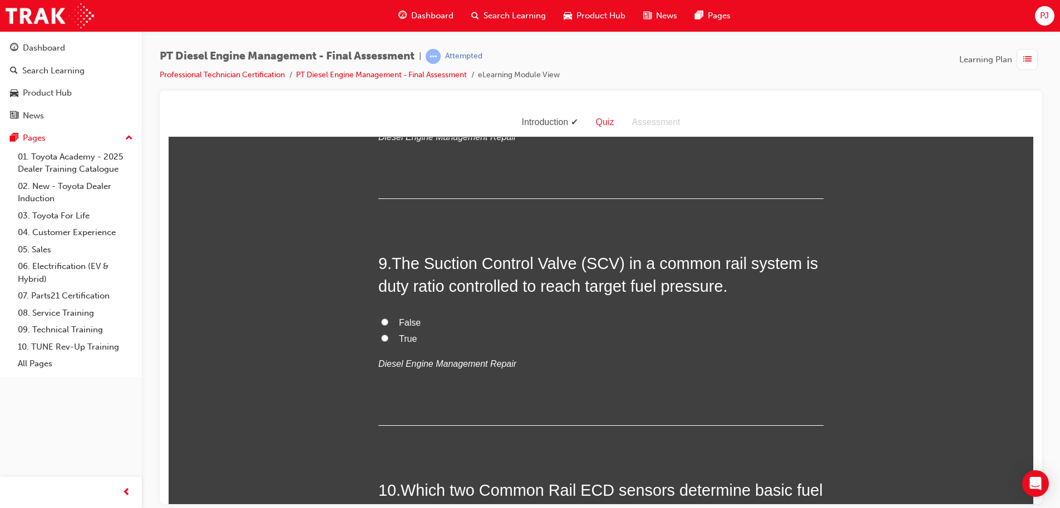
scroll to position [1986, 0]
click at [384, 330] on label "True" at bounding box center [600, 338] width 445 height 16
click at [384, 334] on input "True" at bounding box center [384, 337] width 7 height 7
radio input "true"
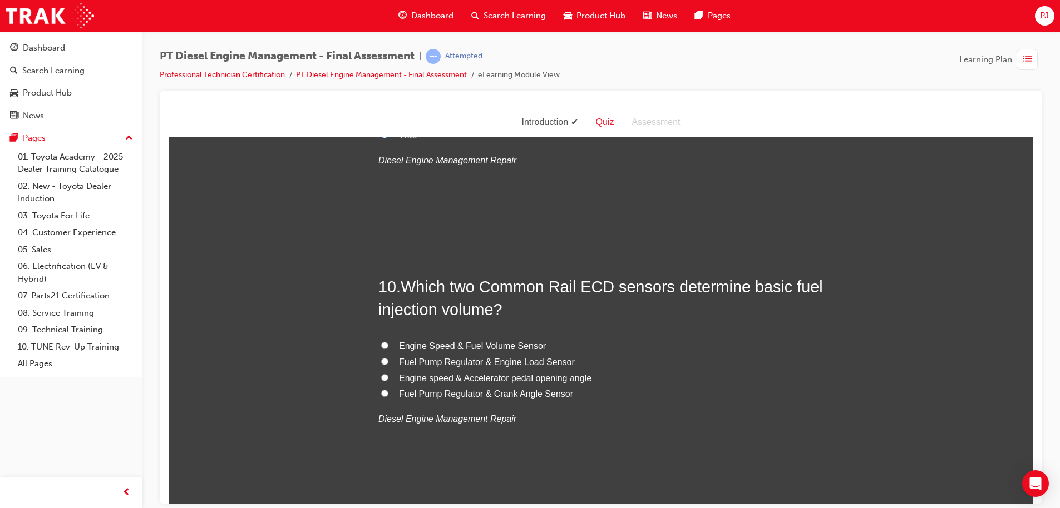
scroll to position [2194, 0]
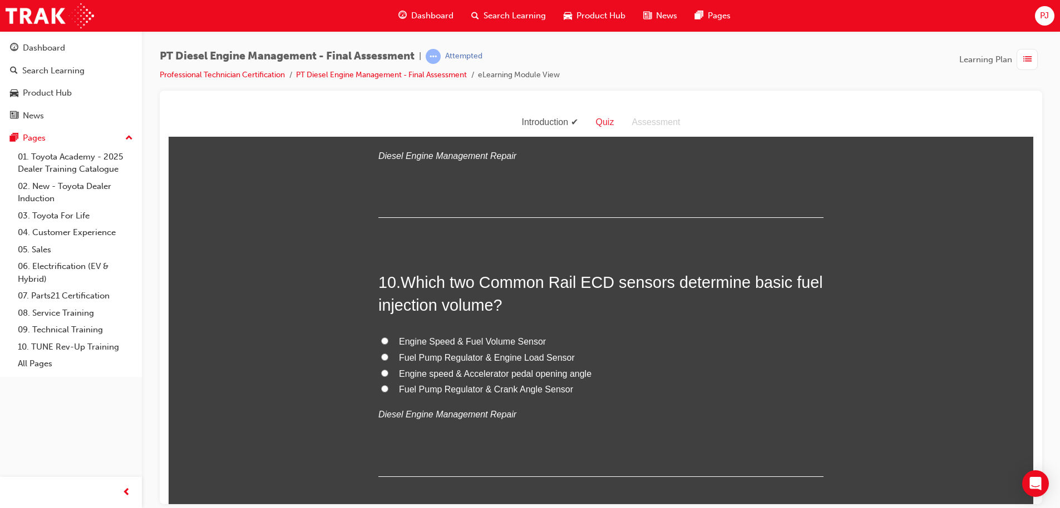
click at [381, 369] on input "Engine speed & Accelerator pedal opening angle" at bounding box center [384, 372] width 7 height 7
radio input "true"
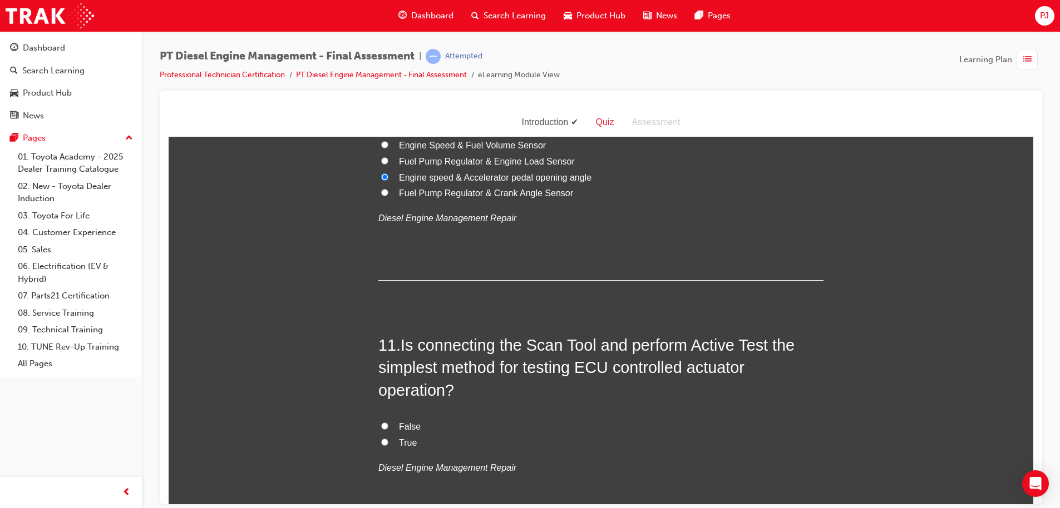
scroll to position [2399, 0]
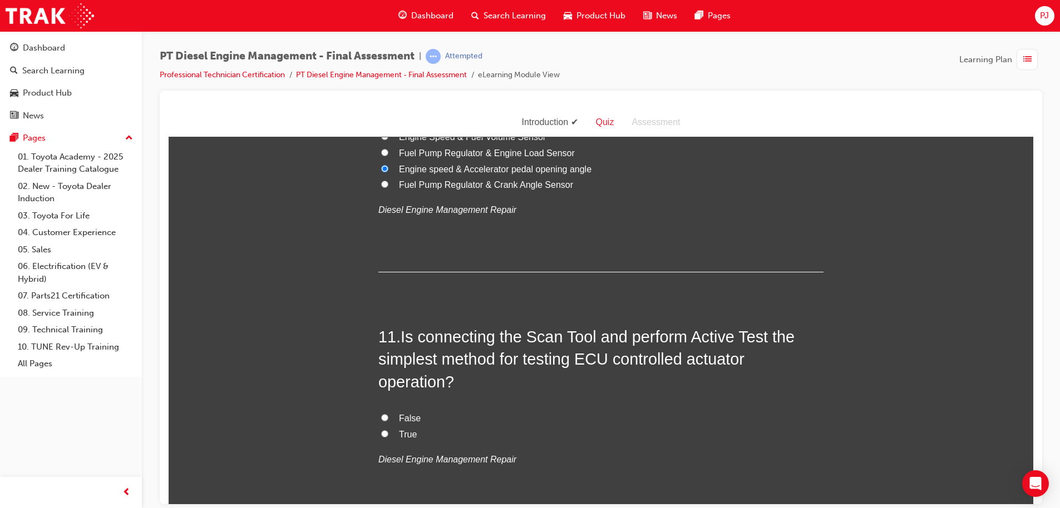
click at [381, 430] on input "True" at bounding box center [384, 433] width 7 height 7
radio input "true"
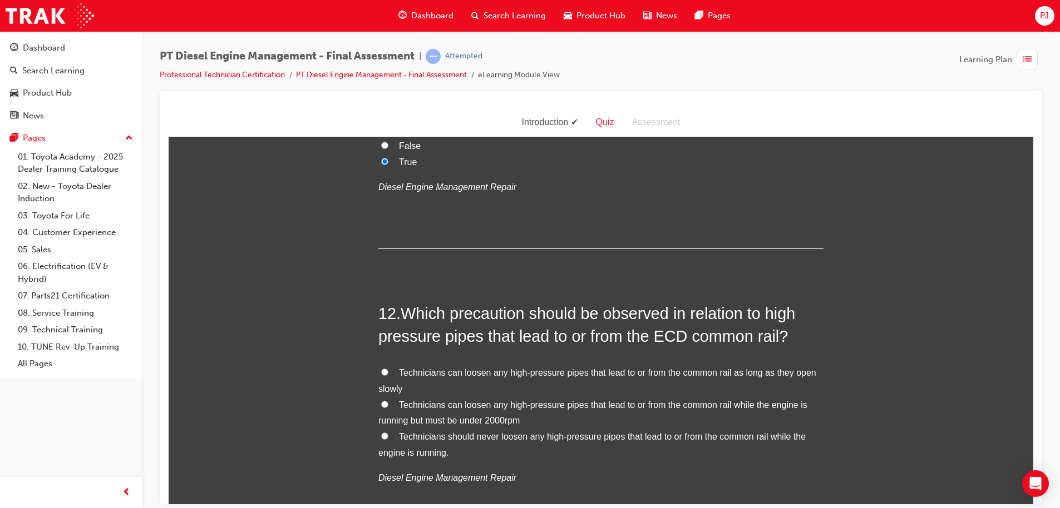
scroll to position [2673, 0]
click at [379, 427] on label "Technicians should never loosen any high-pressure pipes that lead to or from th…" at bounding box center [600, 443] width 445 height 32
click at [381, 431] on input "Technicians should never loosen any high-pressure pipes that lead to or from th…" at bounding box center [384, 434] width 7 height 7
radio input "true"
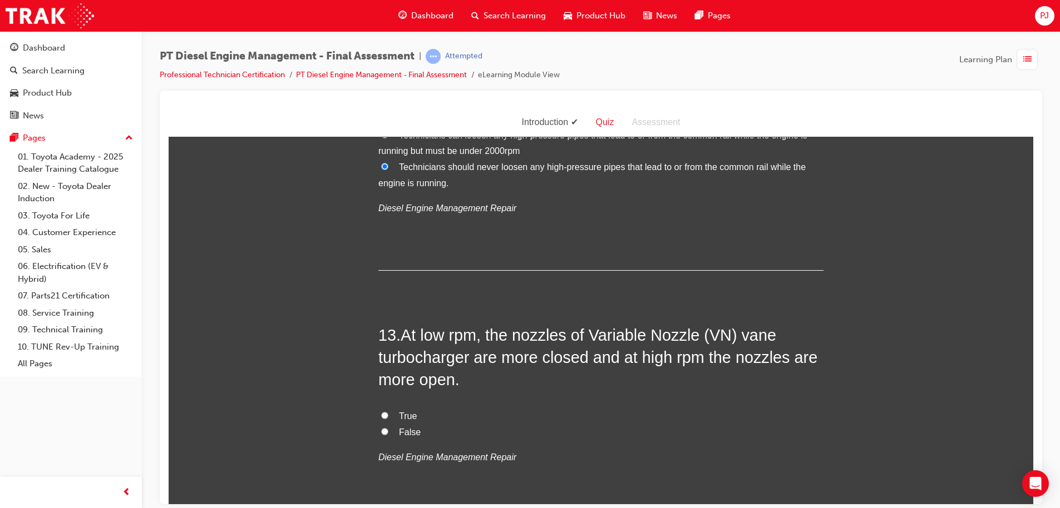
scroll to position [2944, 0]
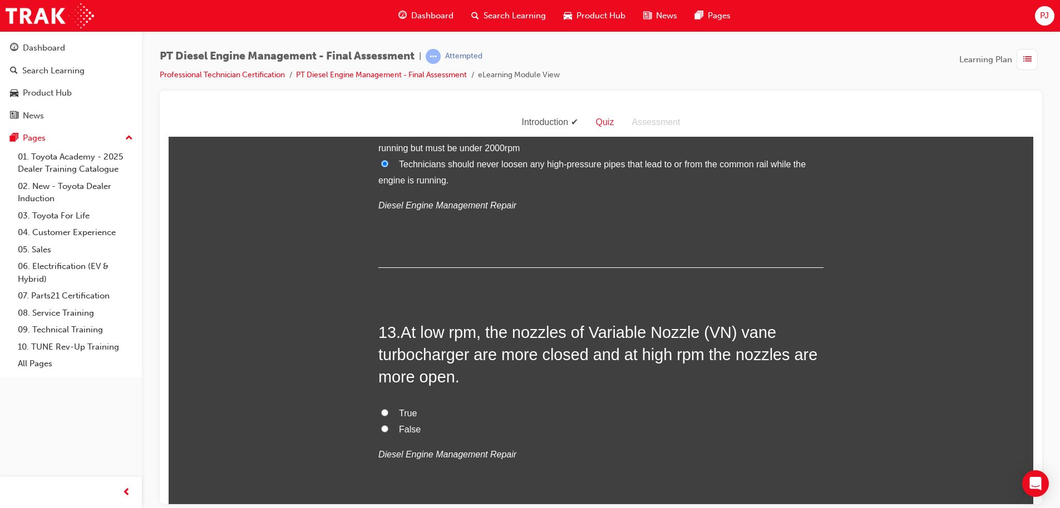
click at [391, 406] on label "True" at bounding box center [600, 414] width 445 height 16
click at [388, 409] on input "True" at bounding box center [384, 412] width 7 height 7
radio input "true"
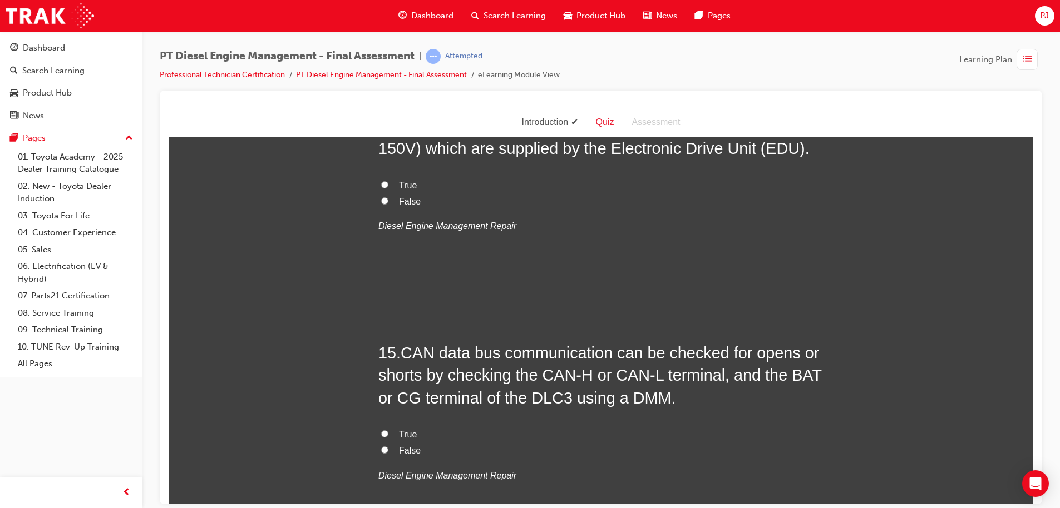
scroll to position [3494, 0]
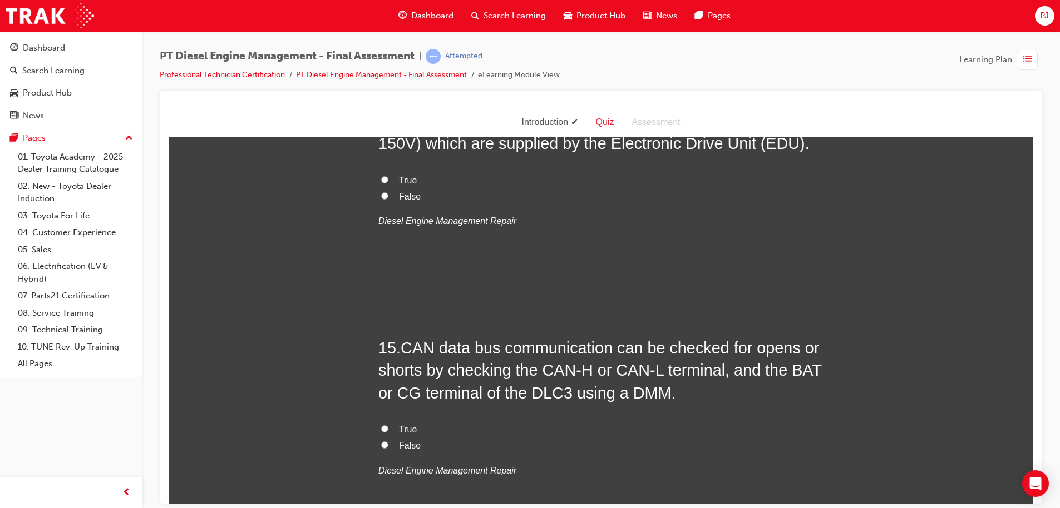
click at [381, 425] on input "True" at bounding box center [384, 428] width 7 height 7
radio input "true"
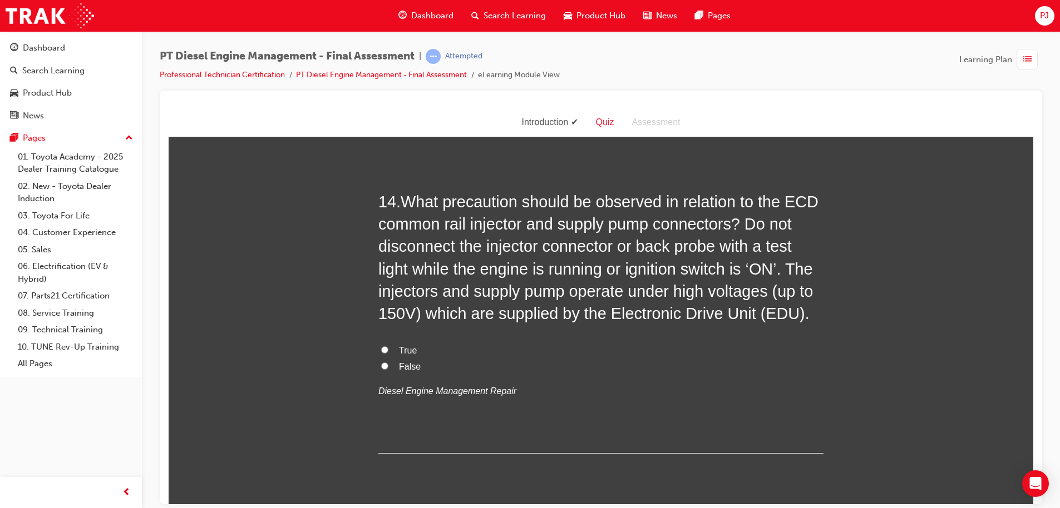
scroll to position [3323, 0]
click at [402, 346] on span "True" at bounding box center [408, 350] width 18 height 9
click at [388, 347] on input "True" at bounding box center [384, 350] width 7 height 7
radio input "true"
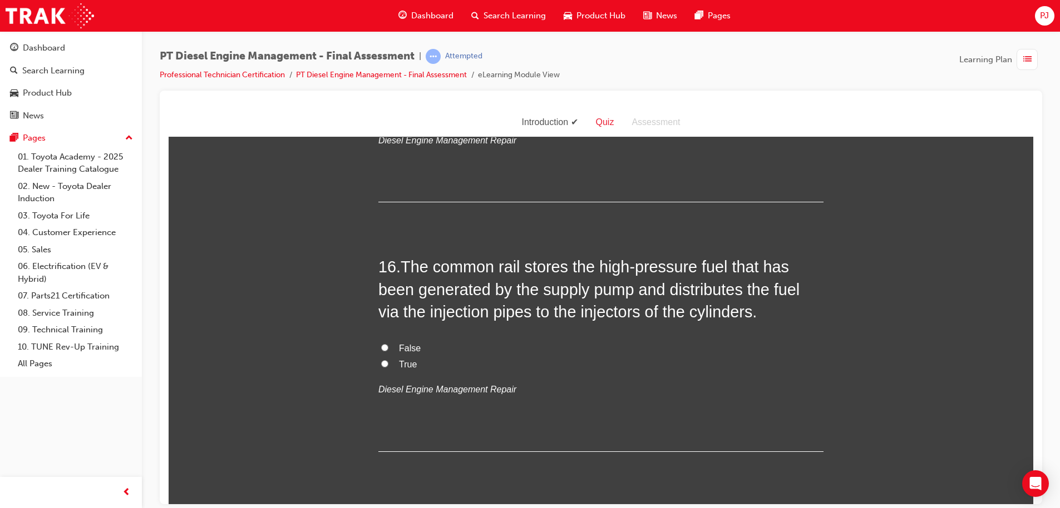
scroll to position [3825, 0]
click at [399, 359] on span "True" at bounding box center [408, 363] width 18 height 9
click at [388, 359] on input "True" at bounding box center [384, 362] width 7 height 7
radio input "true"
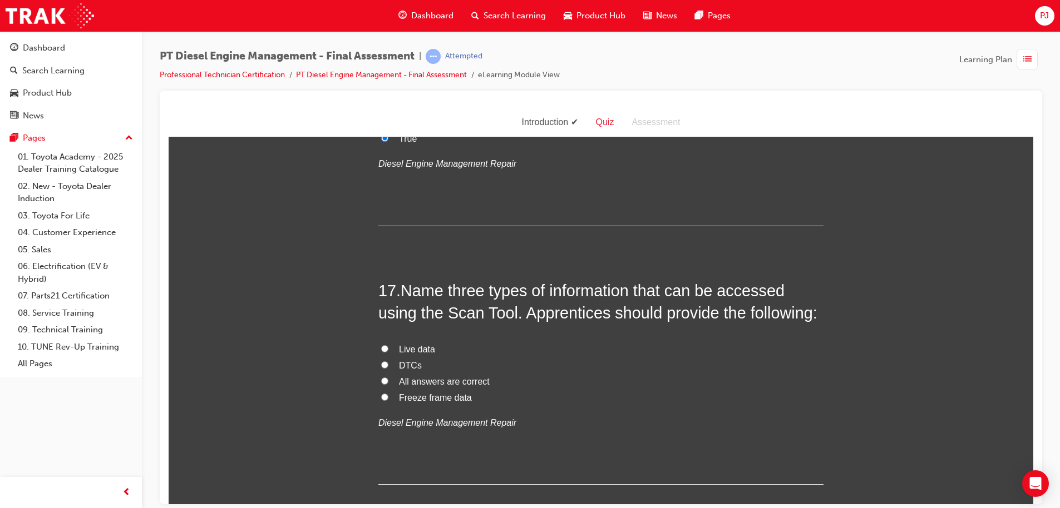
scroll to position [4051, 0]
click at [402, 376] on span "All answers are correct" at bounding box center [444, 380] width 91 height 9
click at [388, 377] on input "All answers are correct" at bounding box center [384, 380] width 7 height 7
radio input "true"
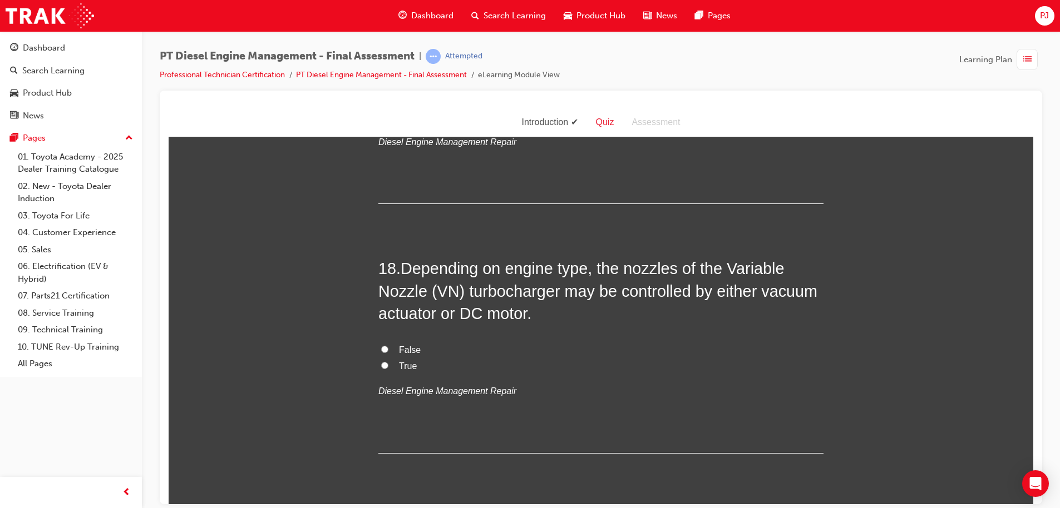
scroll to position [4342, 0]
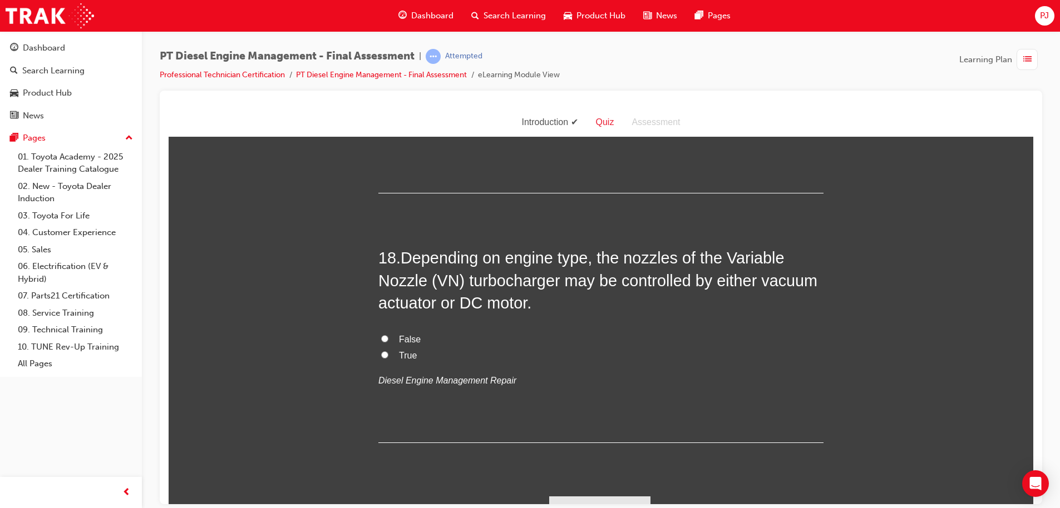
click at [382, 351] on input "True" at bounding box center [384, 354] width 7 height 7
radio input "true"
click at [607, 496] on button "Submit Answers" at bounding box center [599, 511] width 101 height 31
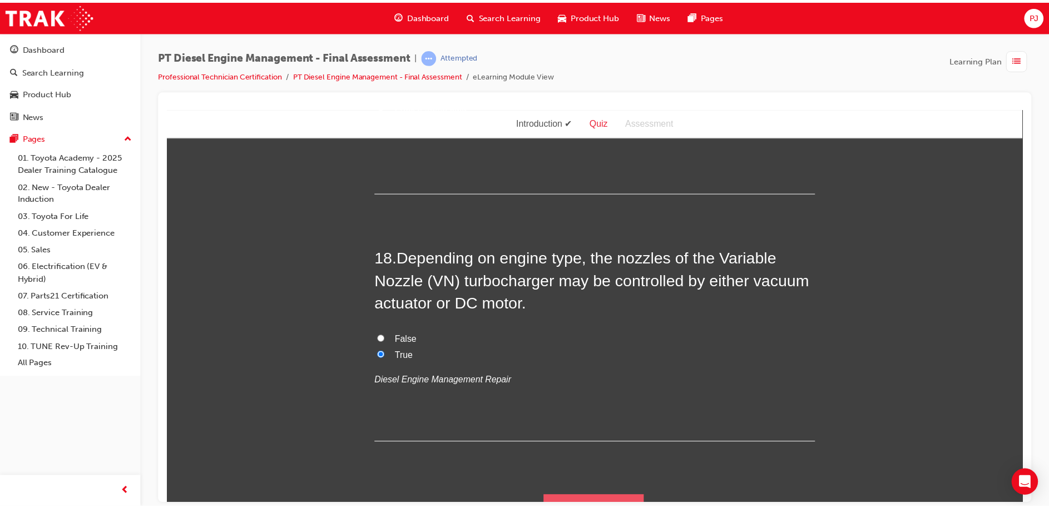
scroll to position [0, 0]
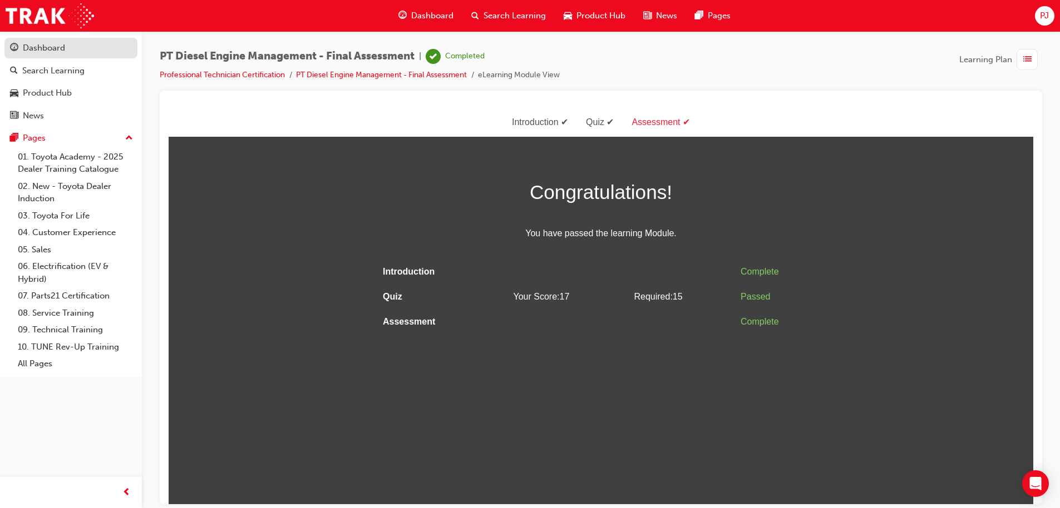
click at [47, 53] on div "Dashboard" at bounding box center [44, 48] width 42 height 13
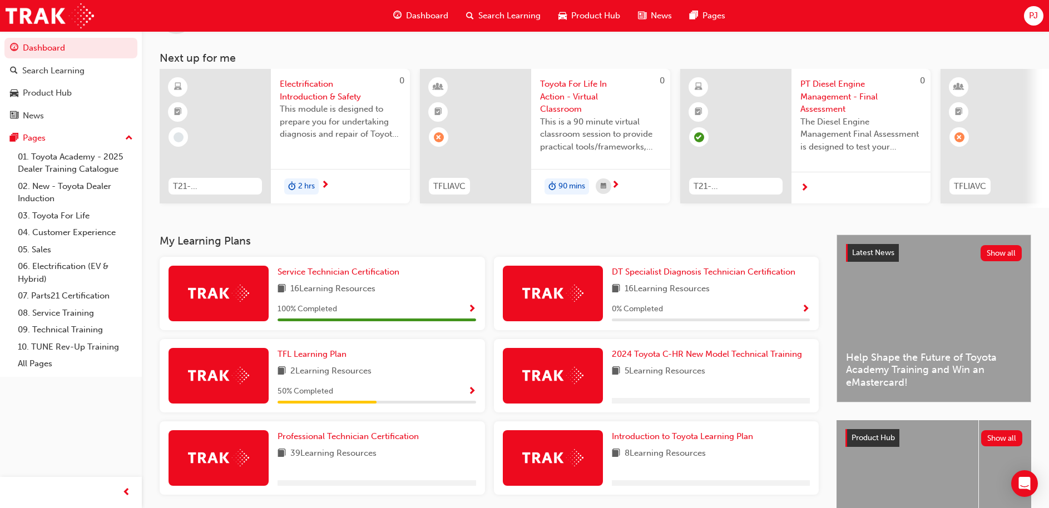
scroll to position [156, 0]
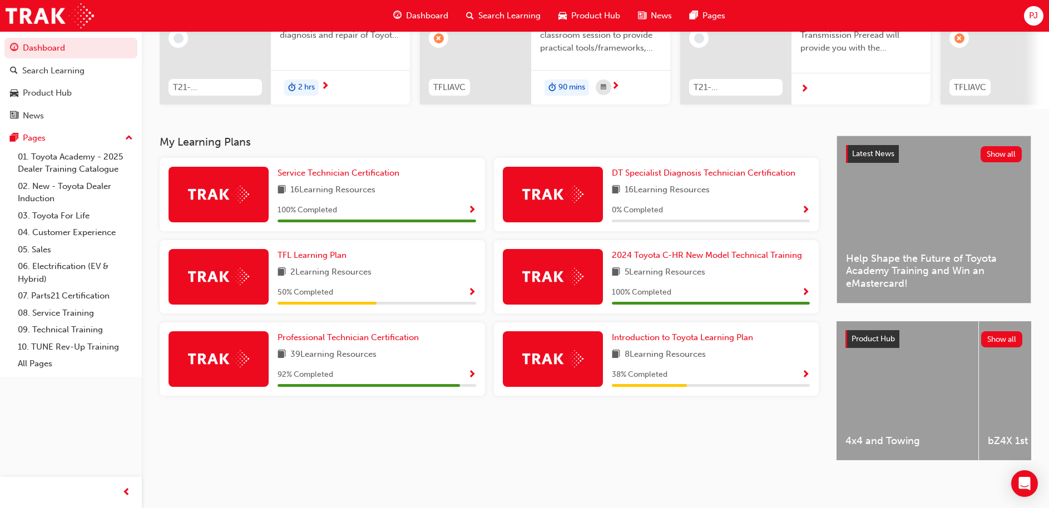
click at [467, 368] on div "92 % Completed" at bounding box center [377, 375] width 199 height 14
click at [393, 334] on span "Professional Technician Certification" at bounding box center [348, 338] width 141 height 10
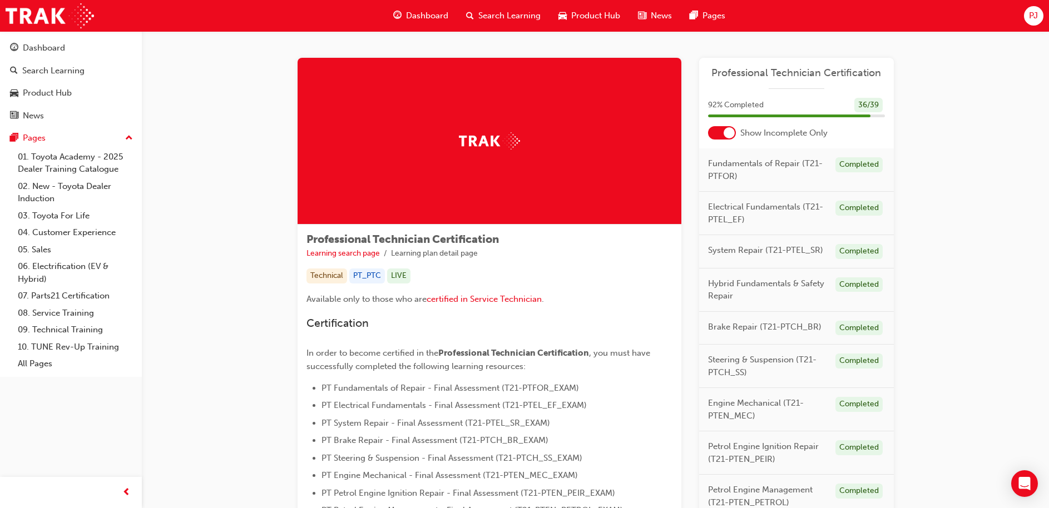
click at [719, 135] on div at bounding box center [722, 132] width 28 height 13
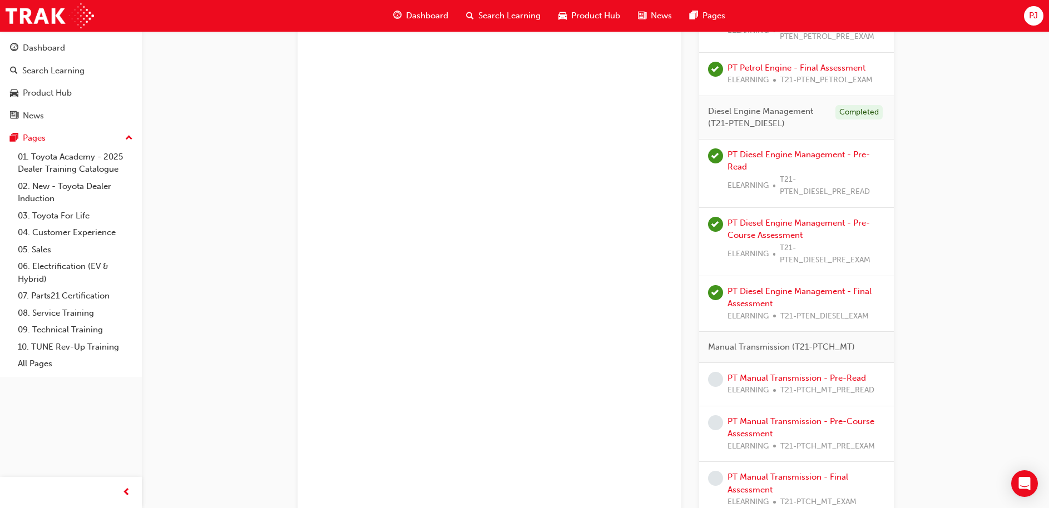
scroll to position [1872, 0]
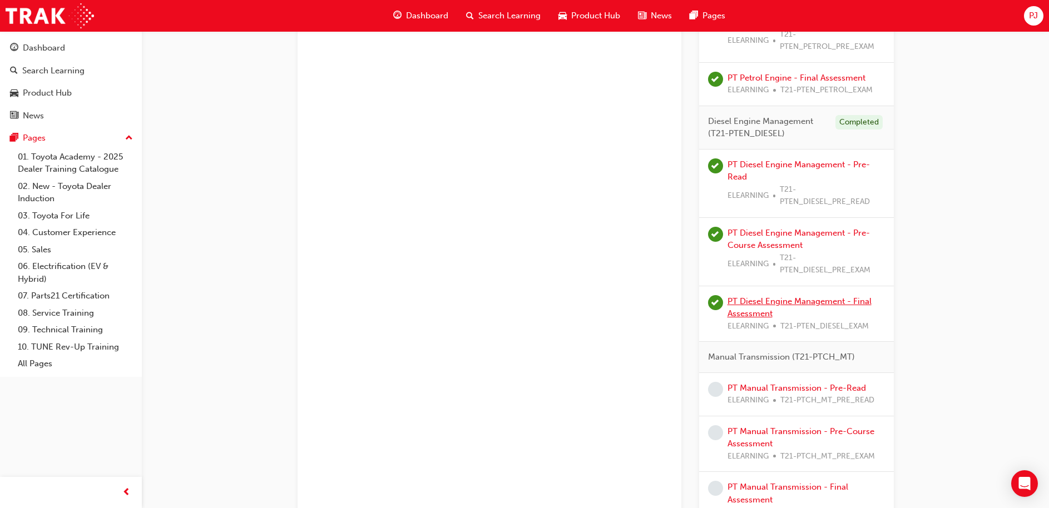
click at [799, 305] on link "PT Diesel Engine Management - Final Assessment" at bounding box center [800, 307] width 144 height 23
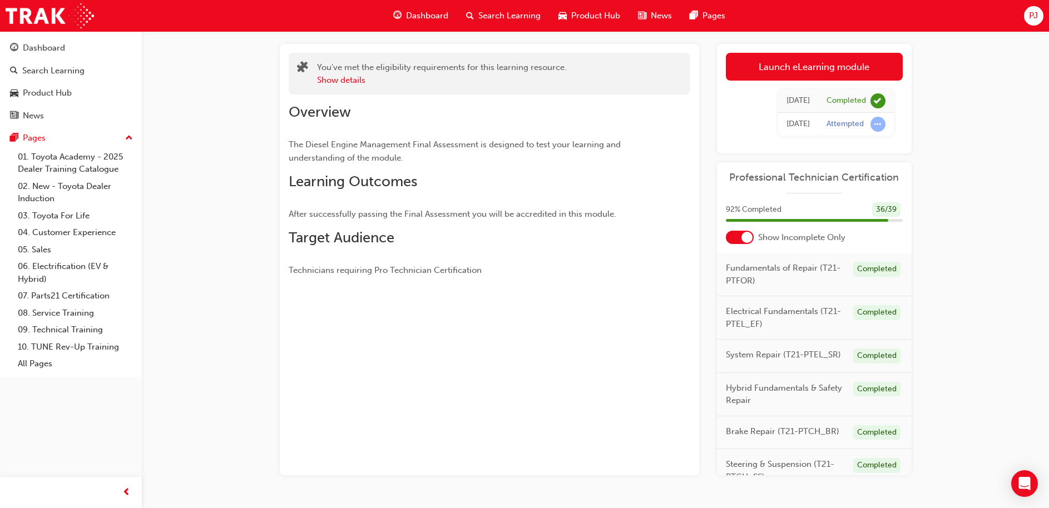
scroll to position [87, 0]
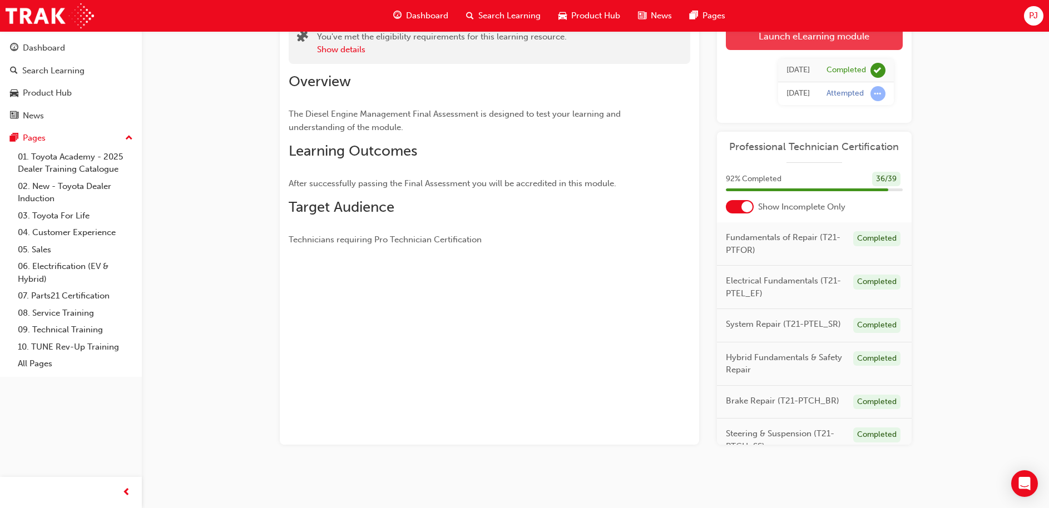
click at [808, 42] on link "Launch eLearning module" at bounding box center [814, 36] width 177 height 28
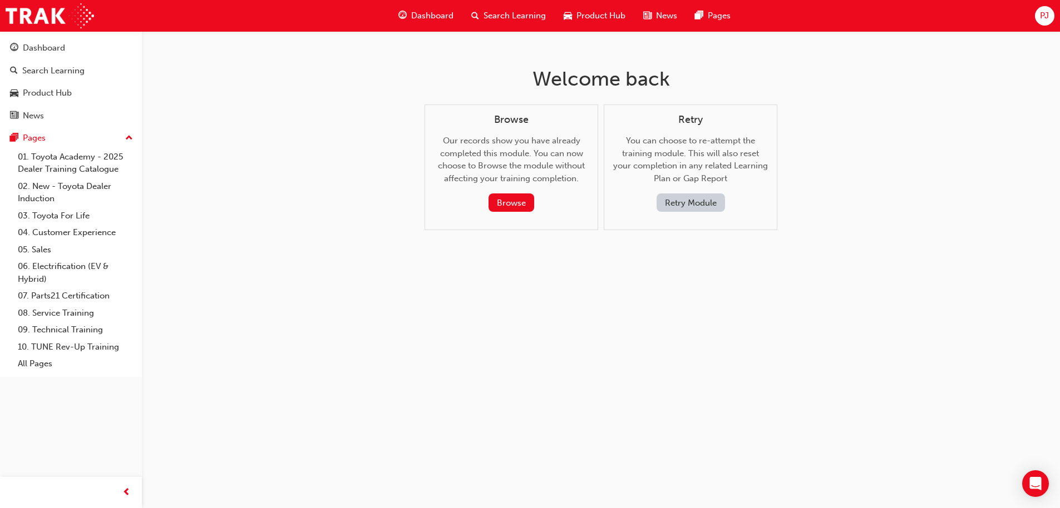
click at [668, 201] on button "Retry Module" at bounding box center [690, 203] width 68 height 18
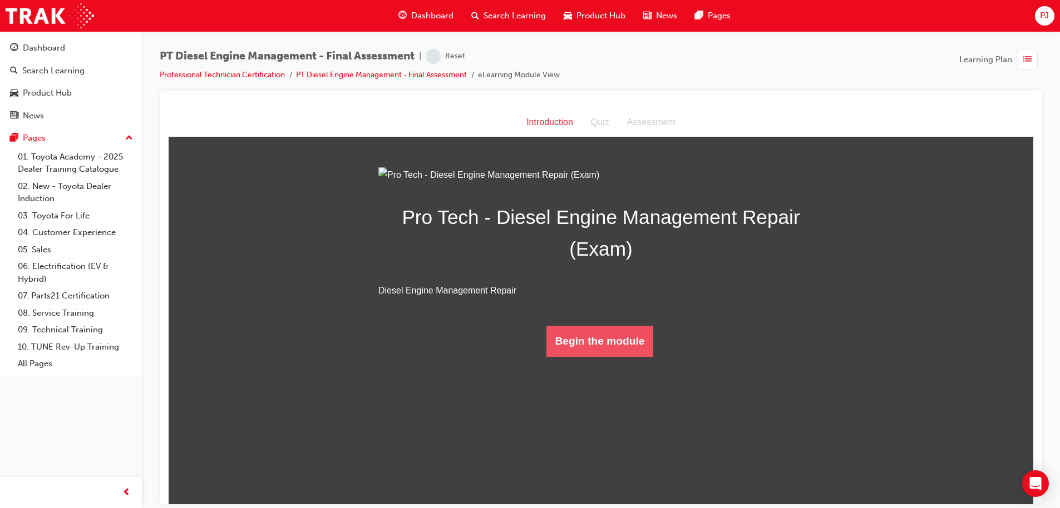
click at [615, 357] on button "Begin the module" at bounding box center [599, 340] width 107 height 31
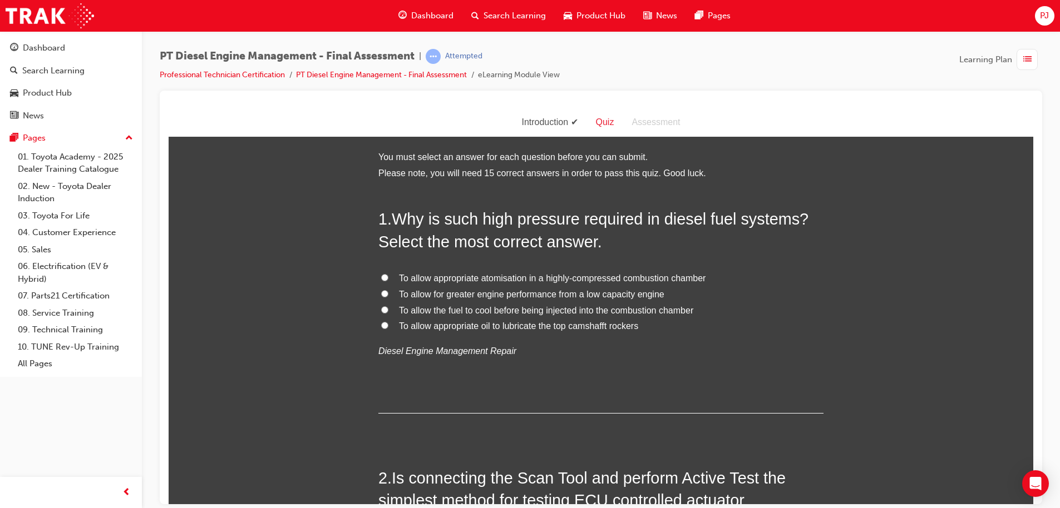
click at [381, 322] on input "To allow appropriate oil to lubricate the top camshafft rockers" at bounding box center [384, 325] width 7 height 7
radio input "true"
click at [385, 273] on label "To allow appropriate atomisation in a highly-compressed combustion chamber" at bounding box center [600, 278] width 445 height 16
click at [385, 274] on input "To allow appropriate atomisation in a highly-compressed combustion chamber" at bounding box center [384, 277] width 7 height 7
radio input "true"
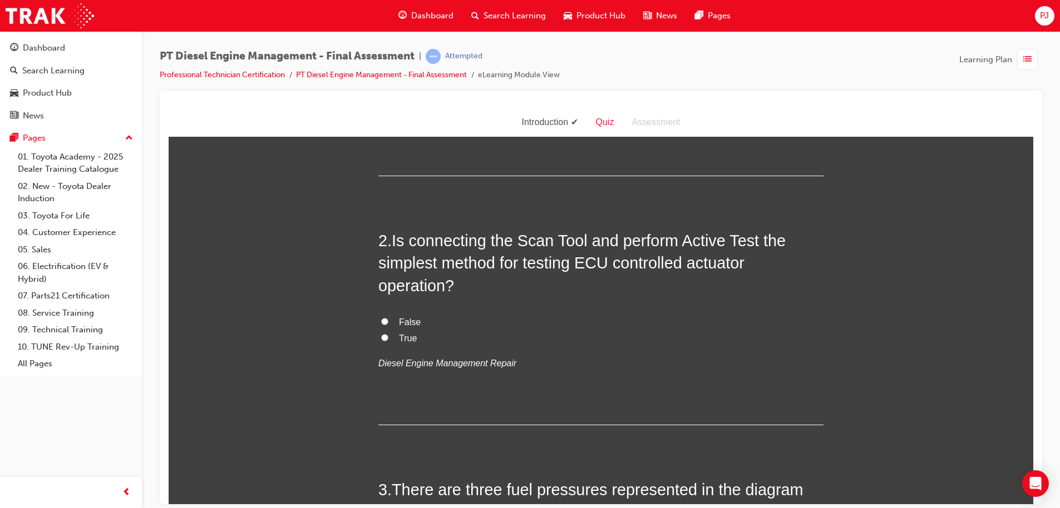
scroll to position [239, 0]
click at [382, 330] on label "True" at bounding box center [600, 337] width 445 height 16
click at [382, 333] on input "True" at bounding box center [384, 336] width 7 height 7
radio input "true"
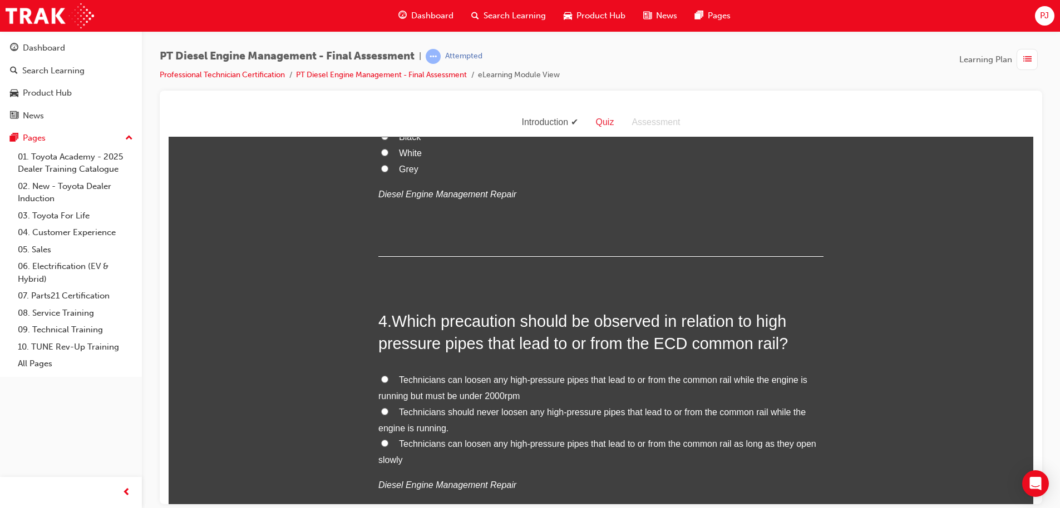
scroll to position [711, 0]
click at [378, 403] on label "Technicians should never loosen any high-pressure pipes that lead to or from th…" at bounding box center [600, 419] width 445 height 32
click at [381, 407] on input "Technicians should never loosen any high-pressure pipes that lead to or from th…" at bounding box center [384, 410] width 7 height 7
radio input "true"
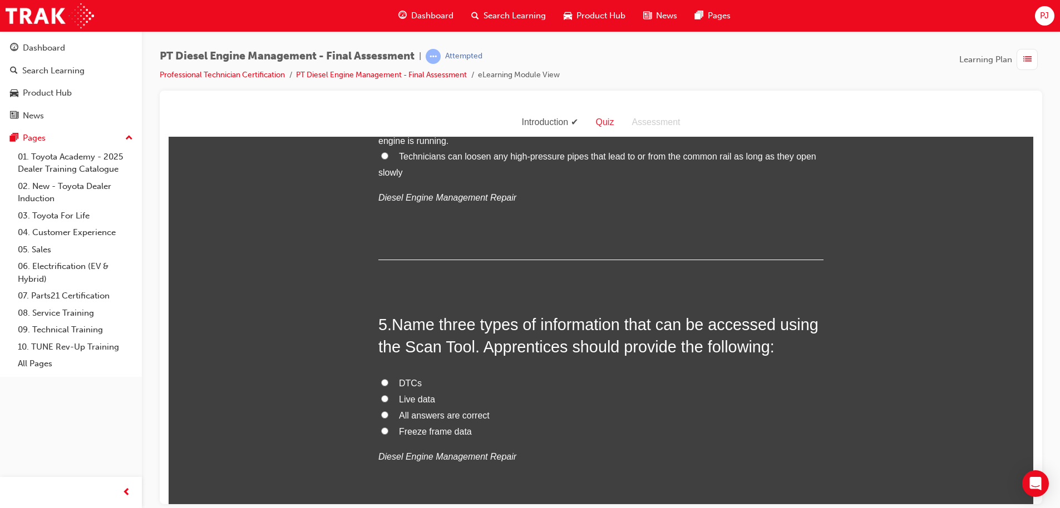
scroll to position [998, 0]
click at [474, 410] on span "All answers are correct" at bounding box center [444, 414] width 91 height 9
click at [388, 411] on input "All answers are correct" at bounding box center [384, 414] width 7 height 7
radio input "true"
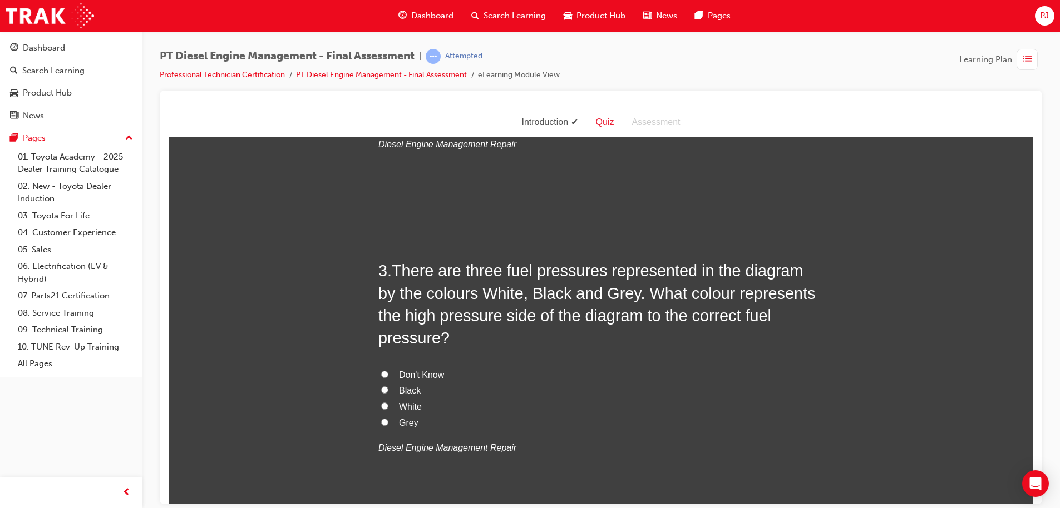
scroll to position [457, 0]
click at [381, 385] on input "Black" at bounding box center [384, 388] width 7 height 7
radio input "true"
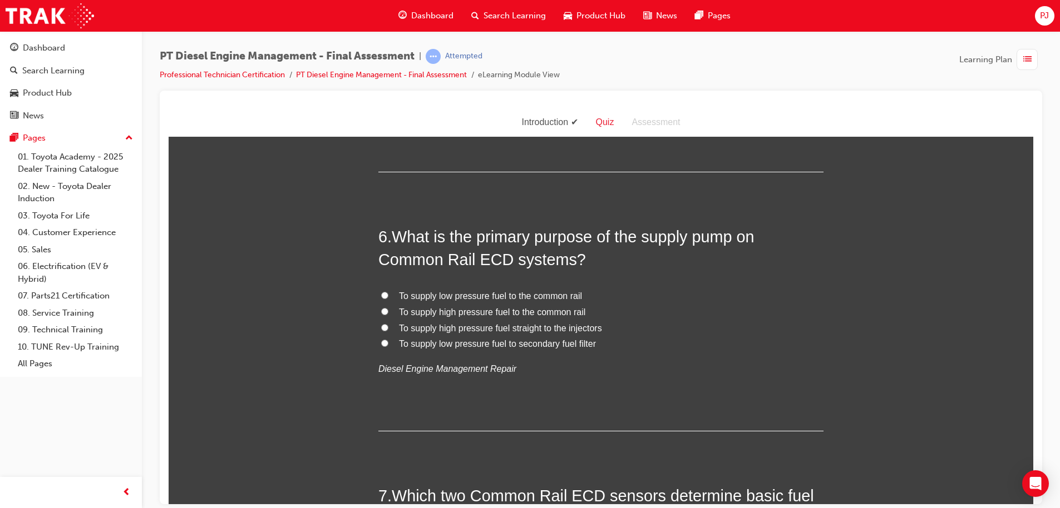
scroll to position [1347, 0]
click at [511, 305] on span "To supply high pressure fuel to the common rail" at bounding box center [492, 309] width 186 height 9
click at [388, 305] on input "To supply high pressure fuel to the common rail" at bounding box center [384, 308] width 7 height 7
radio input "true"
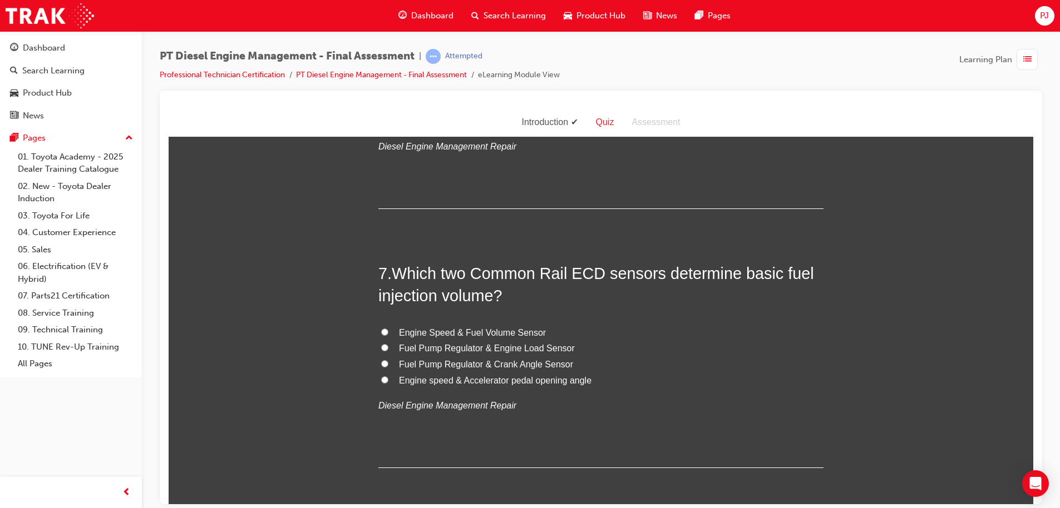
scroll to position [1568, 0]
click at [381, 375] on input "Engine speed & Accelerator pedal opening angle" at bounding box center [384, 378] width 7 height 7
radio input "true"
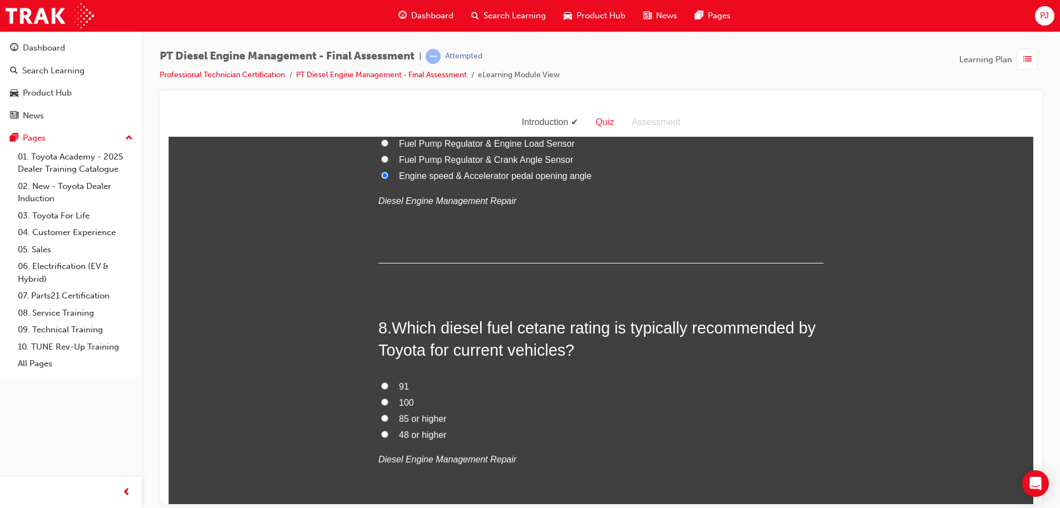
scroll to position [1775, 0]
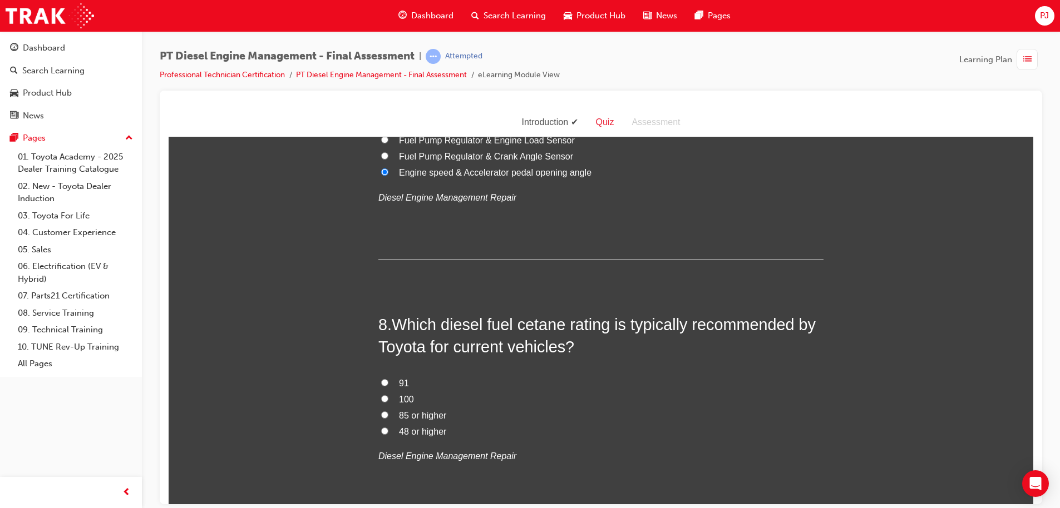
click at [399, 427] on span "48 or higher" at bounding box center [422, 431] width 47 height 9
click at [388, 427] on input "48 or higher" at bounding box center [384, 430] width 7 height 7
radio input "true"
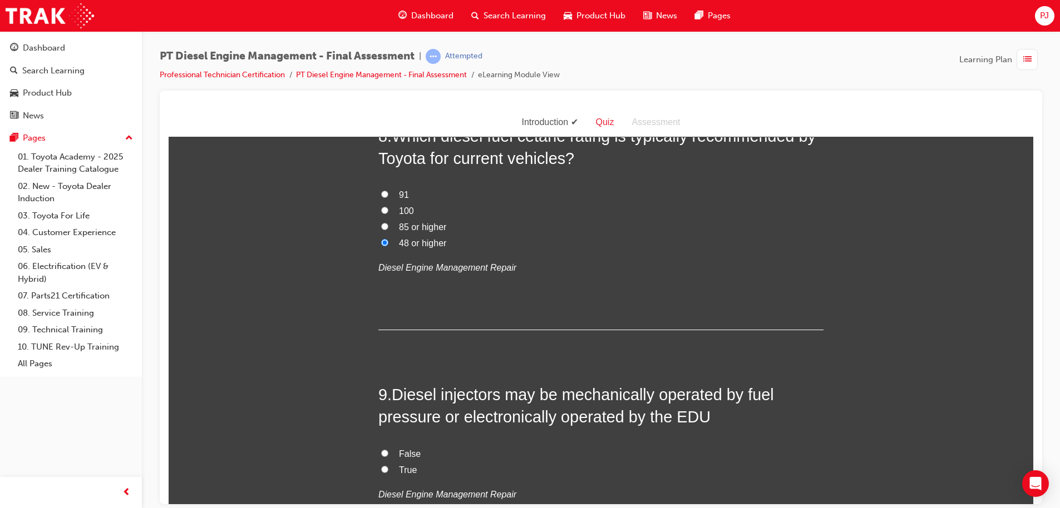
scroll to position [1967, 0]
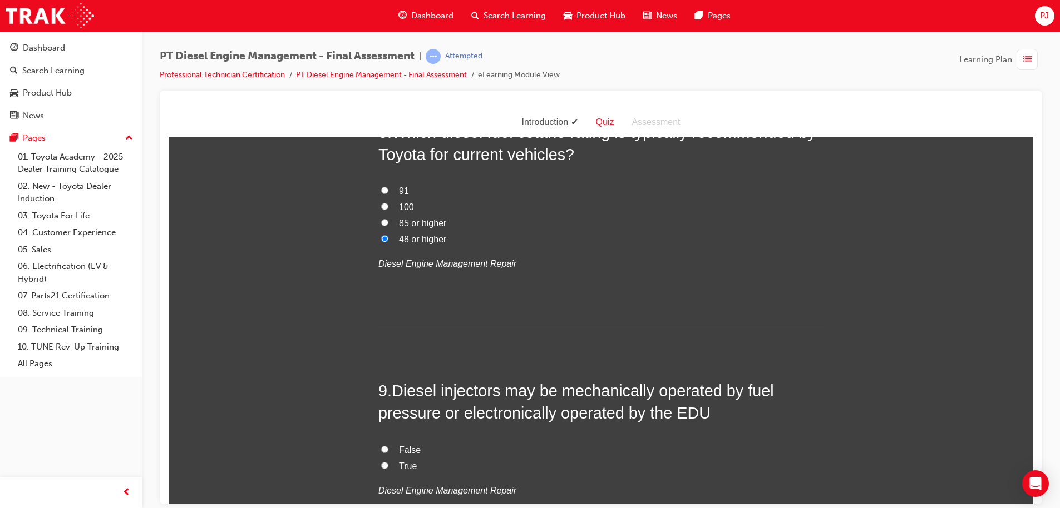
click at [595, 402] on div "9 . Diesel injectors may be mechanically operated by fuel pressure or electroni…" at bounding box center [600, 466] width 445 height 174
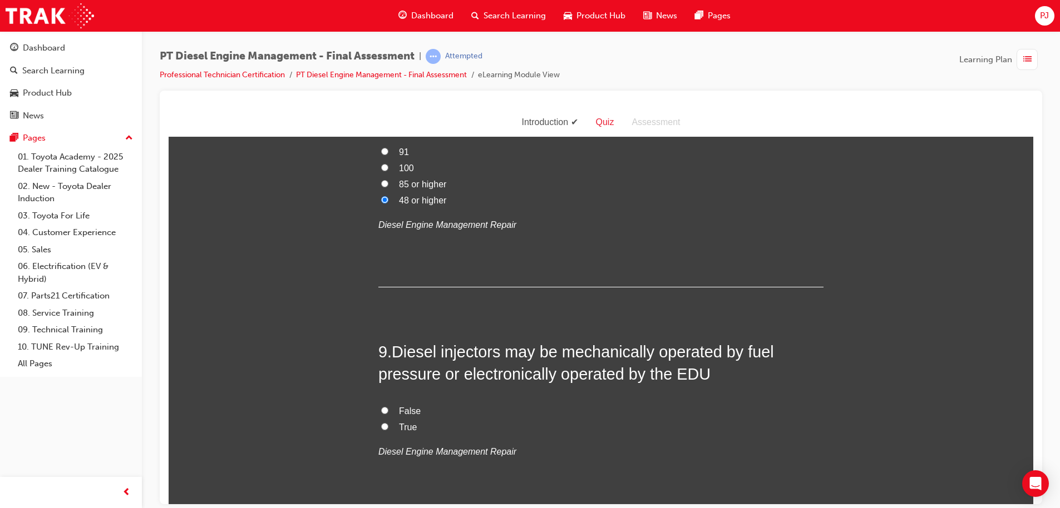
scroll to position [2019, 0]
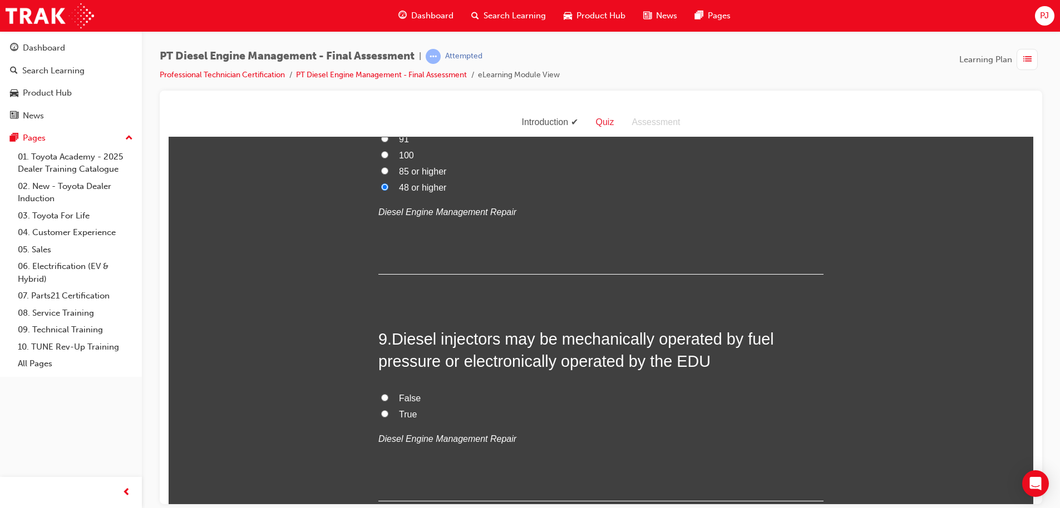
click at [383, 407] on label "True" at bounding box center [600, 415] width 445 height 16
click at [383, 410] on input "True" at bounding box center [384, 413] width 7 height 7
radio input "true"
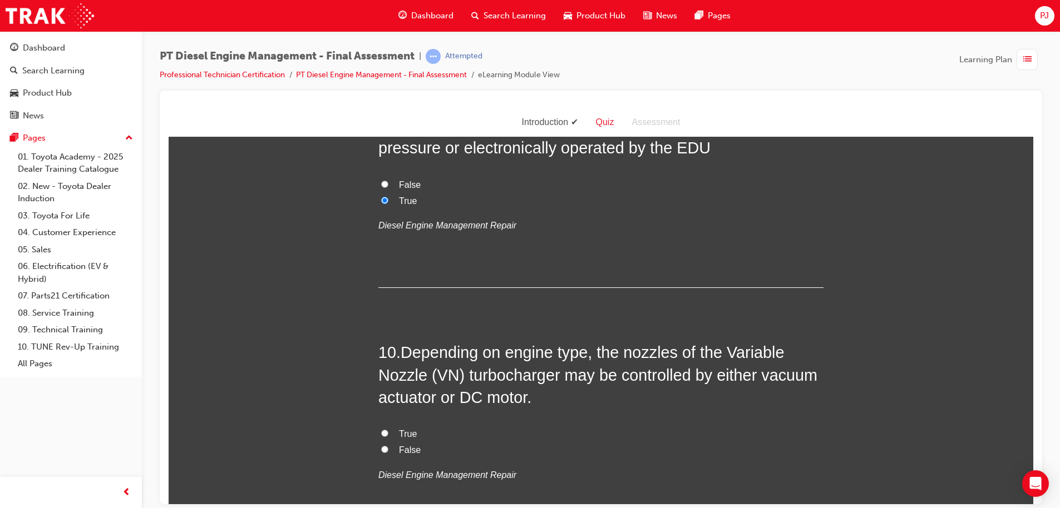
scroll to position [2233, 0]
click at [381, 429] on input "True" at bounding box center [384, 432] width 7 height 7
radio input "true"
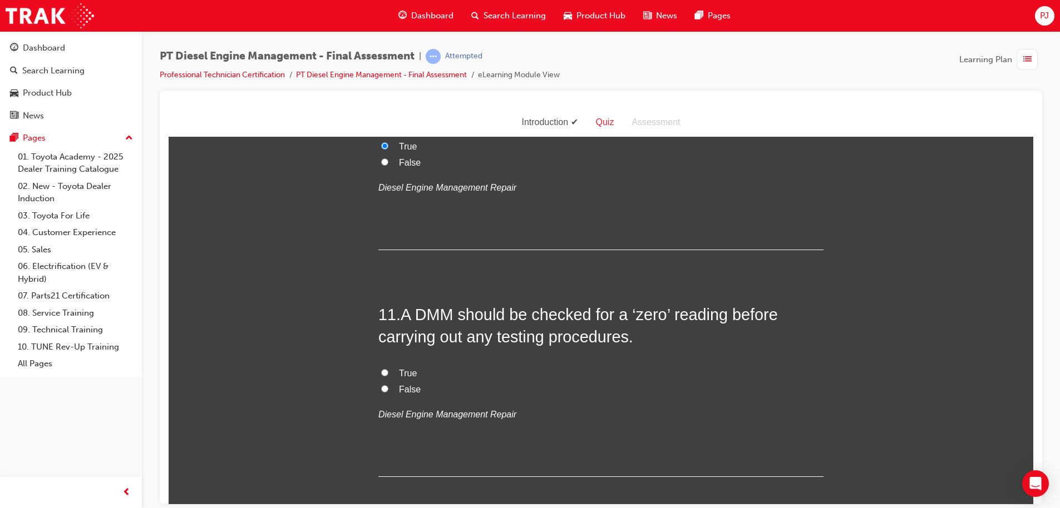
scroll to position [2531, 0]
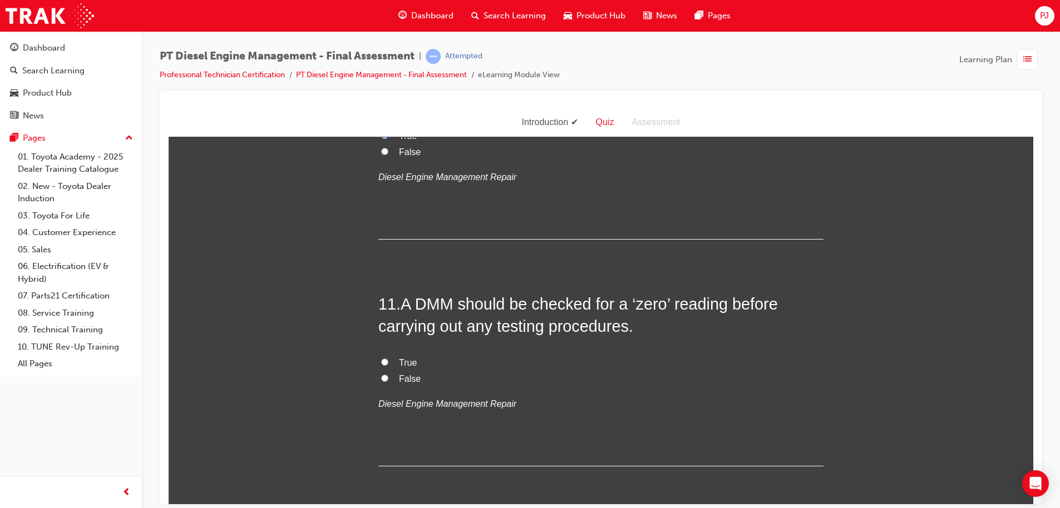
click at [391, 355] on label "True" at bounding box center [600, 363] width 445 height 16
click at [388, 358] on input "True" at bounding box center [384, 361] width 7 height 7
radio input "true"
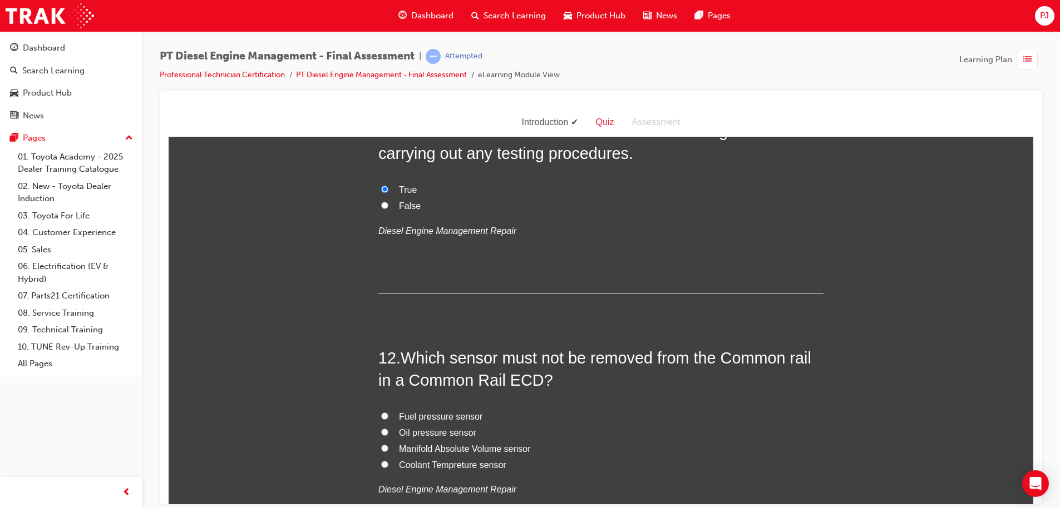
scroll to position [2717, 0]
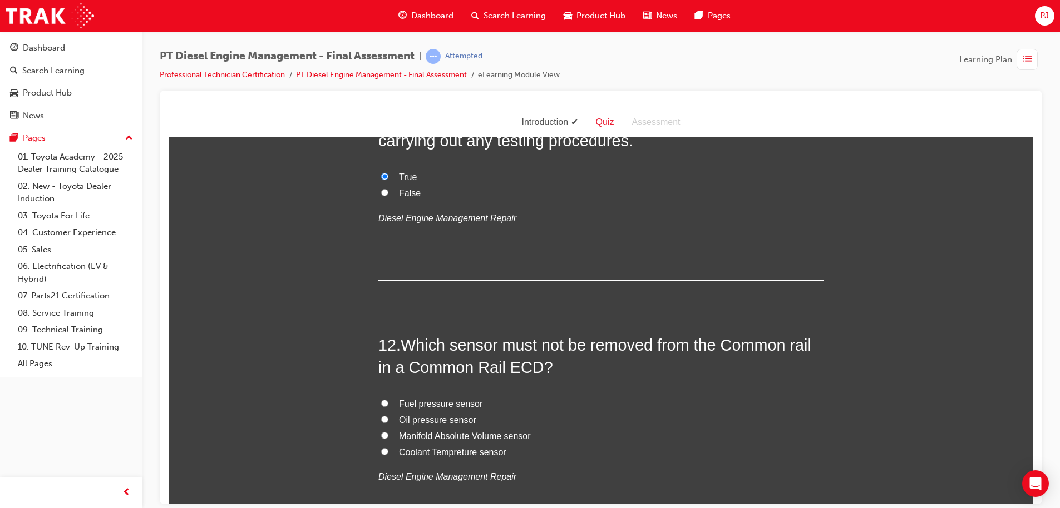
click at [381, 399] on input "Fuel pressure sensor" at bounding box center [384, 402] width 7 height 7
radio input "true"
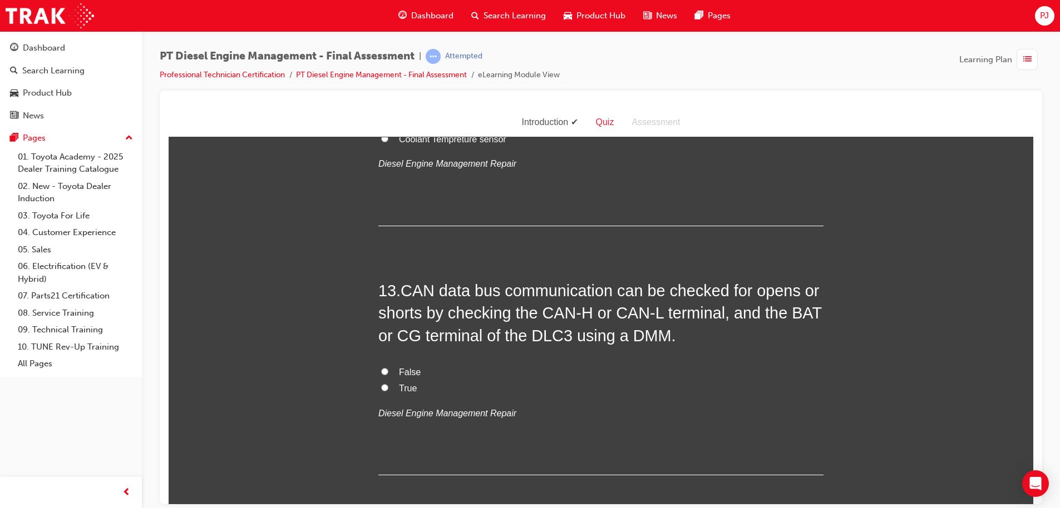
scroll to position [3034, 0]
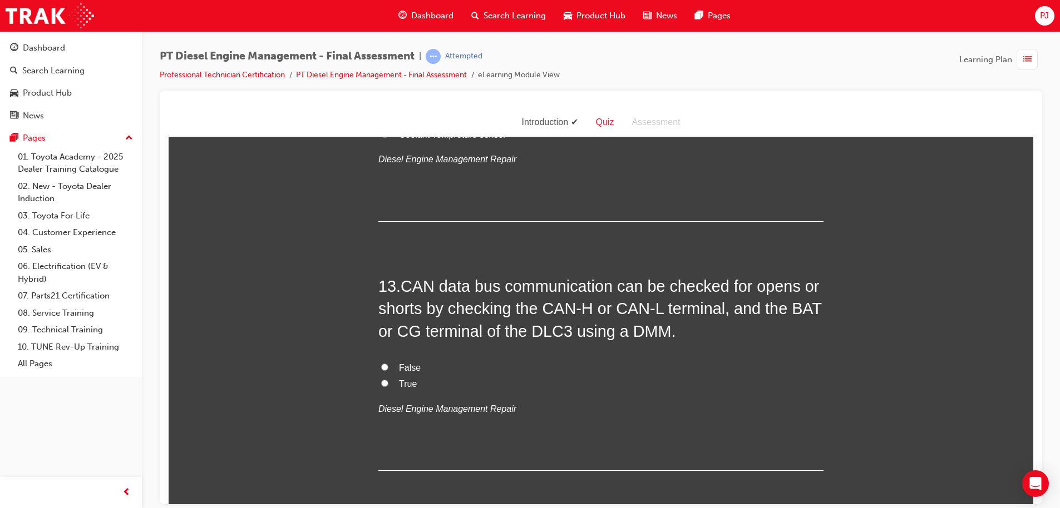
click at [381, 379] on input "True" at bounding box center [384, 382] width 7 height 7
radio input "true"
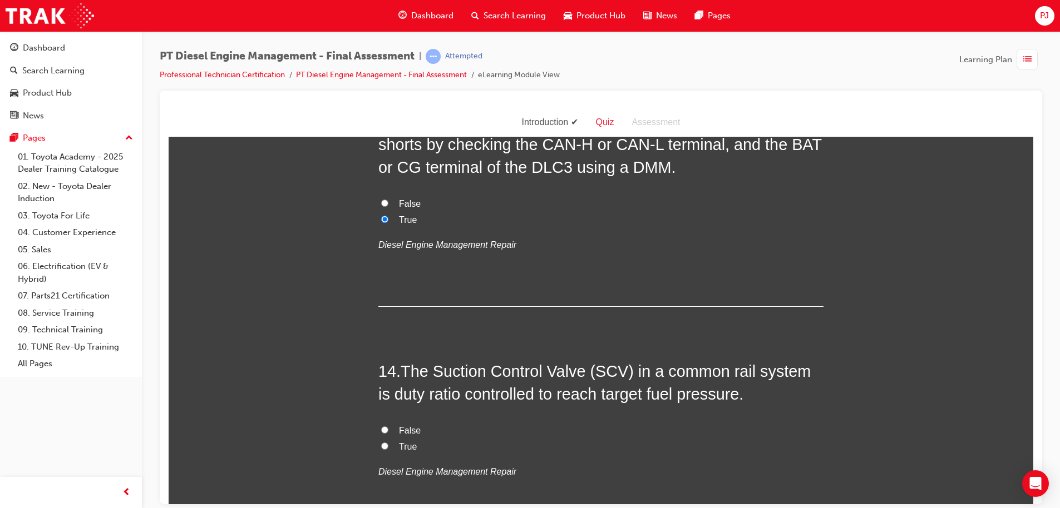
scroll to position [3285, 0]
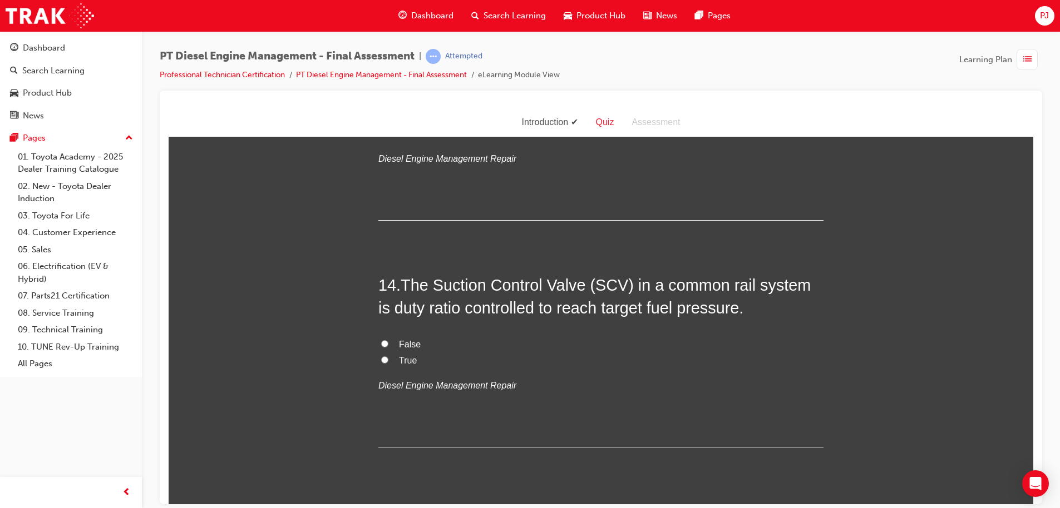
click at [381, 356] on input "True" at bounding box center [384, 359] width 7 height 7
radio input "true"
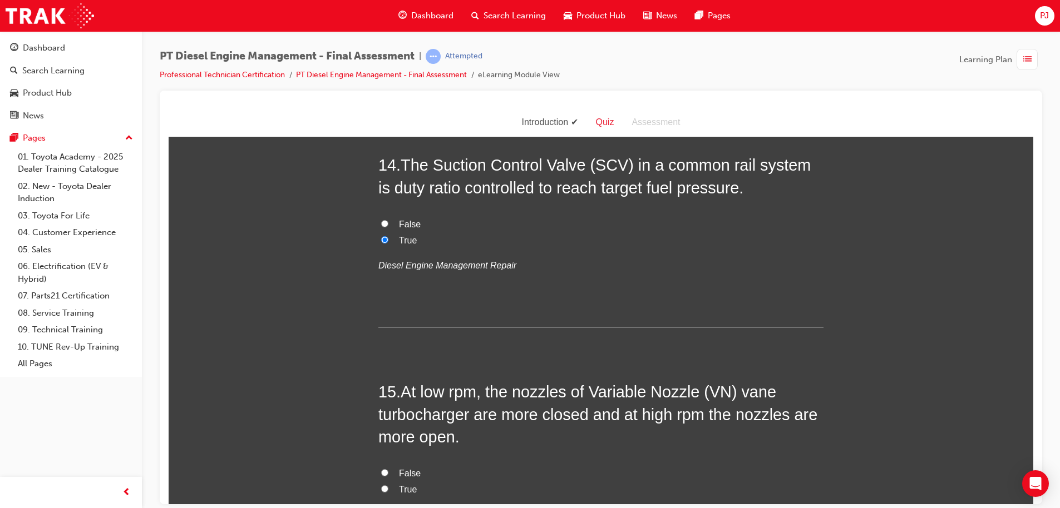
scroll to position [3471, 0]
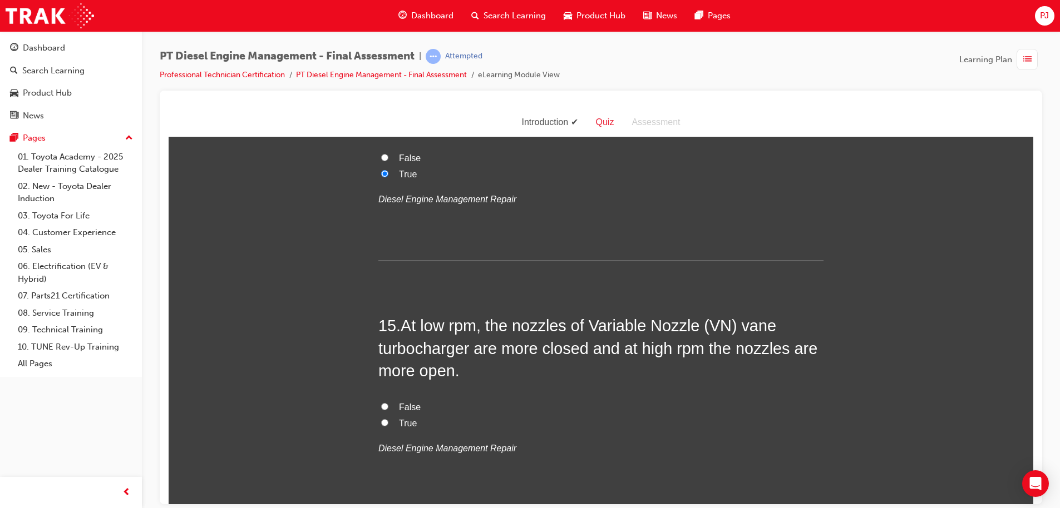
click at [381, 419] on input "True" at bounding box center [384, 422] width 7 height 7
radio input "true"
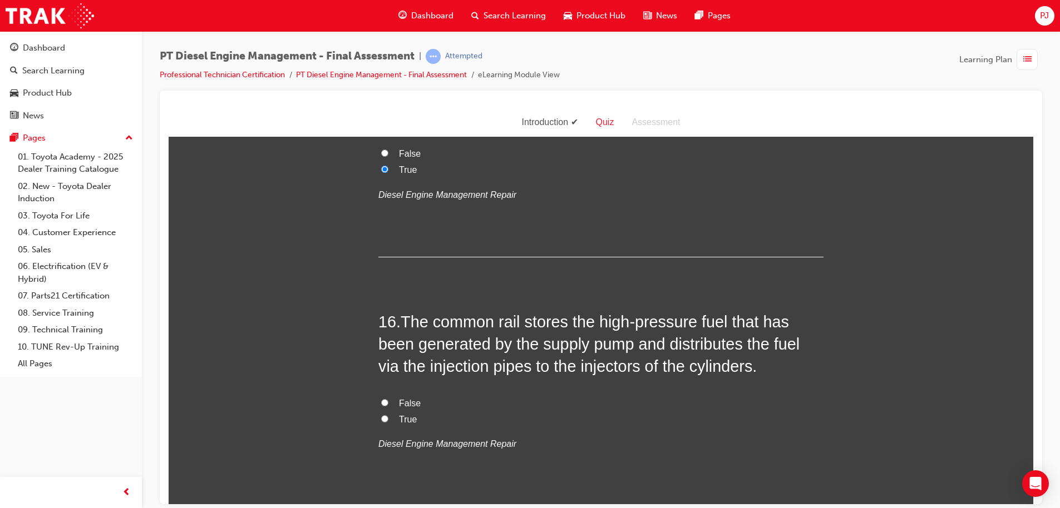
scroll to position [3769, 0]
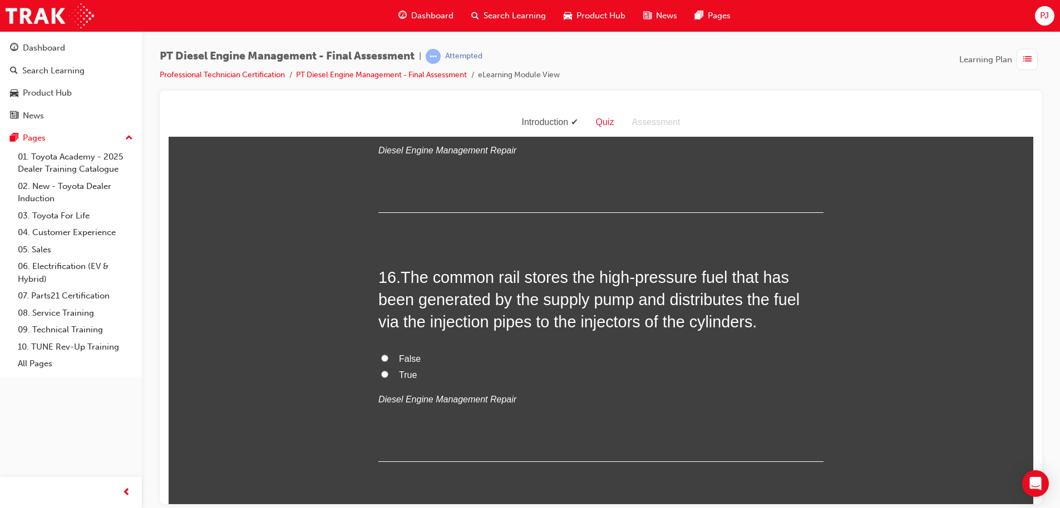
click at [381, 370] on input "True" at bounding box center [384, 373] width 7 height 7
radio input "true"
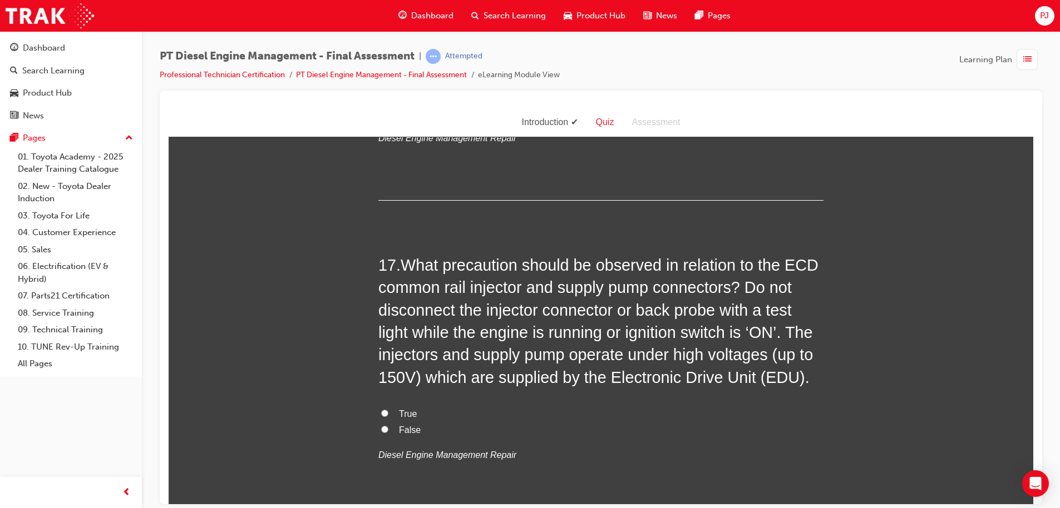
scroll to position [4057, 0]
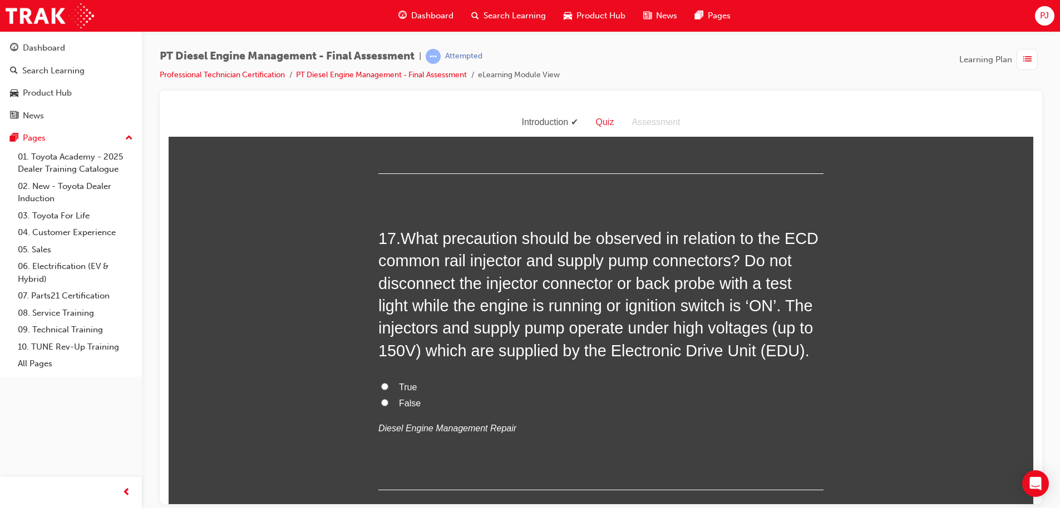
click at [393, 379] on label "True" at bounding box center [600, 387] width 445 height 16
click at [388, 383] on input "True" at bounding box center [384, 386] width 7 height 7
radio input "true"
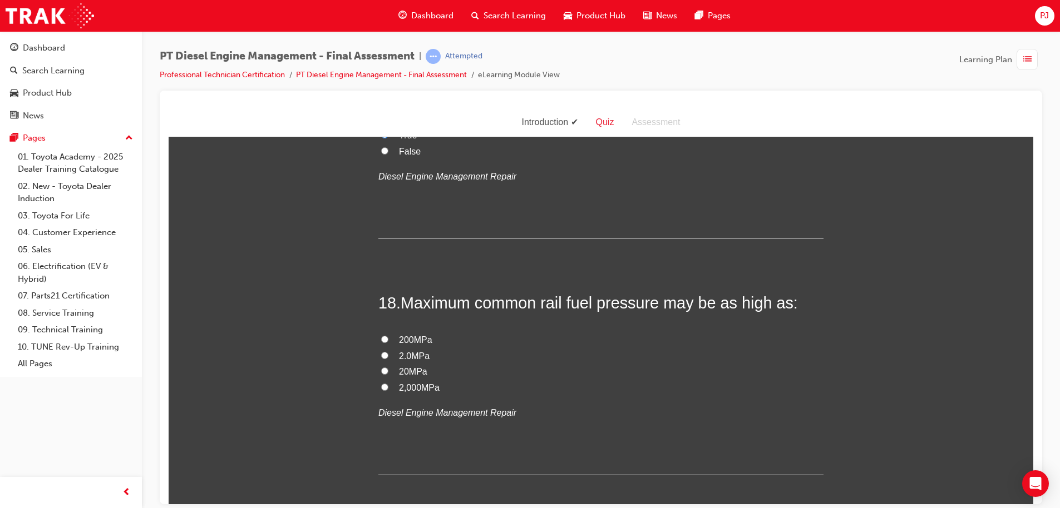
scroll to position [4337, 0]
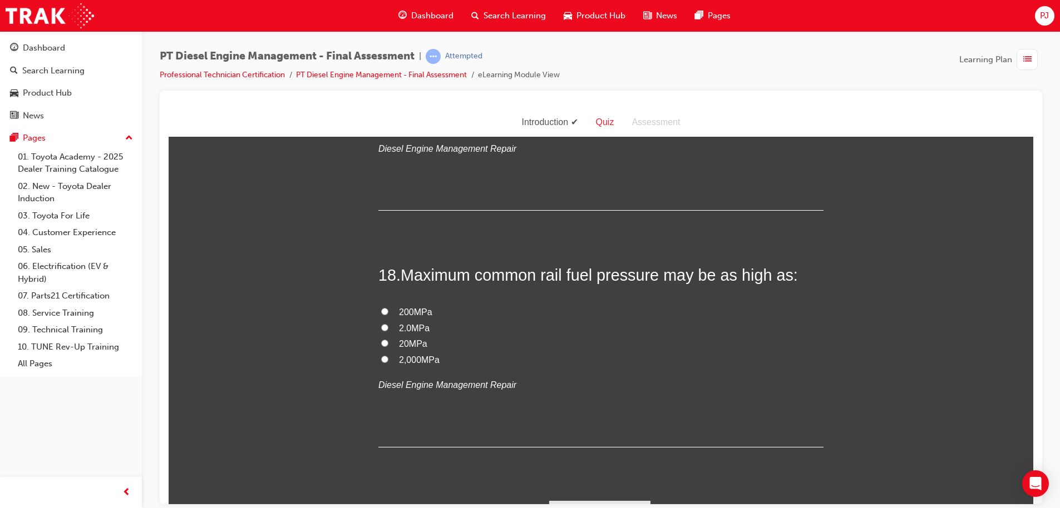
click at [388, 304] on label "200MPa" at bounding box center [600, 312] width 445 height 16
click at [388, 308] on input "200MPa" at bounding box center [384, 311] width 7 height 7
radio input "true"
click at [577, 501] on button "Submit Answers" at bounding box center [599, 516] width 101 height 31
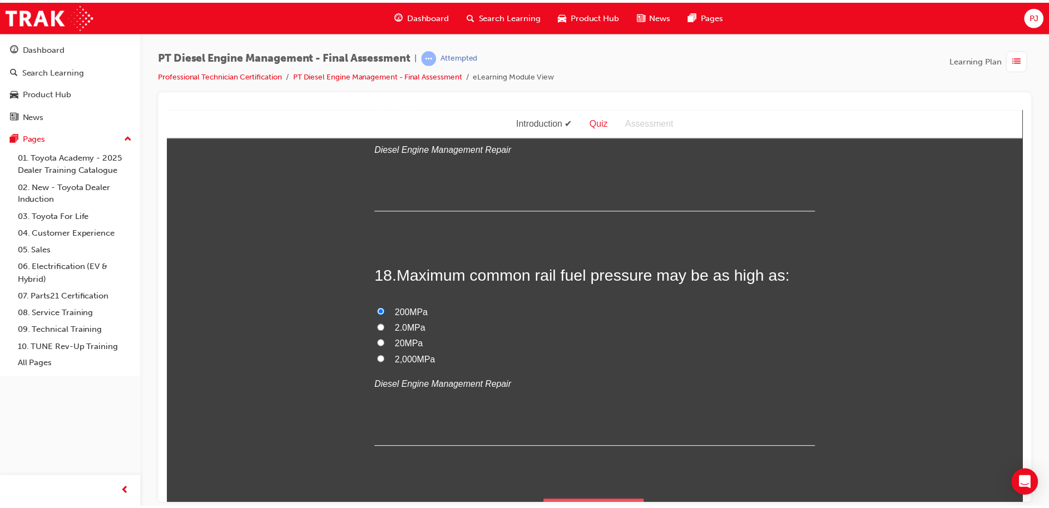
scroll to position [0, 0]
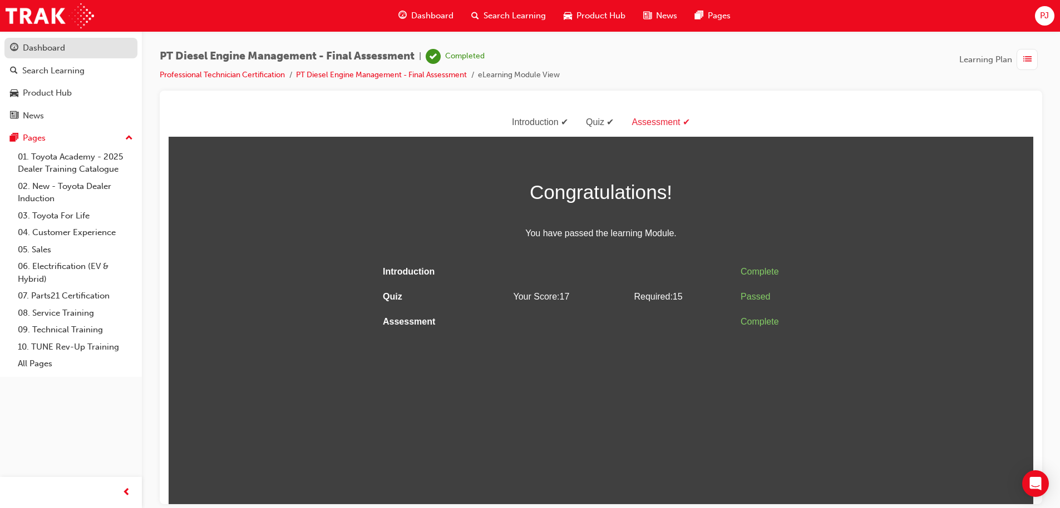
click at [46, 56] on link "Dashboard" at bounding box center [70, 48] width 133 height 21
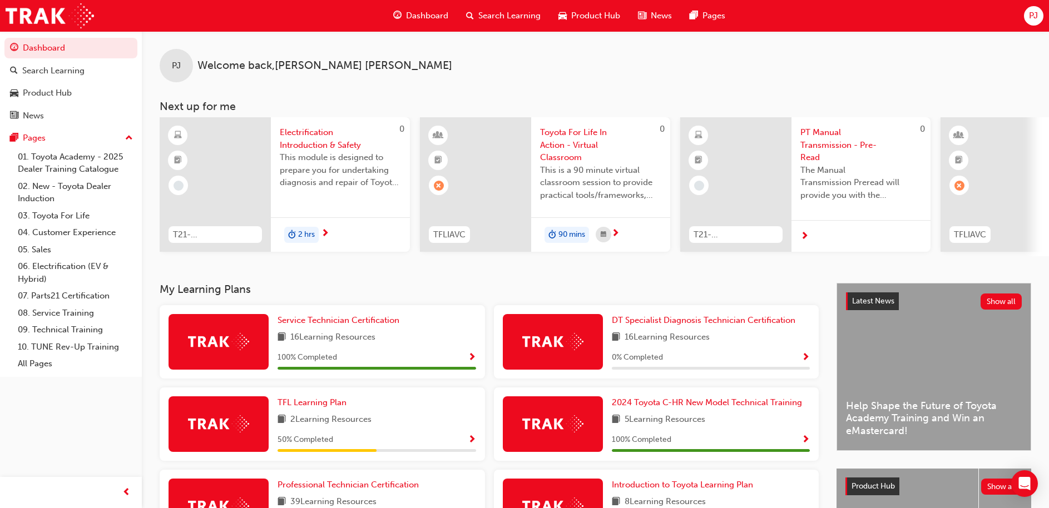
click at [787, 23] on div "Dashboard Search Learning Product Hub News Pages PJ" at bounding box center [524, 16] width 1049 height 32
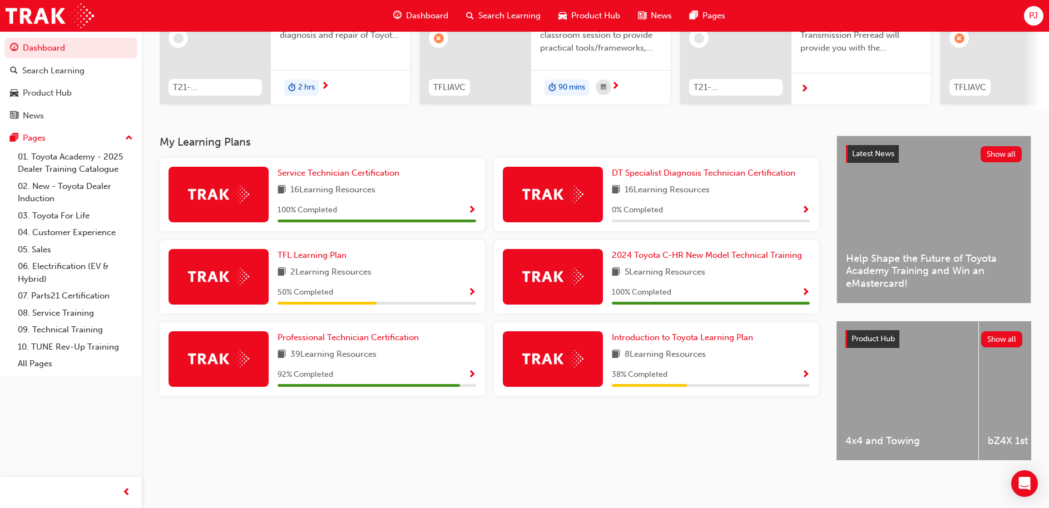
click at [461, 360] on div "Professional Technician Certification 39 Learning Resources 92 % Completed" at bounding box center [377, 360] width 199 height 56
click at [468, 370] on span "Show Progress" at bounding box center [472, 375] width 8 height 10
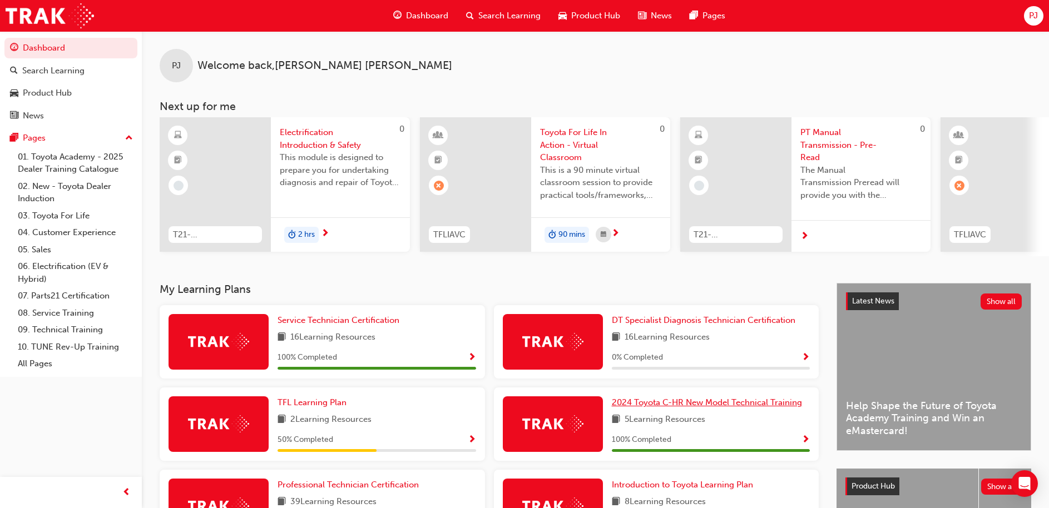
scroll to position [156, 0]
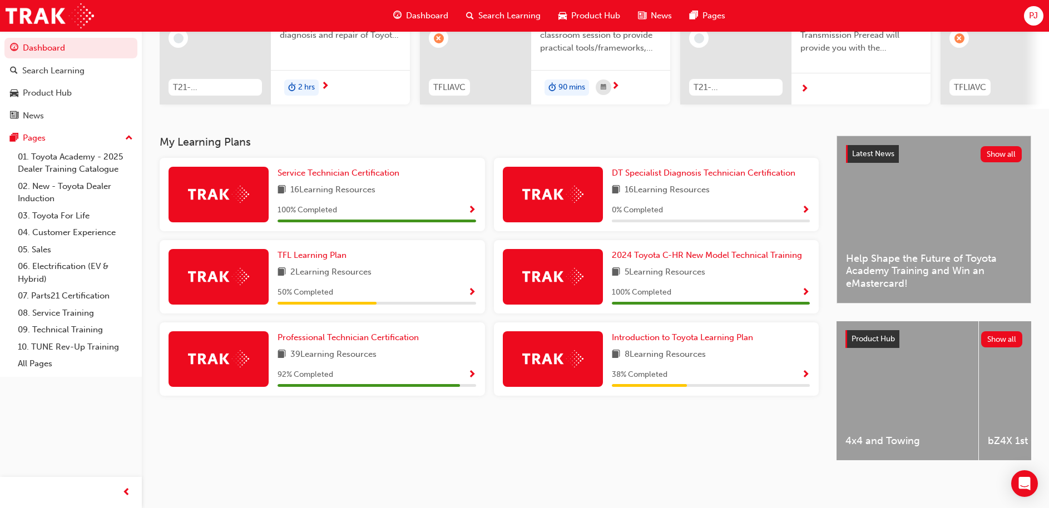
click at [431, 368] on div "92 % Completed" at bounding box center [377, 375] width 199 height 14
click at [473, 370] on span "Show Progress" at bounding box center [472, 375] width 8 height 10
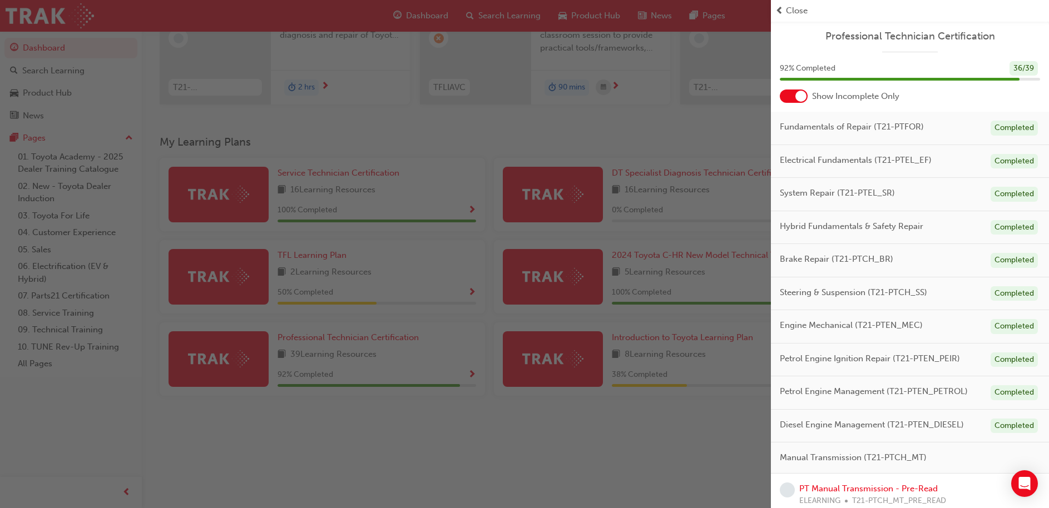
scroll to position [161, 0]
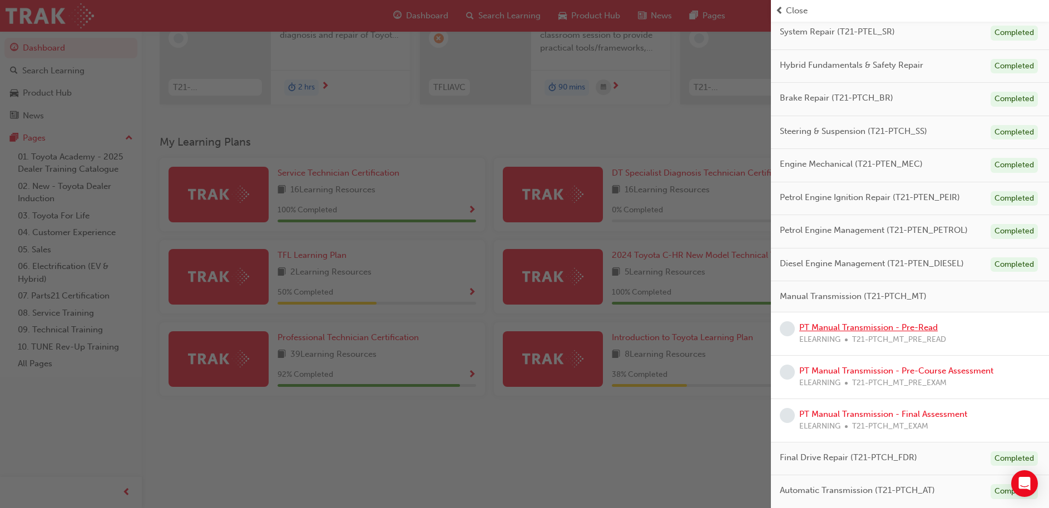
click at [860, 332] on link "PT Manual Transmission - Pre-Read" at bounding box center [868, 328] width 139 height 10
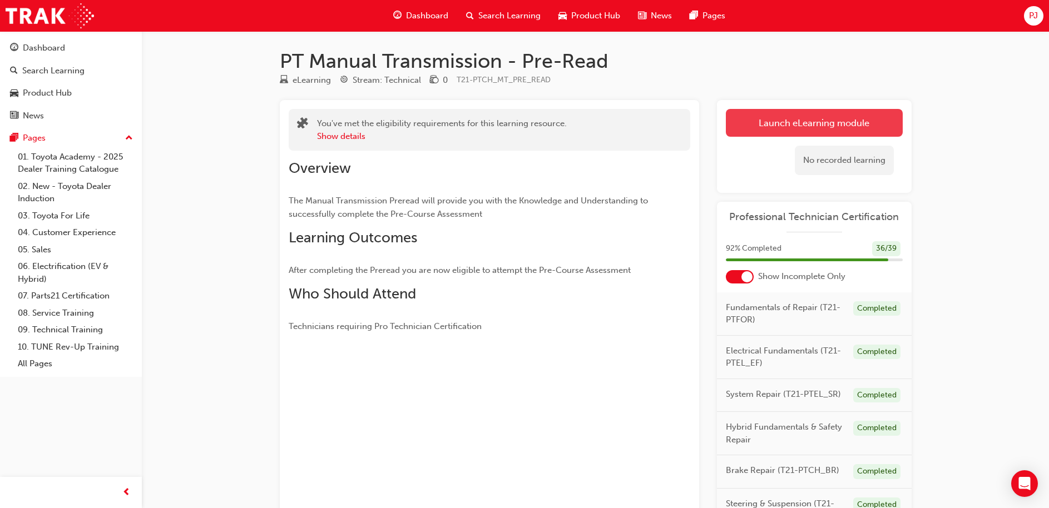
click at [782, 124] on link "Launch eLearning module" at bounding box center [814, 123] width 177 height 28
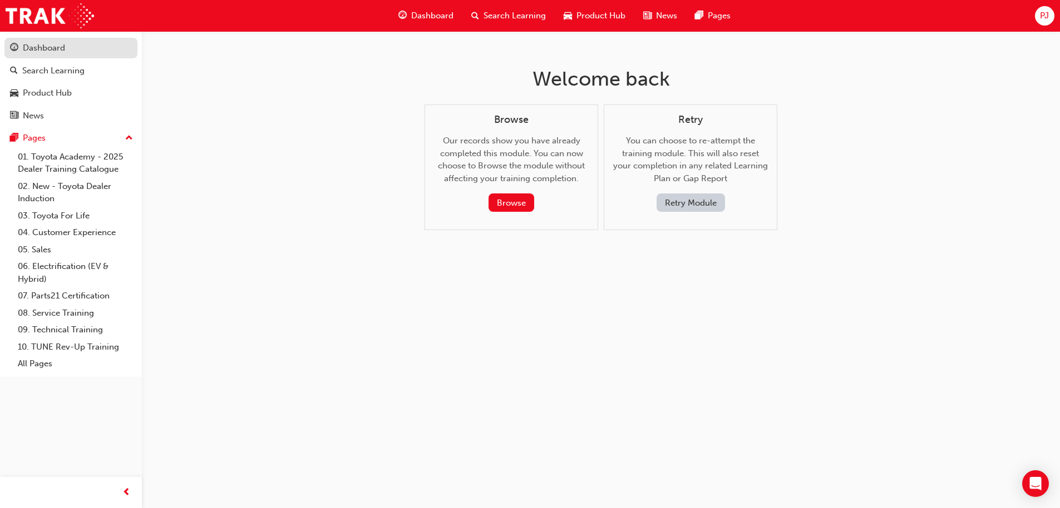
click at [36, 43] on div "Dashboard" at bounding box center [44, 48] width 42 height 13
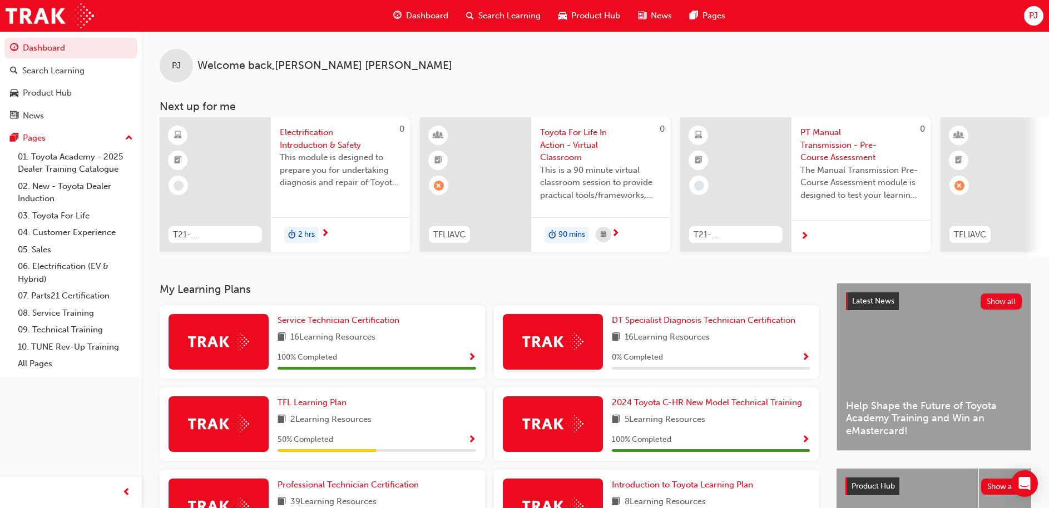
scroll to position [156, 0]
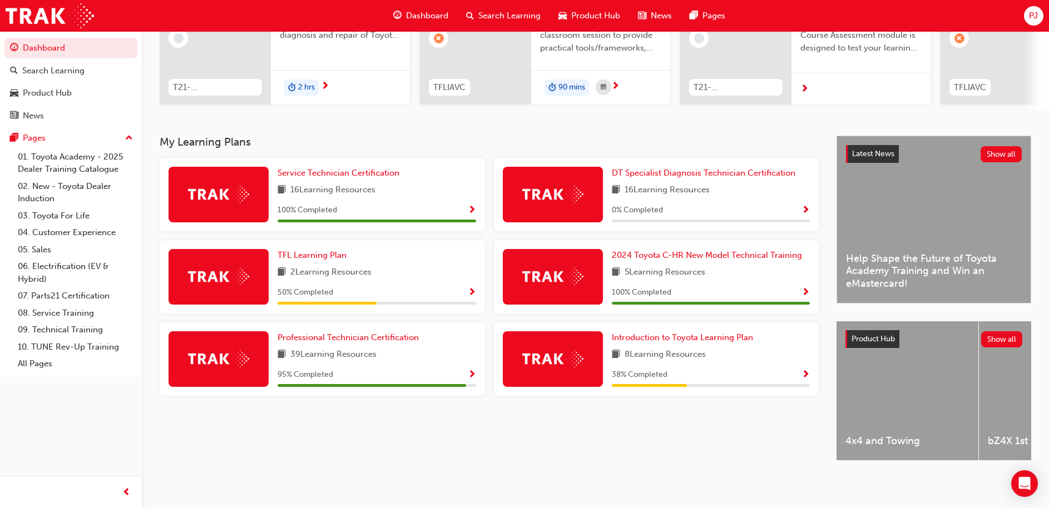
click at [433, 368] on div "95 % Completed" at bounding box center [377, 375] width 199 height 14
click at [468, 371] on span "Show Progress" at bounding box center [472, 375] width 8 height 10
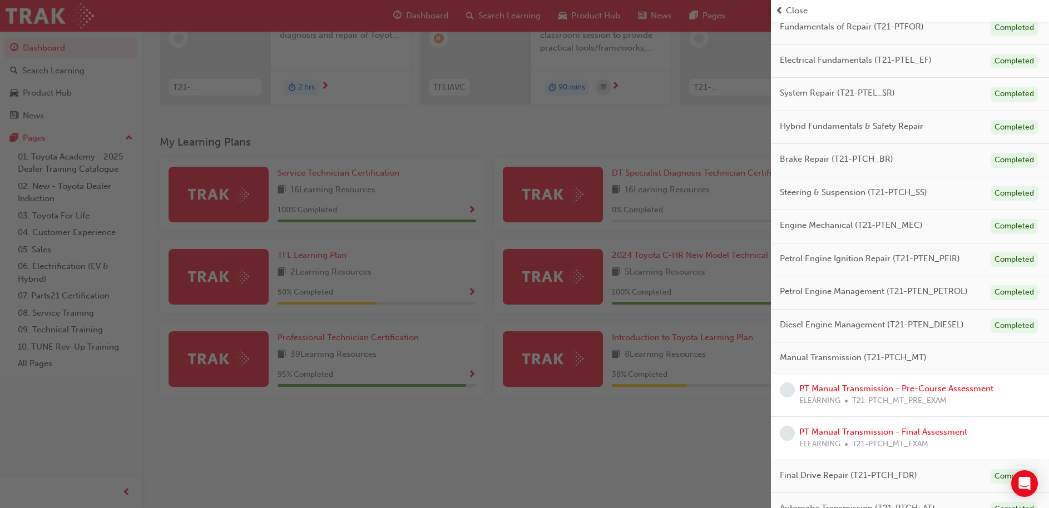
scroll to position [118, 0]
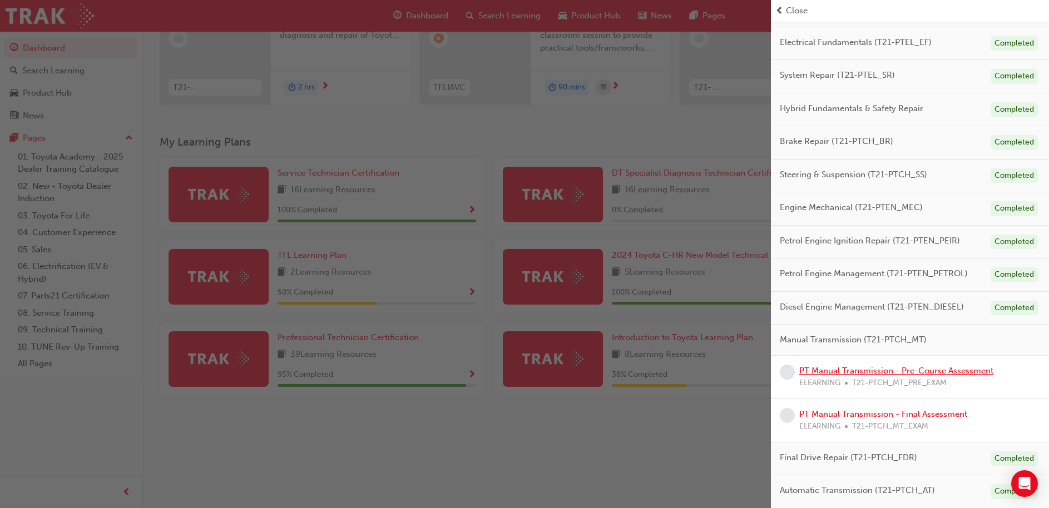
click at [841, 371] on link "PT Manual Transmission - Pre-Course Assessment" at bounding box center [896, 371] width 194 height 10
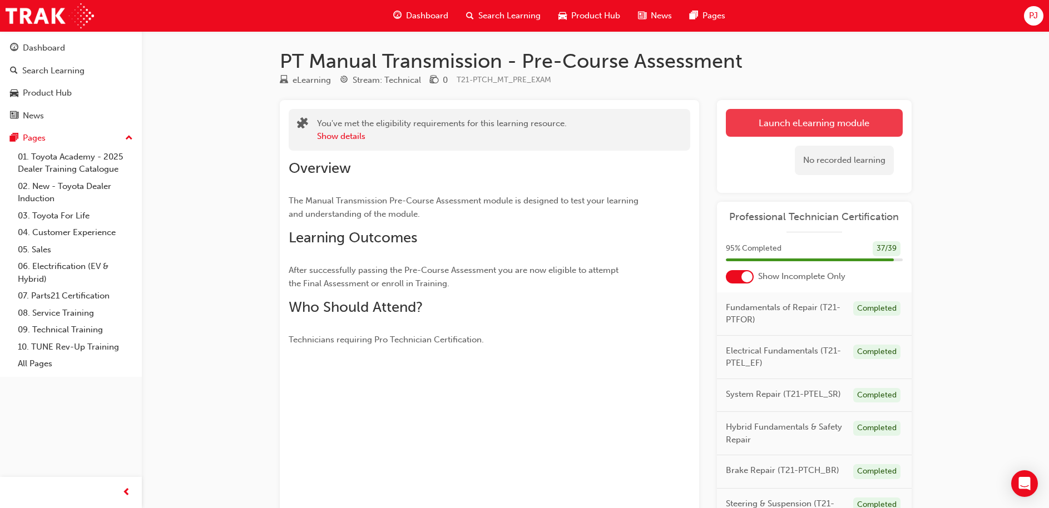
click at [851, 112] on link "Launch eLearning module" at bounding box center [814, 123] width 177 height 28
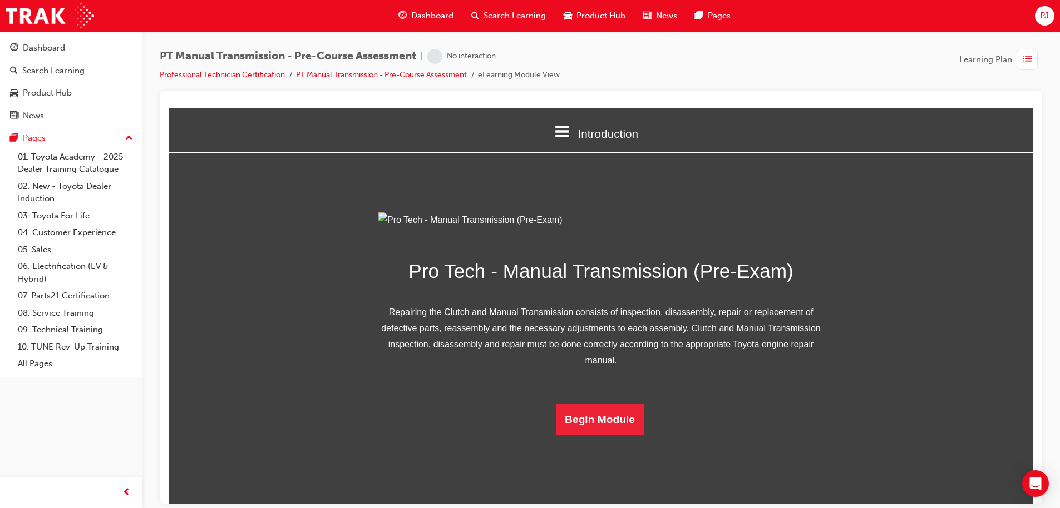
scroll to position [53, 0]
click at [600, 435] on button "Begin Module" at bounding box center [600, 419] width 88 height 31
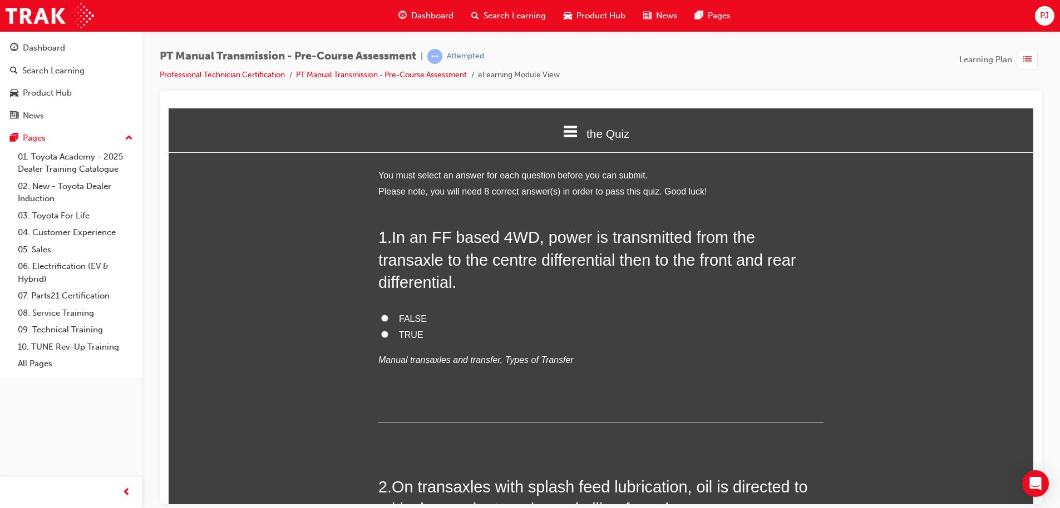
click at [381, 330] on input "TRUE" at bounding box center [384, 333] width 7 height 7
radio input "true"
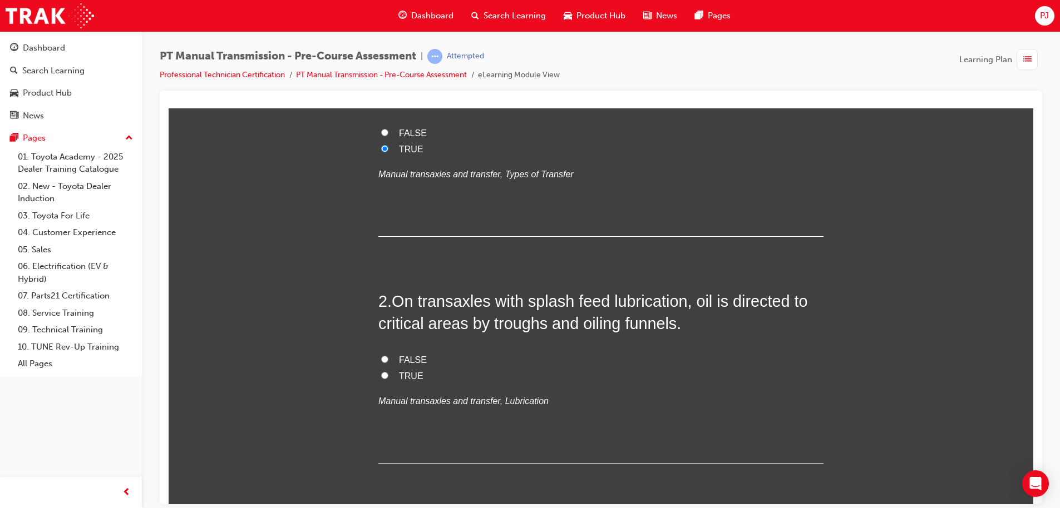
scroll to position [204, 0]
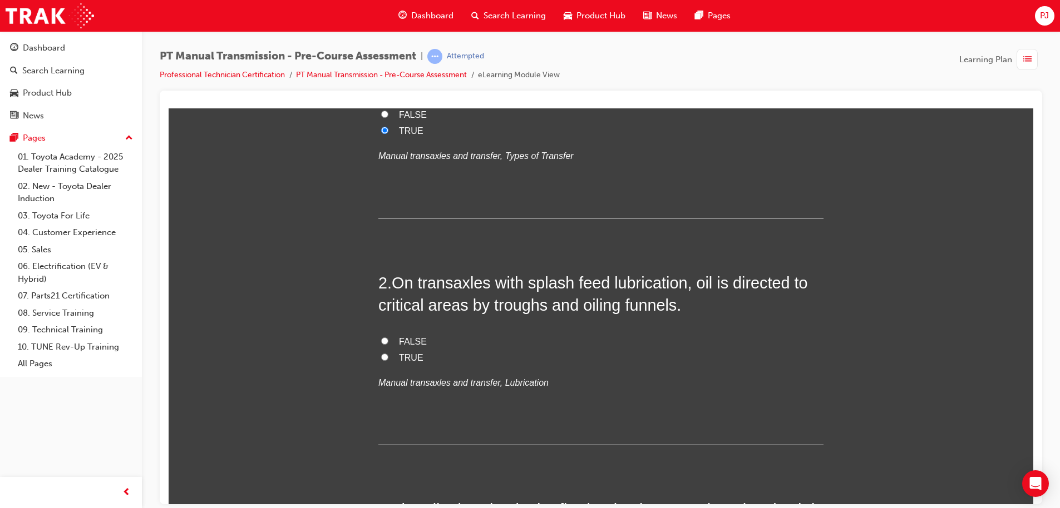
click at [388, 350] on label "TRUE" at bounding box center [600, 358] width 445 height 16
click at [388, 353] on input "TRUE" at bounding box center [384, 356] width 7 height 7
radio input "true"
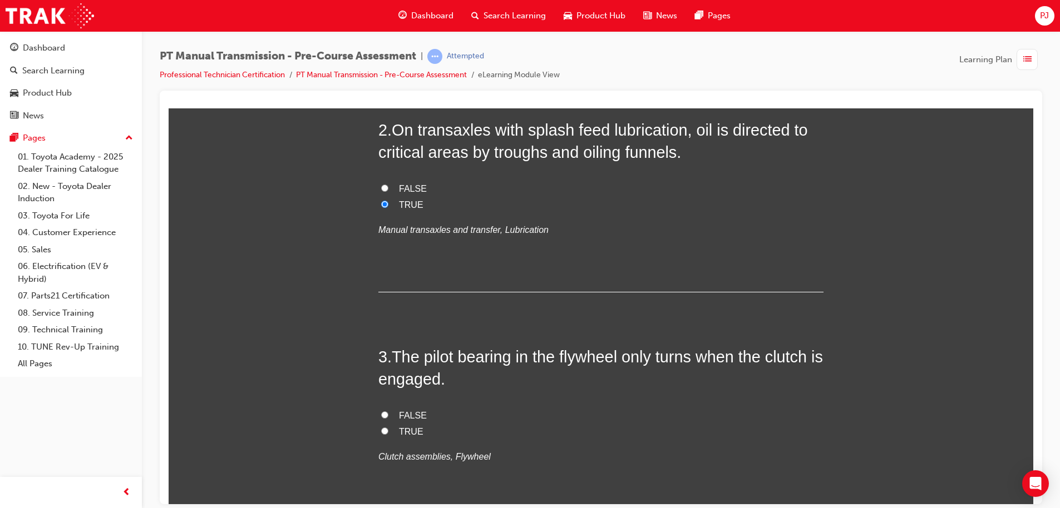
scroll to position [359, 0]
click at [381, 425] on input "TRUE" at bounding box center [384, 428] width 7 height 7
radio input "true"
click at [382, 409] on input "FALSE" at bounding box center [384, 412] width 7 height 7
radio input "true"
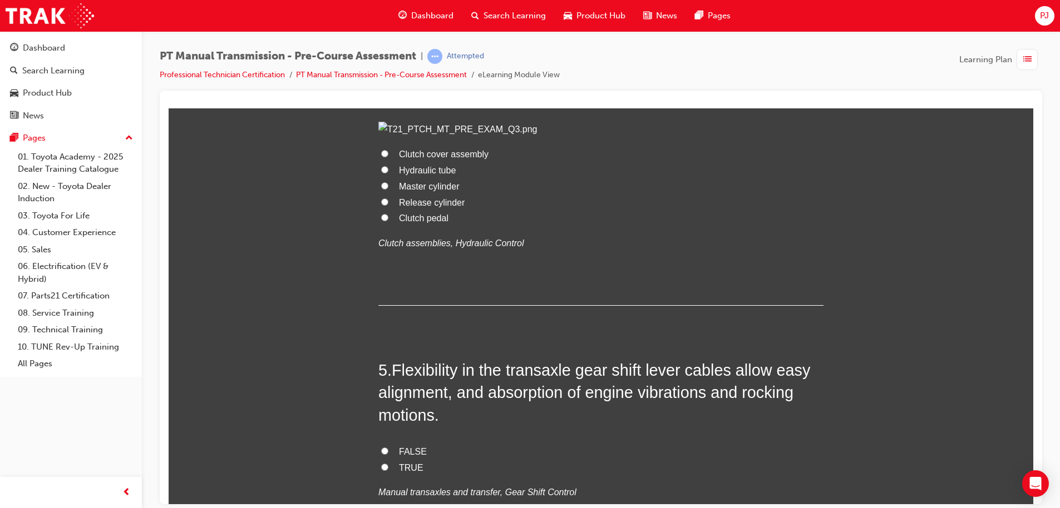
scroll to position [871, 0]
click at [381, 172] on input "Hydraulic tube" at bounding box center [384, 168] width 7 height 7
radio input "true"
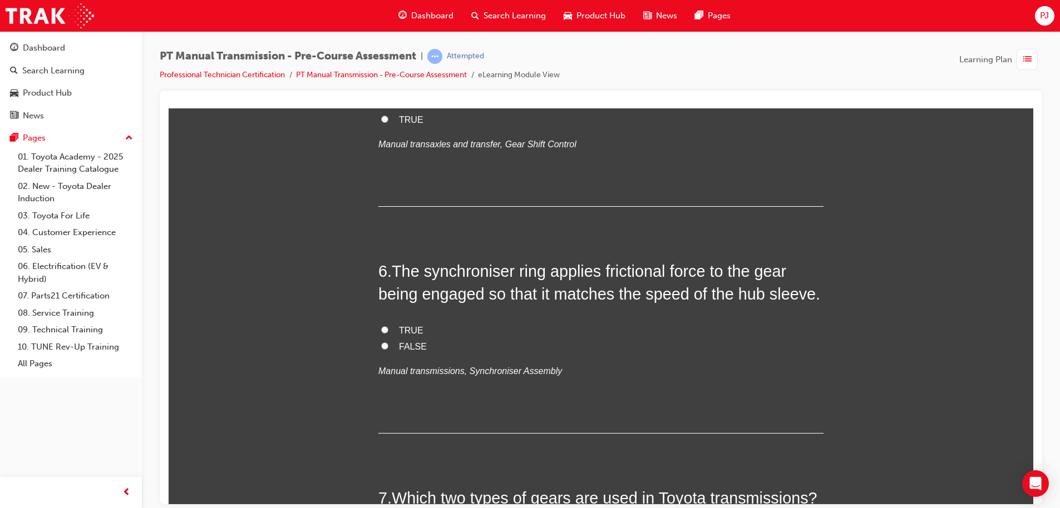
scroll to position [1219, 0]
click at [381, 106] on input "FALSE" at bounding box center [384, 101] width 7 height 7
radio input "true"
click at [381, 122] on input "TRUE" at bounding box center [384, 118] width 7 height 7
radio input "true"
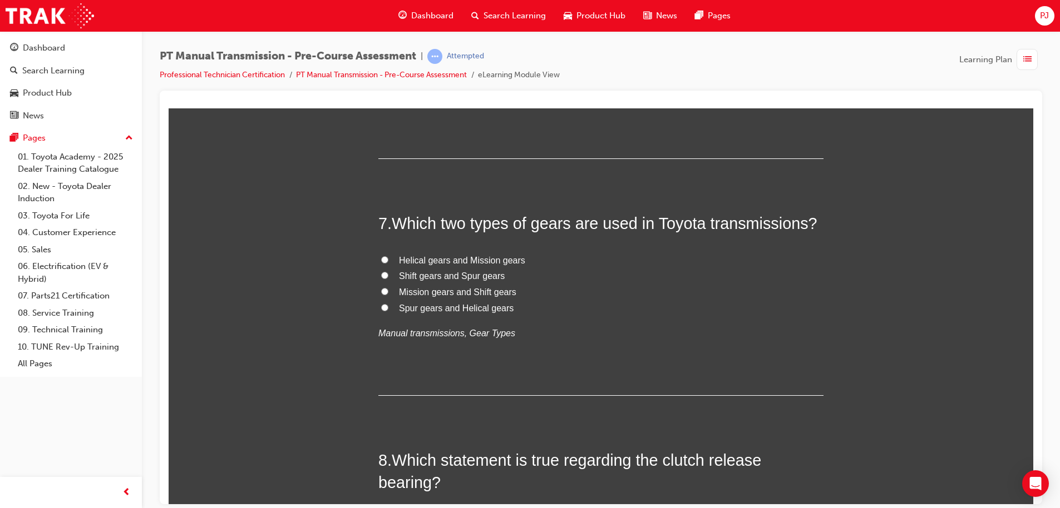
scroll to position [1494, 0]
click at [381, 58] on input "TRUE" at bounding box center [384, 54] width 7 height 7
radio input "true"
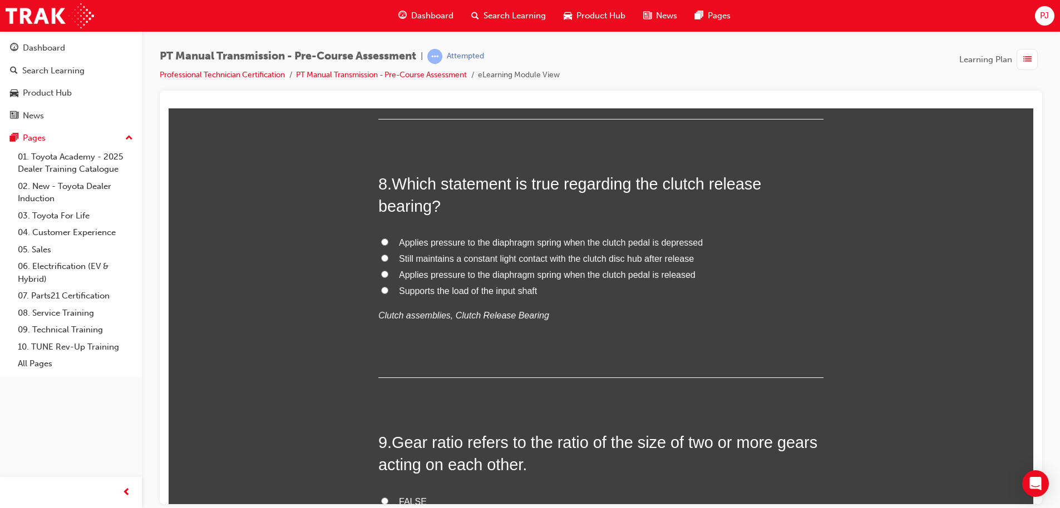
scroll to position [1771, 0]
click at [456, 35] on span "Spur gears and Helical gears" at bounding box center [456, 30] width 115 height 9
click at [388, 33] on input "Spur gears and Helical gears" at bounding box center [384, 29] width 7 height 7
radio input "true"
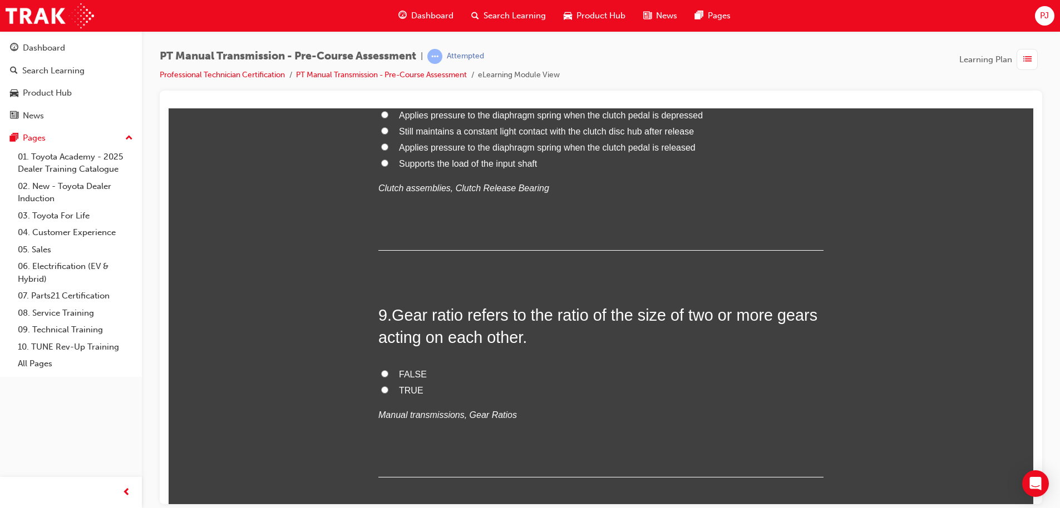
scroll to position [1898, 0]
click at [620, 250] on div "8 . Which statement is true regarding the clutch release bearing? Applies press…" at bounding box center [600, 147] width 445 height 206
click at [381, 117] on input "Applies pressure to the diaphragm spring when the clutch pedal is depressed" at bounding box center [384, 113] width 7 height 7
radio input "true"
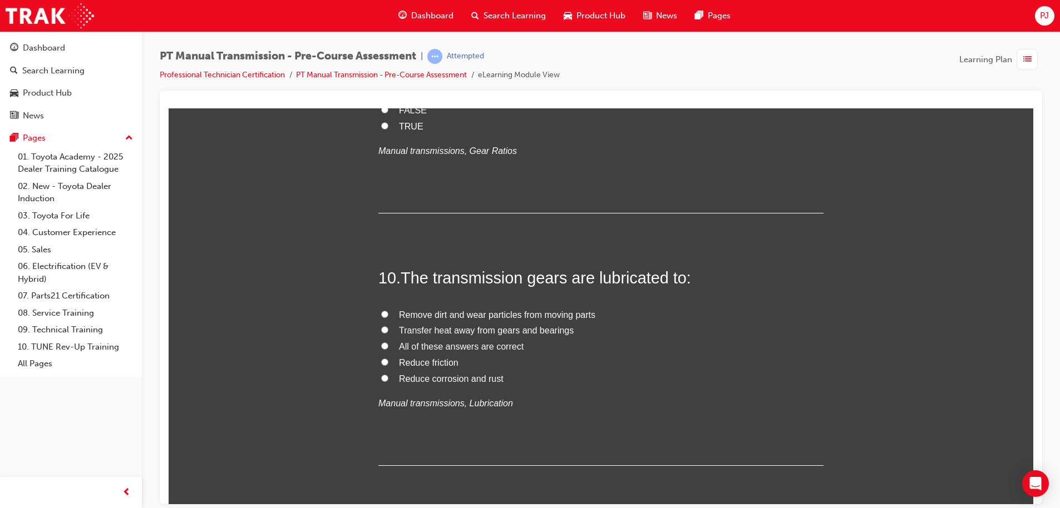
scroll to position [2182, 0]
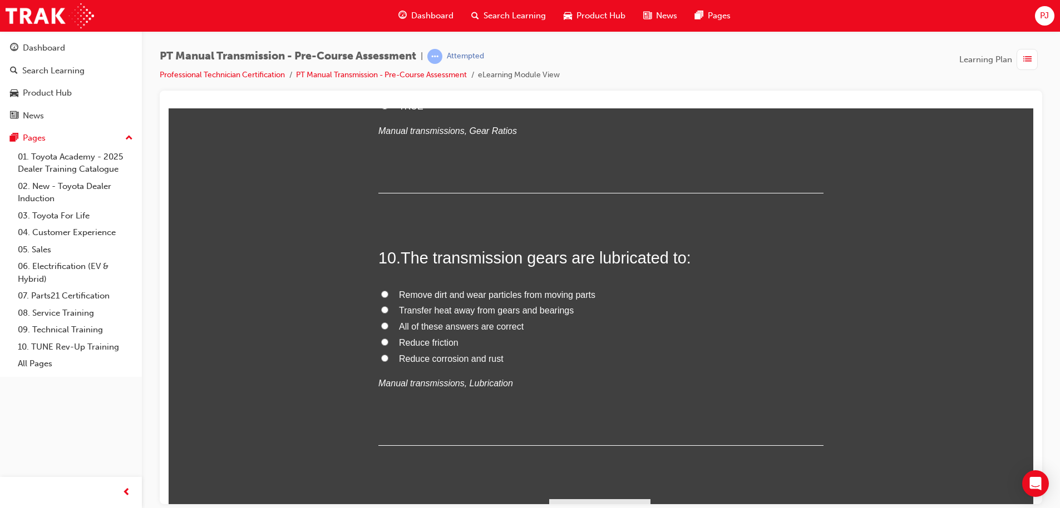
click at [381, 109] on input "TRUE" at bounding box center [384, 105] width 7 height 7
radio input "true"
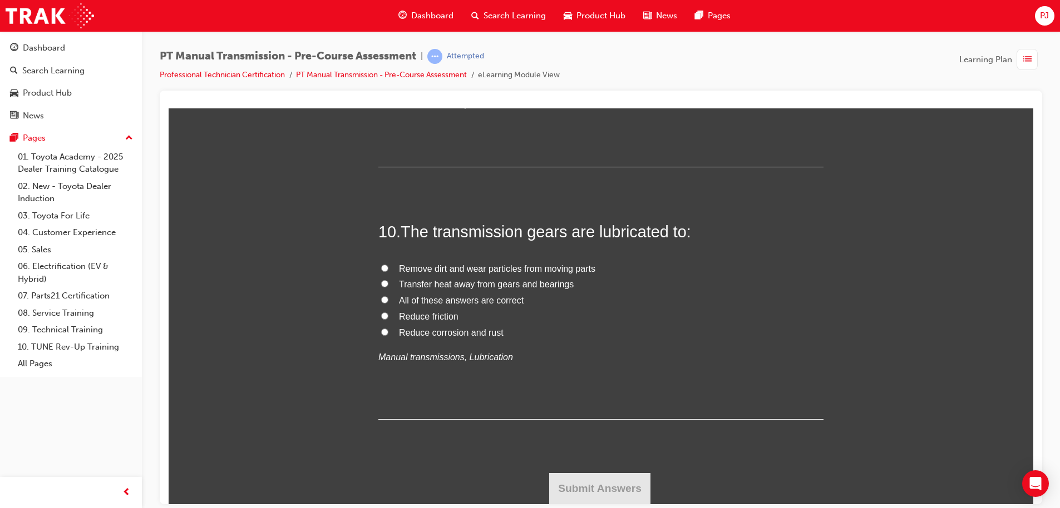
scroll to position [2461, 0]
click at [462, 300] on span "All of these answers are correct" at bounding box center [461, 299] width 125 height 9
click at [388, 300] on input "All of these answers are correct" at bounding box center [384, 299] width 7 height 7
radio input "true"
click at [567, 482] on button "Submit Answers" at bounding box center [599, 488] width 101 height 31
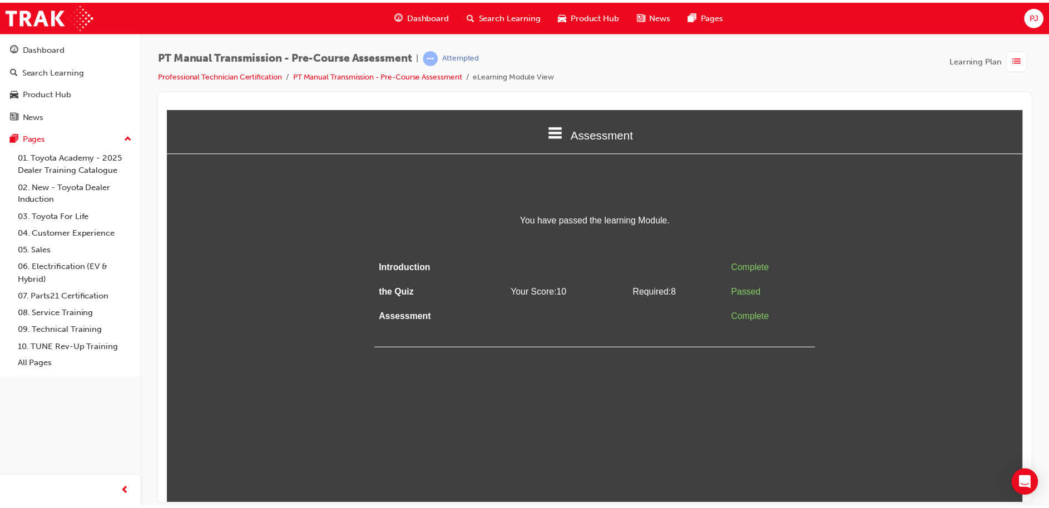
scroll to position [0, 0]
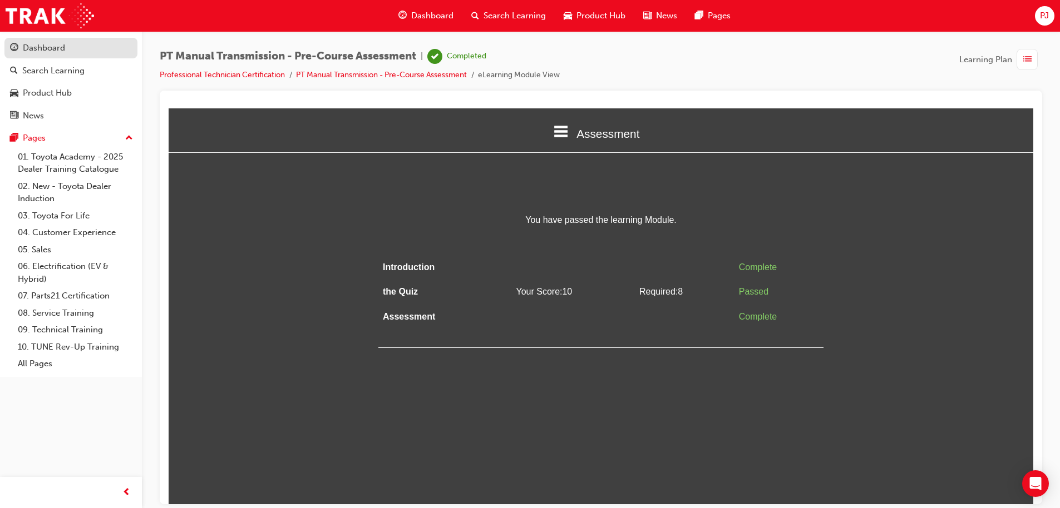
click at [53, 47] on div "Dashboard" at bounding box center [44, 48] width 42 height 13
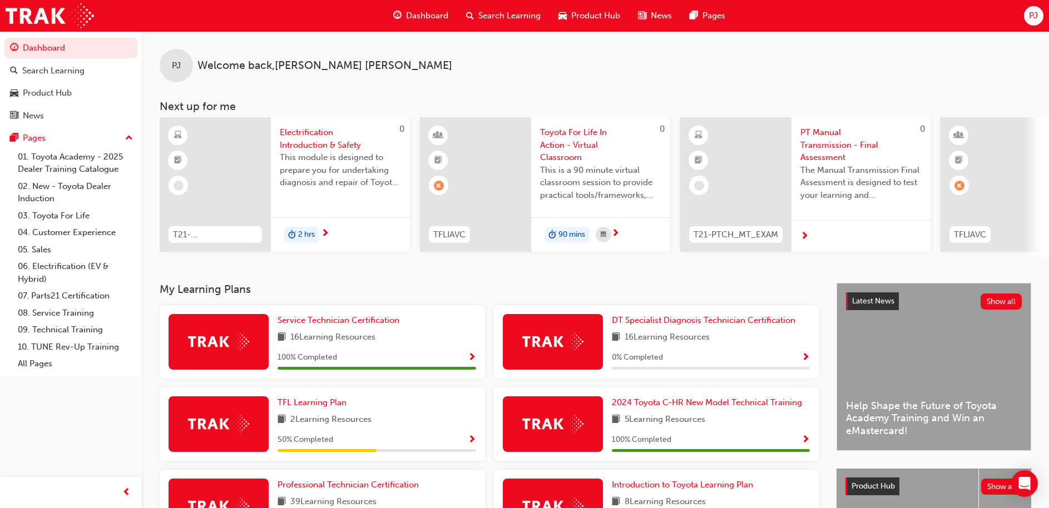
scroll to position [156, 0]
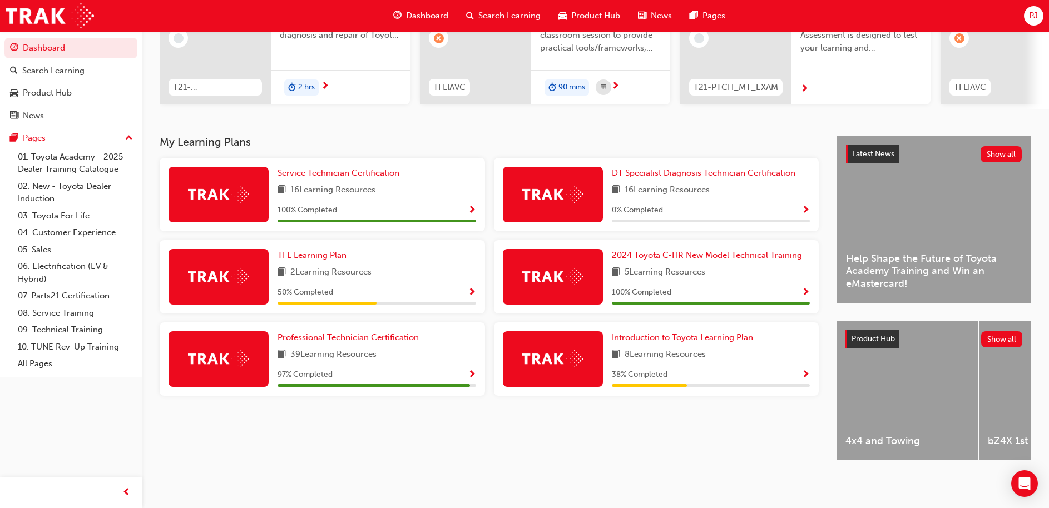
click at [784, 393] on div "Introduction to Toyota Learning Plan 8 Learning Resources 38 % Completed" at bounding box center [656, 364] width 334 height 82
click at [473, 370] on span "Show Progress" at bounding box center [472, 375] width 8 height 10
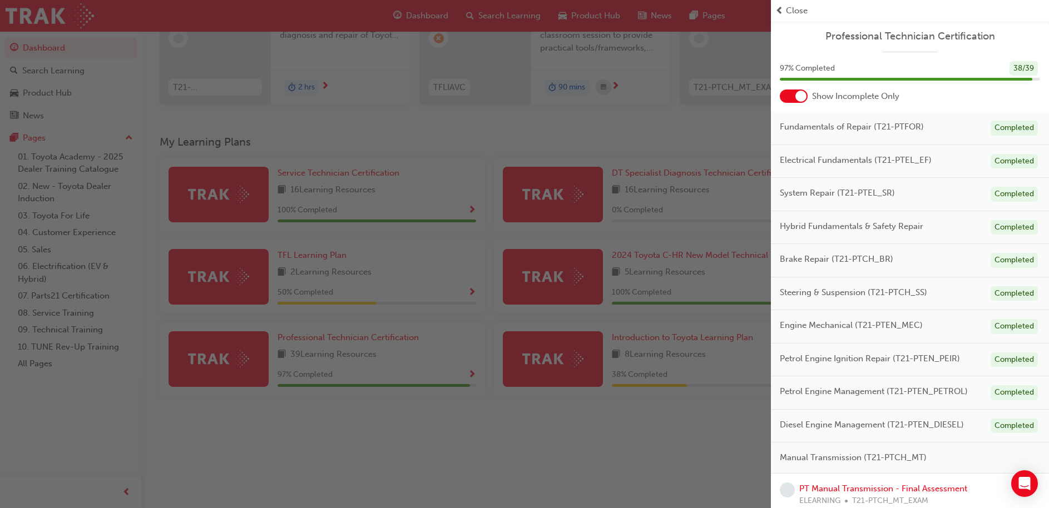
click at [968, 214] on div "Hybrid Fundamentals & Safety Repair Completed" at bounding box center [910, 227] width 278 height 33
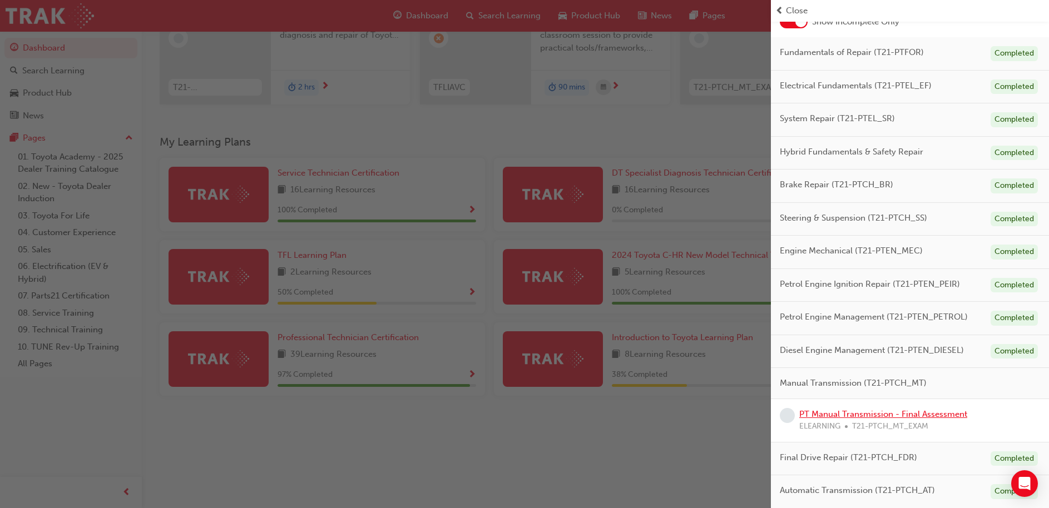
click at [887, 417] on link "PT Manual Transmission - Final Assessment" at bounding box center [883, 414] width 168 height 10
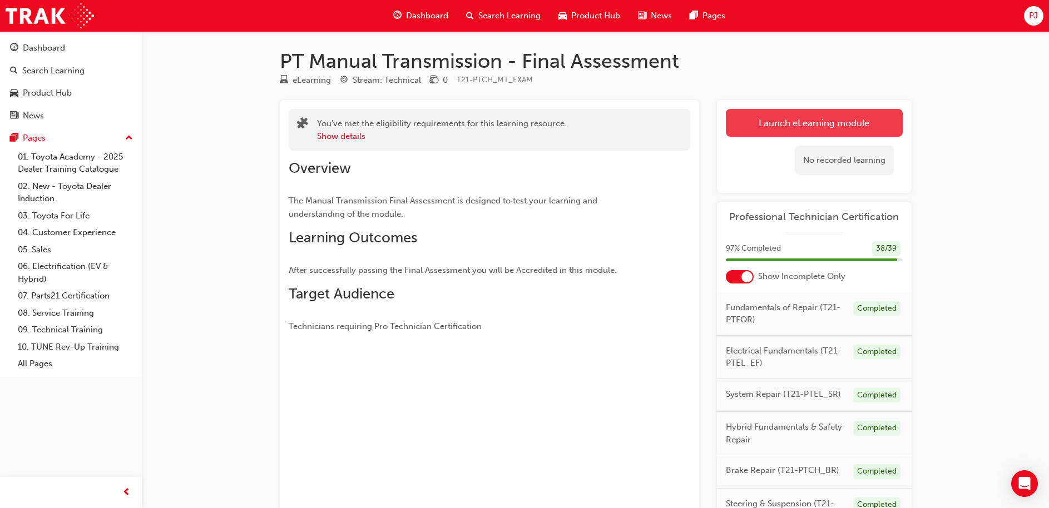
click at [820, 123] on link "Launch eLearning module" at bounding box center [814, 123] width 177 height 28
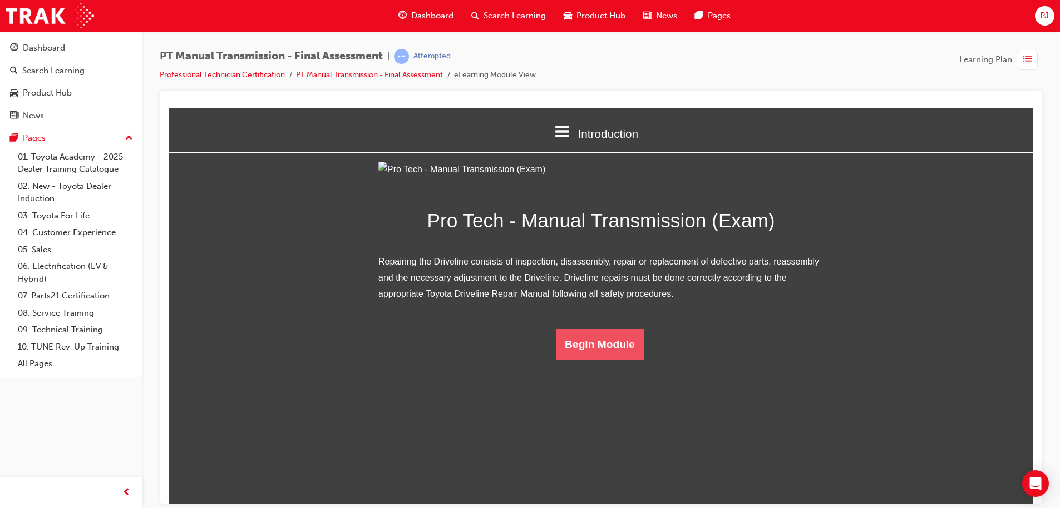
click at [602, 360] on button "Begin Module" at bounding box center [600, 344] width 88 height 31
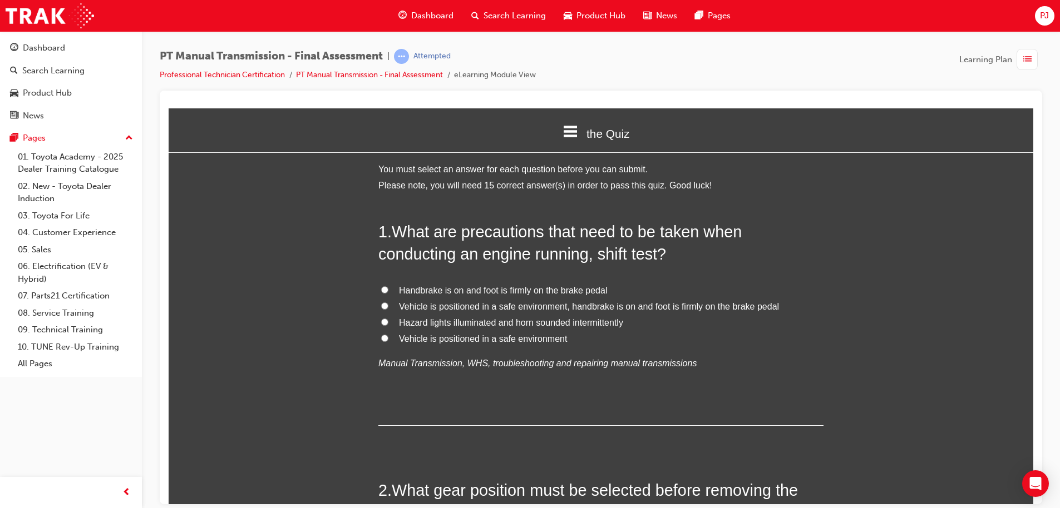
click at [381, 303] on input "Vehicle is positioned in a safe environment, handbrake is on and foot is firmly…" at bounding box center [384, 305] width 7 height 7
radio input "true"
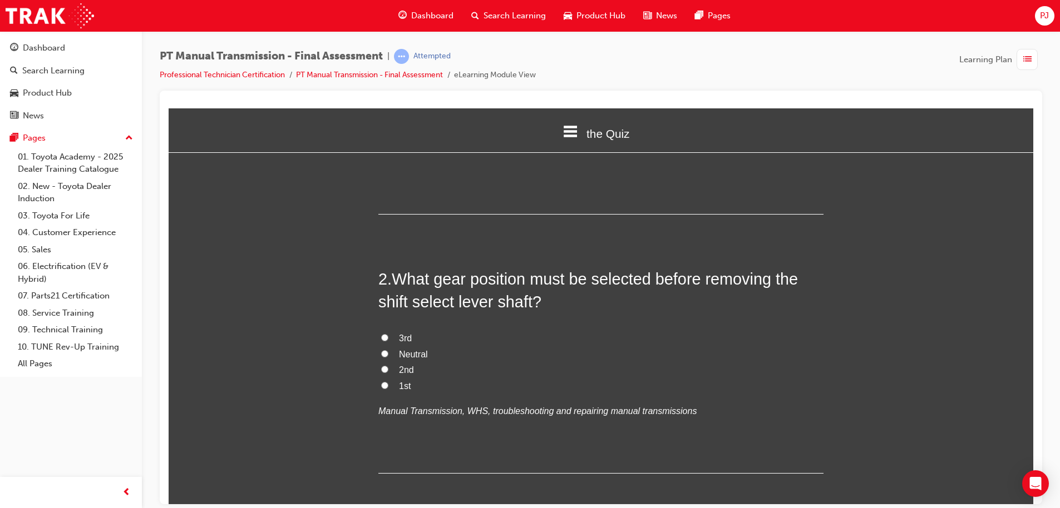
scroll to position [214, 0]
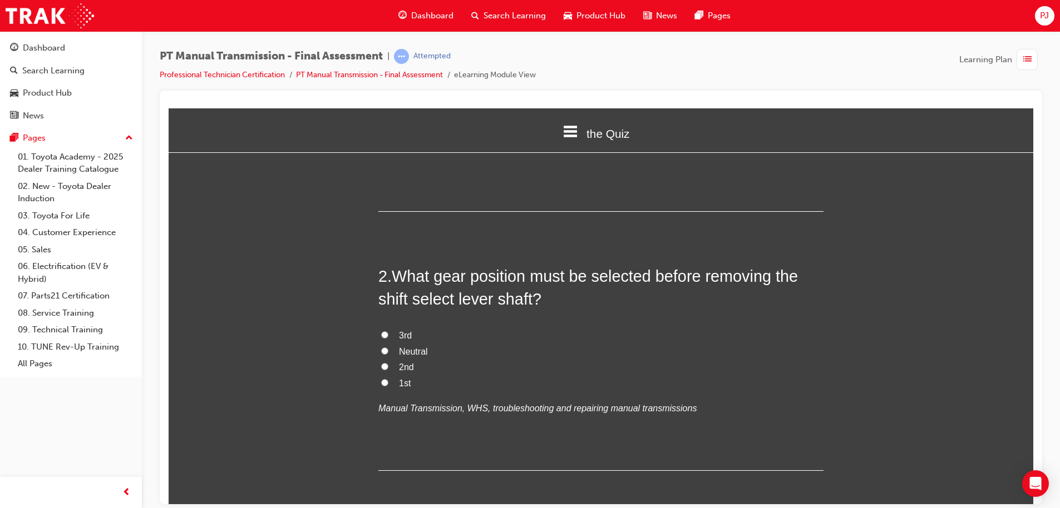
click at [381, 354] on input "Neutral" at bounding box center [384, 350] width 7 height 7
radio input "true"
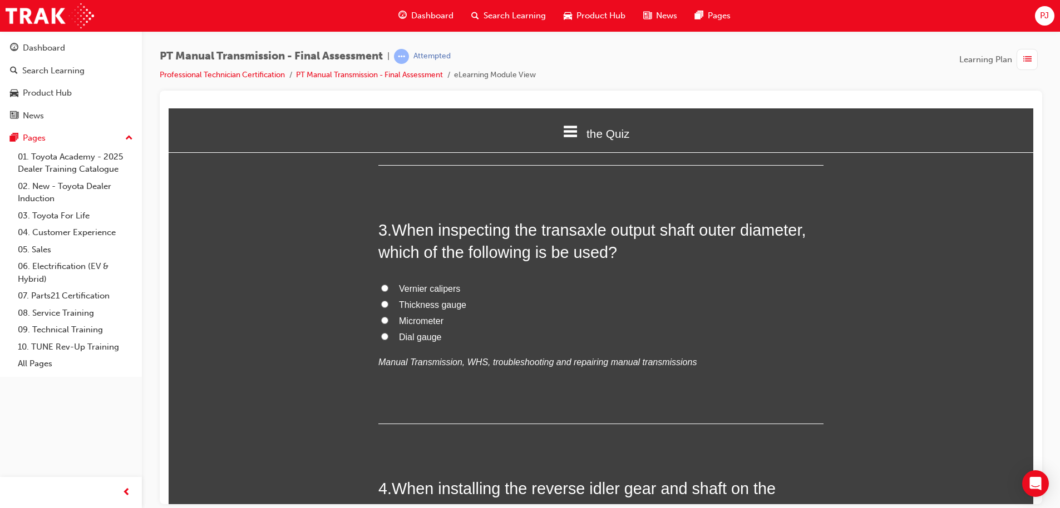
scroll to position [520, 0]
click at [381, 319] on input "Micrometer" at bounding box center [384, 319] width 7 height 7
radio input "true"
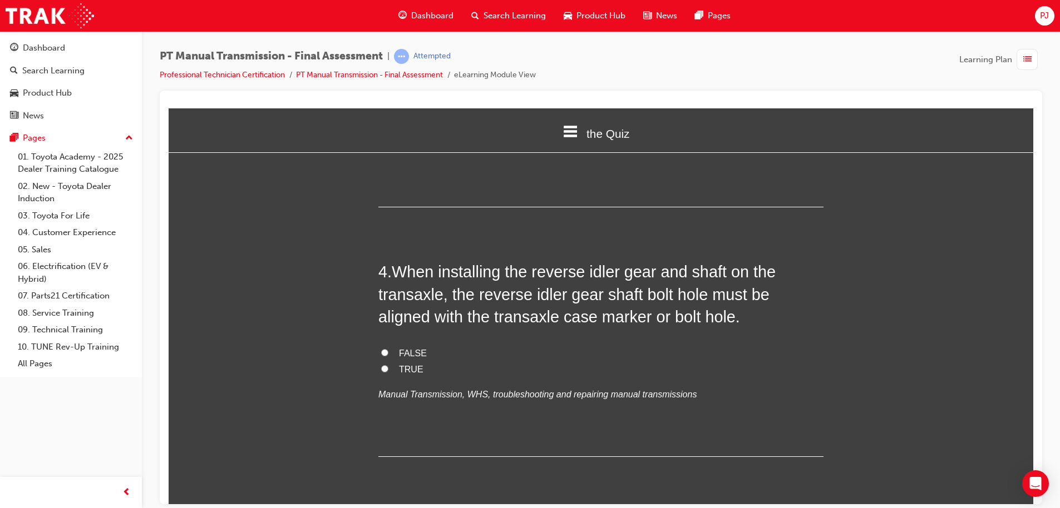
scroll to position [737, 0]
click at [383, 367] on label "TRUE" at bounding box center [600, 369] width 445 height 16
click at [383, 367] on input "TRUE" at bounding box center [384, 367] width 7 height 7
radio input "true"
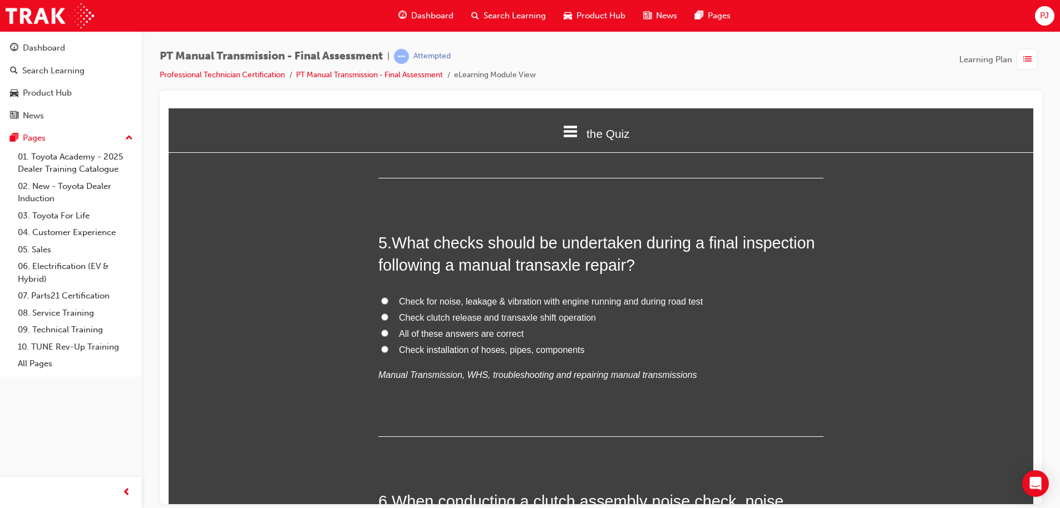
scroll to position [1019, 0]
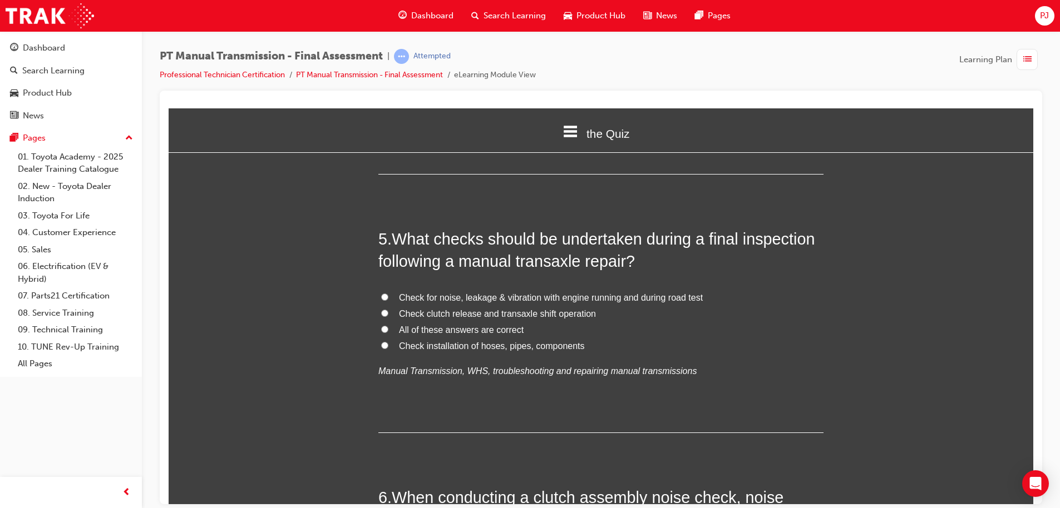
click at [458, 325] on span "All of these answers are correct" at bounding box center [461, 329] width 125 height 9
click at [388, 325] on input "All of these answers are correct" at bounding box center [384, 328] width 7 height 7
radio input "true"
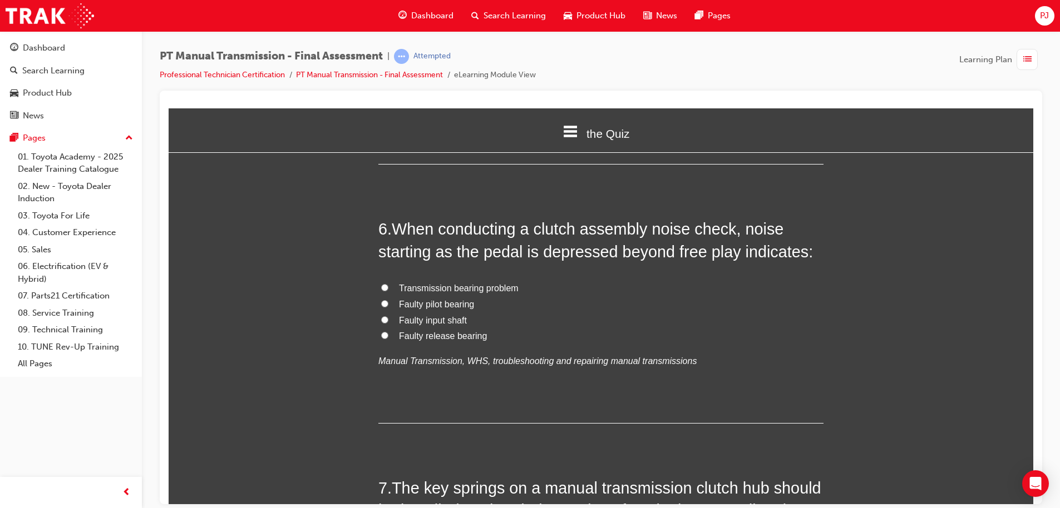
scroll to position [1288, 0]
click at [461, 338] on span "Faulty release bearing" at bounding box center [443, 334] width 88 height 9
click at [388, 338] on input "Faulty release bearing" at bounding box center [384, 334] width 7 height 7
radio input "true"
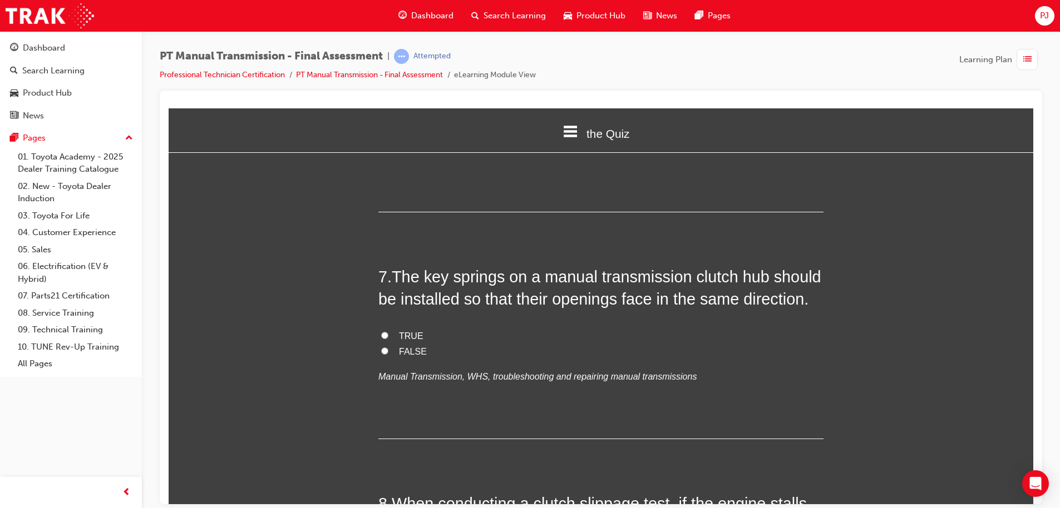
scroll to position [1502, 0]
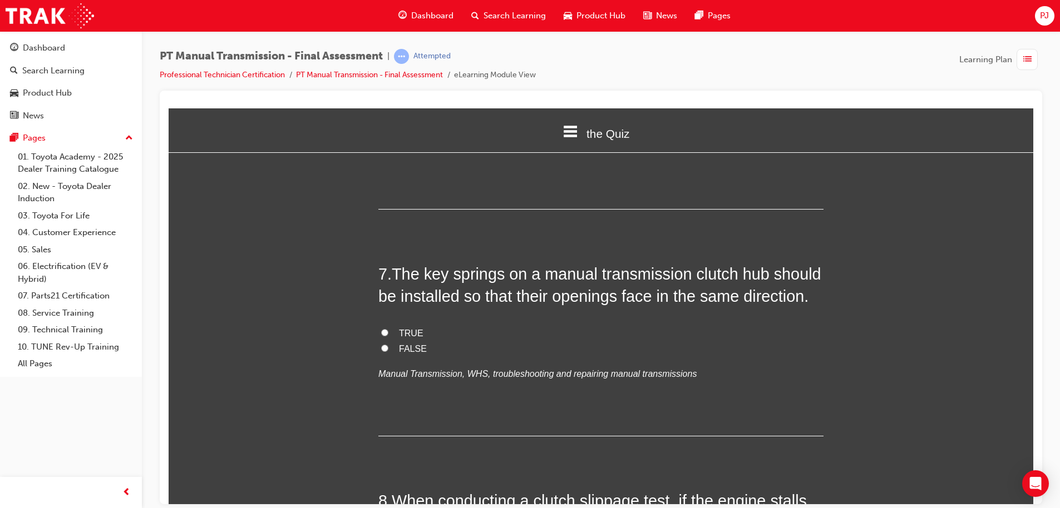
click at [383, 349] on input "FALSE" at bounding box center [384, 347] width 7 height 7
radio input "true"
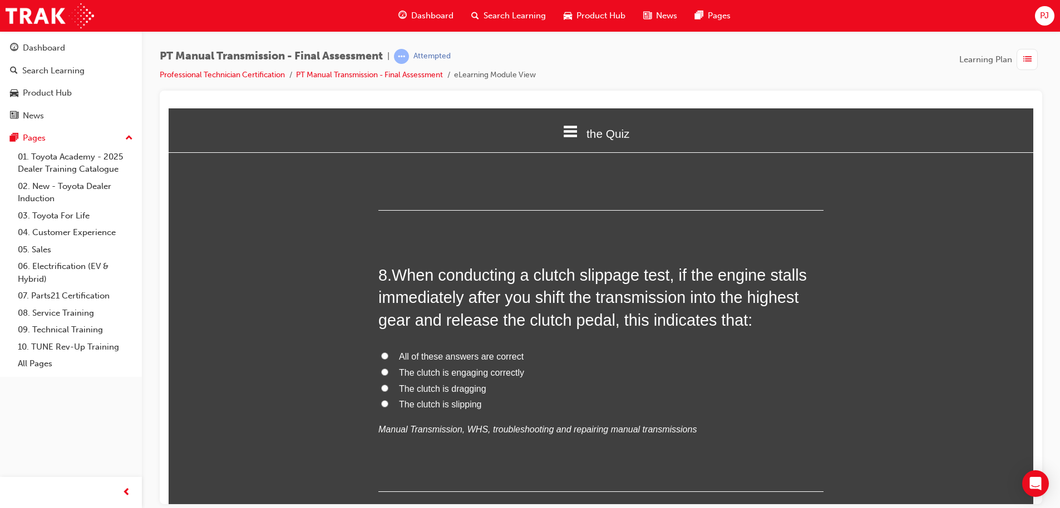
scroll to position [1728, 0]
click at [445, 371] on span "The clutch is engaging correctly" at bounding box center [461, 371] width 125 height 9
click at [388, 371] on input "The clutch is engaging correctly" at bounding box center [384, 371] width 7 height 7
radio input "true"
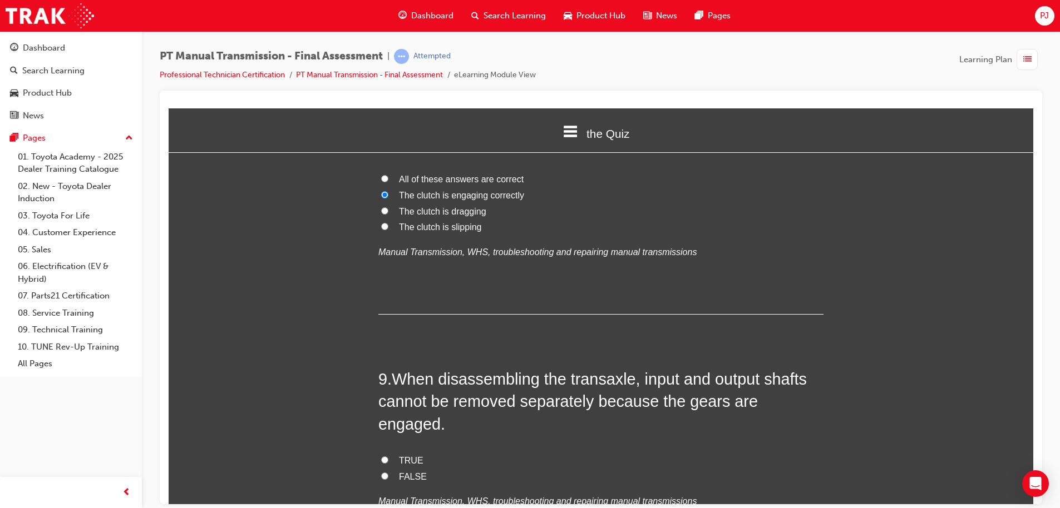
scroll to position [2052, 0]
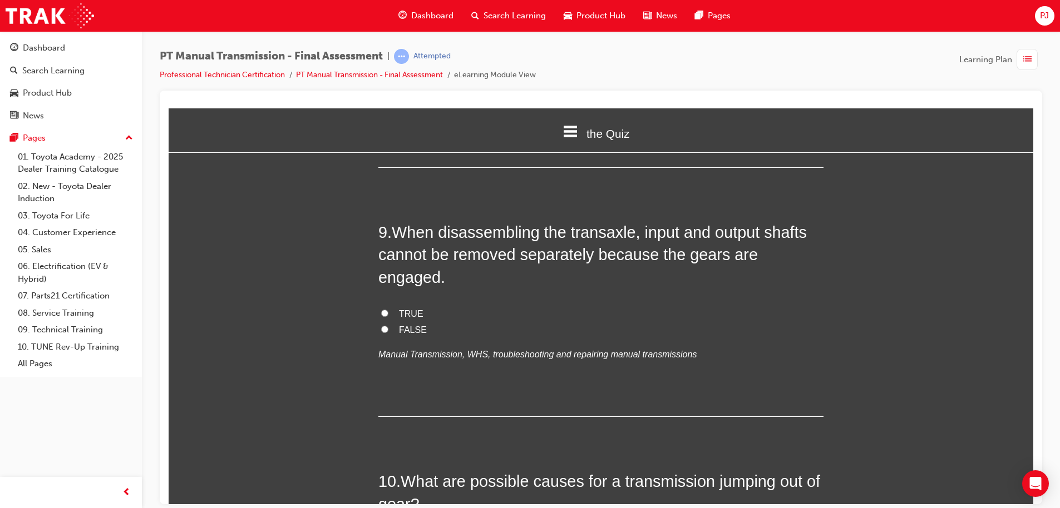
click at [413, 325] on span "FALSE" at bounding box center [413, 329] width 28 height 9
click at [388, 325] on input "FALSE" at bounding box center [384, 328] width 7 height 7
radio input "true"
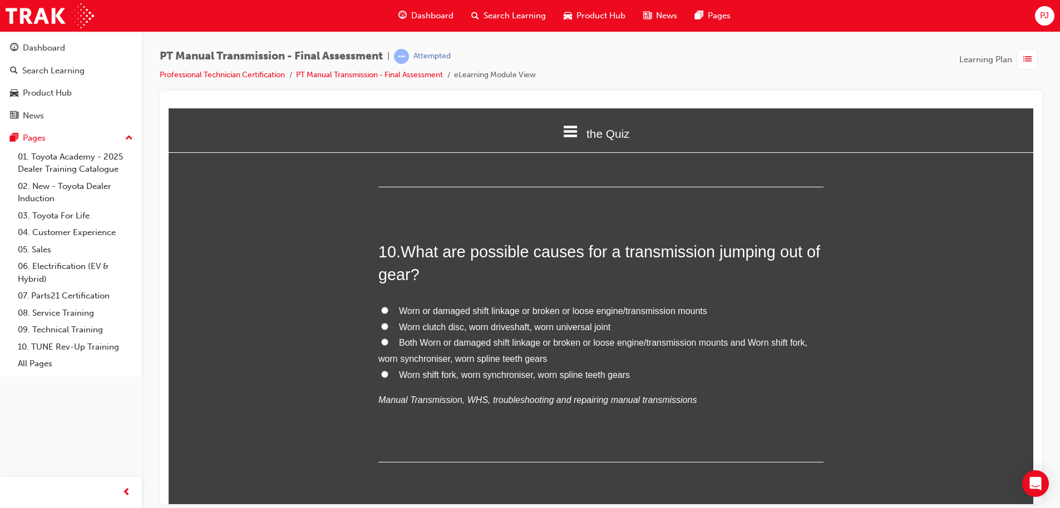
scroll to position [2292, 0]
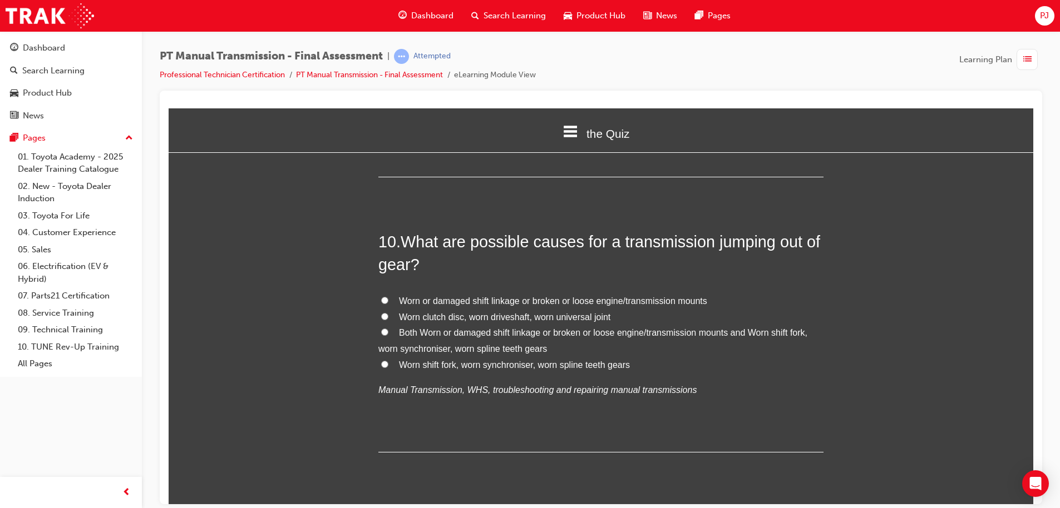
click at [381, 328] on input "Both Worn or damaged shift linkage or broken or loose engine/transmission mount…" at bounding box center [384, 331] width 7 height 7
radio input "true"
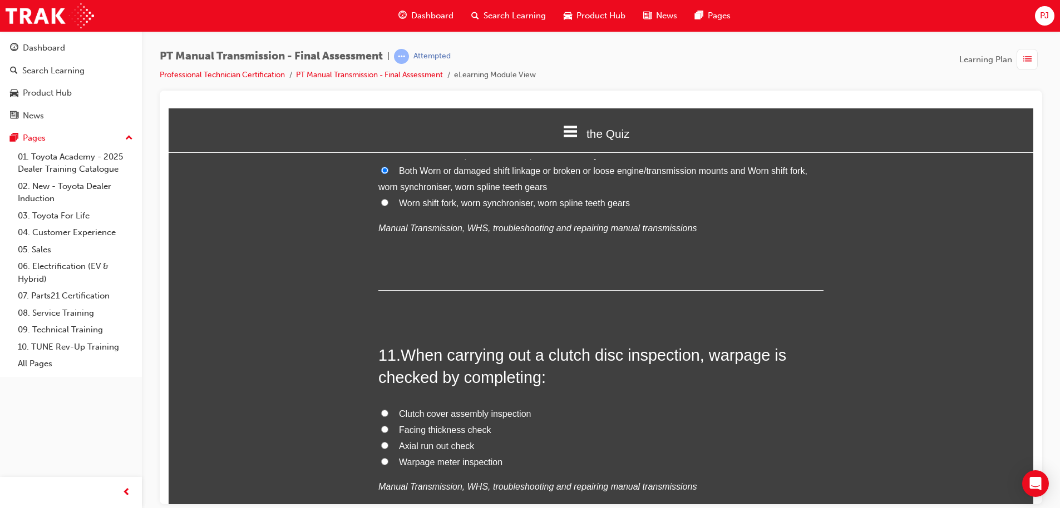
scroll to position [2469, 0]
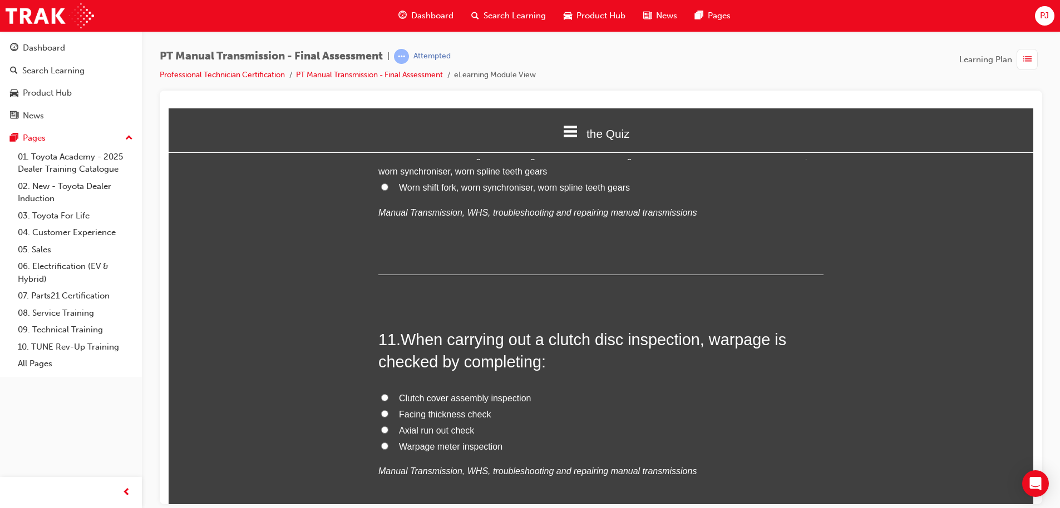
click at [381, 426] on input "Axial run out check" at bounding box center [384, 429] width 7 height 7
radio input "true"
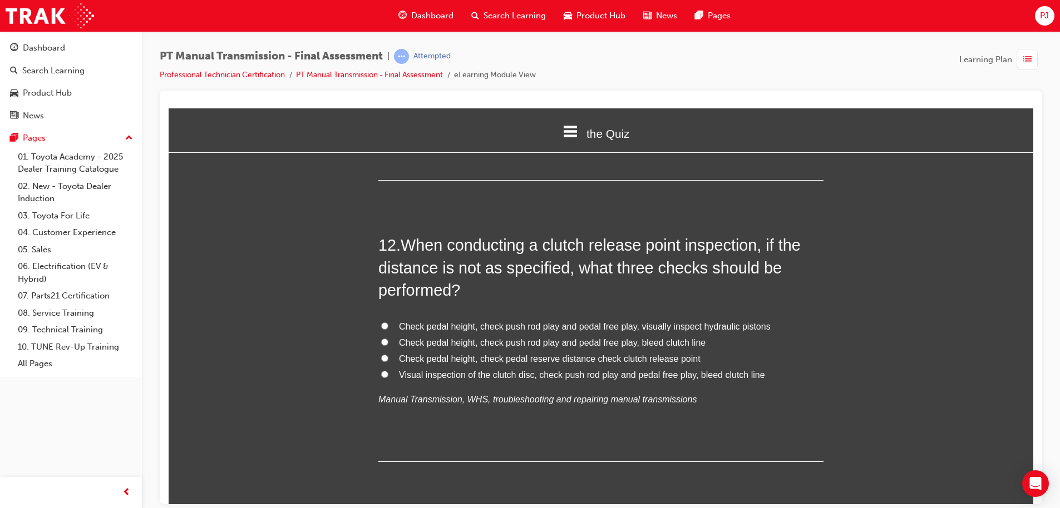
scroll to position [2843, 0]
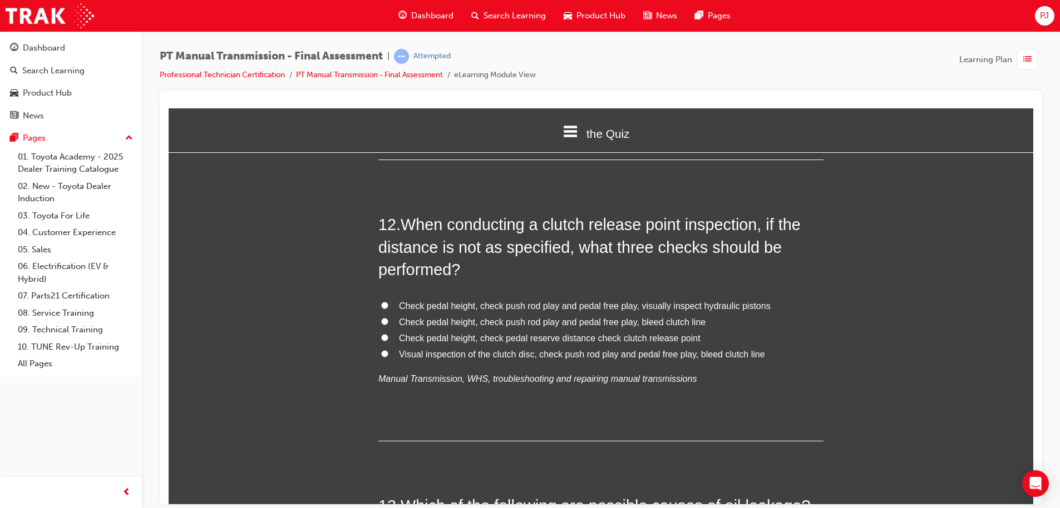
click at [378, 330] on label "Check pedal height, check pedal reserve distance check clutch release point" at bounding box center [600, 338] width 445 height 16
click at [381, 334] on input "Check pedal height, check pedal reserve distance check clutch release point" at bounding box center [384, 337] width 7 height 7
radio input "true"
click at [381, 318] on input "Check pedal height, check push rod play and pedal free play, bleed clutch line" at bounding box center [384, 321] width 7 height 7
radio input "true"
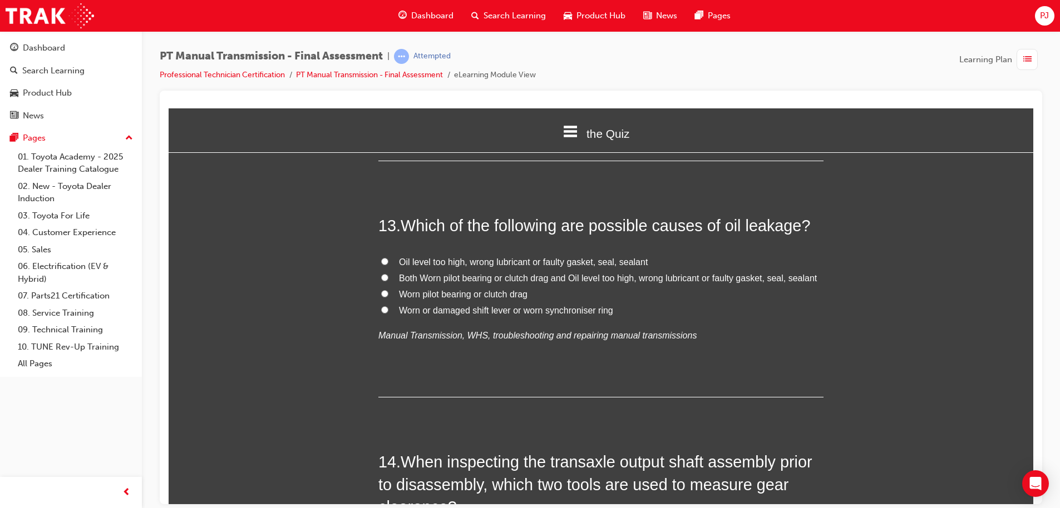
scroll to position [3127, 0]
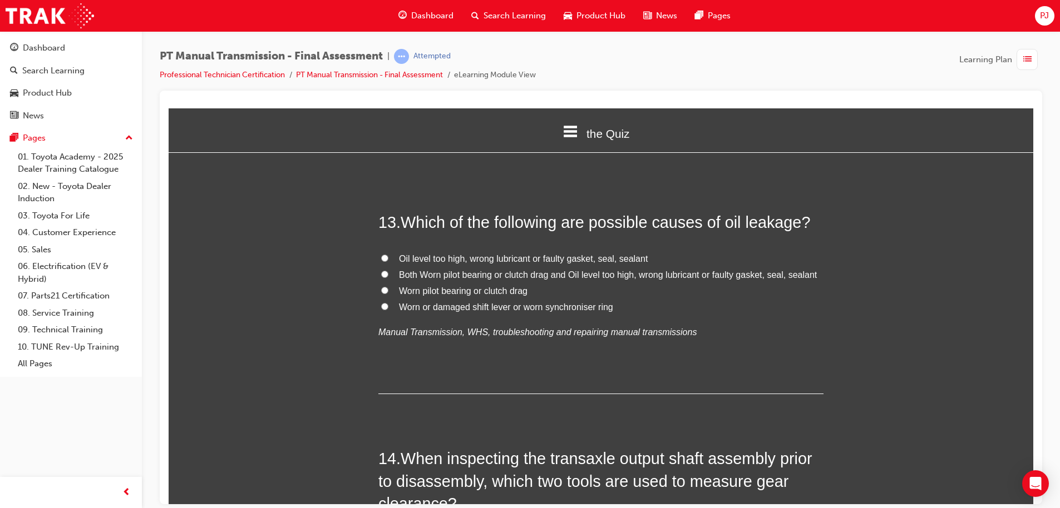
click at [381, 270] on input "Both Worn pilot bearing or clutch drag and Oil level too high, wrong lubricant …" at bounding box center [384, 273] width 7 height 7
radio input "true"
click at [382, 251] on label "Oil level too high, wrong lubricant or faulty gasket, seal, sealant" at bounding box center [600, 259] width 445 height 16
click at [382, 254] on input "Oil level too high, wrong lubricant or faulty gasket, seal, sealant" at bounding box center [384, 257] width 7 height 7
radio input "true"
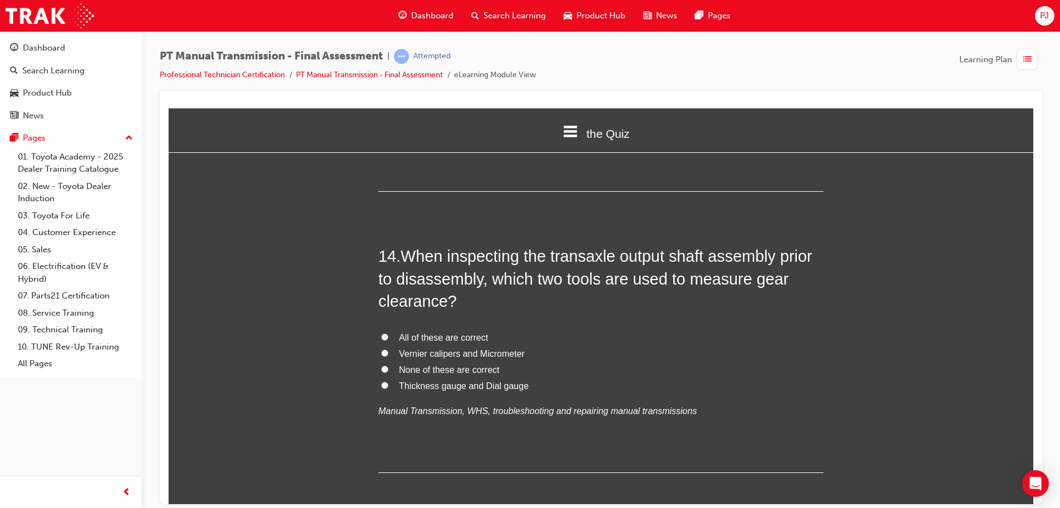
scroll to position [3330, 0]
click at [483, 380] on span "Thickness gauge and Dial gauge" at bounding box center [464, 384] width 130 height 9
click at [388, 381] on input "Thickness gauge and Dial gauge" at bounding box center [384, 384] width 7 height 7
radio input "true"
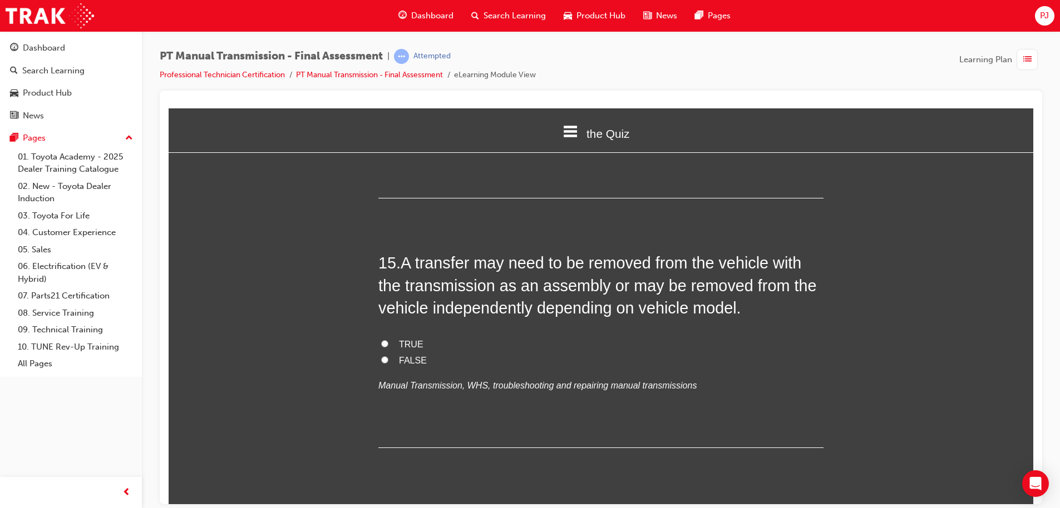
scroll to position [3625, 0]
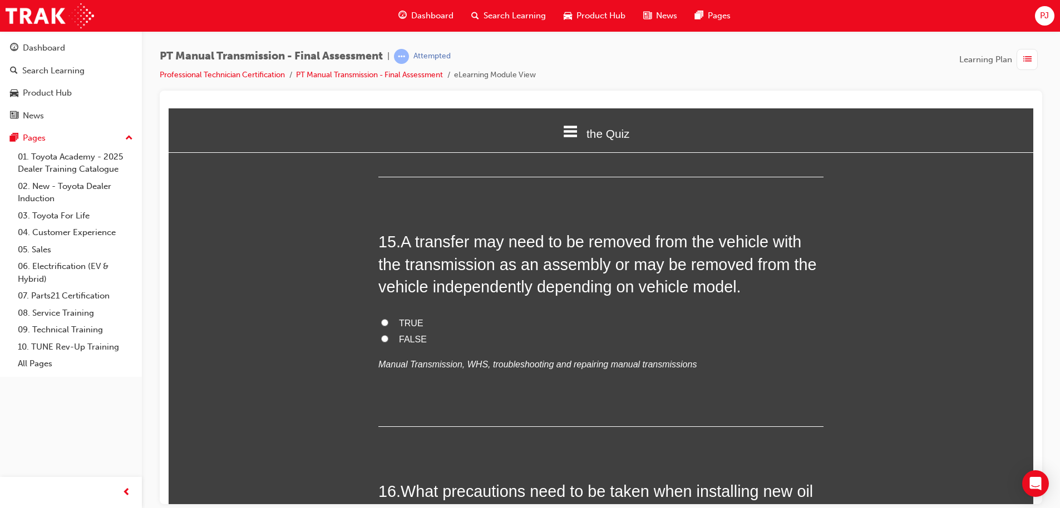
click at [381, 319] on input "TRUE" at bounding box center [384, 322] width 7 height 7
radio input "true"
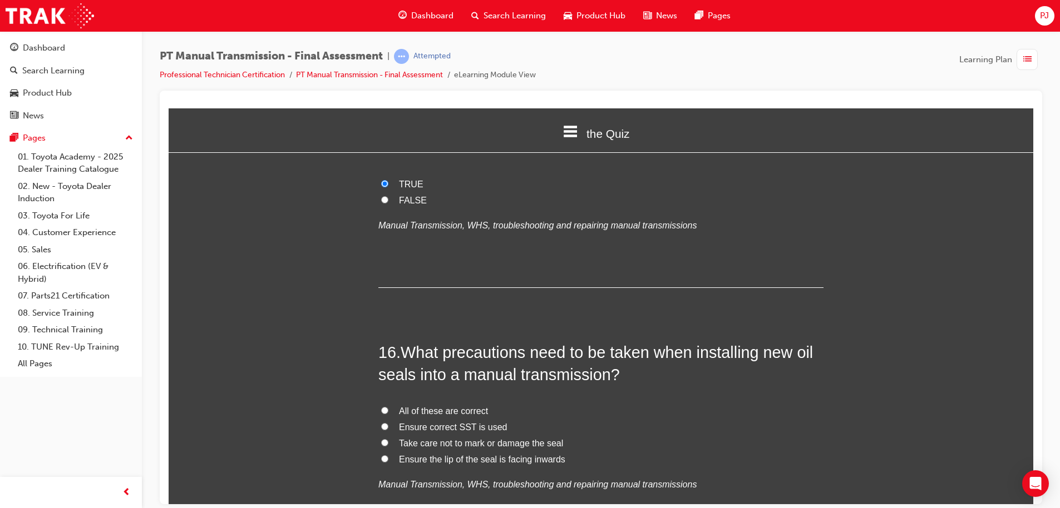
scroll to position [3846, 0]
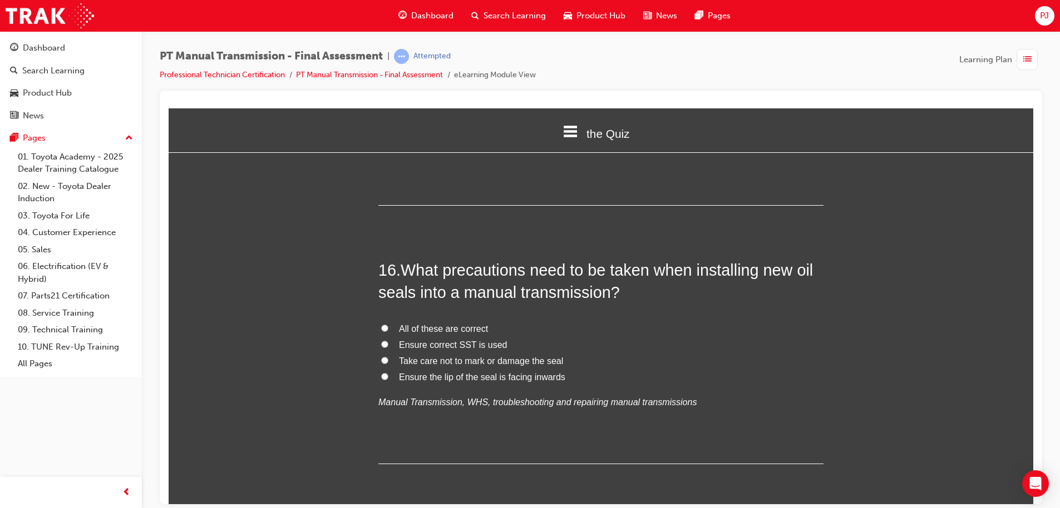
click at [384, 321] on label "All of these are correct" at bounding box center [600, 329] width 445 height 16
click at [384, 324] on input "All of these are correct" at bounding box center [384, 327] width 7 height 7
radio input "true"
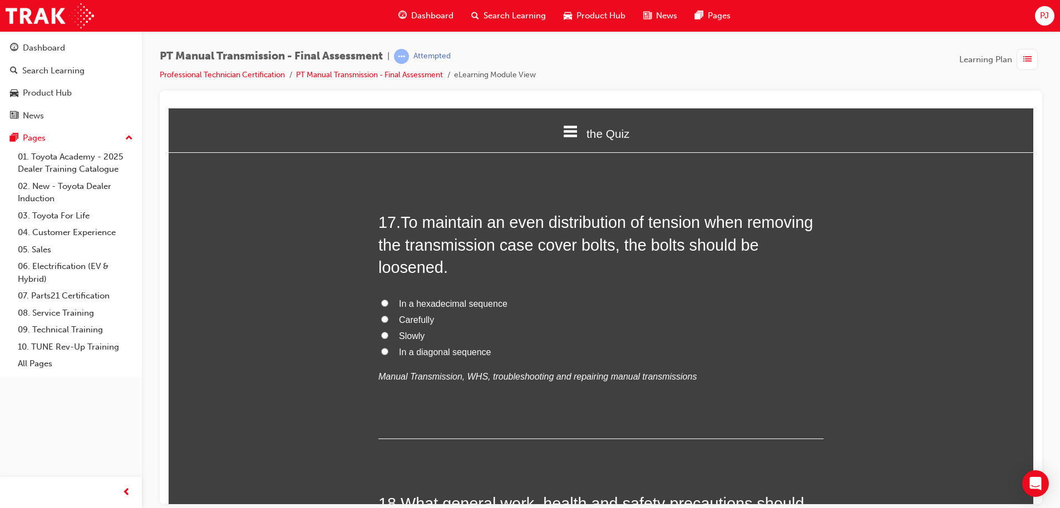
scroll to position [4156, 0]
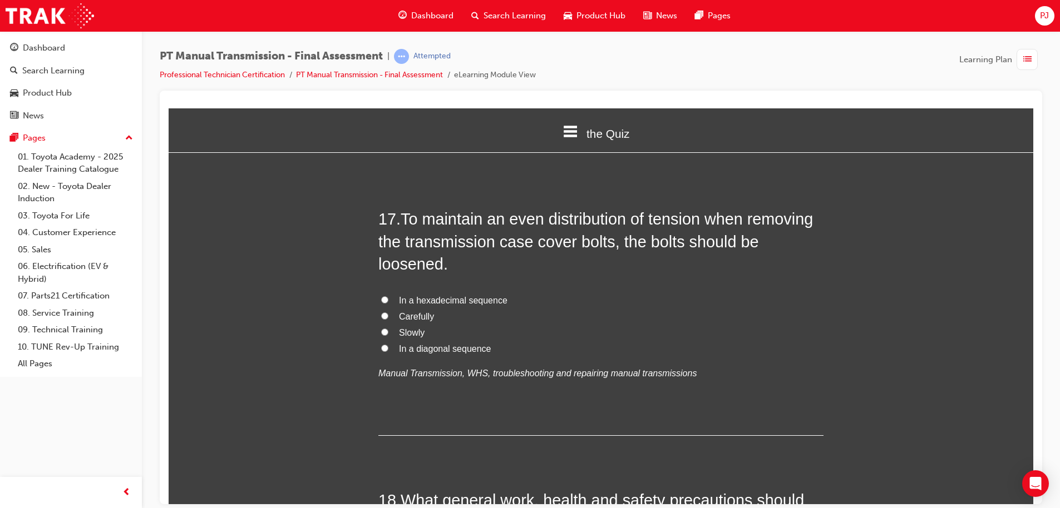
click at [390, 341] on label "In a diagonal sequence" at bounding box center [600, 349] width 445 height 16
click at [388, 344] on input "In a diagonal sequence" at bounding box center [384, 347] width 7 height 7
radio input "true"
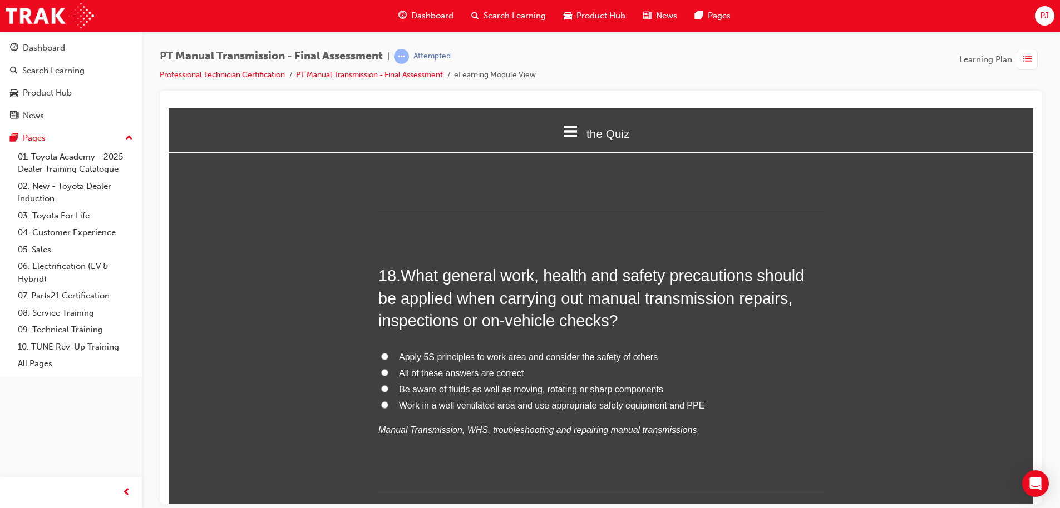
scroll to position [4382, 0]
click at [497, 368] on span "All of these answers are correct" at bounding box center [461, 372] width 125 height 9
click at [388, 368] on input "All of these answers are correct" at bounding box center [384, 371] width 7 height 7
radio input "true"
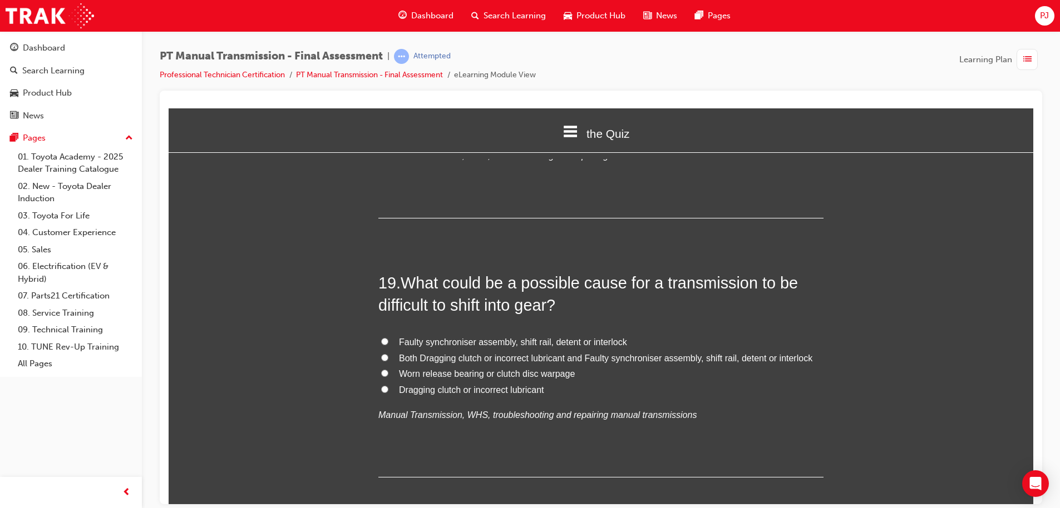
scroll to position [4677, 0]
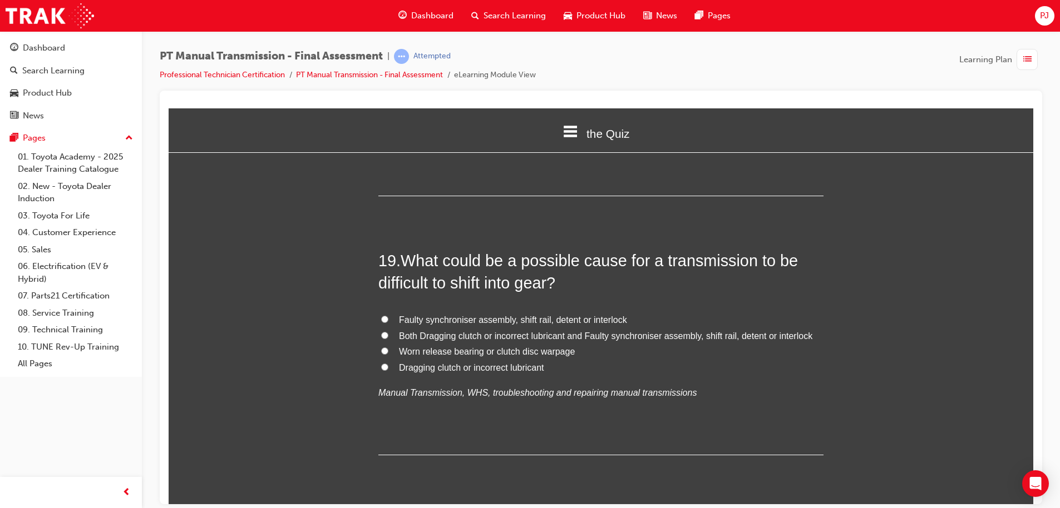
click at [381, 315] on input "Faulty synchroniser assembly, shift rail, detent or interlock" at bounding box center [384, 318] width 7 height 7
radio input "true"
click at [381, 332] on input "Both Dragging clutch or incorrect lubricant and Faulty synchroniser assembly, s…" at bounding box center [384, 335] width 7 height 7
radio input "true"
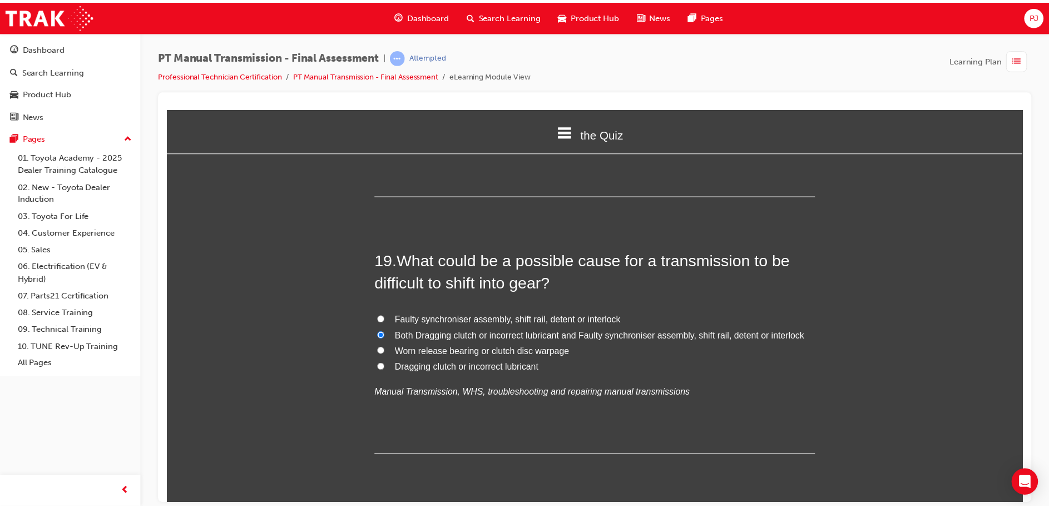
scroll to position [0, 0]
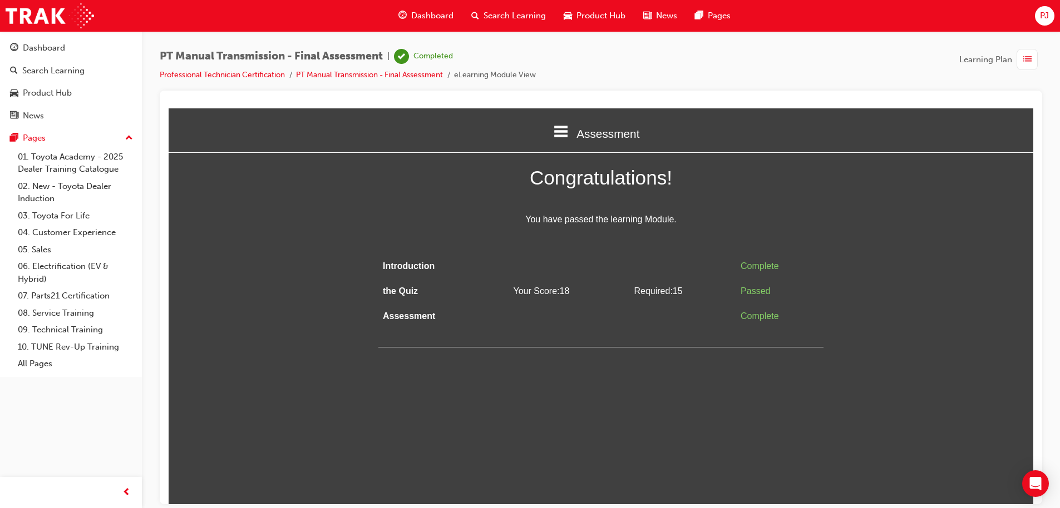
click at [294, 284] on div "Congratulations! You have passed the learning Module. Introduction Complete the…" at bounding box center [601, 254] width 864 height 186
click at [572, 130] on div "Assessment" at bounding box center [601, 133] width 864 height 38
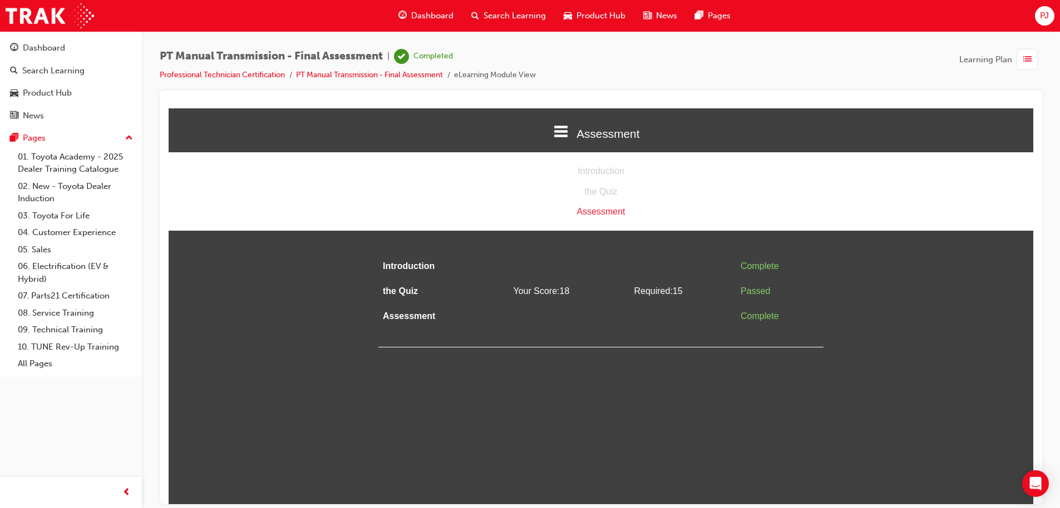
click at [594, 207] on div "Assessment" at bounding box center [601, 212] width 864 height 16
click at [448, 408] on html "Assessment Introduction the Quiz Assessment Congratulations! You have passed th…" at bounding box center [601, 306] width 864 height 396
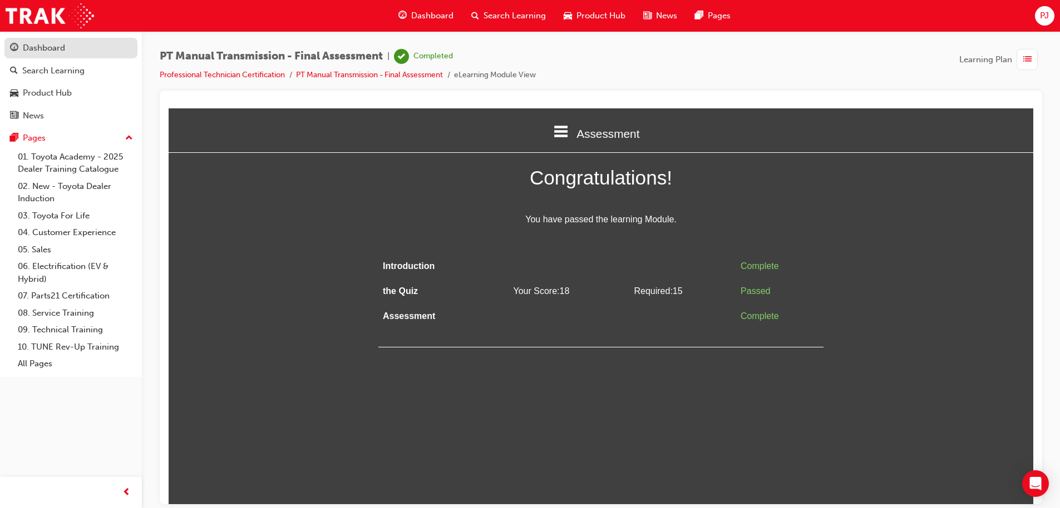
click at [53, 50] on div "Dashboard" at bounding box center [44, 48] width 42 height 13
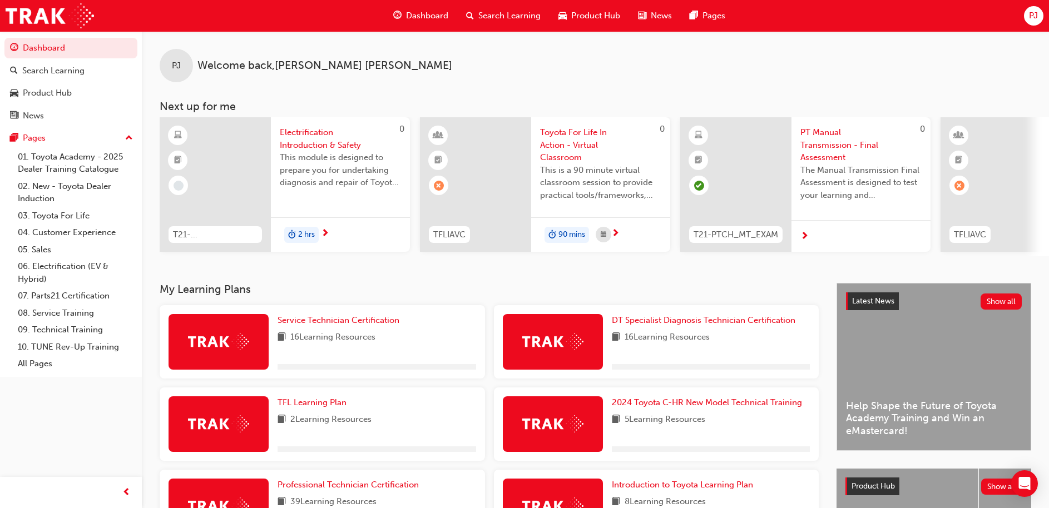
scroll to position [156, 0]
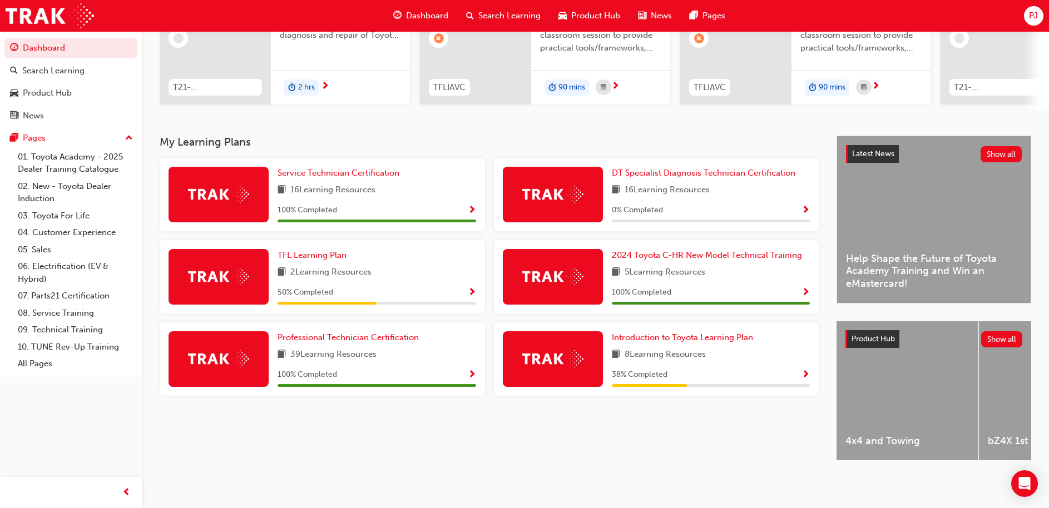
click at [253, 280] on div at bounding box center [219, 277] width 100 height 56
click at [780, 368] on div "38 % Completed" at bounding box center [711, 375] width 199 height 14
click at [632, 333] on span "Introduction to Toyota Learning Plan" at bounding box center [682, 338] width 141 height 10
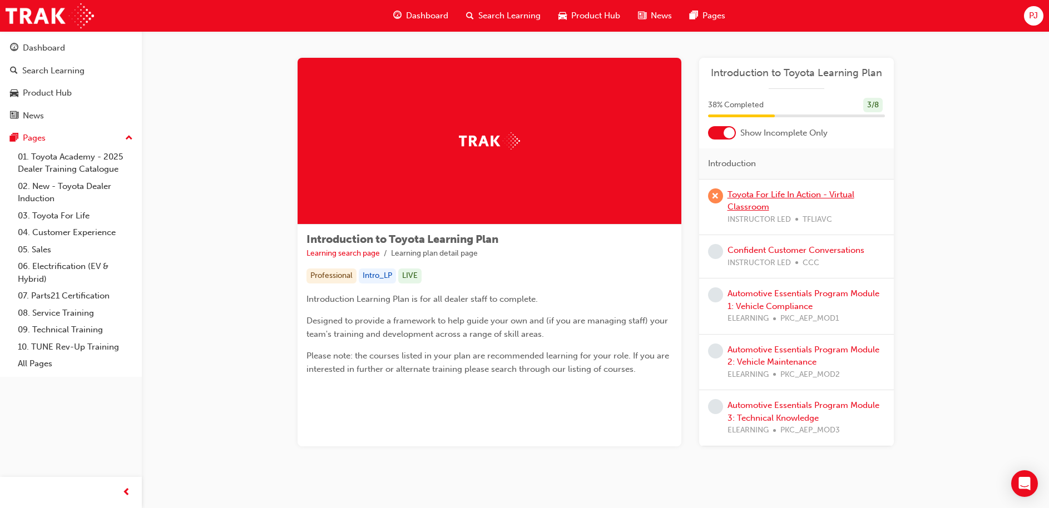
click at [754, 197] on link "Toyota For Life In Action - Virtual Classroom" at bounding box center [791, 201] width 127 height 23
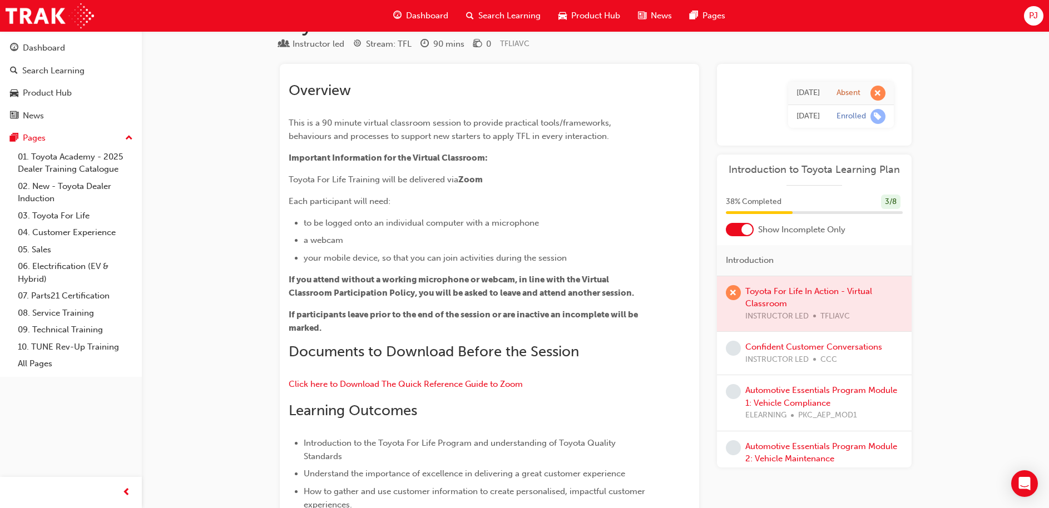
scroll to position [39, 0]
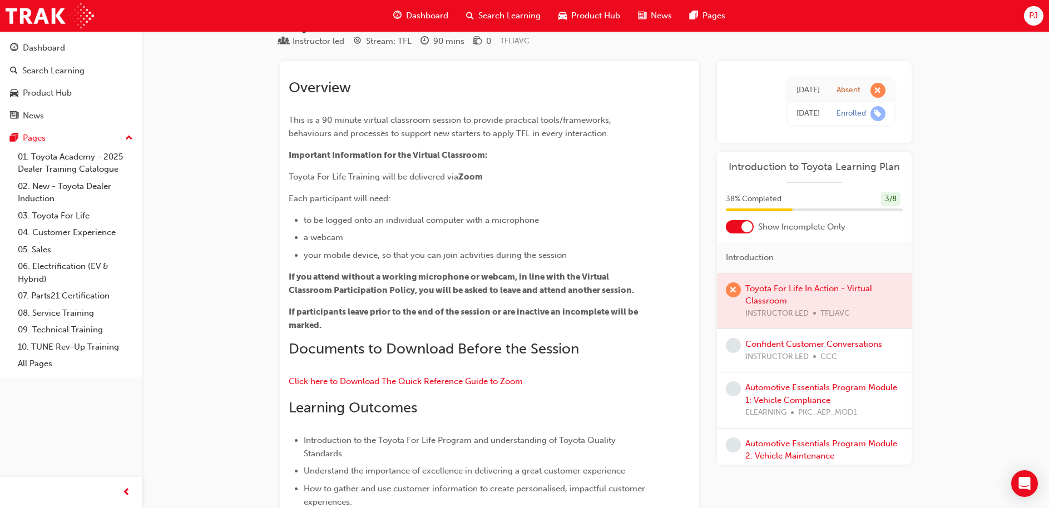
click at [423, 14] on span "Dashboard" at bounding box center [427, 15] width 42 height 13
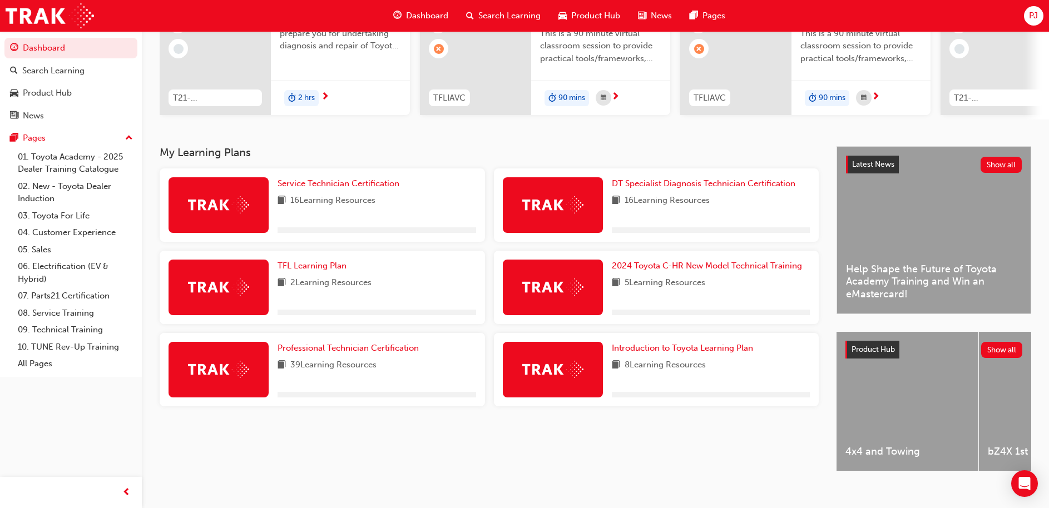
scroll to position [137, 0]
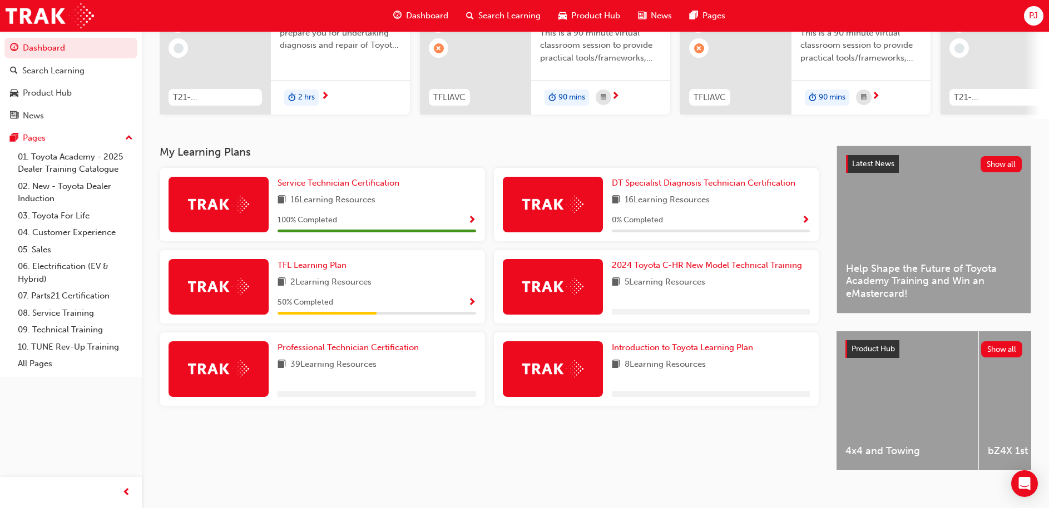
click at [469, 306] on span "Show Progress" at bounding box center [472, 303] width 8 height 10
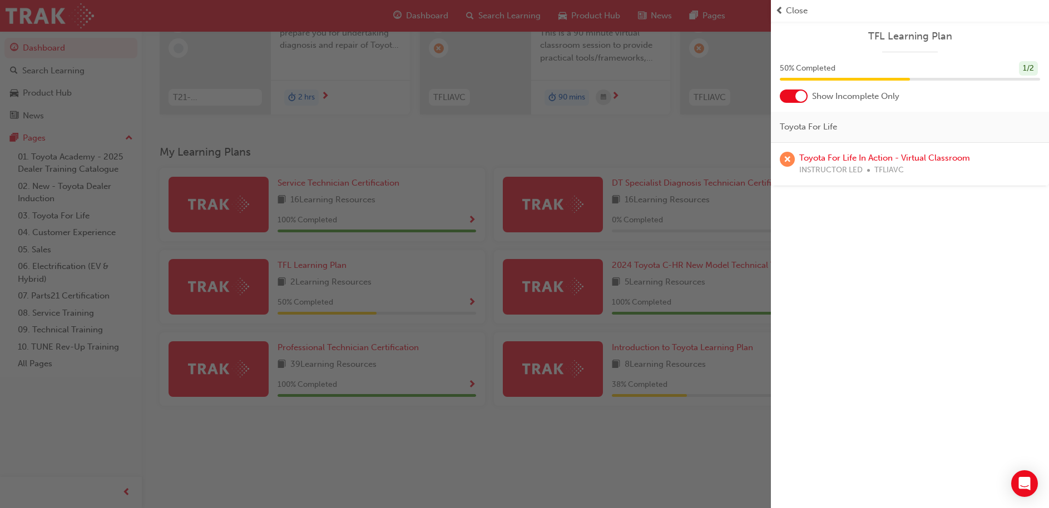
click at [794, 98] on div at bounding box center [794, 96] width 28 height 13
click at [866, 160] on link "Toyota Dealer Induction" at bounding box center [845, 158] width 92 height 10
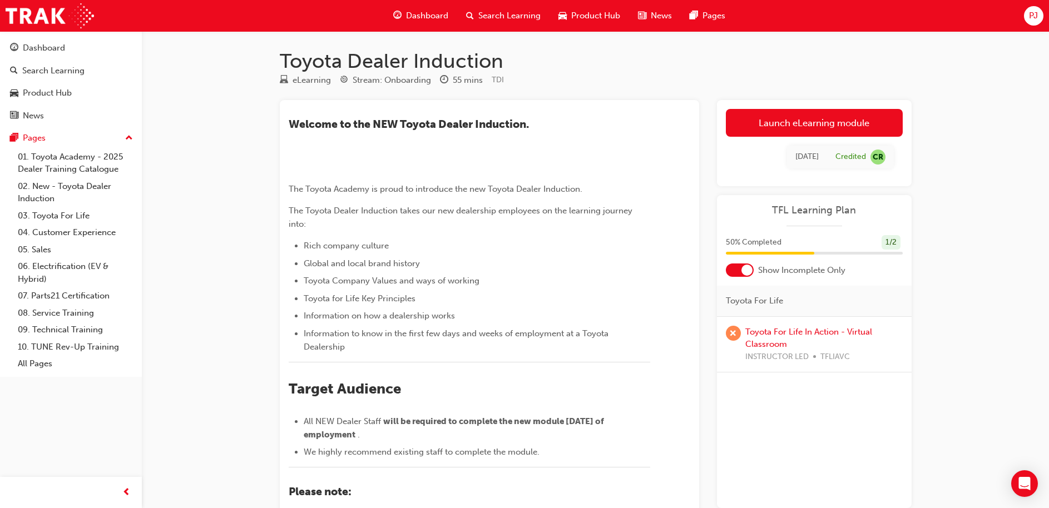
scroll to position [2, 0]
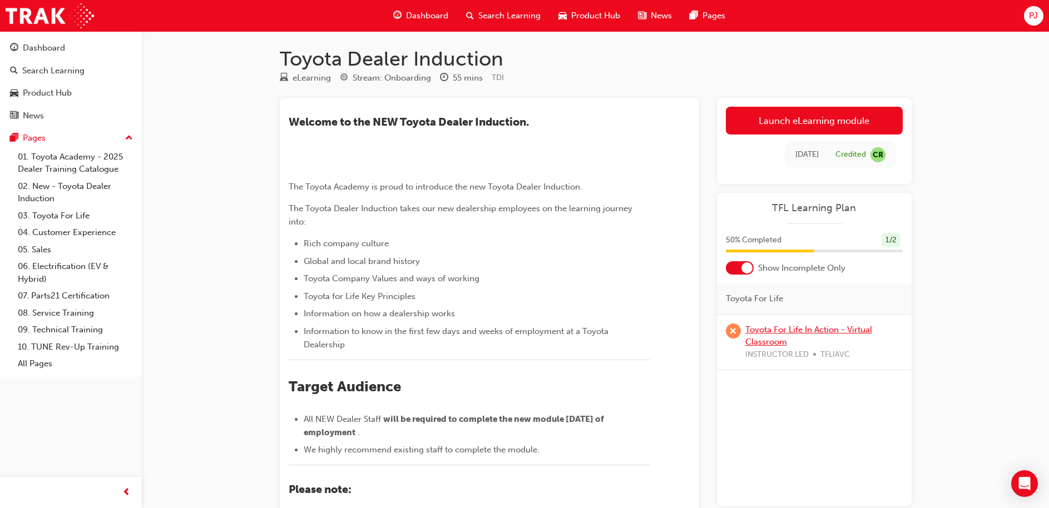
click at [782, 328] on link "Toyota For Life In Action - Virtual Classroom" at bounding box center [808, 336] width 127 height 23
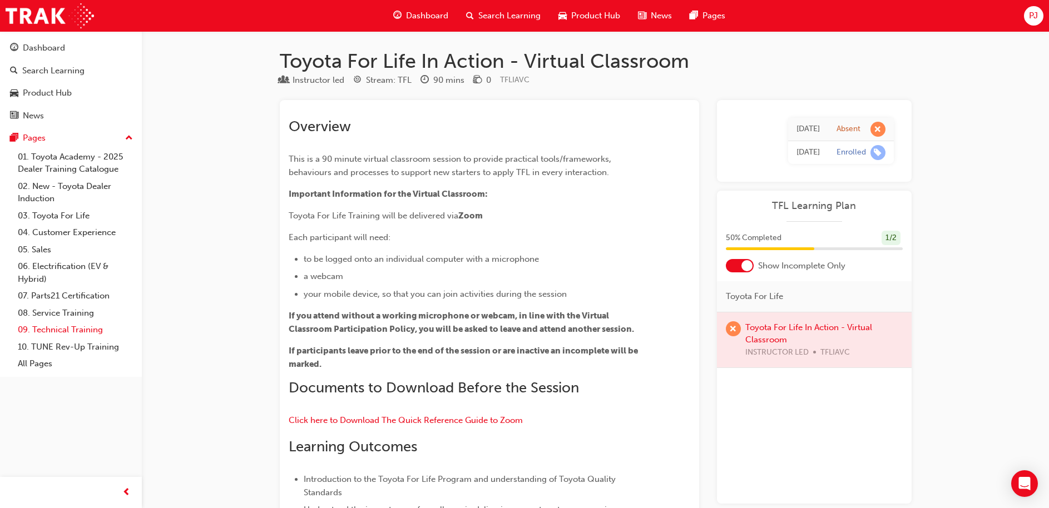
click at [76, 333] on link "09. Technical Training" at bounding box center [75, 330] width 124 height 17
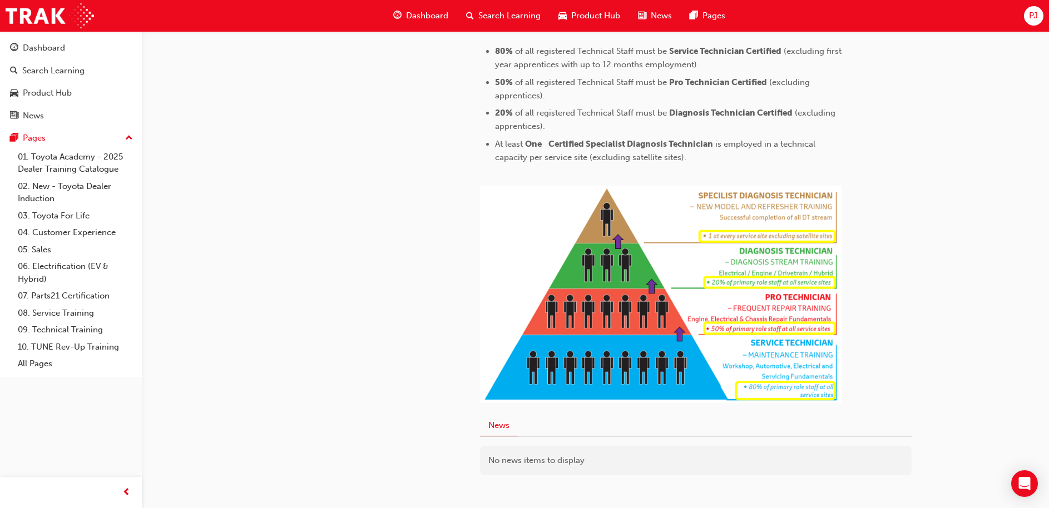
scroll to position [488, 0]
